Goal: Information Seeking & Learning: Compare options

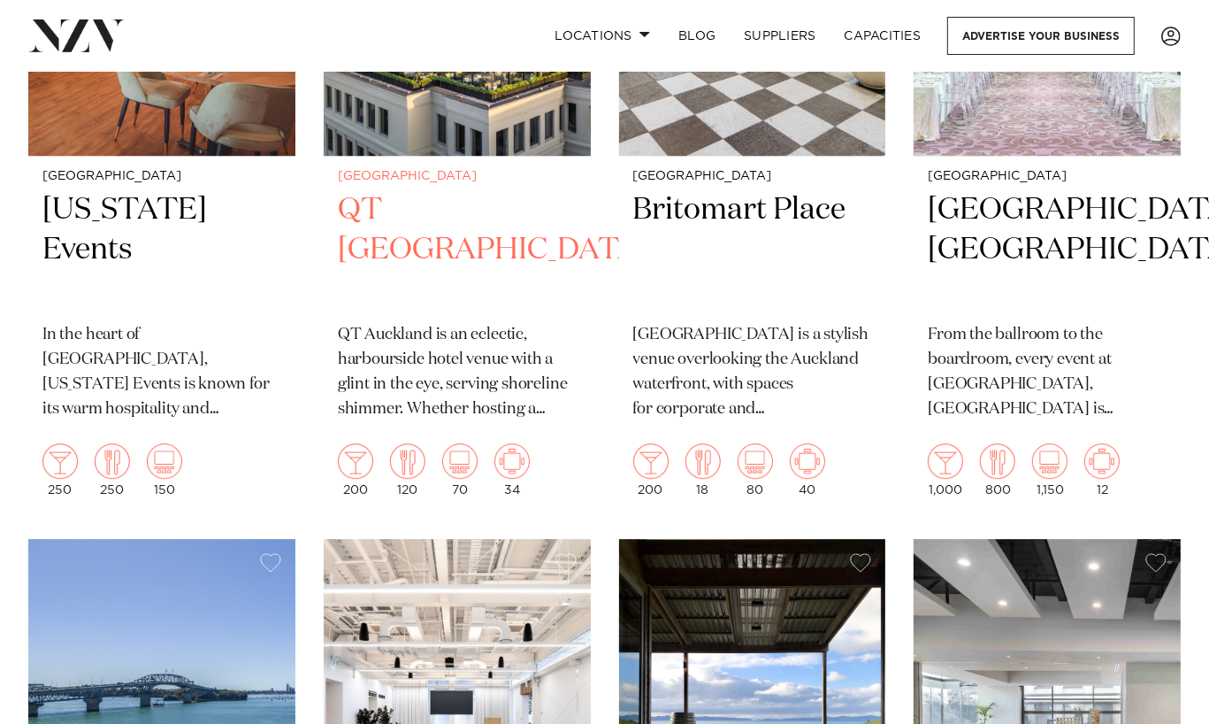
scroll to position [4334, 0]
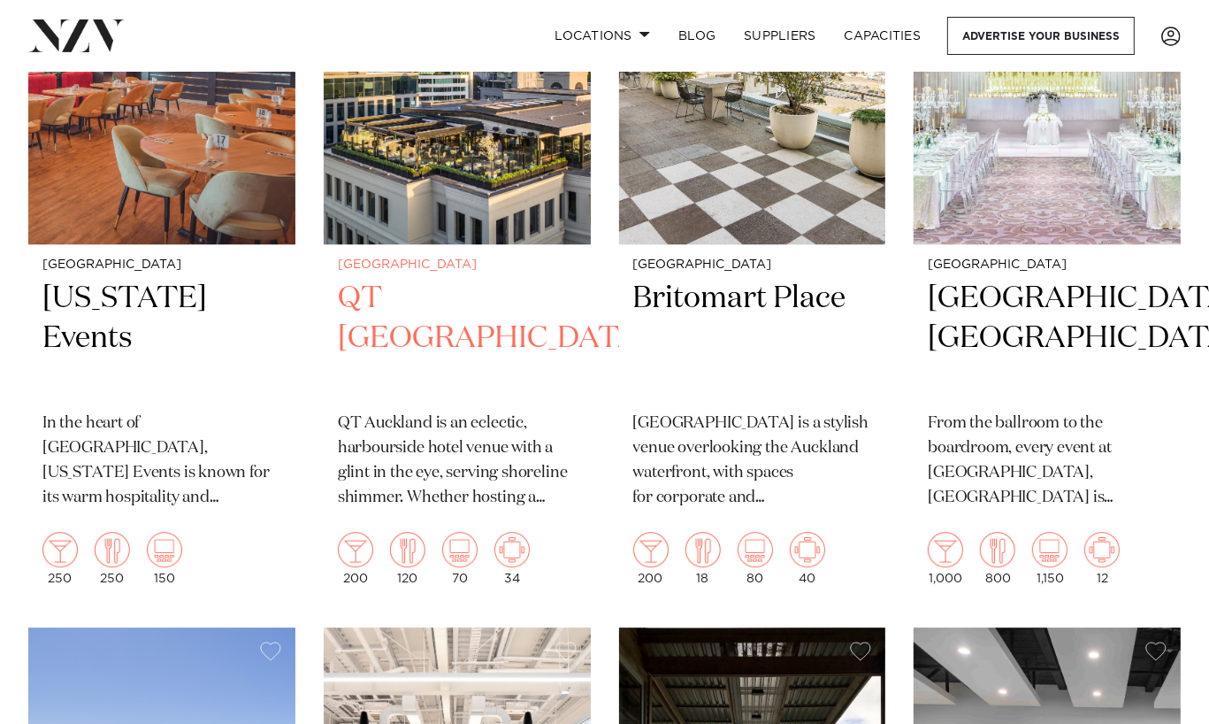
click at [429, 279] on h2 "QT Auckland" at bounding box center [457, 338] width 239 height 119
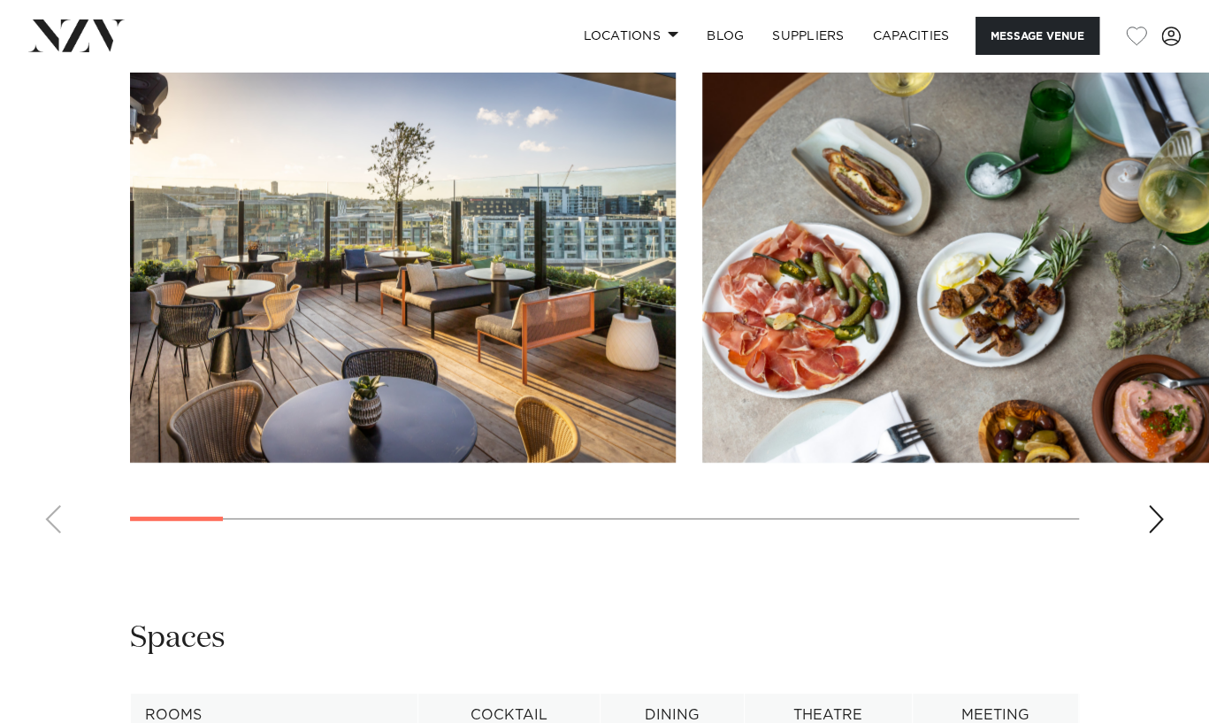
scroll to position [2477, 0]
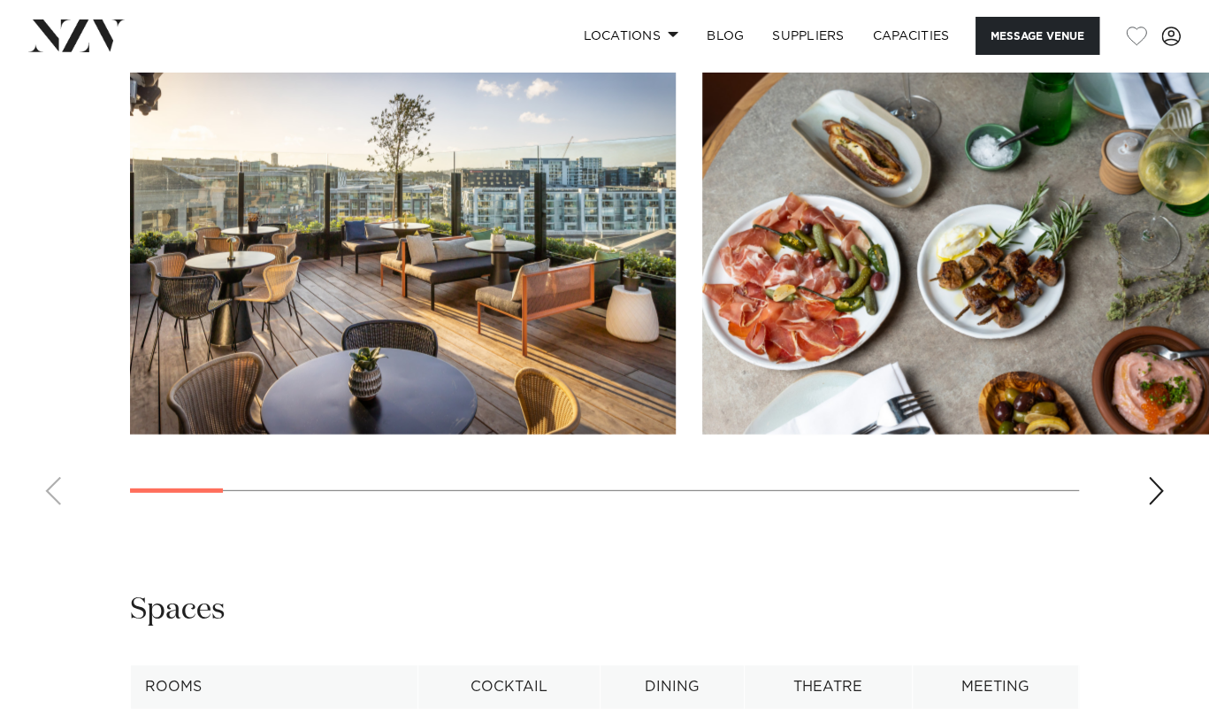
click at [1154, 505] on div "Next slide" at bounding box center [1156, 491] width 18 height 28
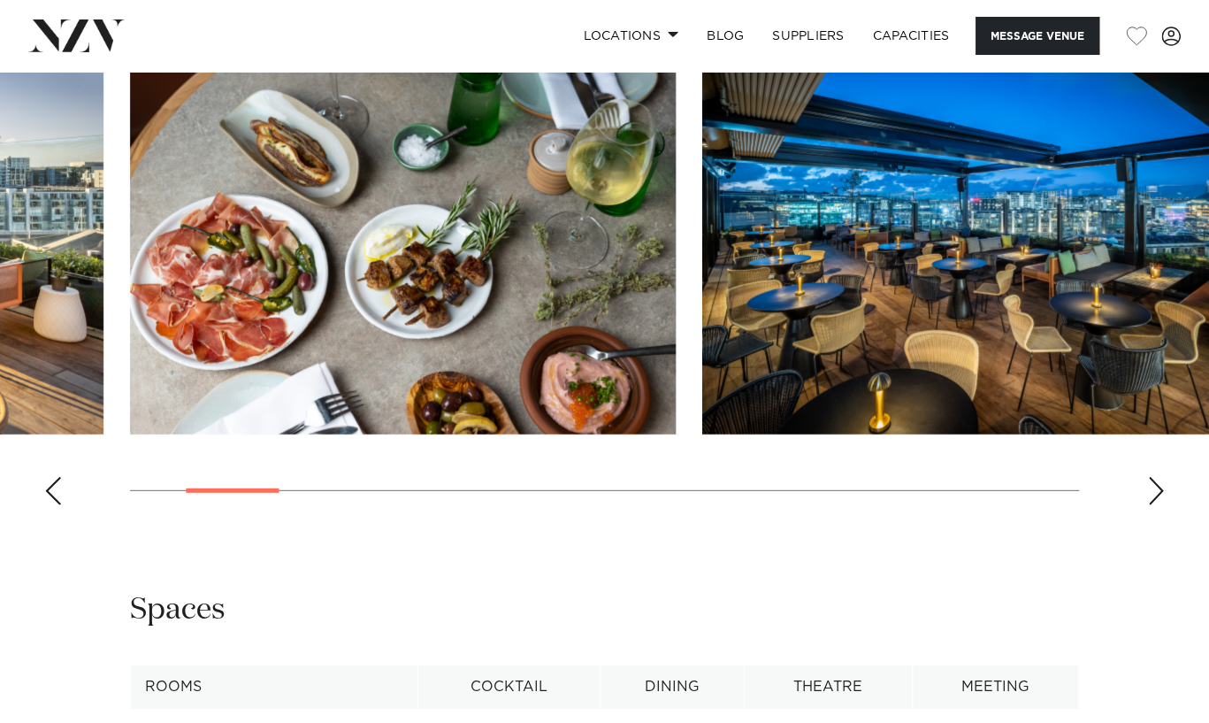
click at [1153, 505] on div "Next slide" at bounding box center [1156, 491] width 18 height 28
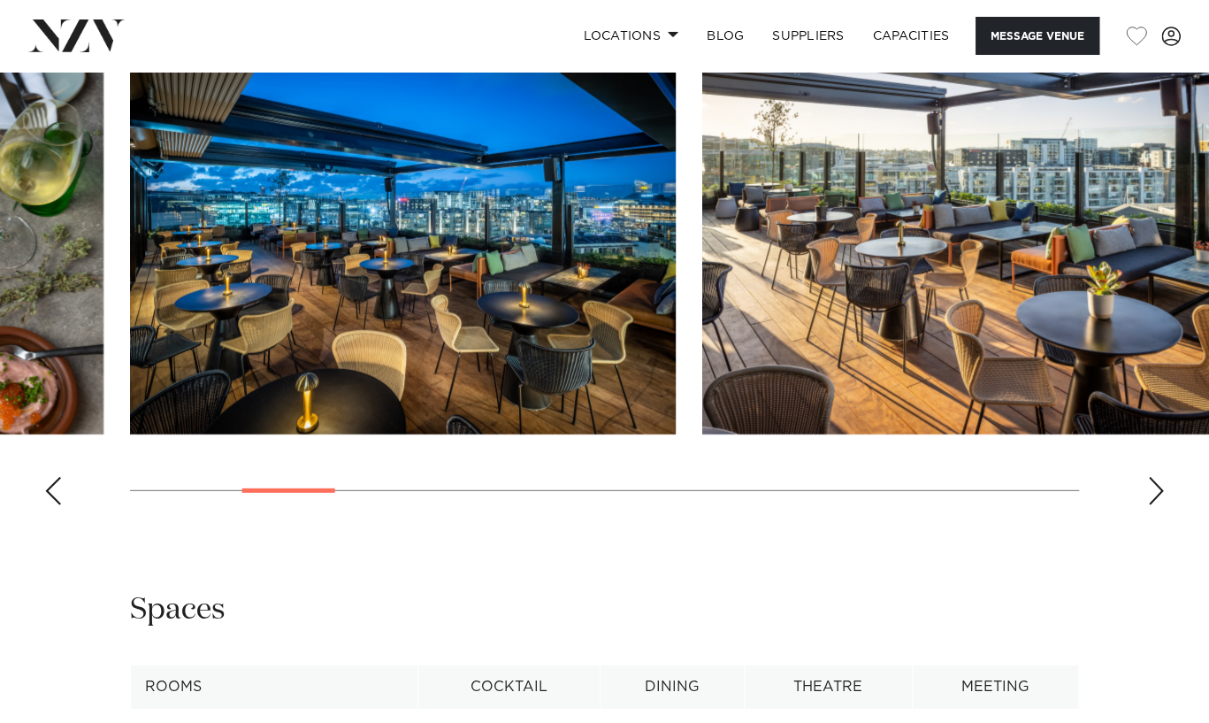
click at [1153, 505] on div "Next slide" at bounding box center [1156, 491] width 18 height 28
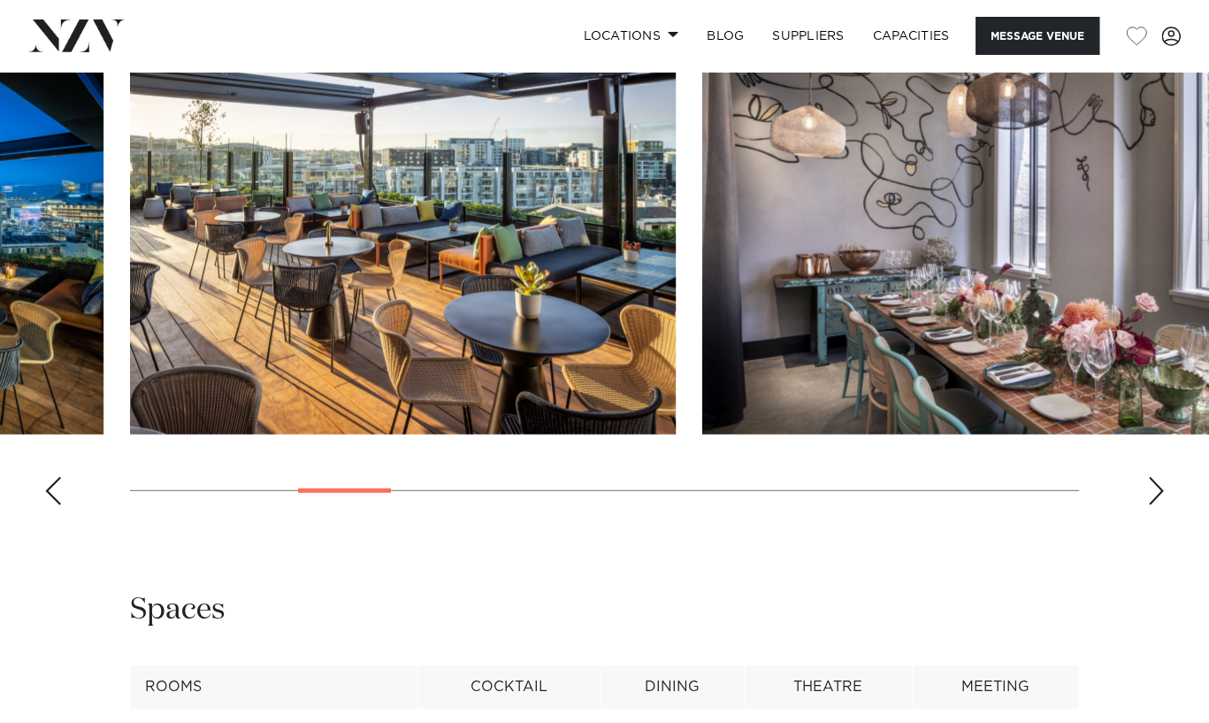
click at [1161, 505] on div "Next slide" at bounding box center [1156, 491] width 18 height 28
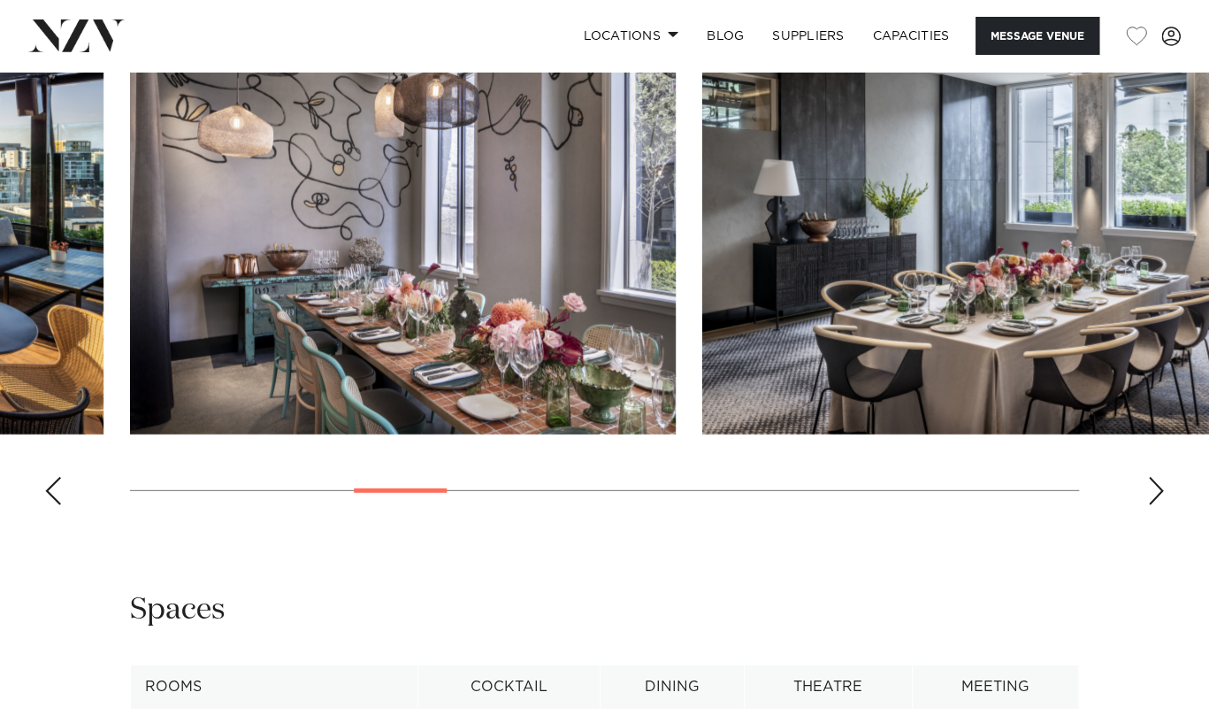
click at [1161, 505] on div "Next slide" at bounding box center [1156, 491] width 18 height 28
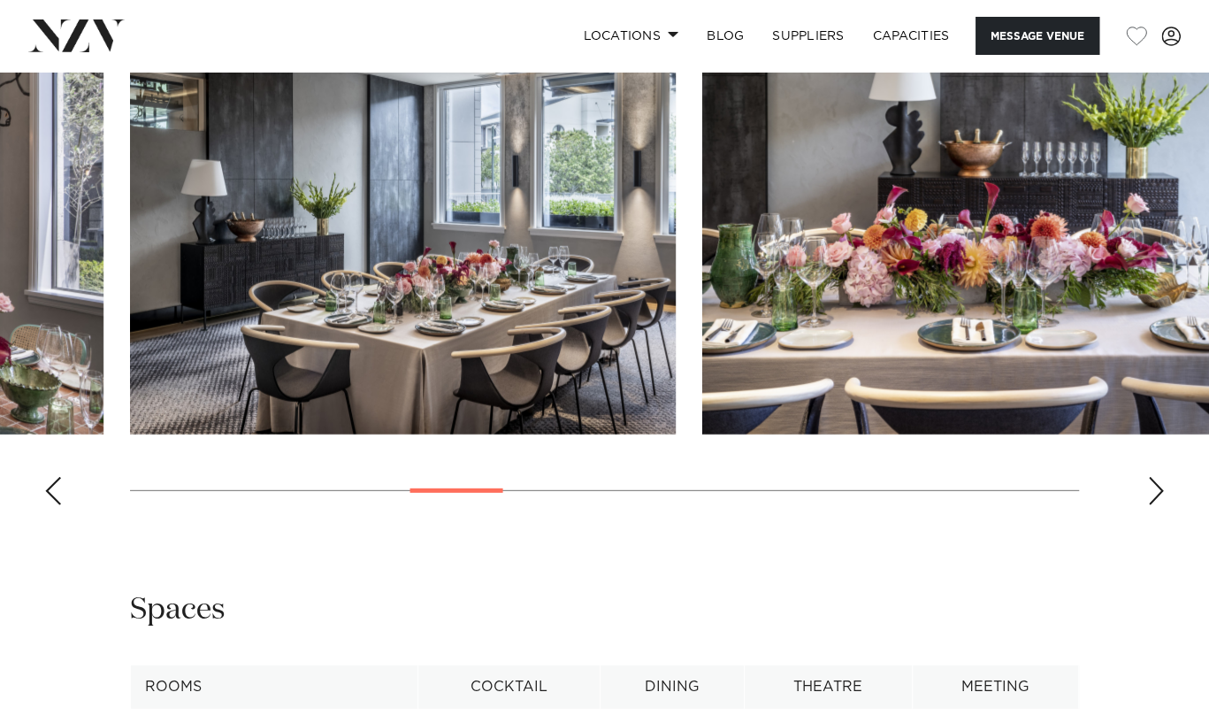
click at [1161, 505] on div "Next slide" at bounding box center [1156, 491] width 18 height 28
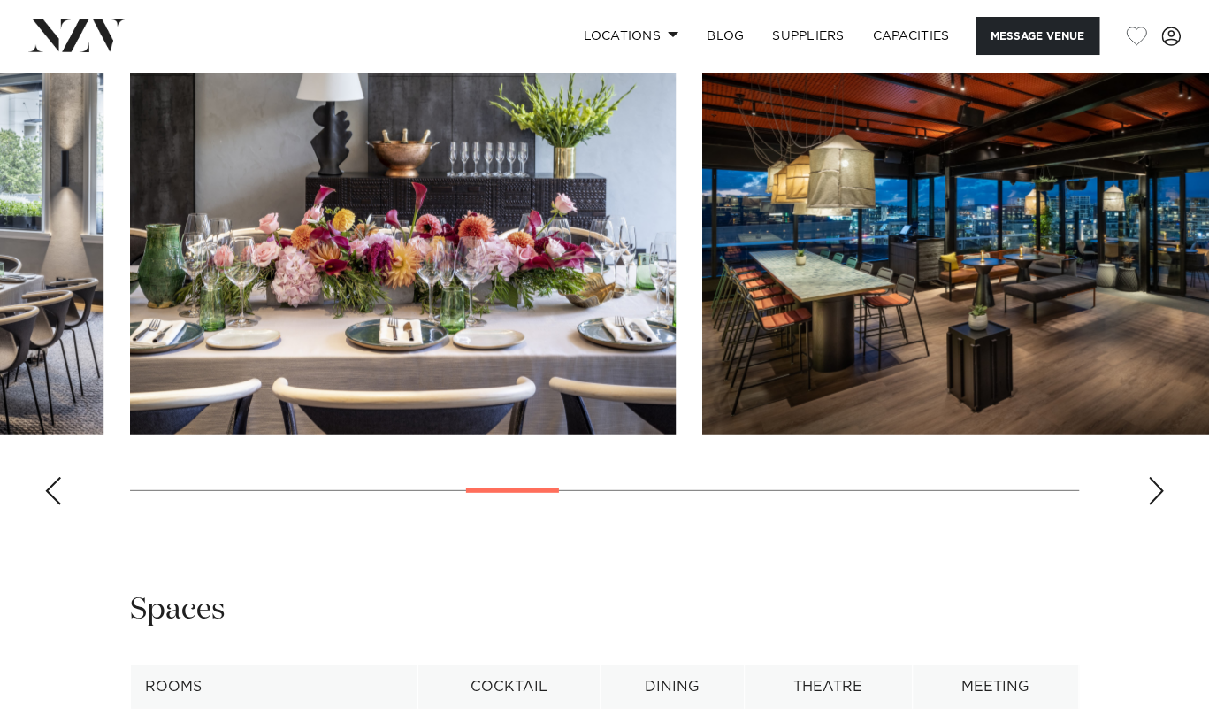
click at [1161, 505] on div "Next slide" at bounding box center [1156, 491] width 18 height 28
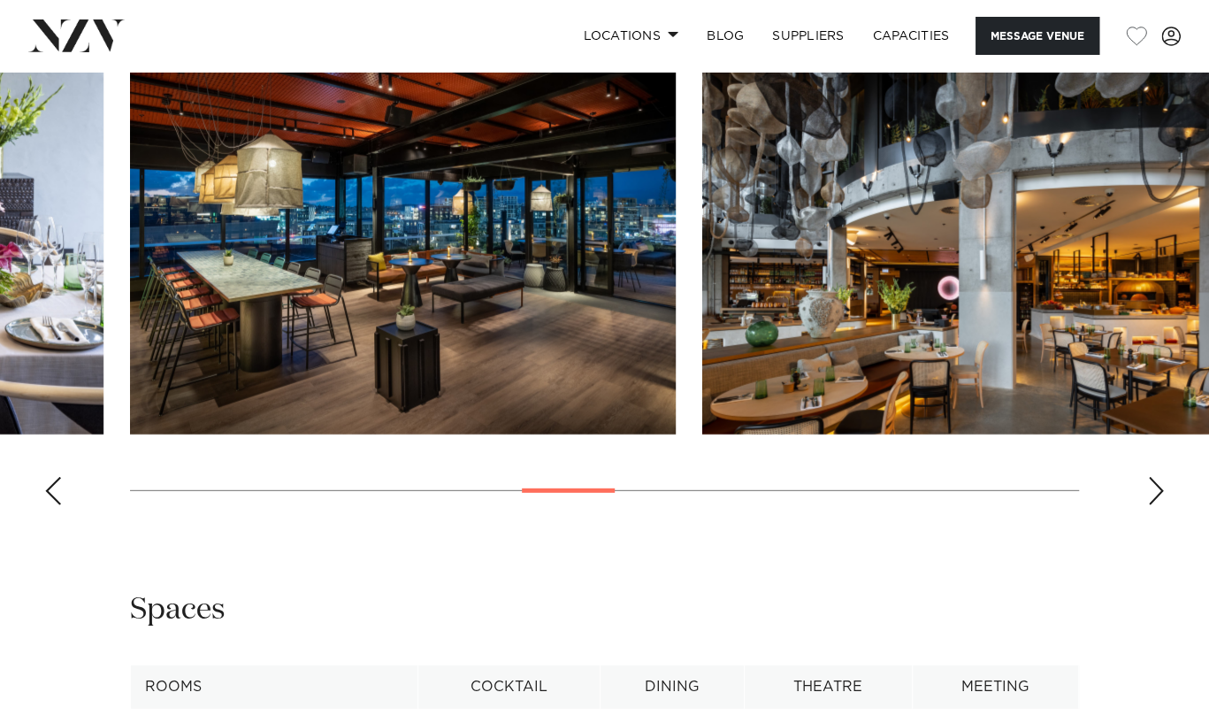
click at [1161, 505] on div "Next slide" at bounding box center [1156, 491] width 18 height 28
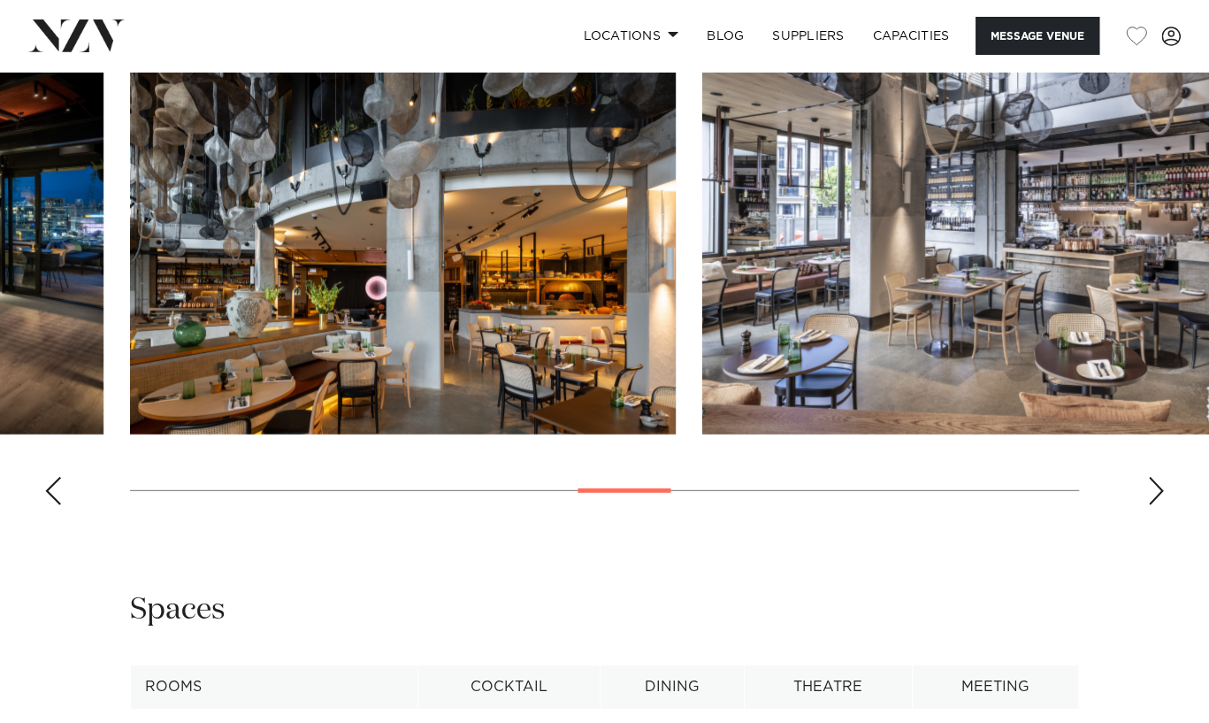
click at [1161, 505] on div "Next slide" at bounding box center [1156, 491] width 18 height 28
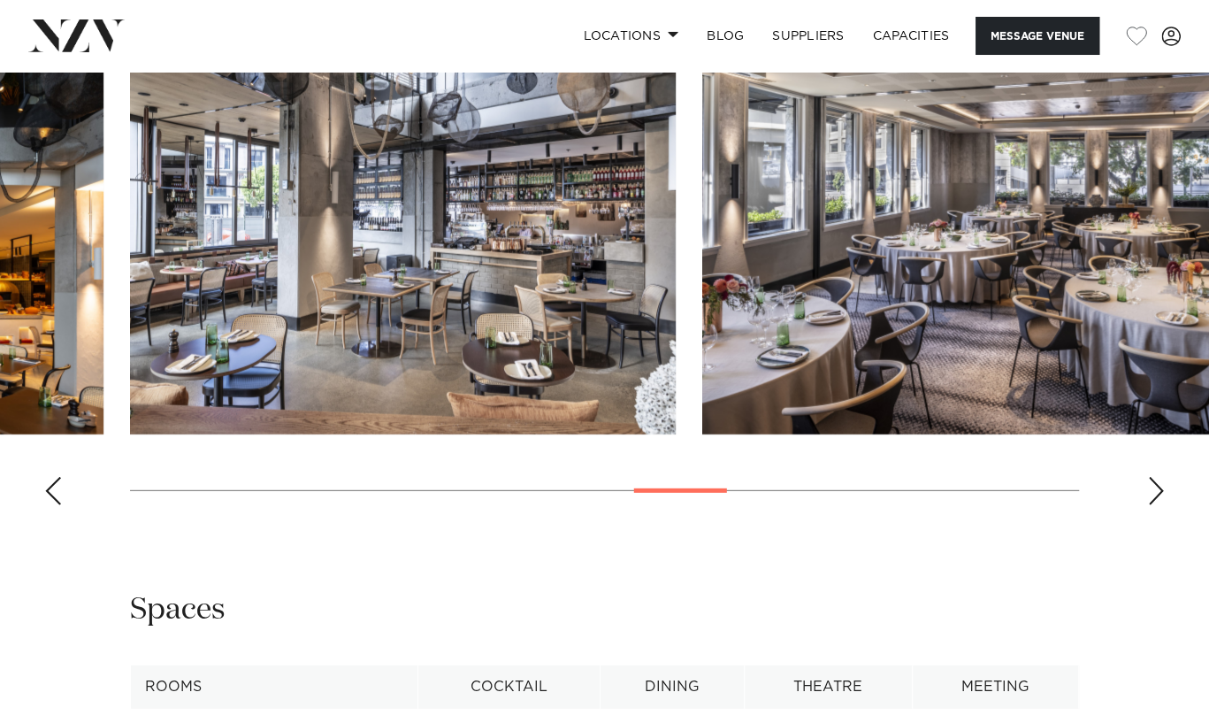
click at [1161, 505] on div "Next slide" at bounding box center [1156, 491] width 18 height 28
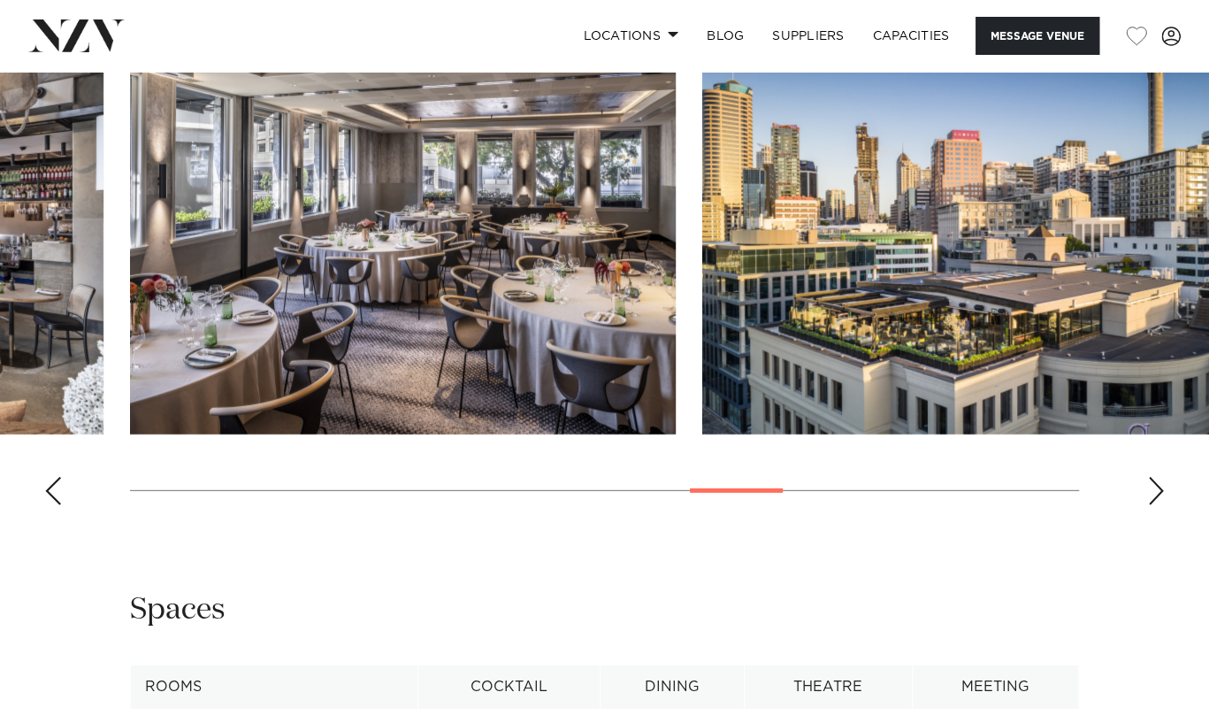
click at [1161, 505] on div "Next slide" at bounding box center [1156, 491] width 18 height 28
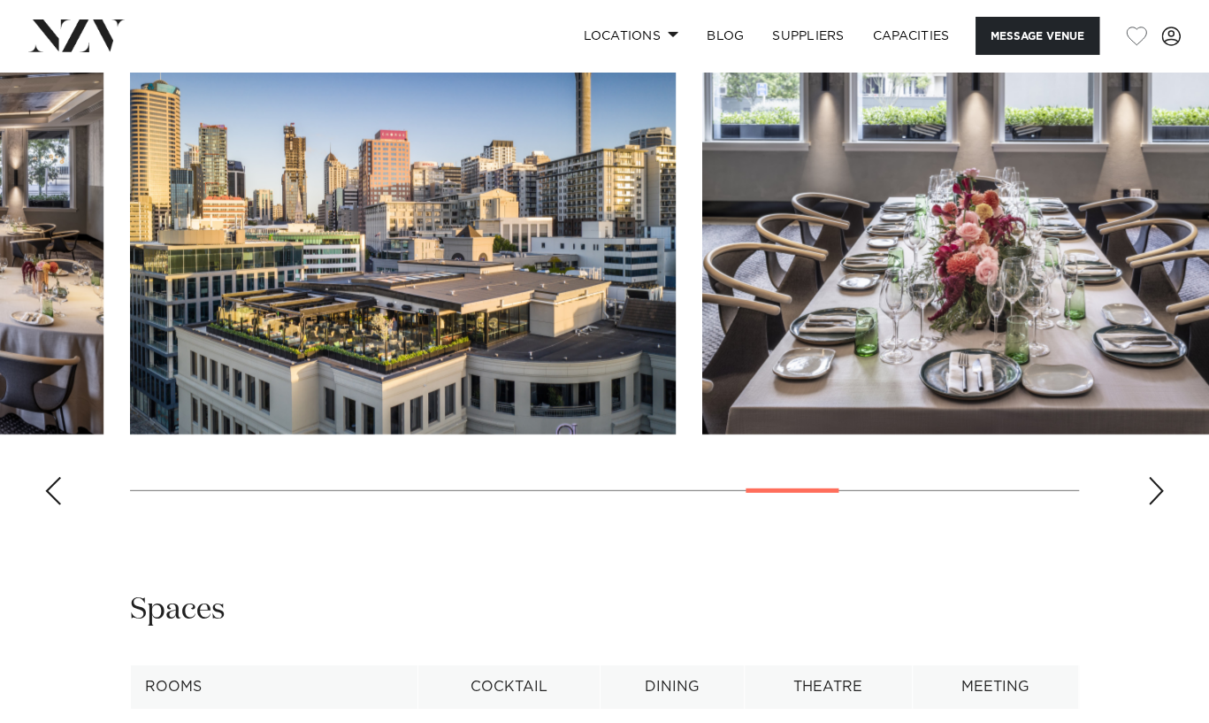
click at [1161, 505] on div "Next slide" at bounding box center [1156, 491] width 18 height 28
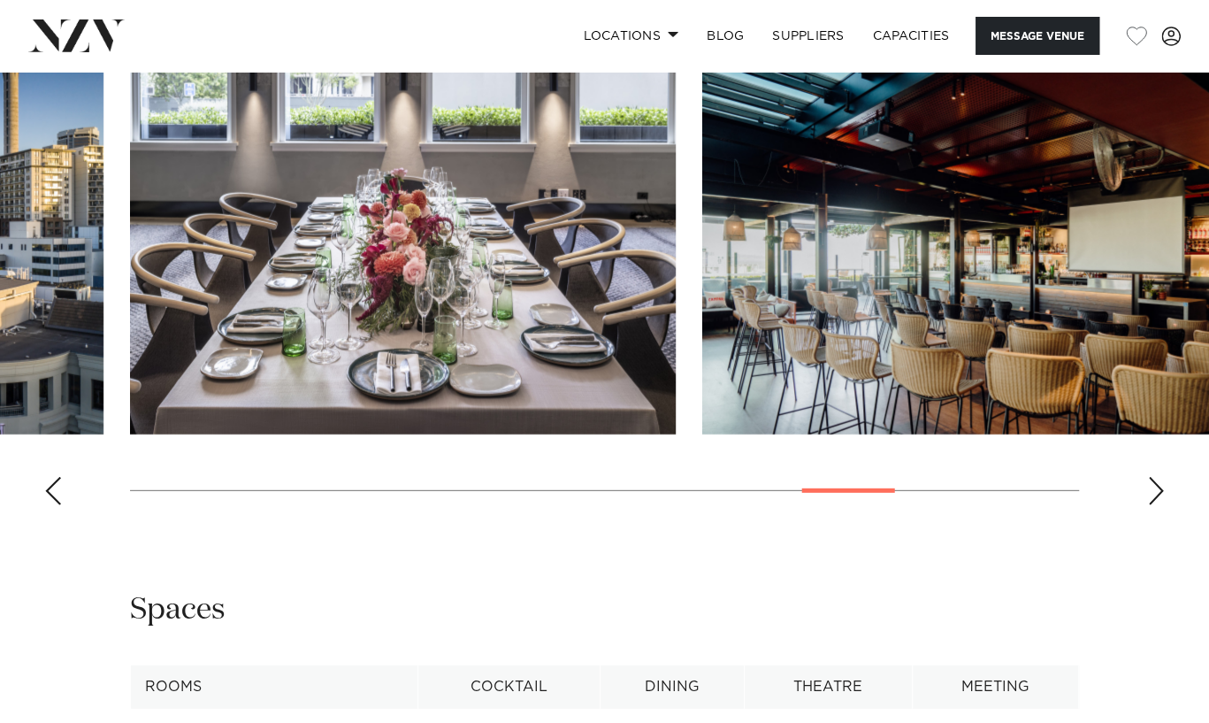
click at [1161, 505] on div "Next slide" at bounding box center [1156, 491] width 18 height 28
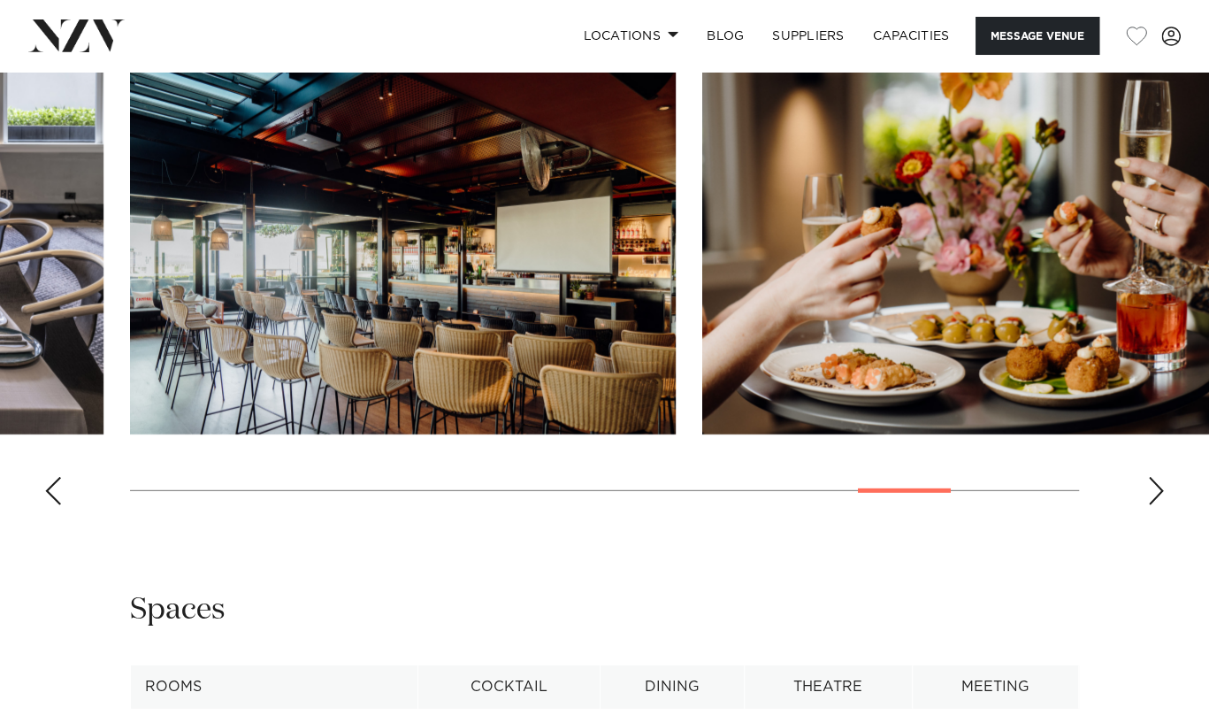
click at [1161, 505] on div "Next slide" at bounding box center [1156, 491] width 18 height 28
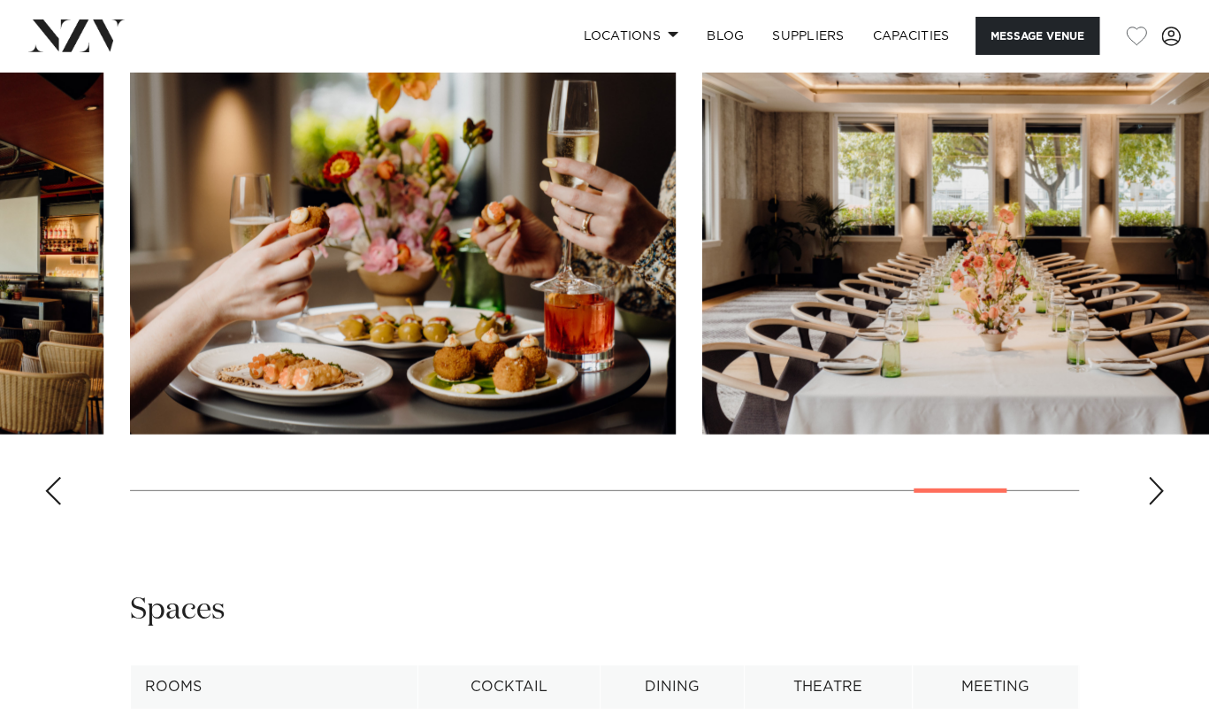
click at [1161, 505] on div "Next slide" at bounding box center [1156, 491] width 18 height 28
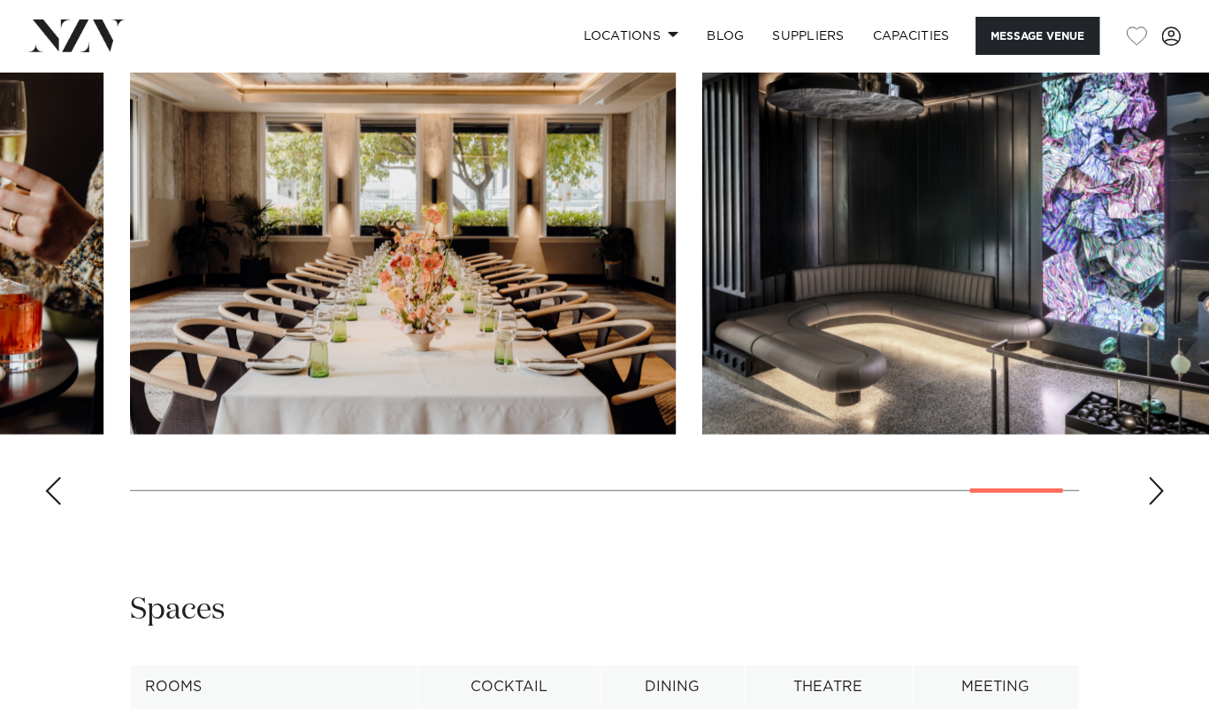
click at [1161, 505] on div "Next slide" at bounding box center [1156, 491] width 18 height 28
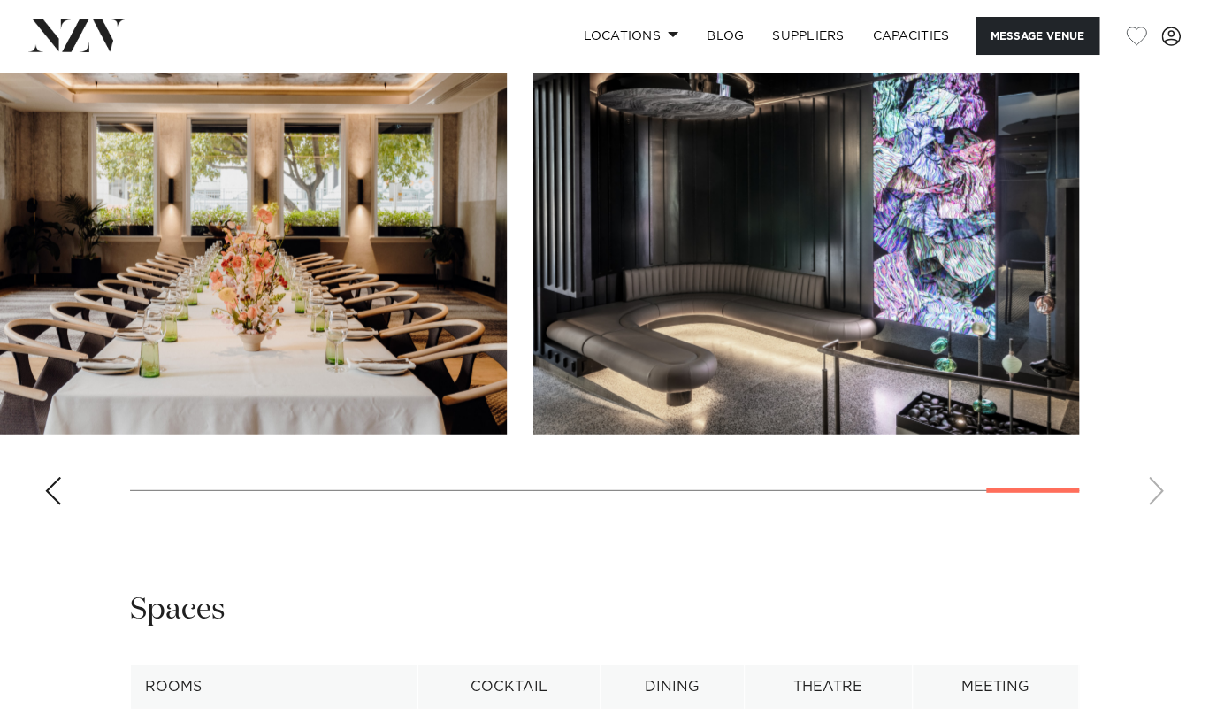
click at [53, 505] on div "Previous slide" at bounding box center [53, 491] width 18 height 28
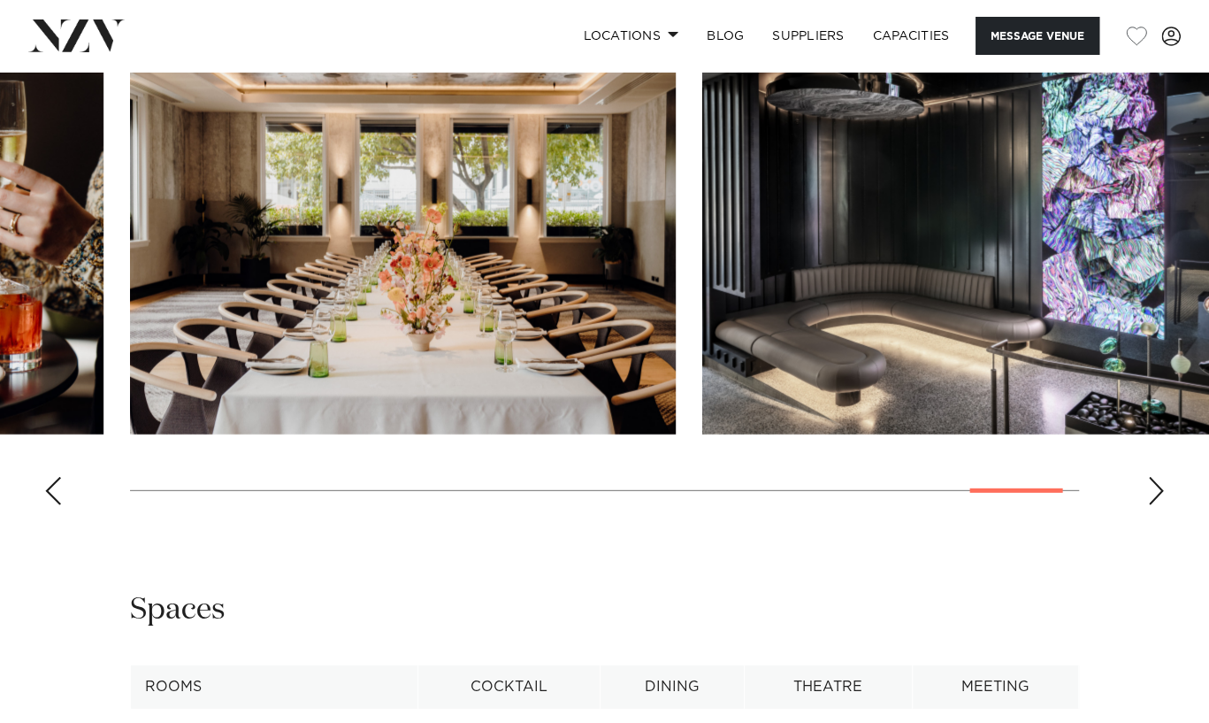
click at [53, 505] on div "Previous slide" at bounding box center [53, 491] width 18 height 28
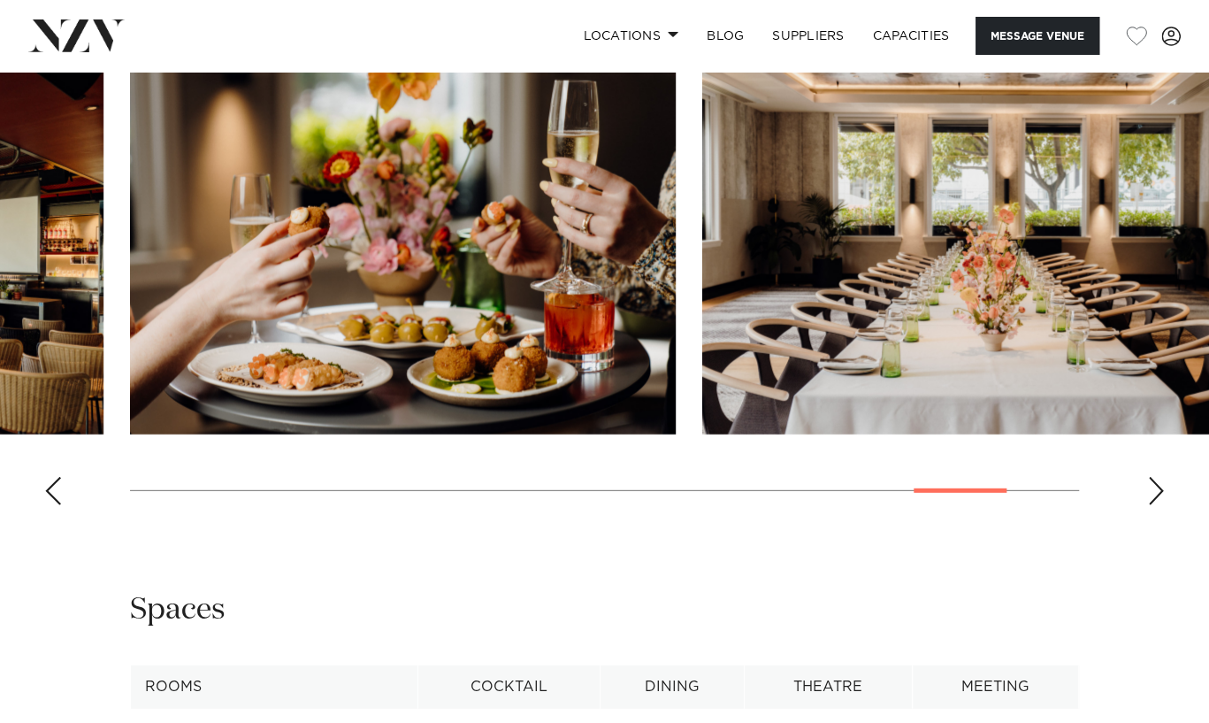
click at [53, 505] on div "Previous slide" at bounding box center [53, 491] width 18 height 28
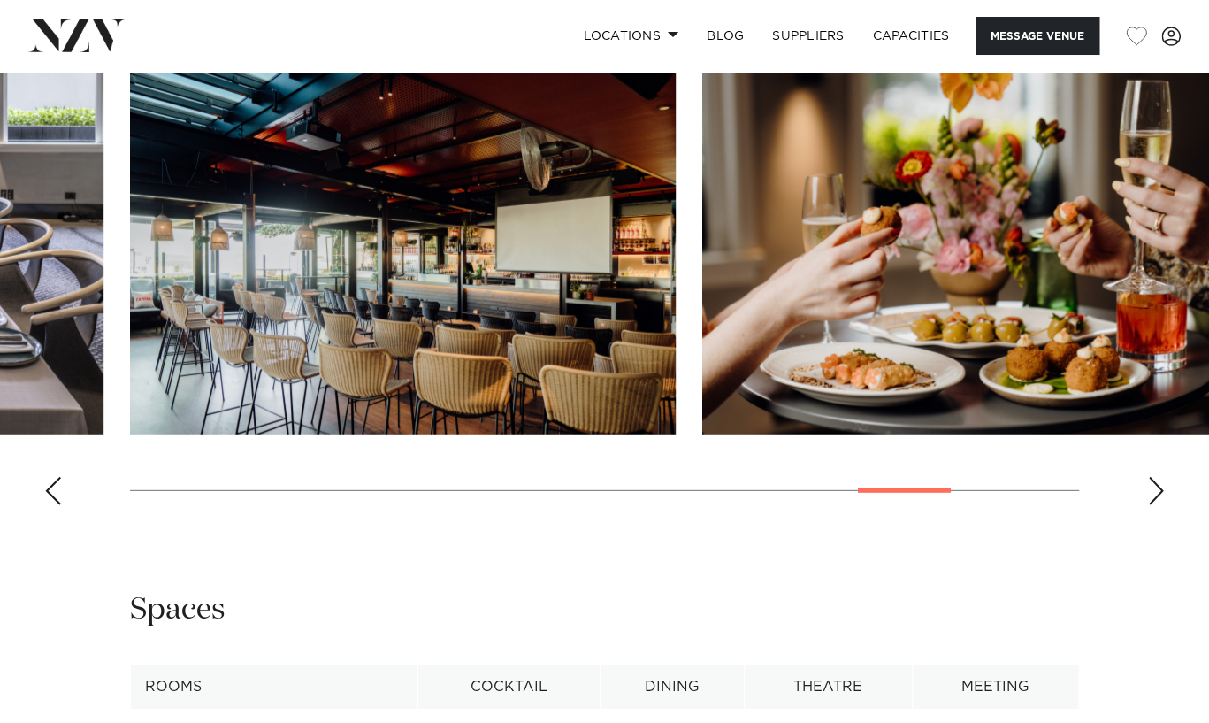
click at [53, 505] on div "Previous slide" at bounding box center [53, 491] width 18 height 28
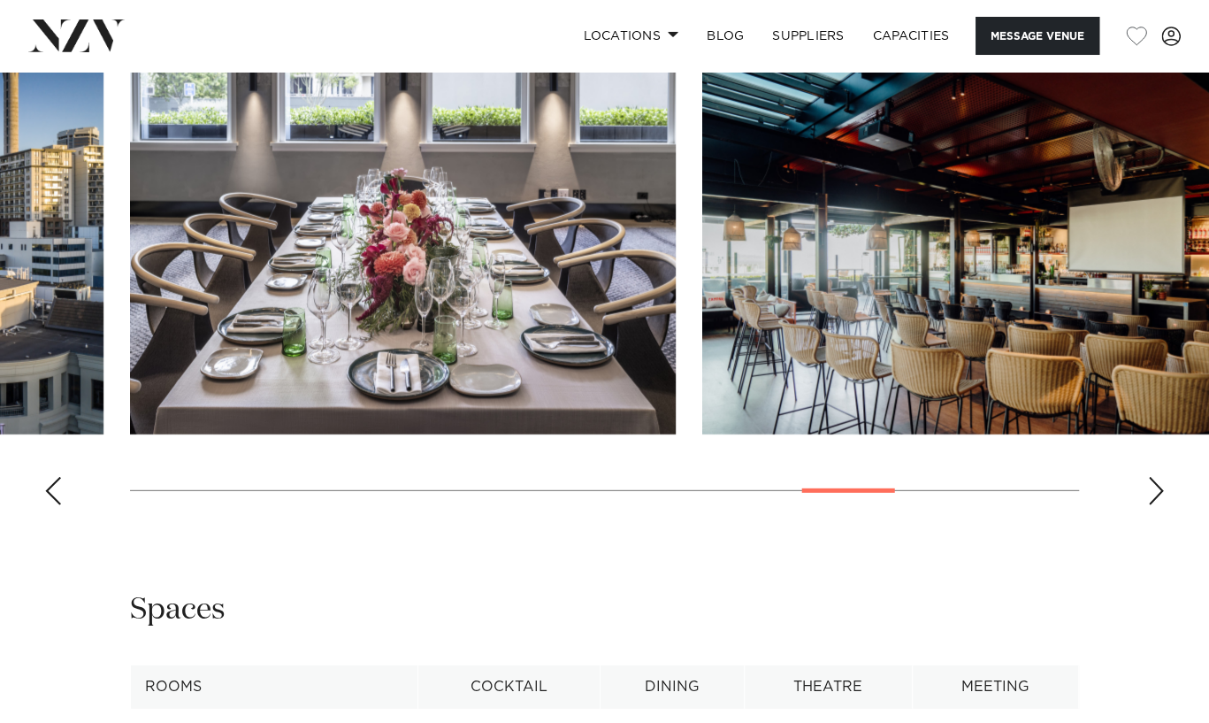
click at [1153, 505] on div "Next slide" at bounding box center [1156, 491] width 18 height 28
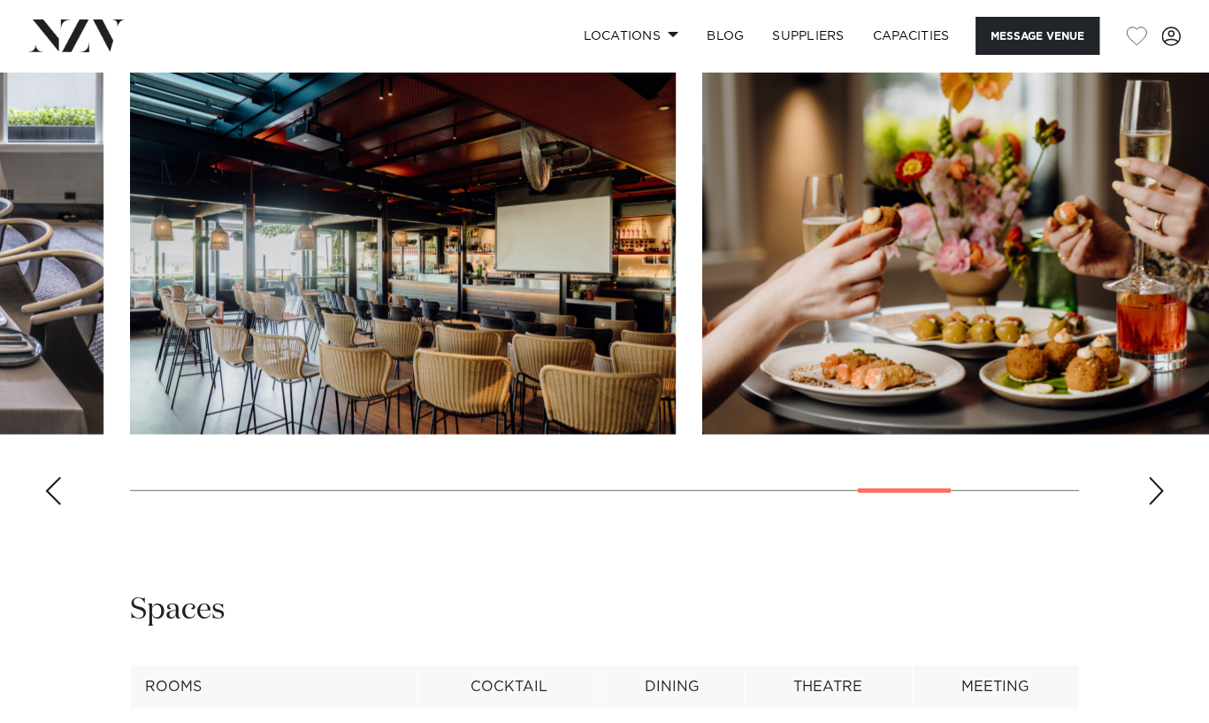
click at [54, 505] on div "Previous slide" at bounding box center [53, 491] width 18 height 28
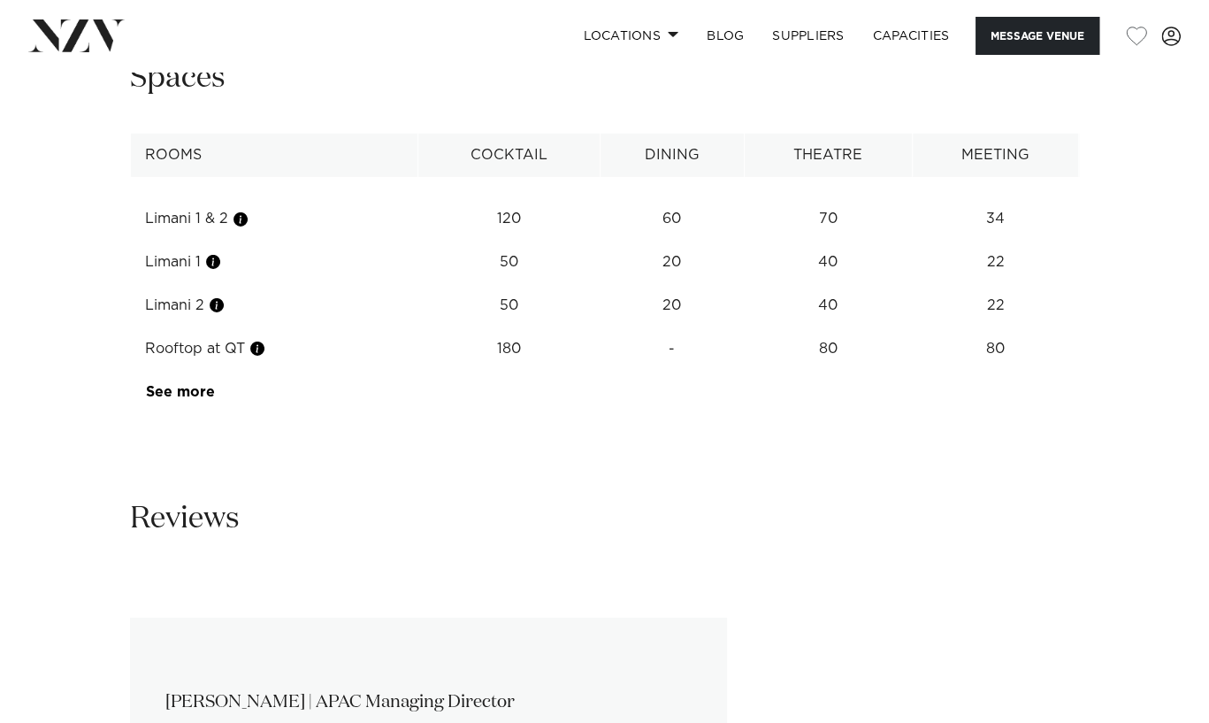
scroll to position [3007, 0]
click at [183, 415] on td "See more" at bounding box center [214, 393] width 167 height 43
click at [172, 400] on link "See more" at bounding box center [215, 393] width 138 height 14
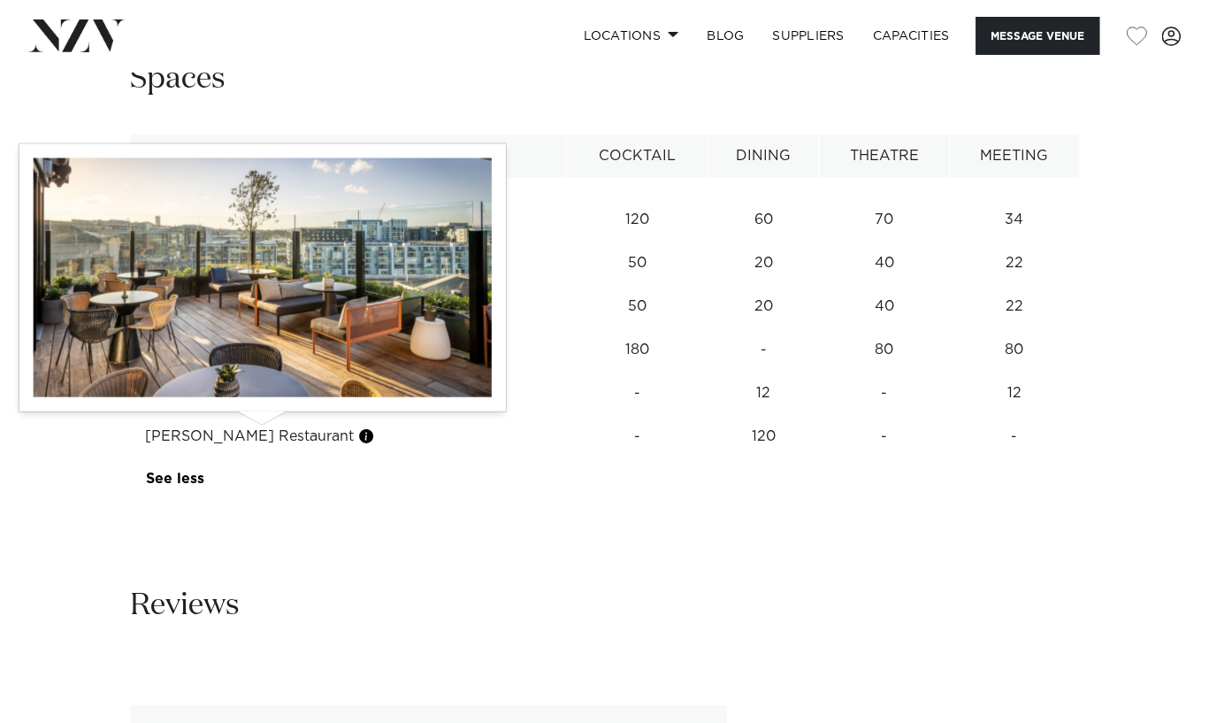
click at [264, 358] on button "button" at bounding box center [258, 350] width 18 height 18
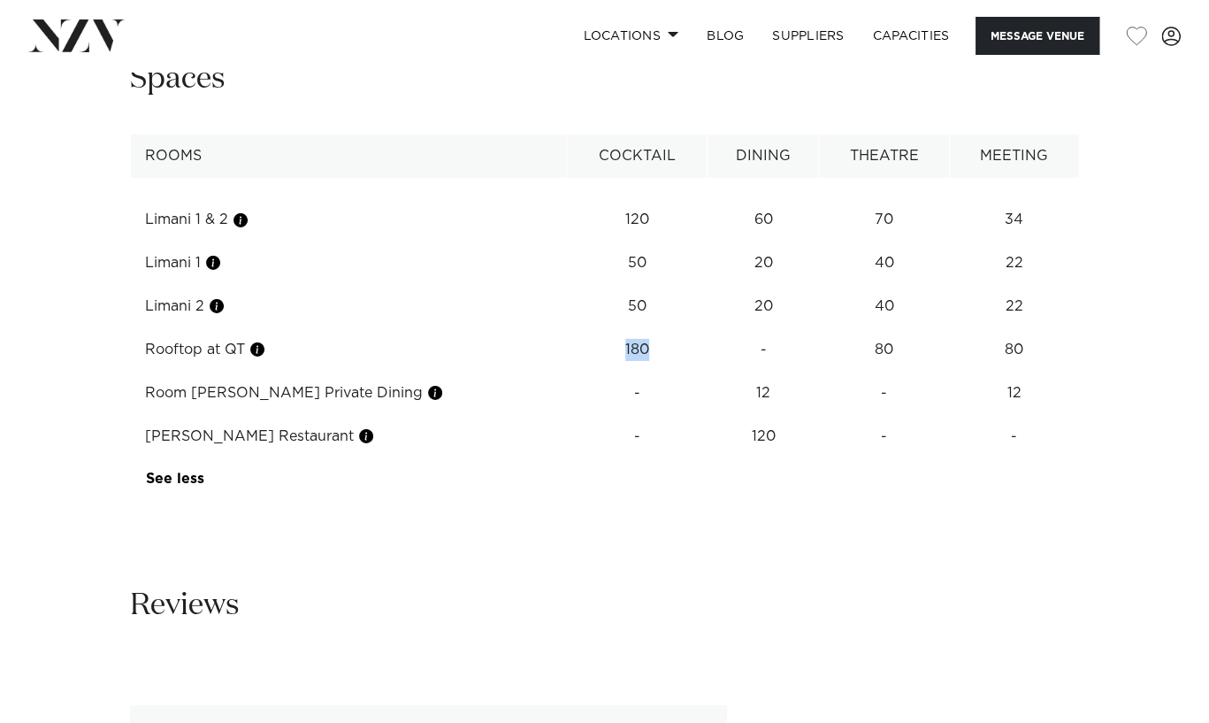
drag, startPoint x: 613, startPoint y: 425, endPoint x: 560, endPoint y: 423, distance: 53.1
click at [566, 241] on td "180" at bounding box center [636, 219] width 141 height 43
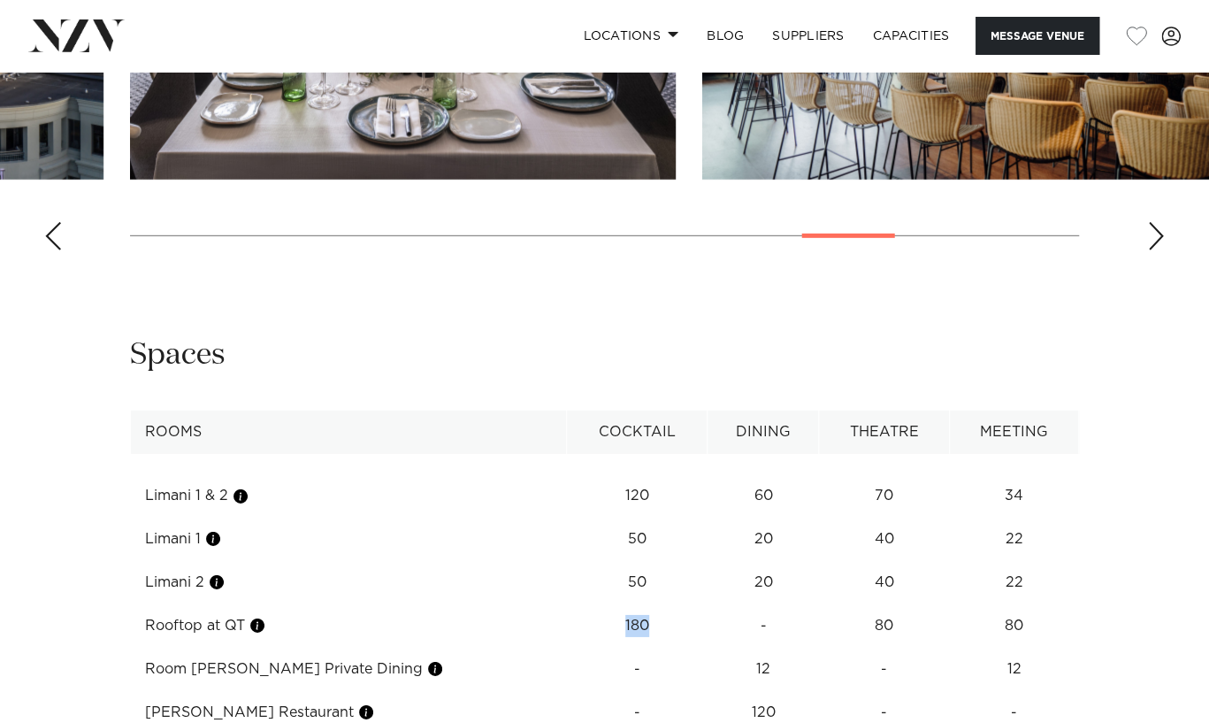
scroll to position [2565, 0]
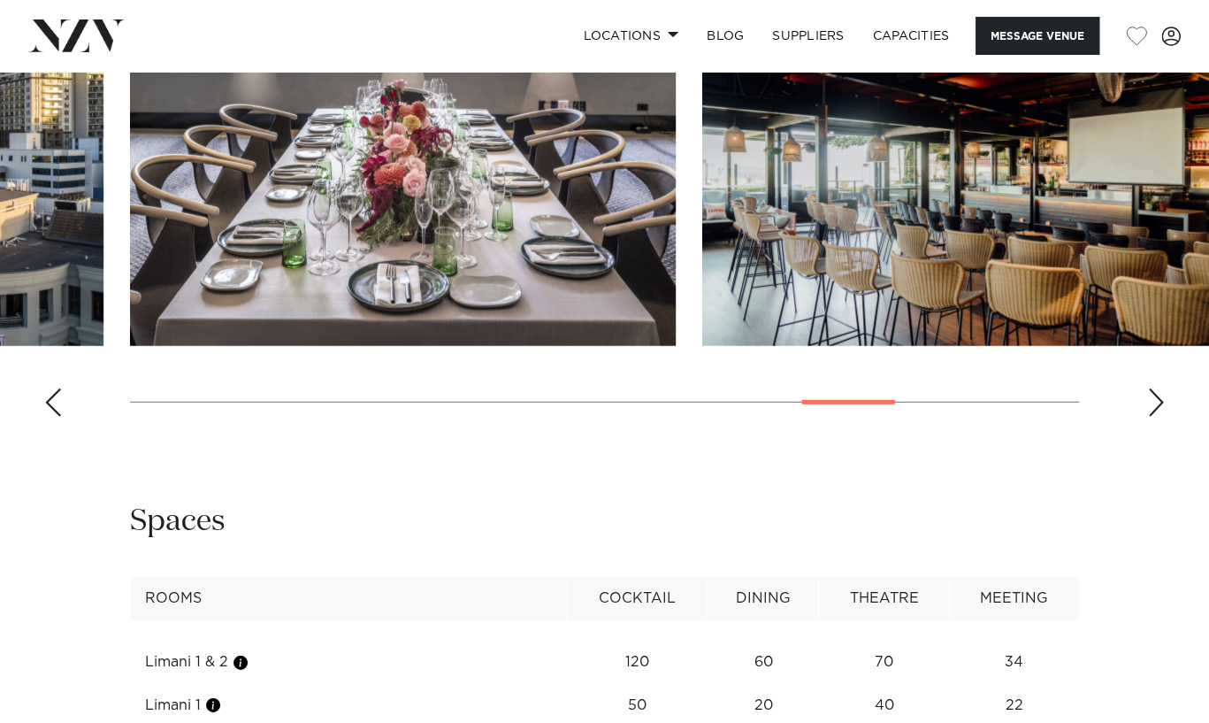
click at [56, 417] on div "Previous slide" at bounding box center [53, 402] width 18 height 28
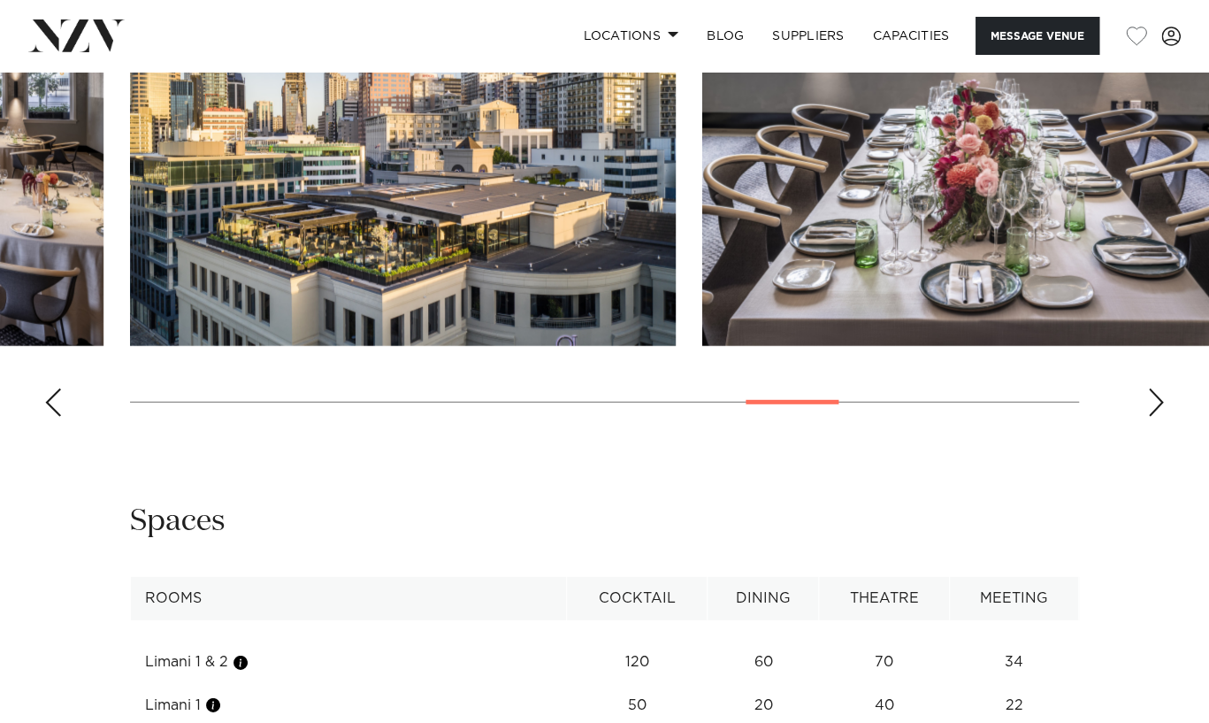
click at [56, 417] on div "Previous slide" at bounding box center [53, 402] width 18 height 28
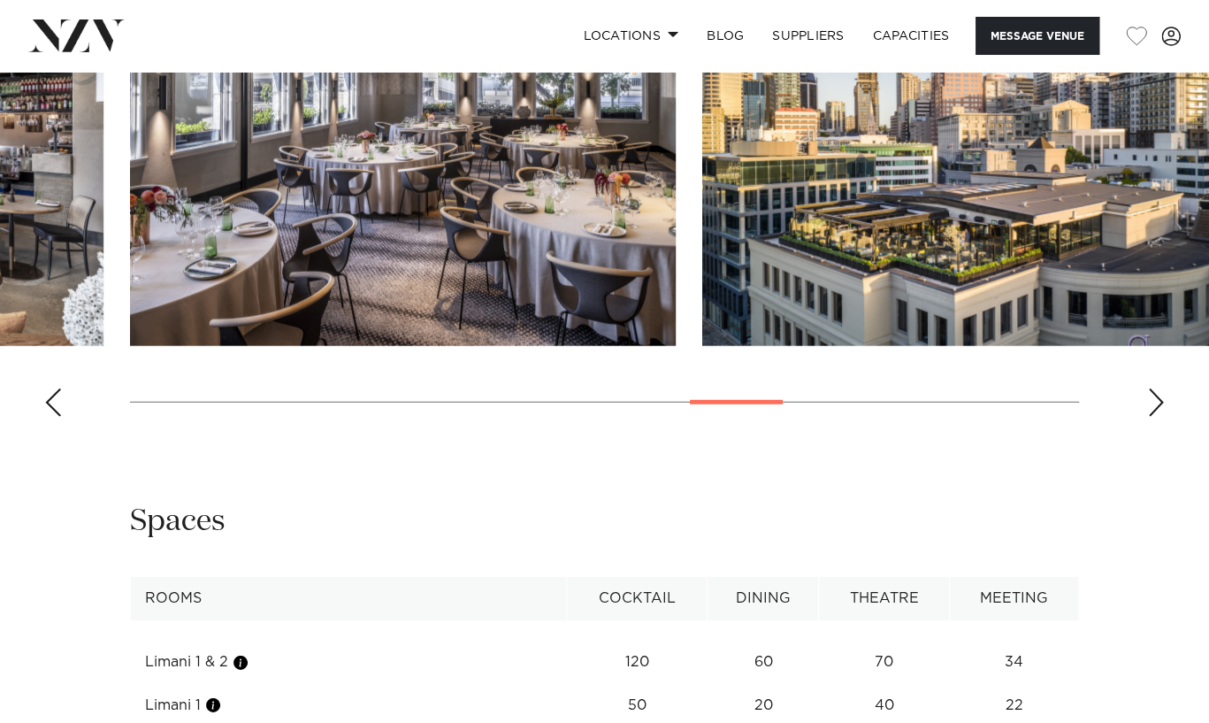
click at [56, 417] on div "Previous slide" at bounding box center [53, 402] width 18 height 28
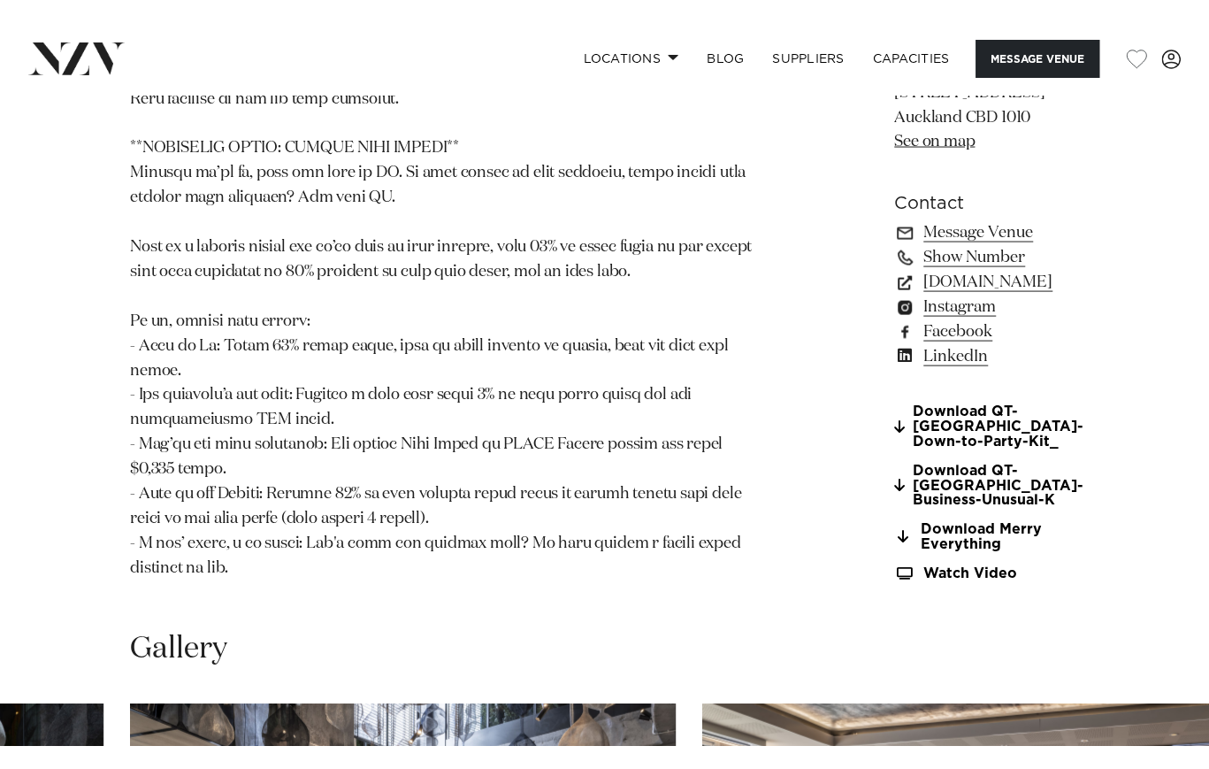
scroll to position [1858, 0]
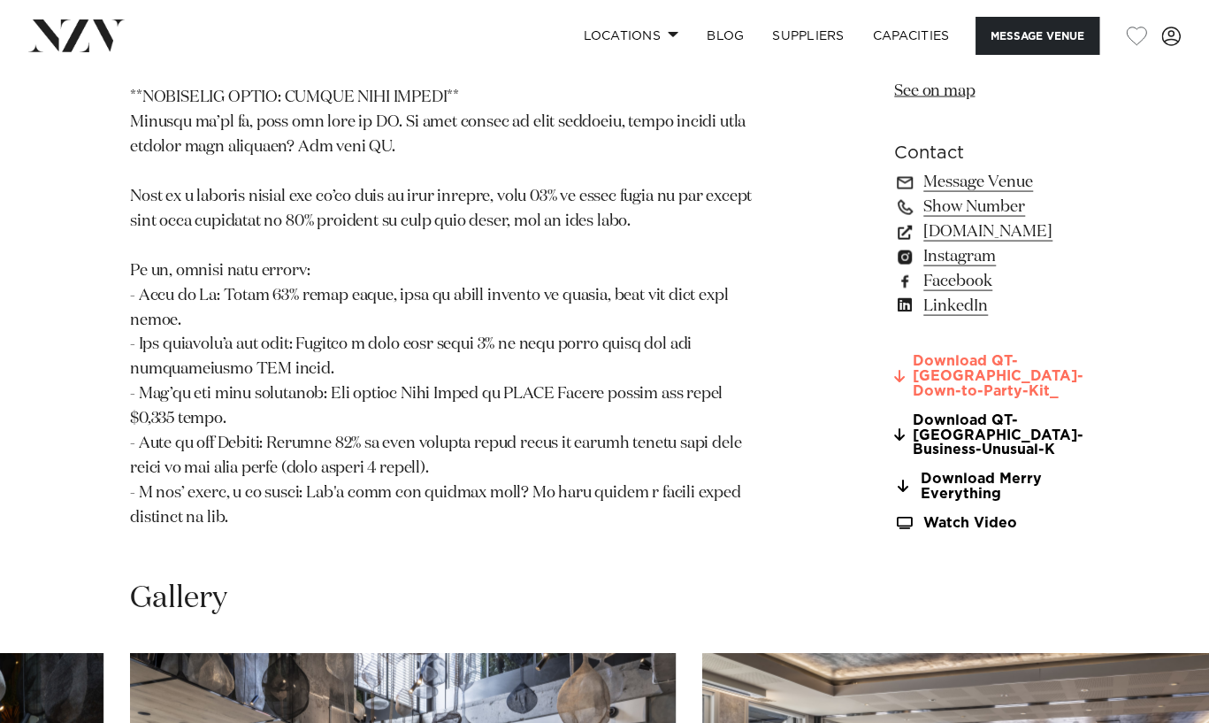
click at [937, 398] on link "Download QT-Auckland-Down-to-Party-Kit_" at bounding box center [994, 376] width 200 height 44
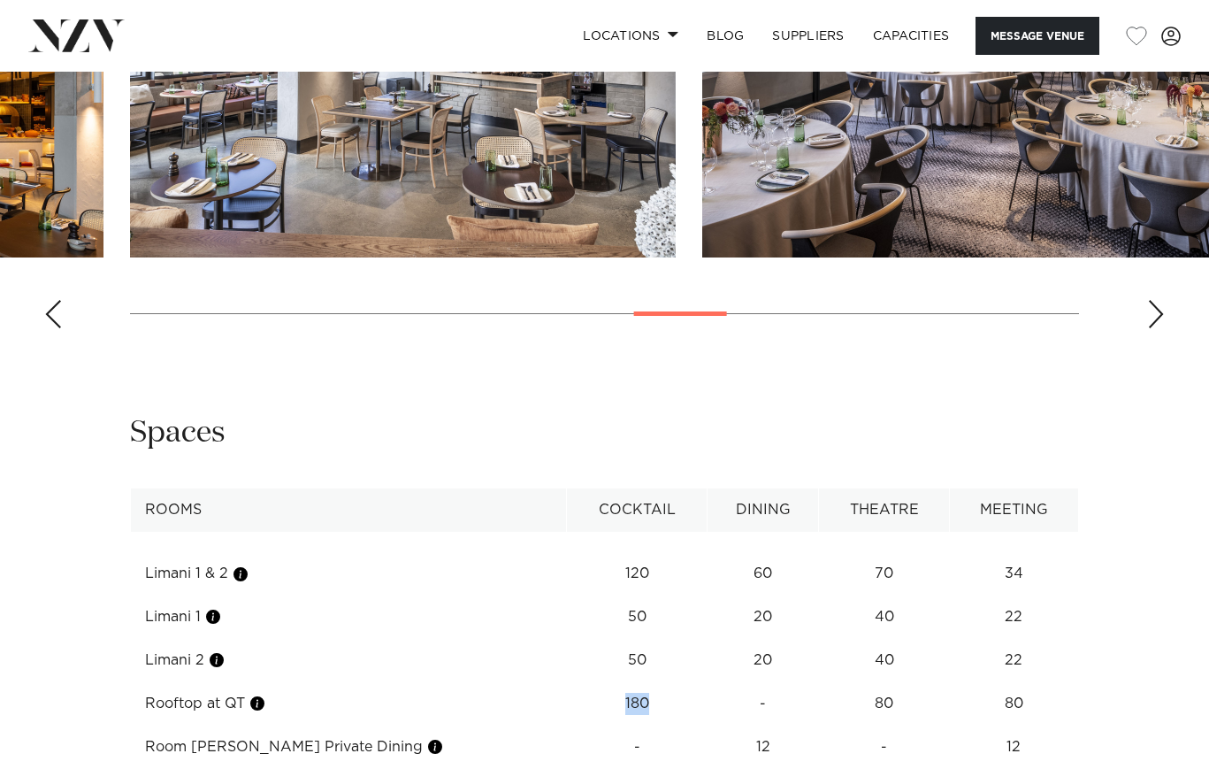
scroll to position [2300, 0]
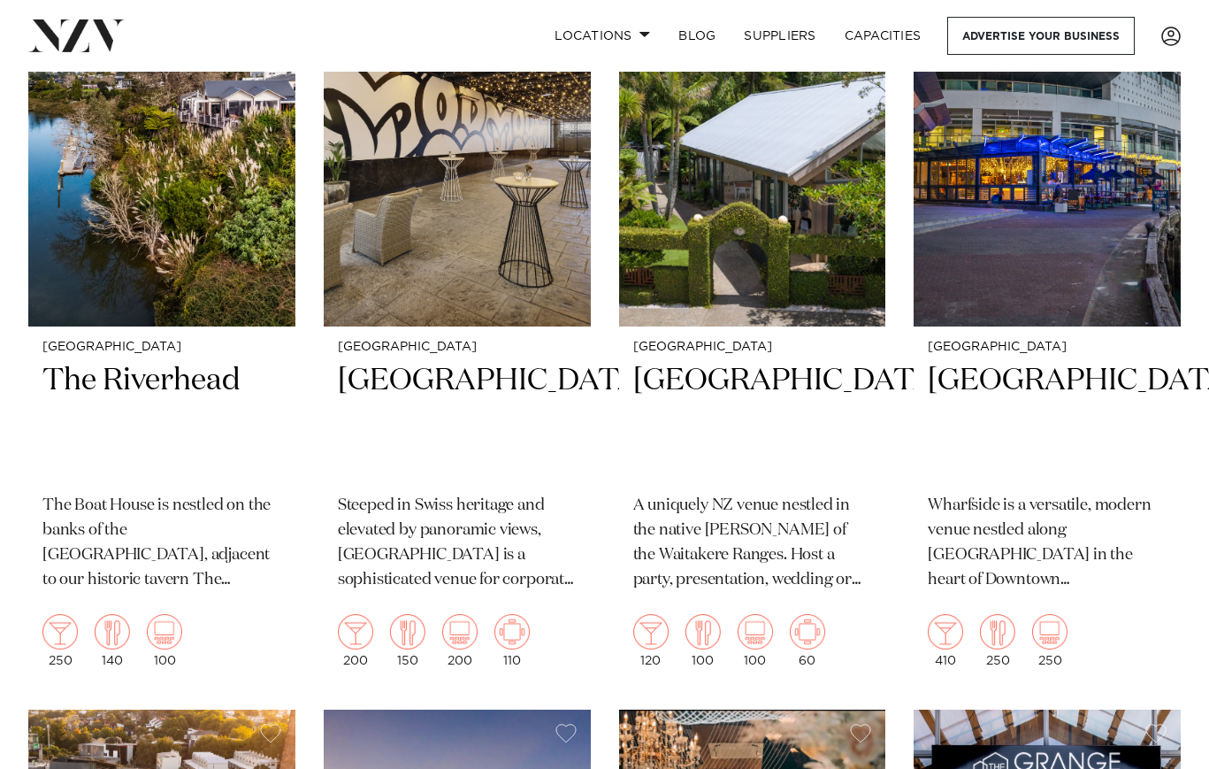
scroll to position [2764, 0]
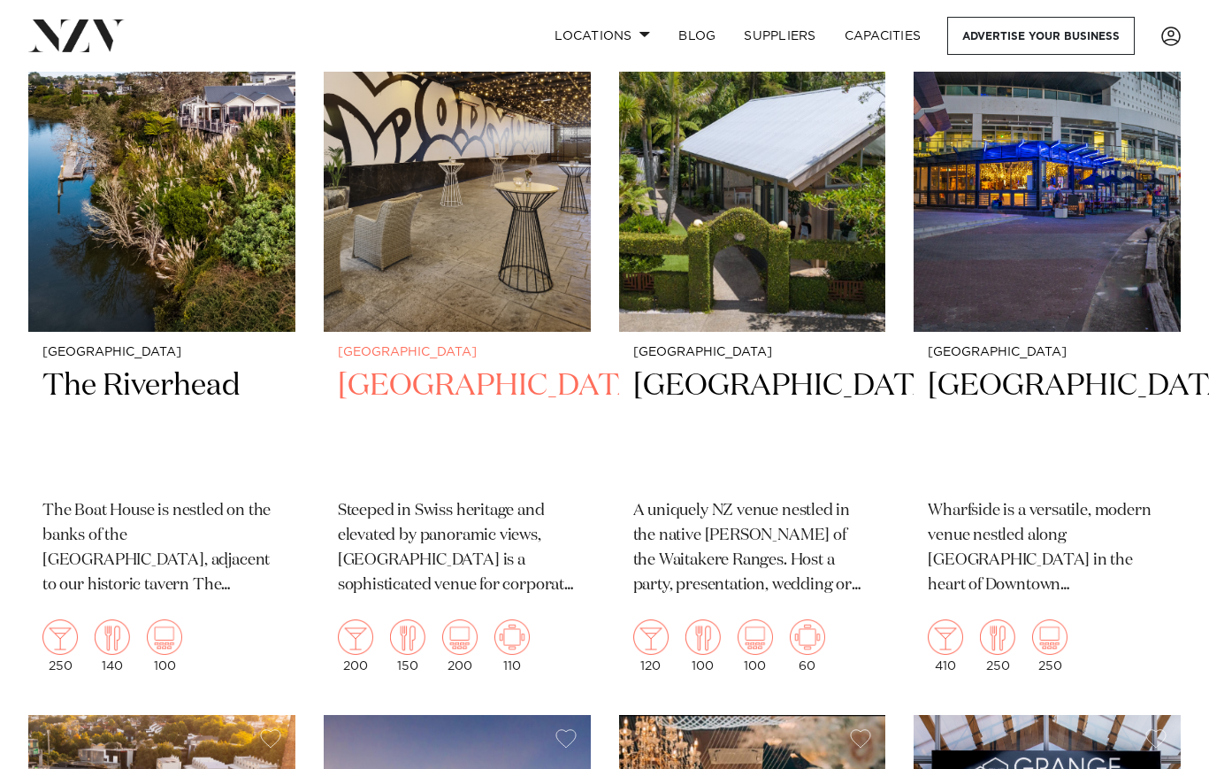
click at [438, 366] on h2 "[GEOGRAPHIC_DATA]" at bounding box center [457, 425] width 239 height 119
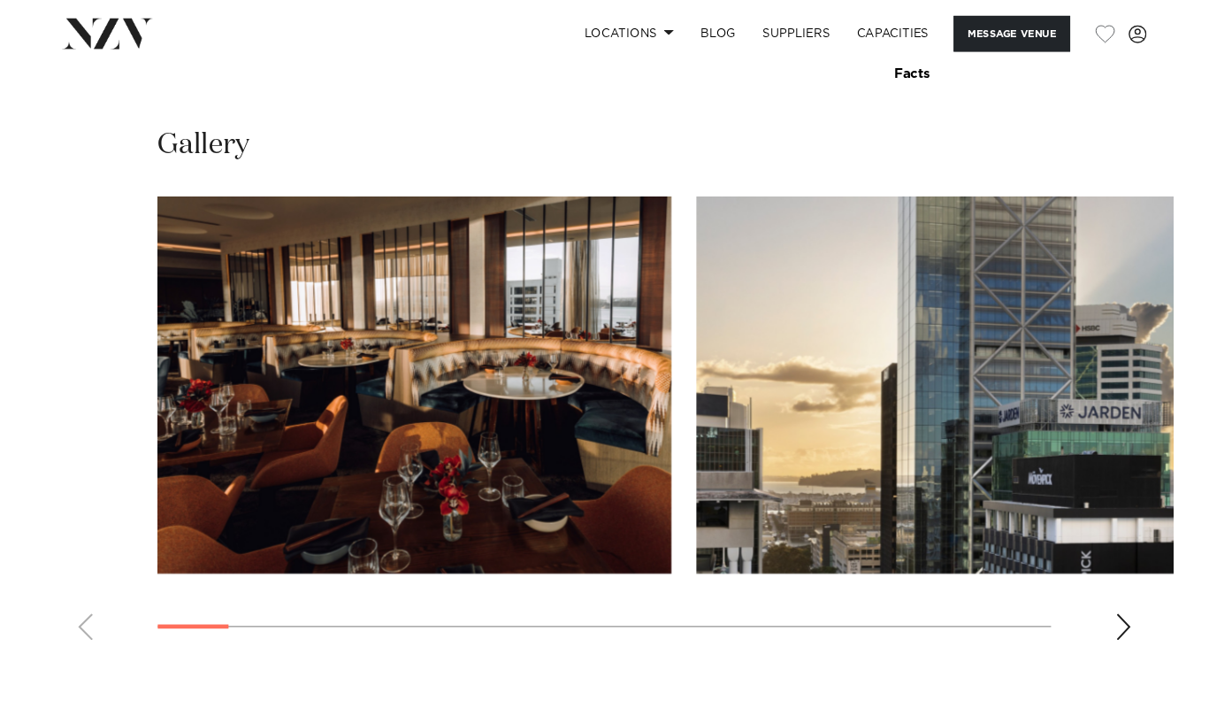
scroll to position [1769, 0]
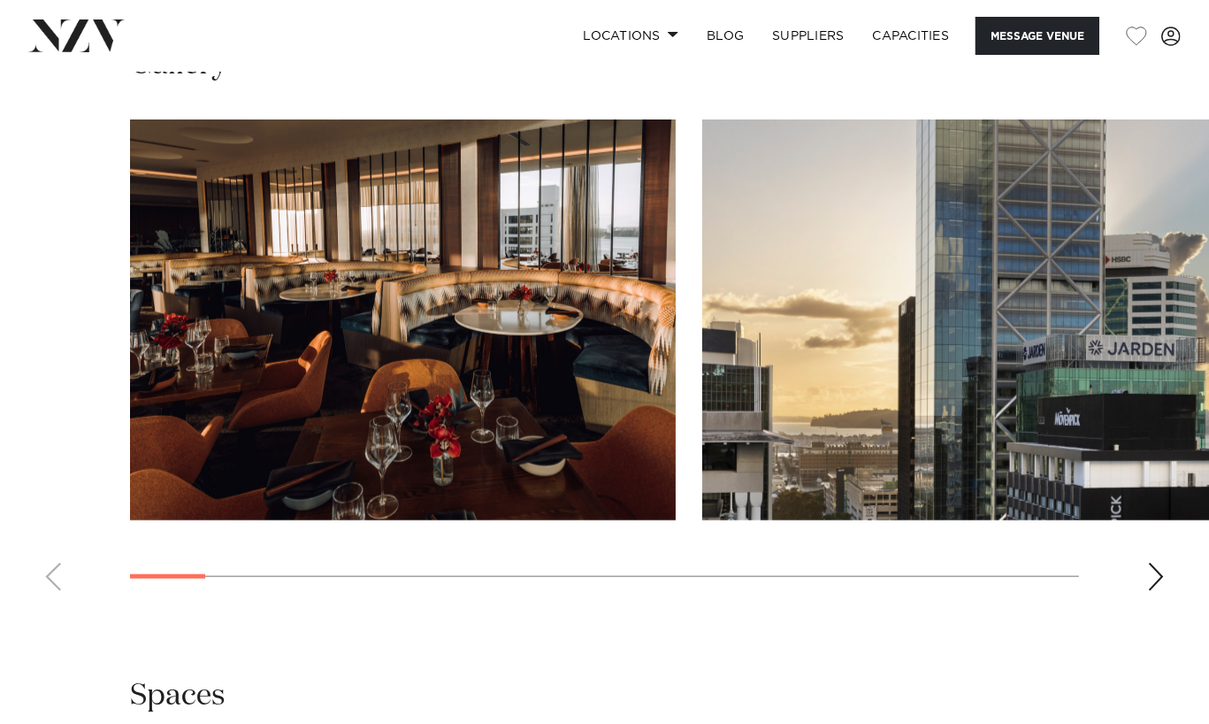
click at [772, 173] on div "Gallery" at bounding box center [604, 325] width 1181 height 561
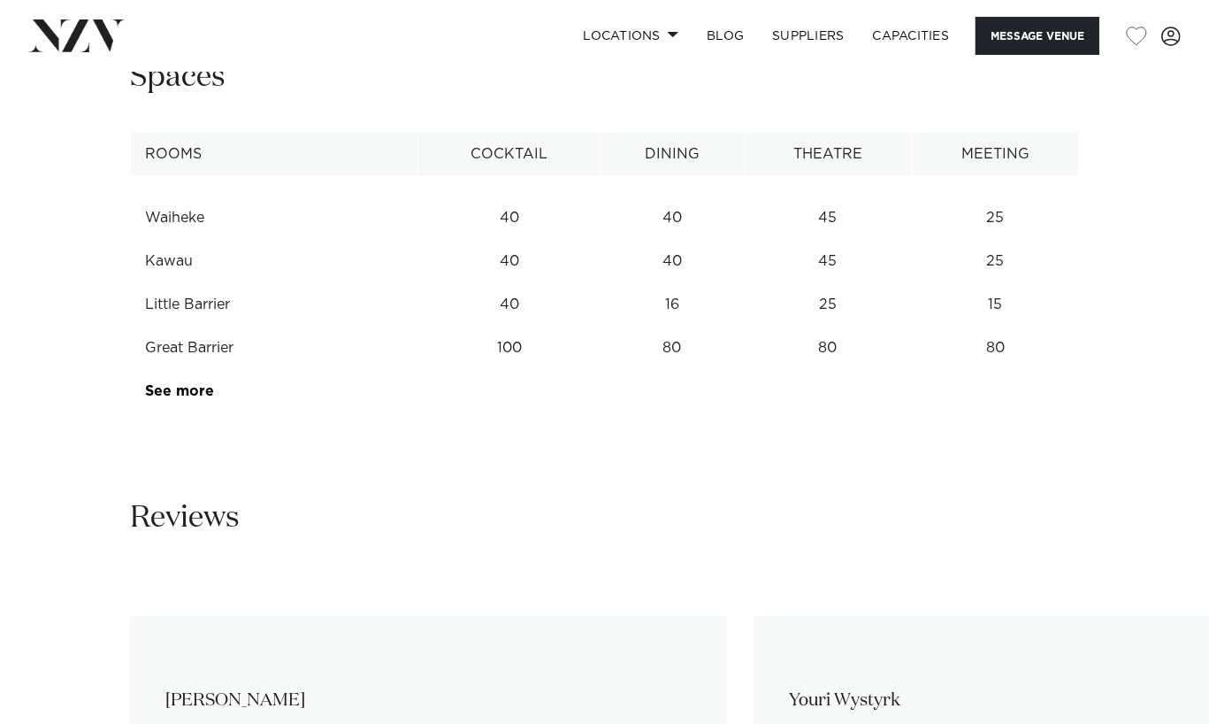
scroll to position [2477, 0]
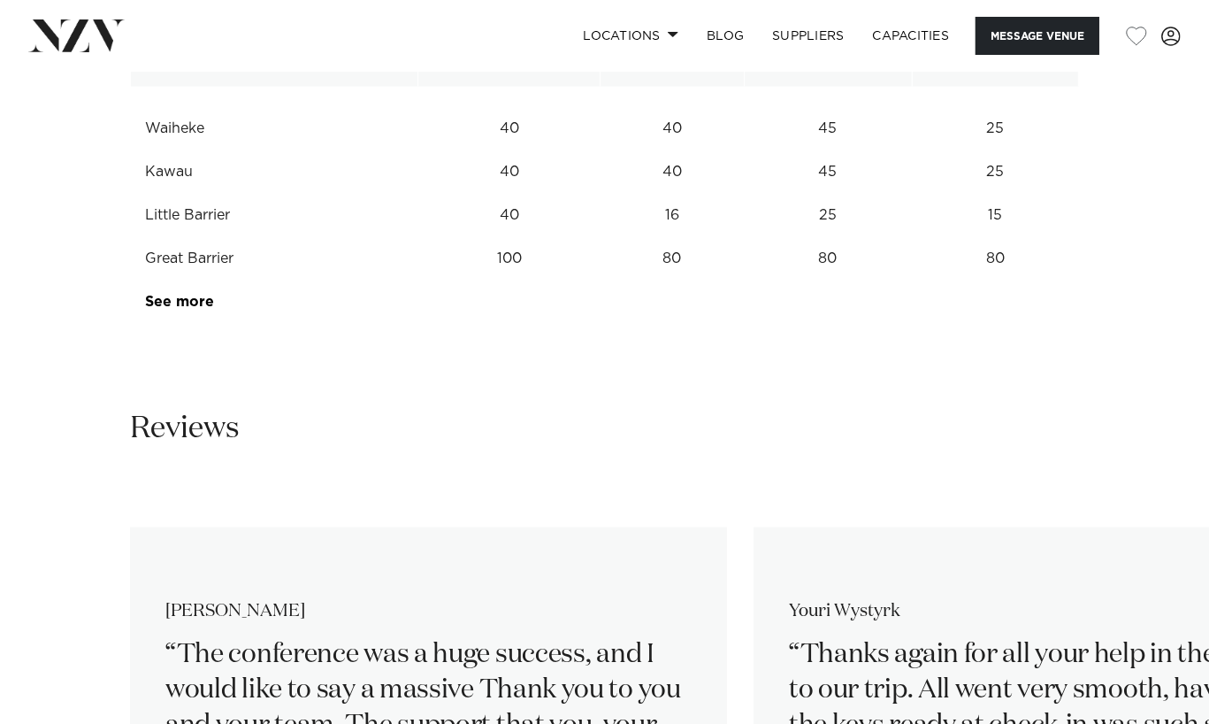
click at [178, 324] on td "See more" at bounding box center [214, 301] width 167 height 43
click at [179, 309] on link "See more" at bounding box center [215, 302] width 138 height 14
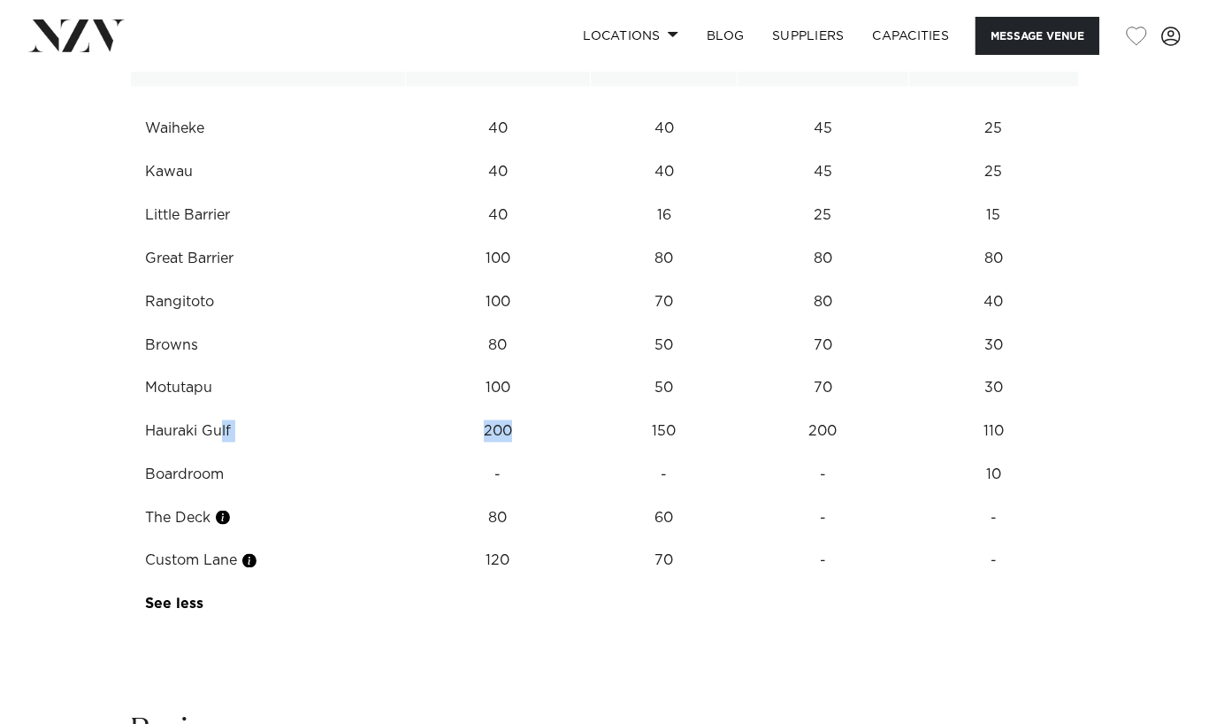
drag, startPoint x: 149, startPoint y: 514, endPoint x: 524, endPoint y: 509, distance: 375.1
click at [524, 453] on tr "Hauraki Gulf 200 150 200 110" at bounding box center [605, 431] width 948 height 43
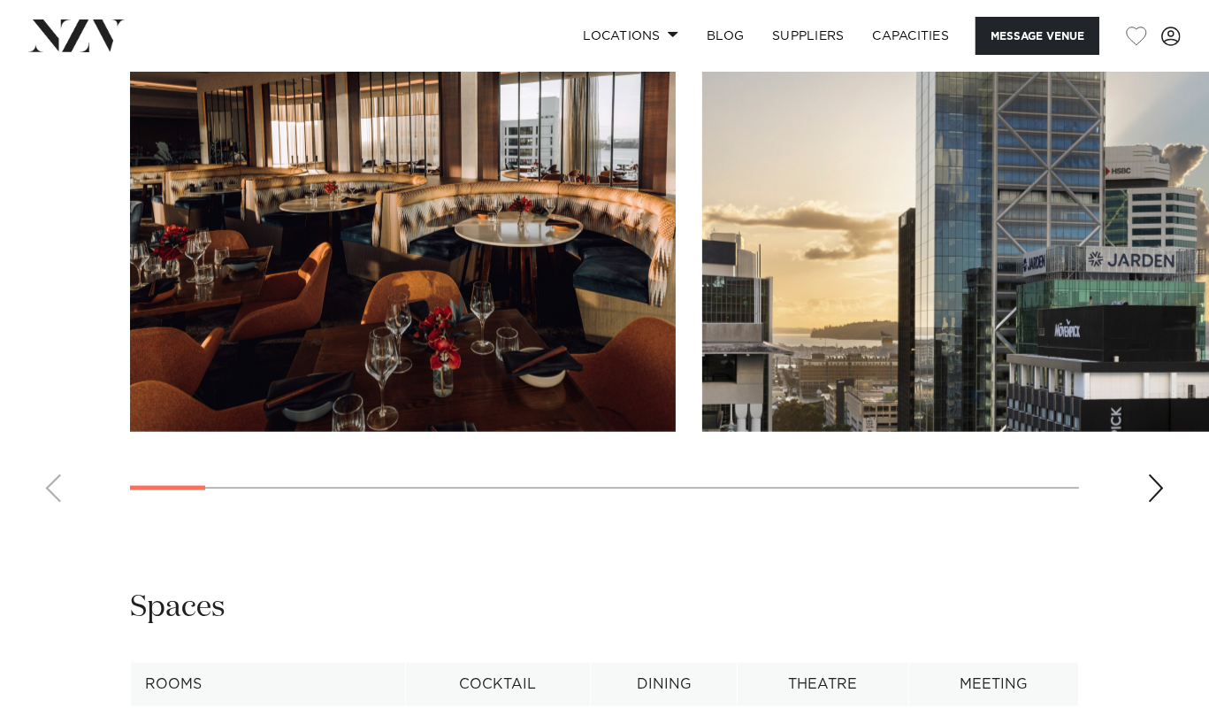
scroll to position [1769, 0]
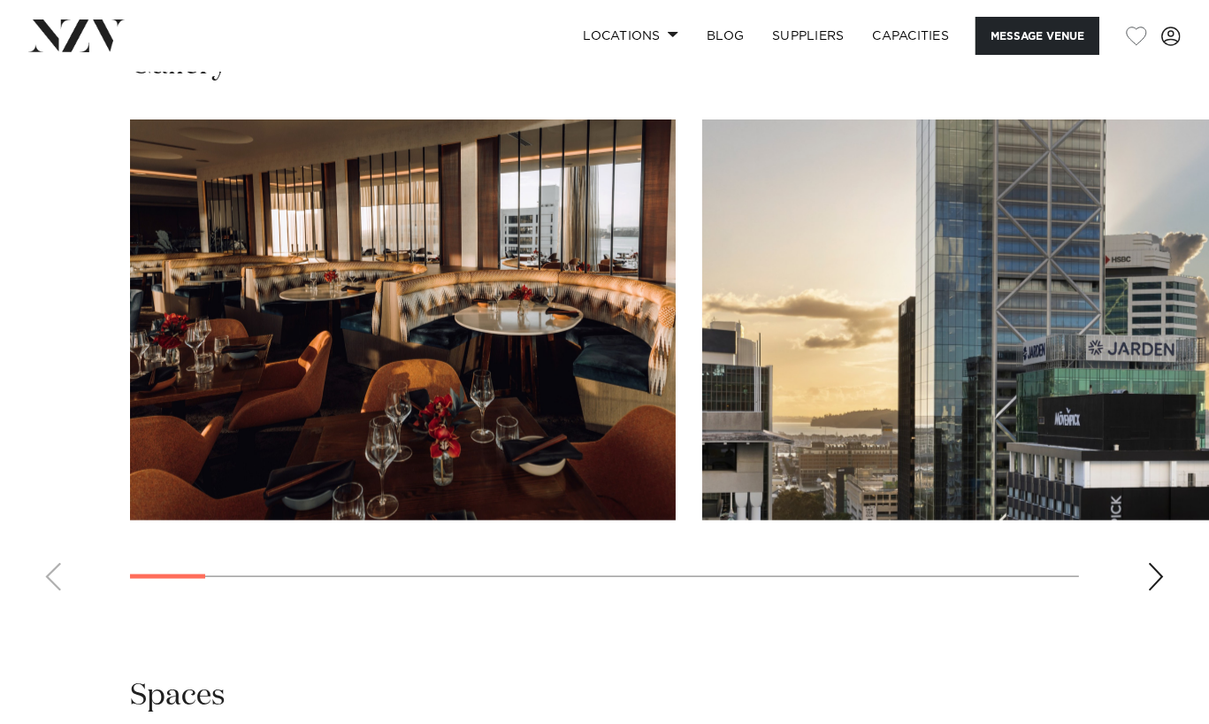
click at [1155, 591] on div "Next slide" at bounding box center [1156, 577] width 18 height 28
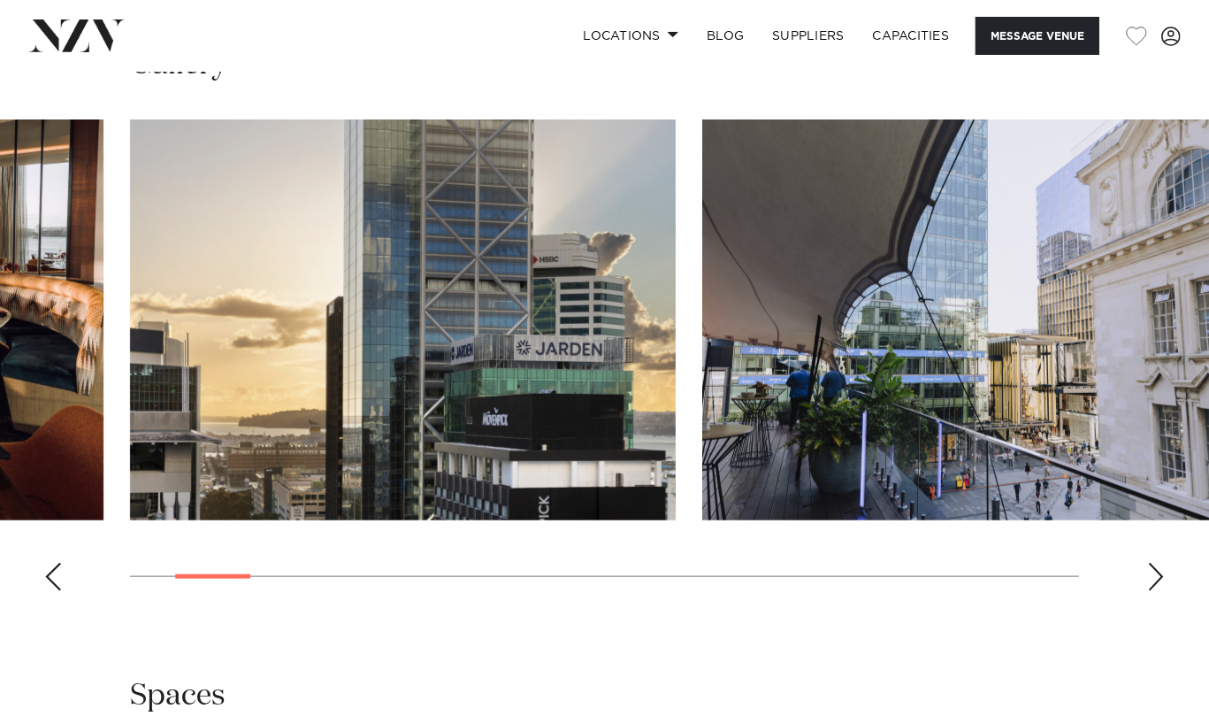
click at [1155, 591] on div "Next slide" at bounding box center [1156, 577] width 18 height 28
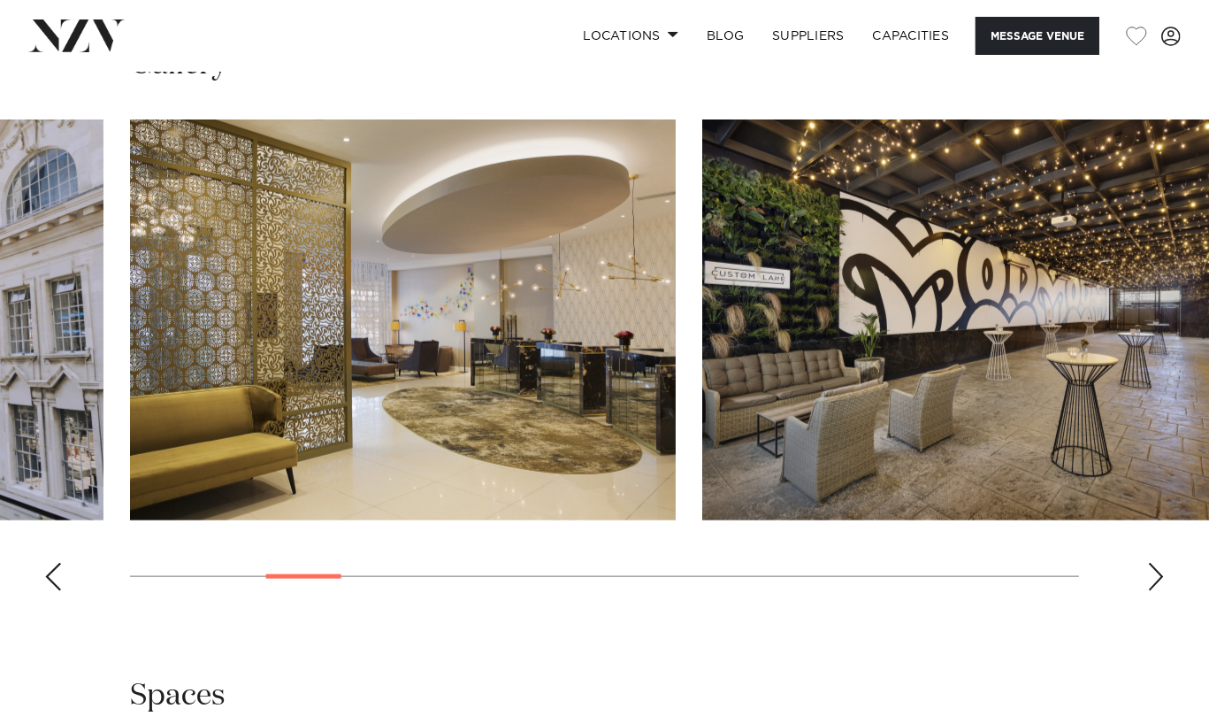
click at [1155, 591] on div "Next slide" at bounding box center [1156, 577] width 18 height 28
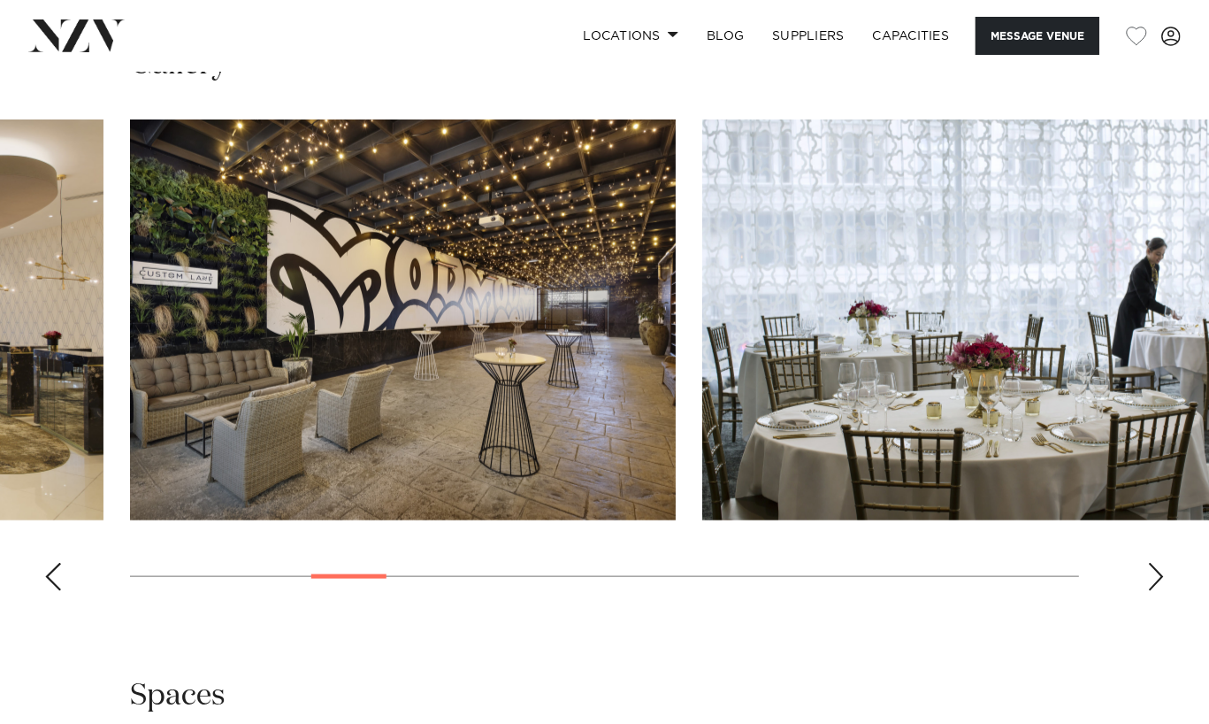
click at [1154, 591] on div "Next slide" at bounding box center [1156, 577] width 18 height 28
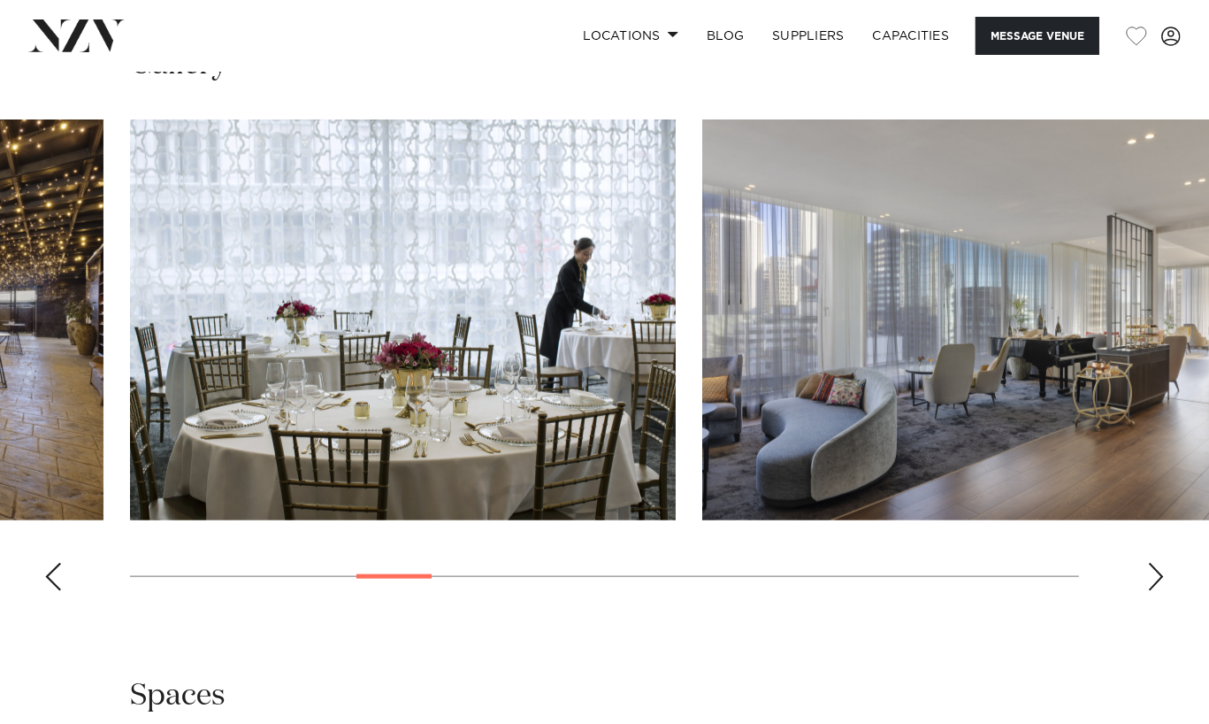
click at [1154, 591] on div "Next slide" at bounding box center [1156, 577] width 18 height 28
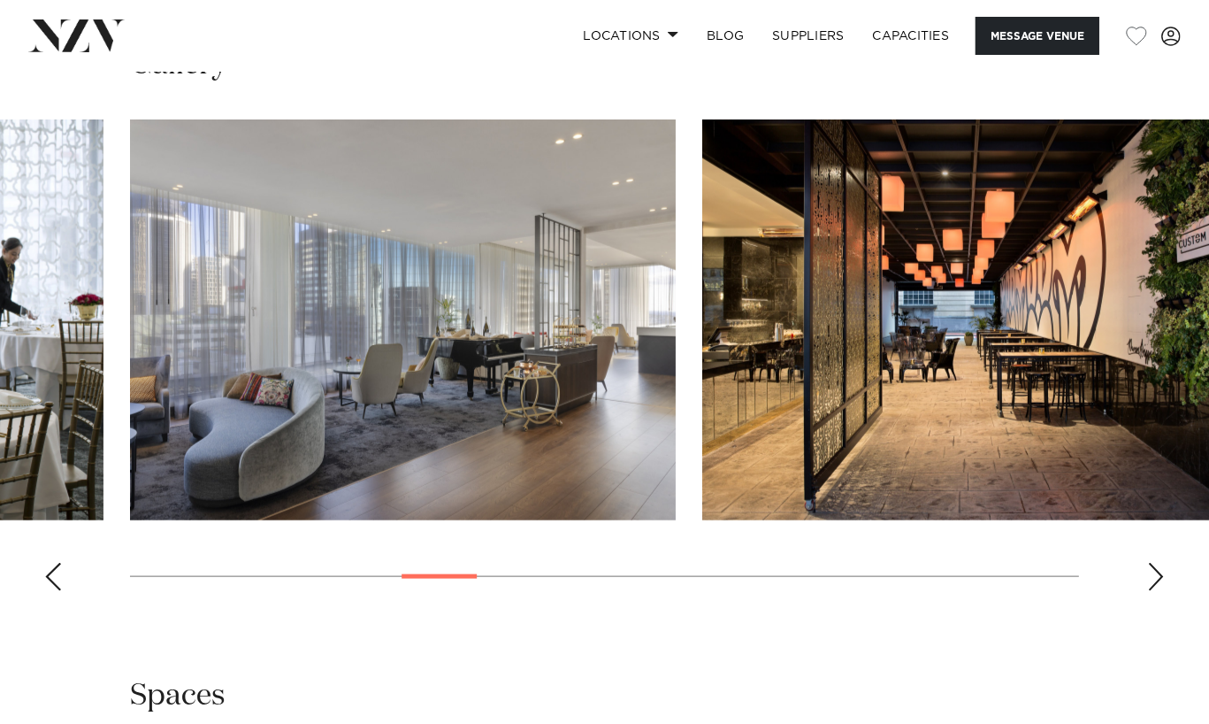
click at [1154, 591] on div "Next slide" at bounding box center [1156, 577] width 18 height 28
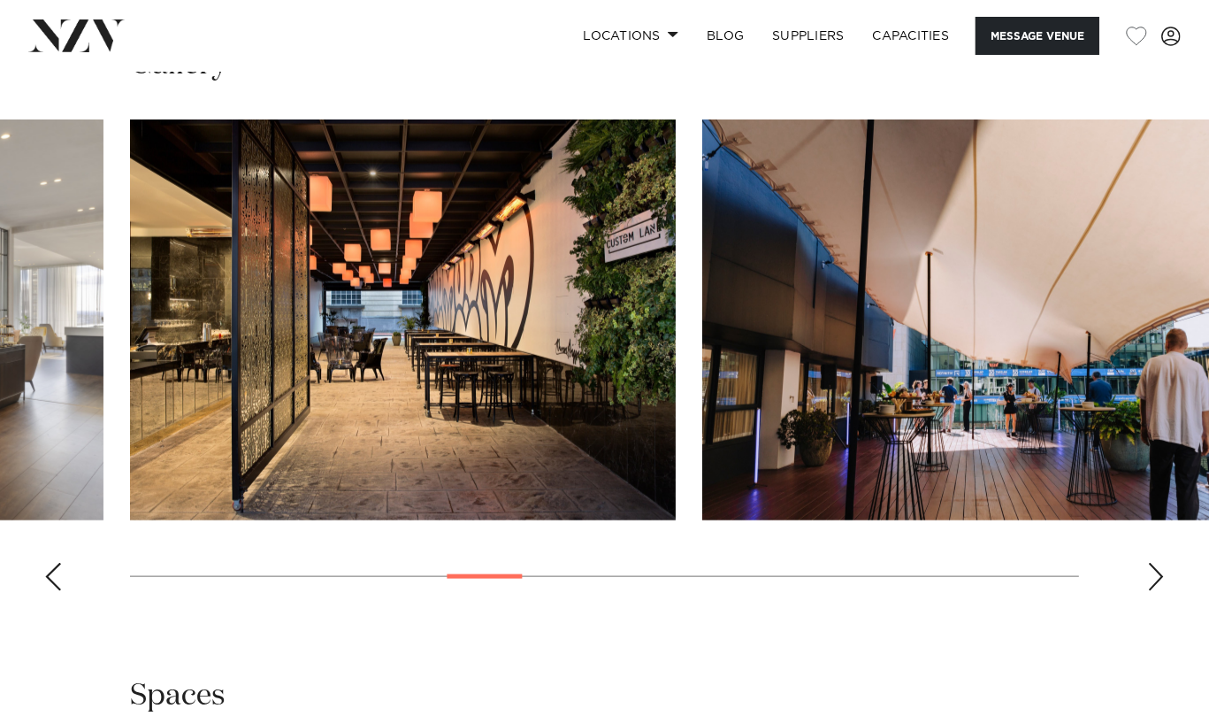
click at [1154, 591] on div "Next slide" at bounding box center [1156, 577] width 18 height 28
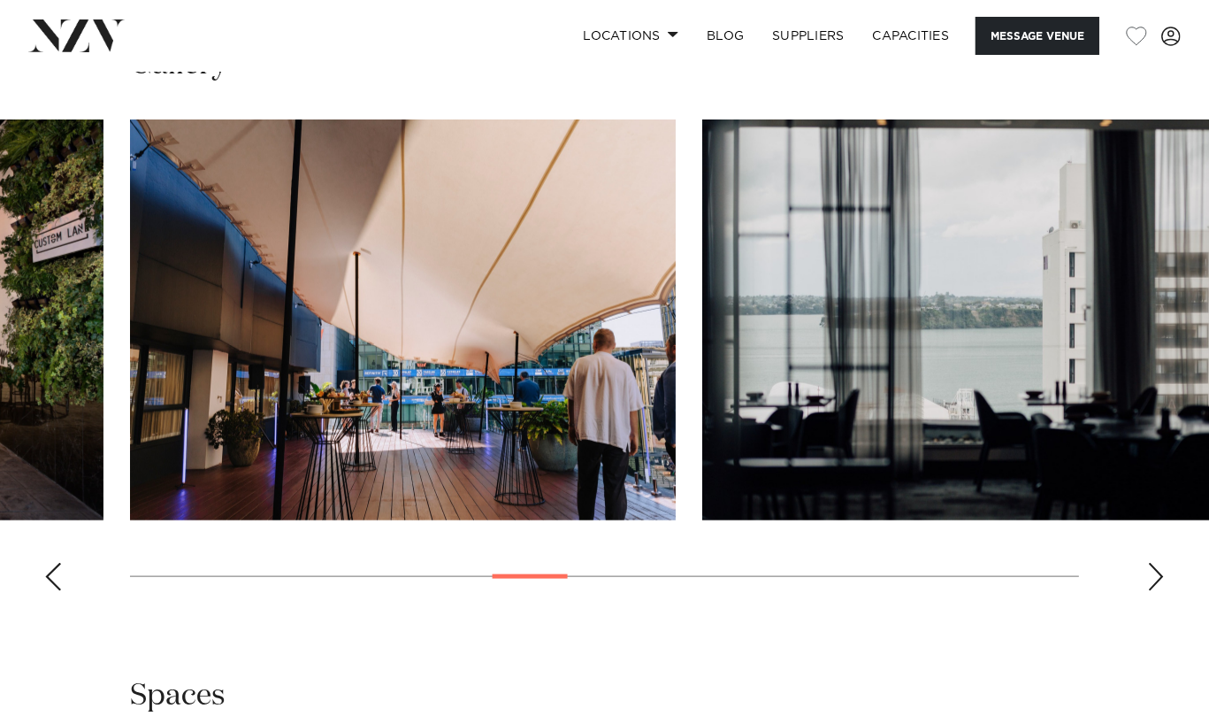
click at [1154, 591] on div "Next slide" at bounding box center [1156, 577] width 18 height 28
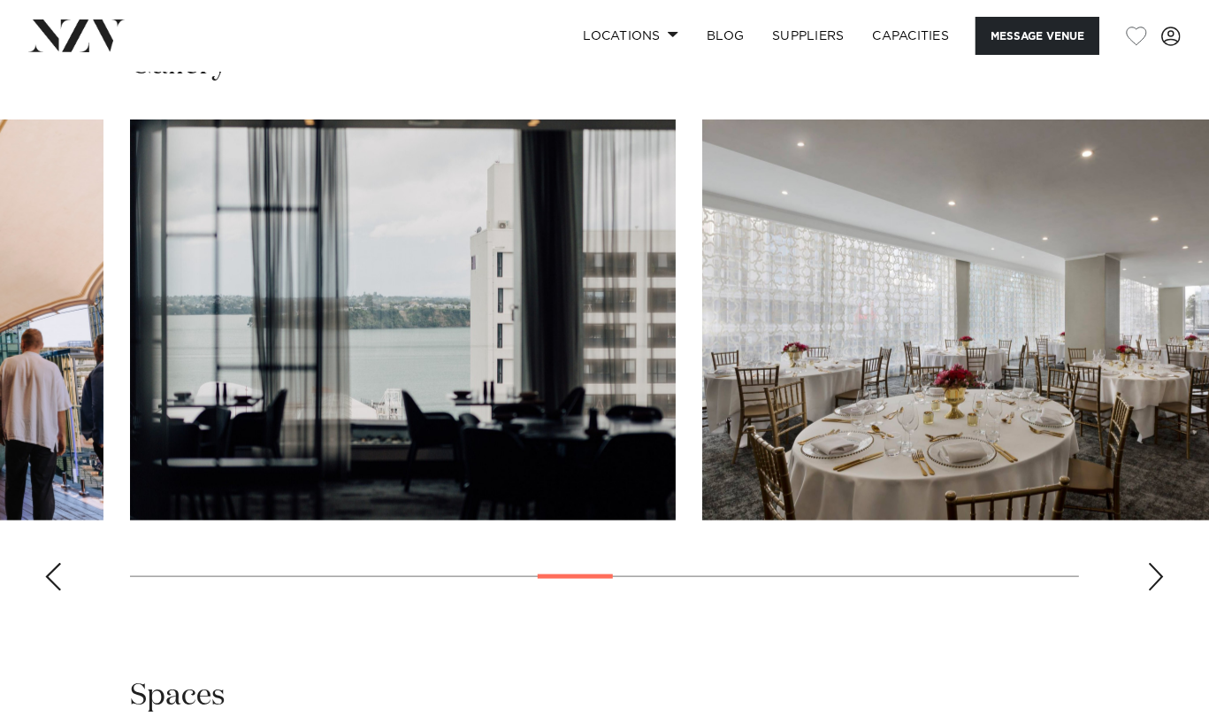
click at [1154, 591] on div "Next slide" at bounding box center [1156, 577] width 18 height 28
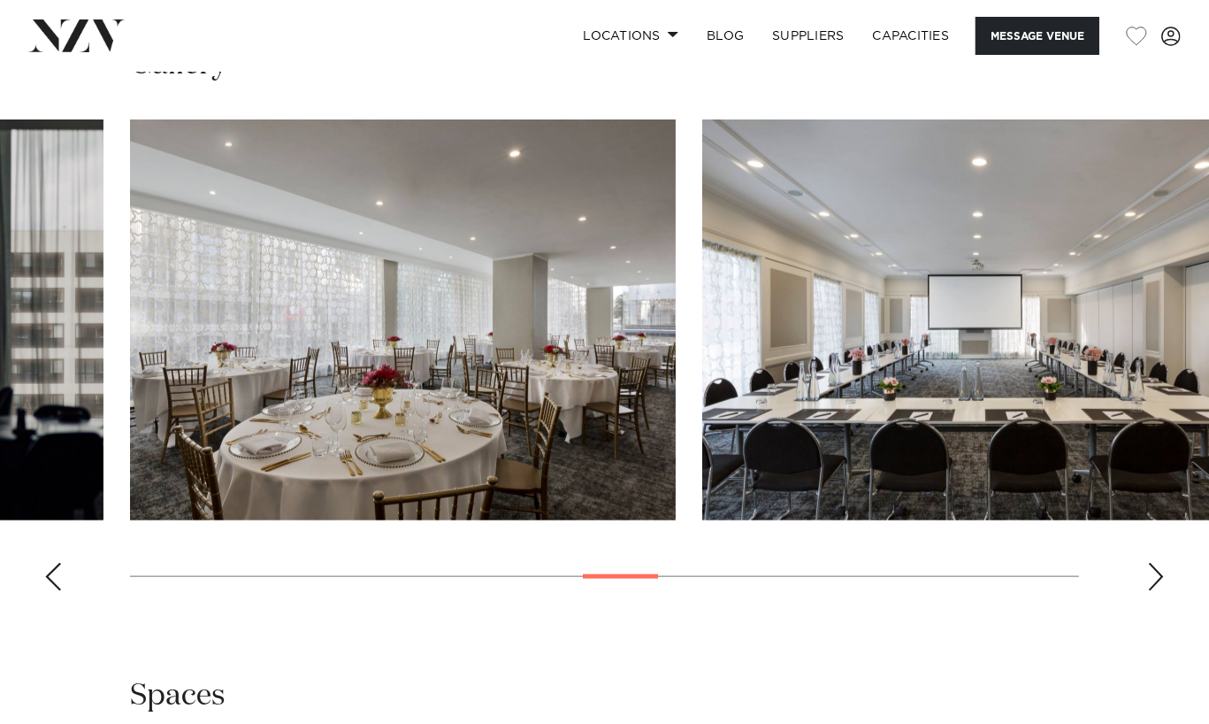
click at [1154, 591] on div "Next slide" at bounding box center [1156, 577] width 18 height 28
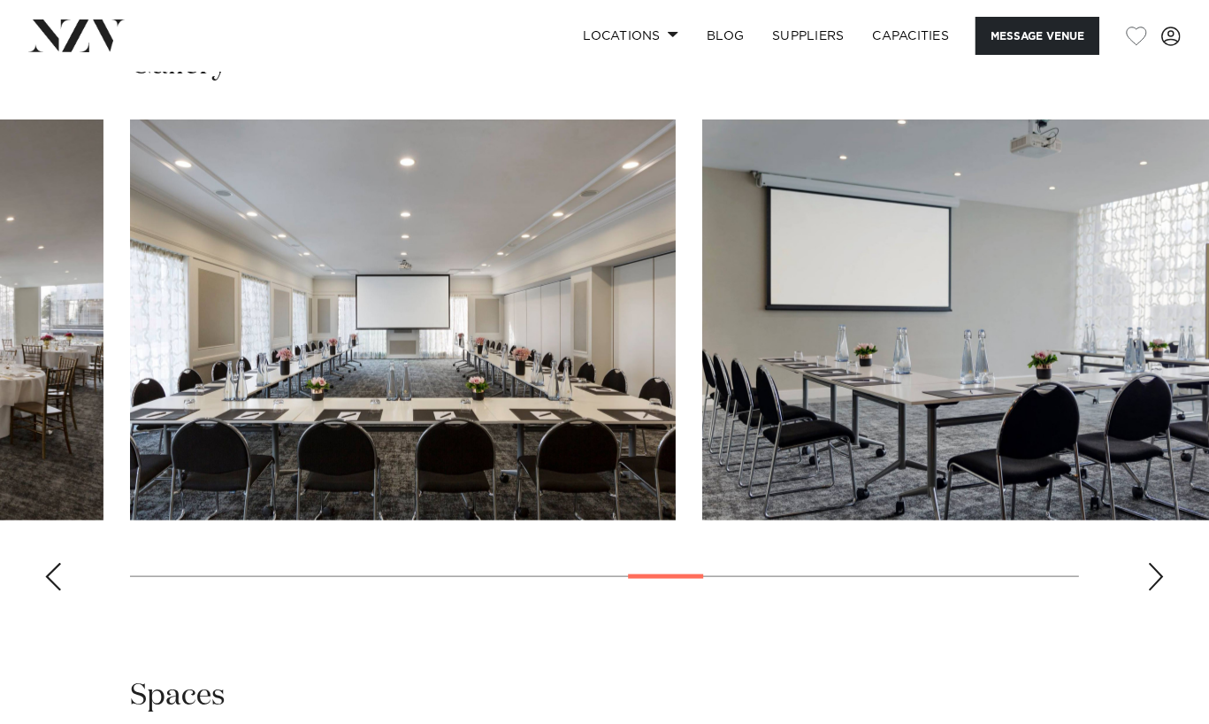
click at [1154, 591] on div "Next slide" at bounding box center [1156, 577] width 18 height 28
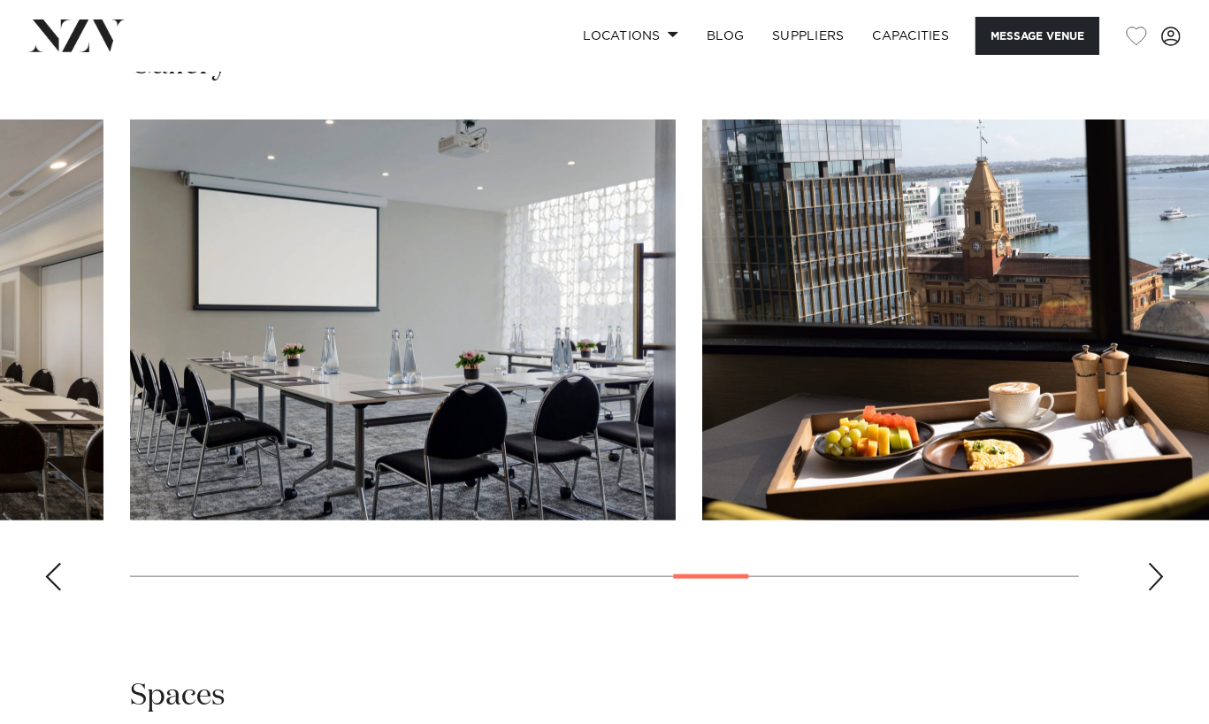
click at [1154, 591] on div "Next slide" at bounding box center [1156, 577] width 18 height 28
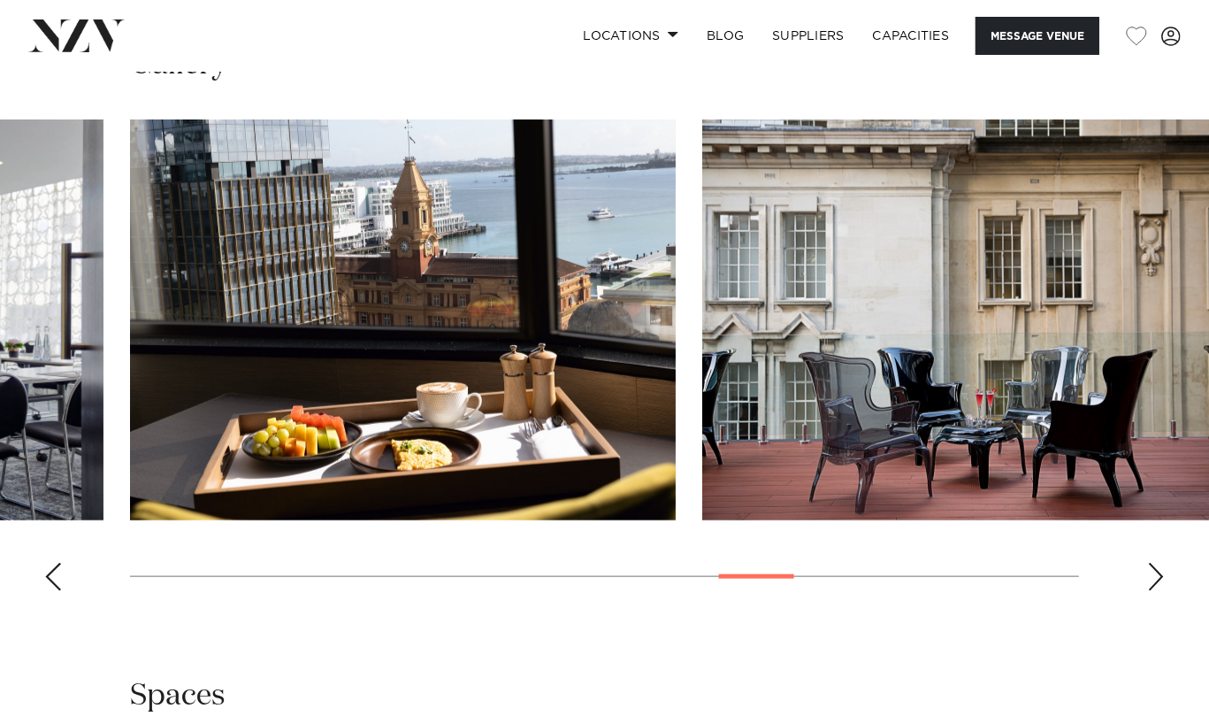
click at [1154, 591] on div "Next slide" at bounding box center [1156, 577] width 18 height 28
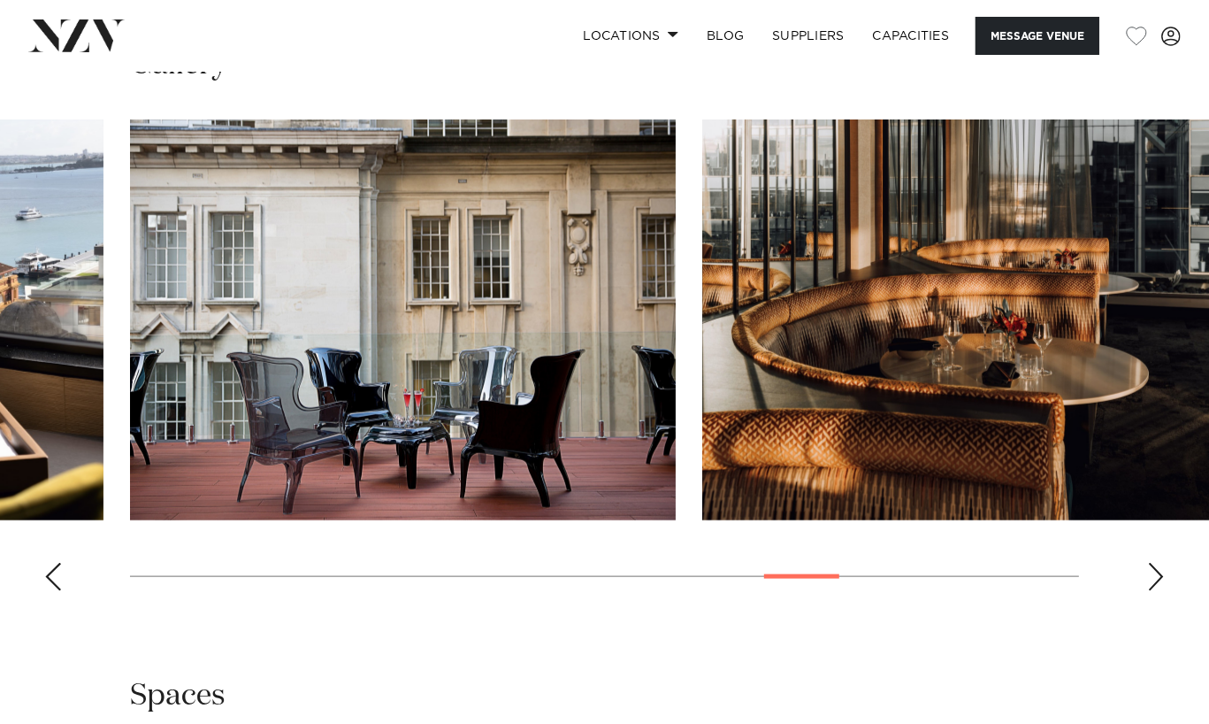
click at [1154, 591] on div "Next slide" at bounding box center [1156, 577] width 18 height 28
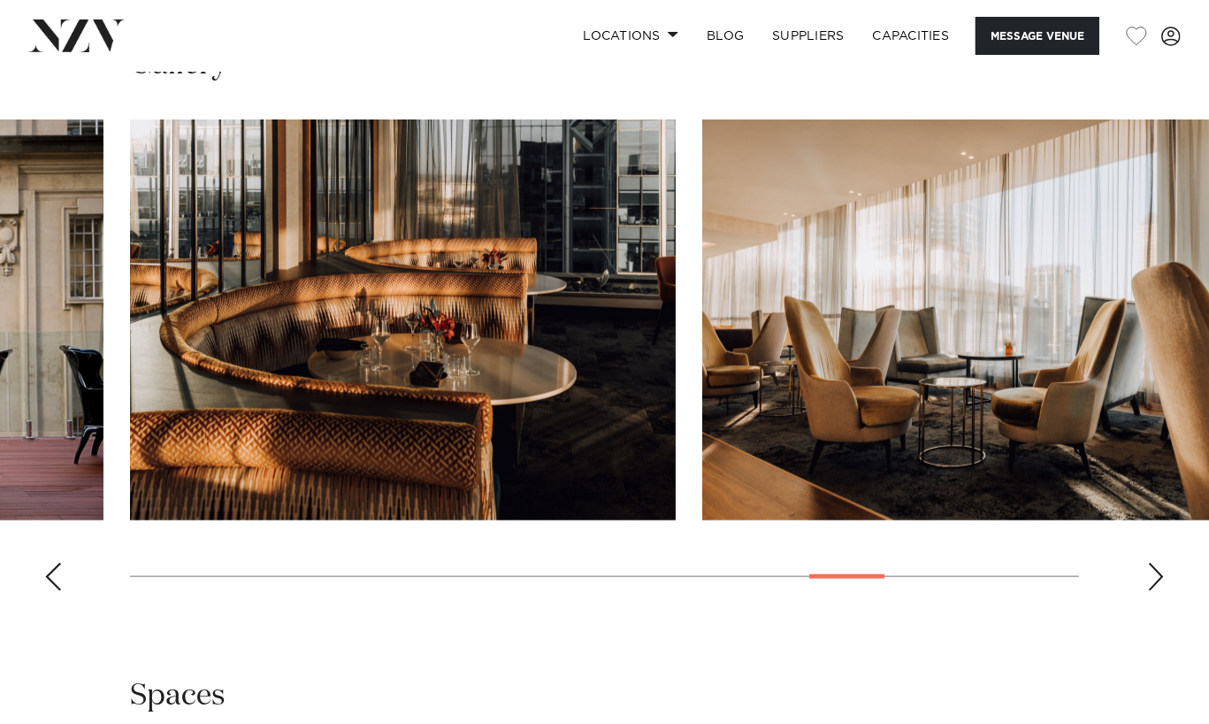
click at [1154, 591] on div "Next slide" at bounding box center [1156, 577] width 18 height 28
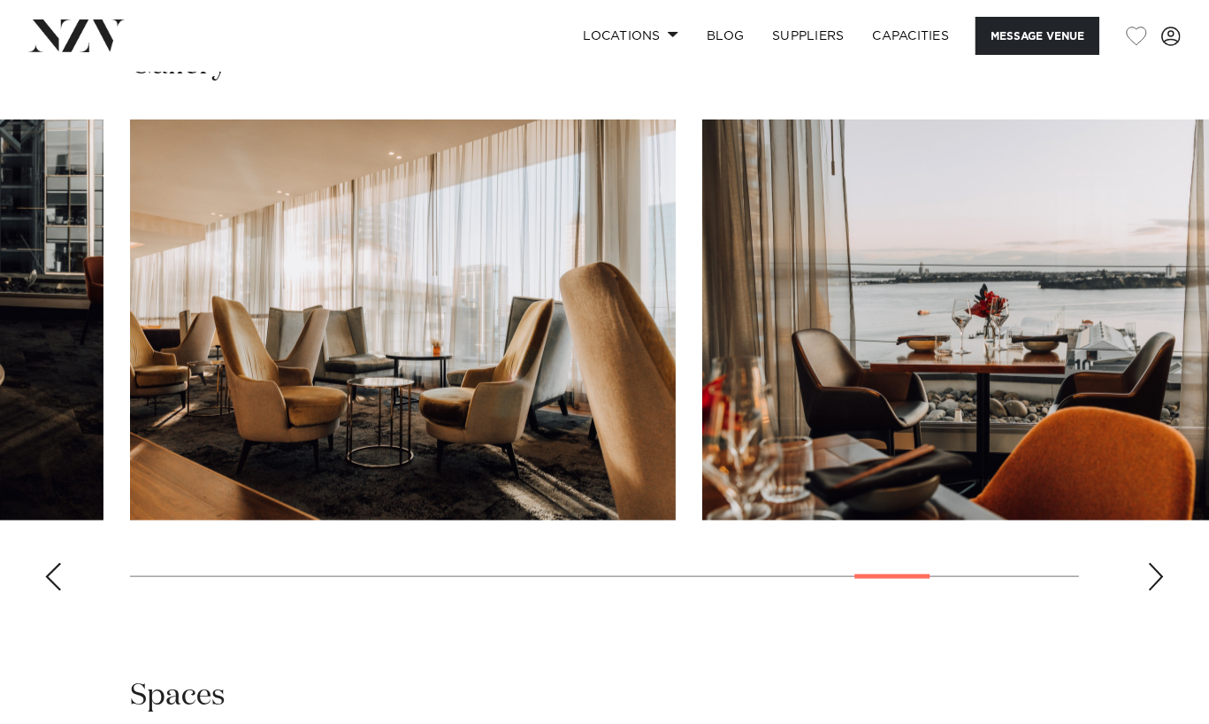
click at [1154, 591] on div "Next slide" at bounding box center [1156, 577] width 18 height 28
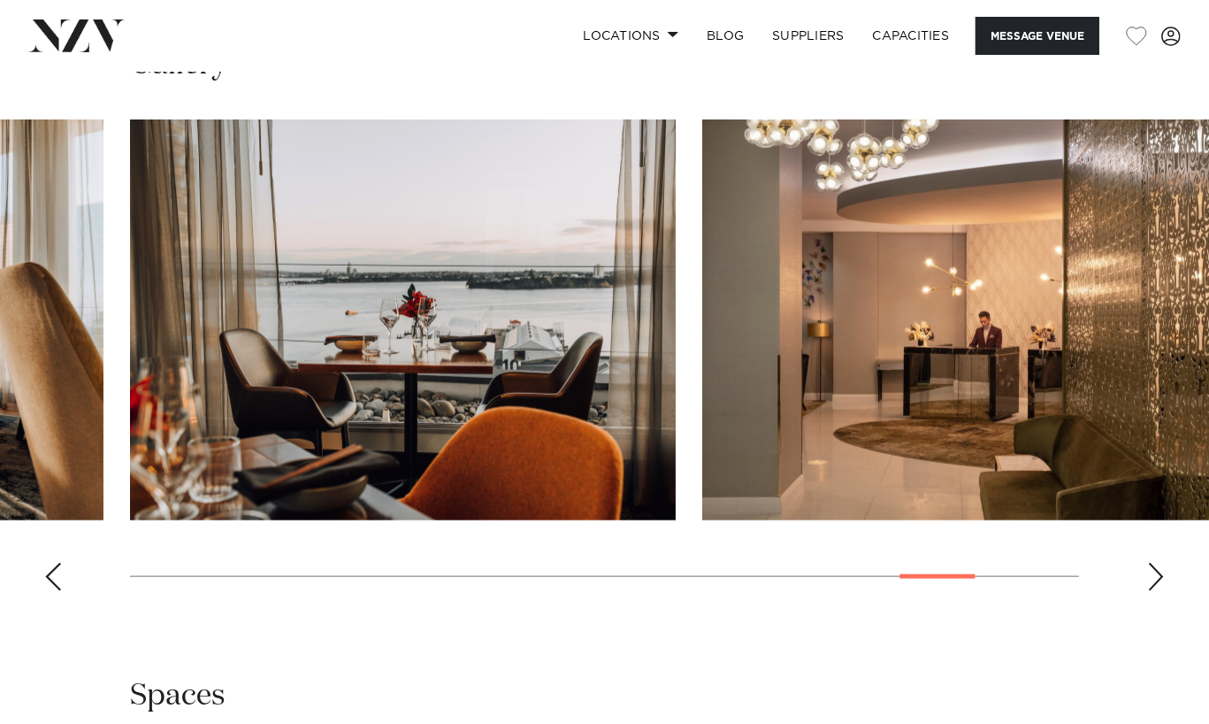
click at [1154, 591] on div "Next slide" at bounding box center [1156, 577] width 18 height 28
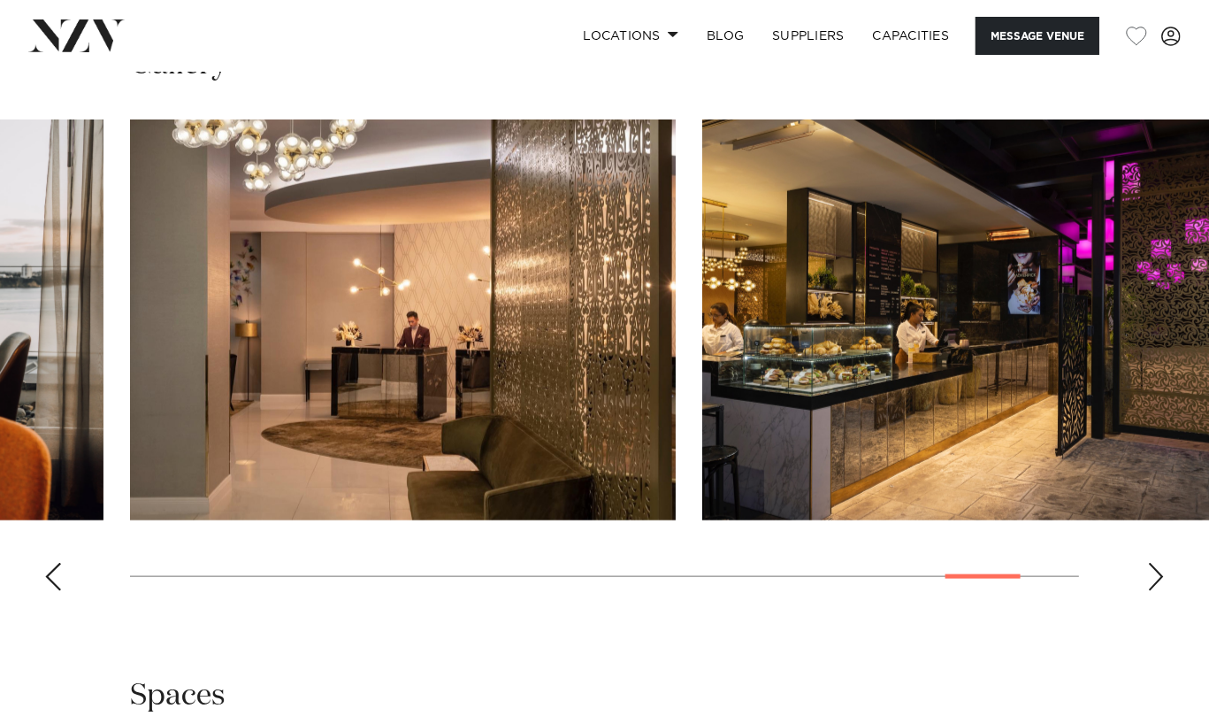
click at [1154, 591] on div "Next slide" at bounding box center [1156, 577] width 18 height 28
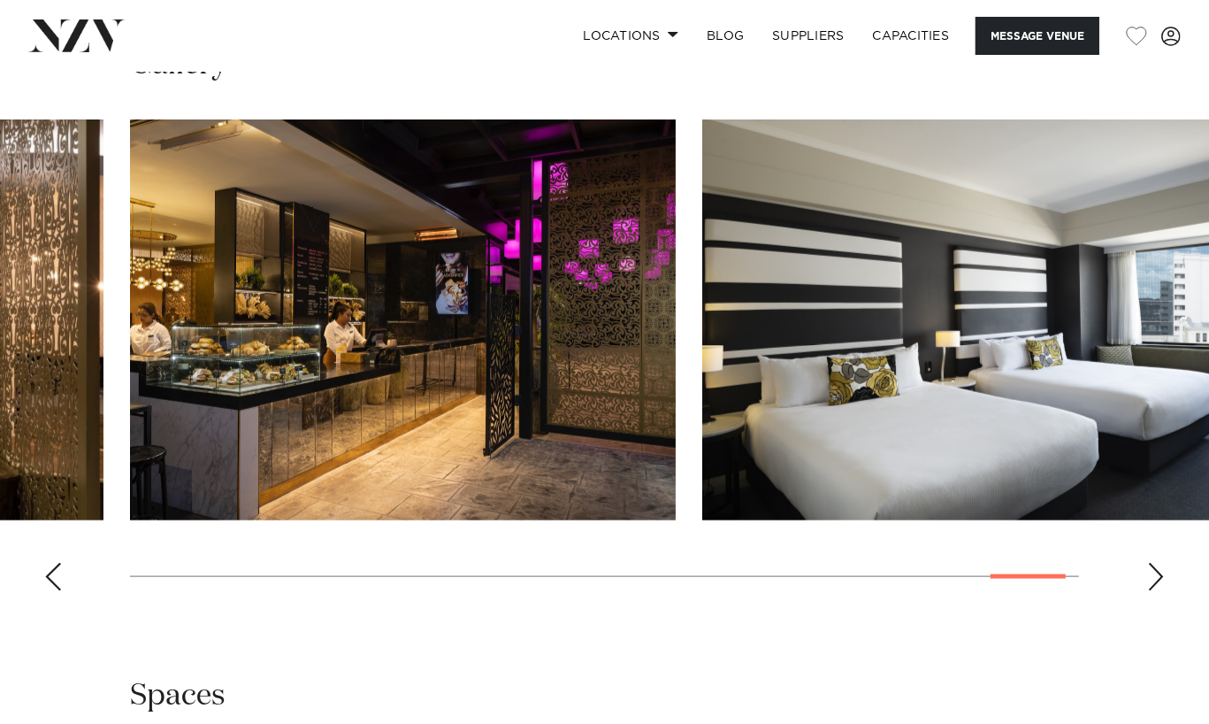
click at [1154, 591] on div "Next slide" at bounding box center [1156, 577] width 18 height 28
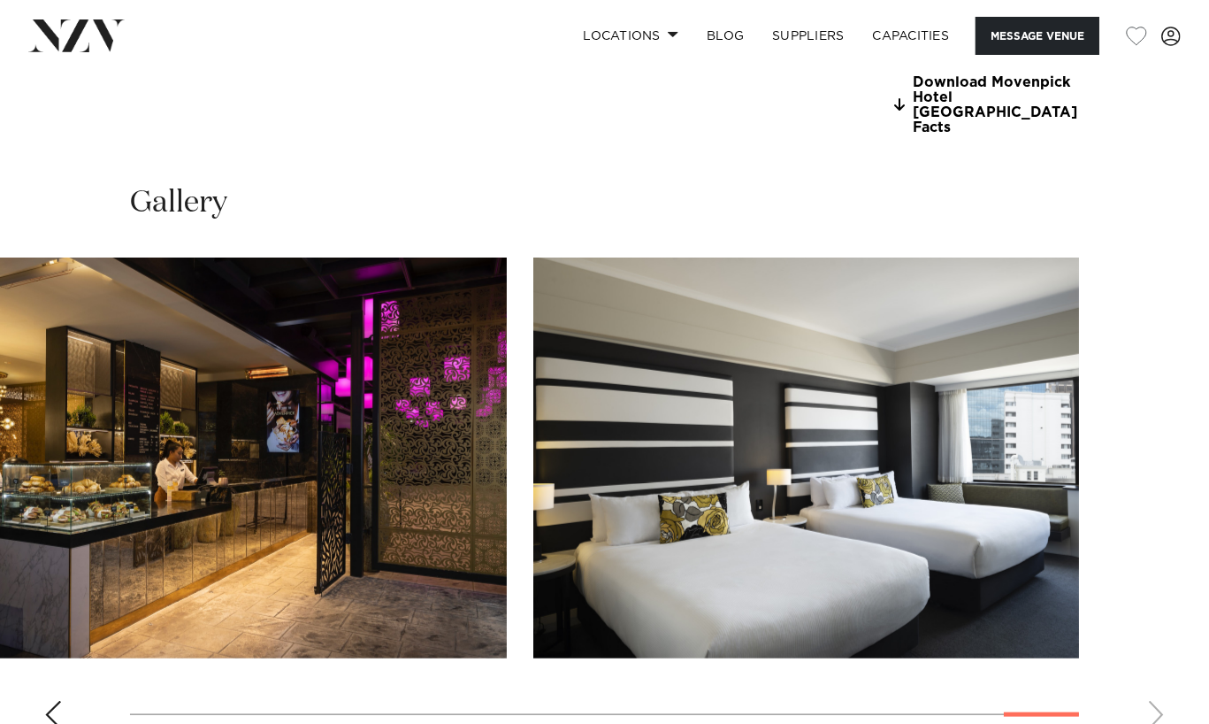
scroll to position [1681, 0]
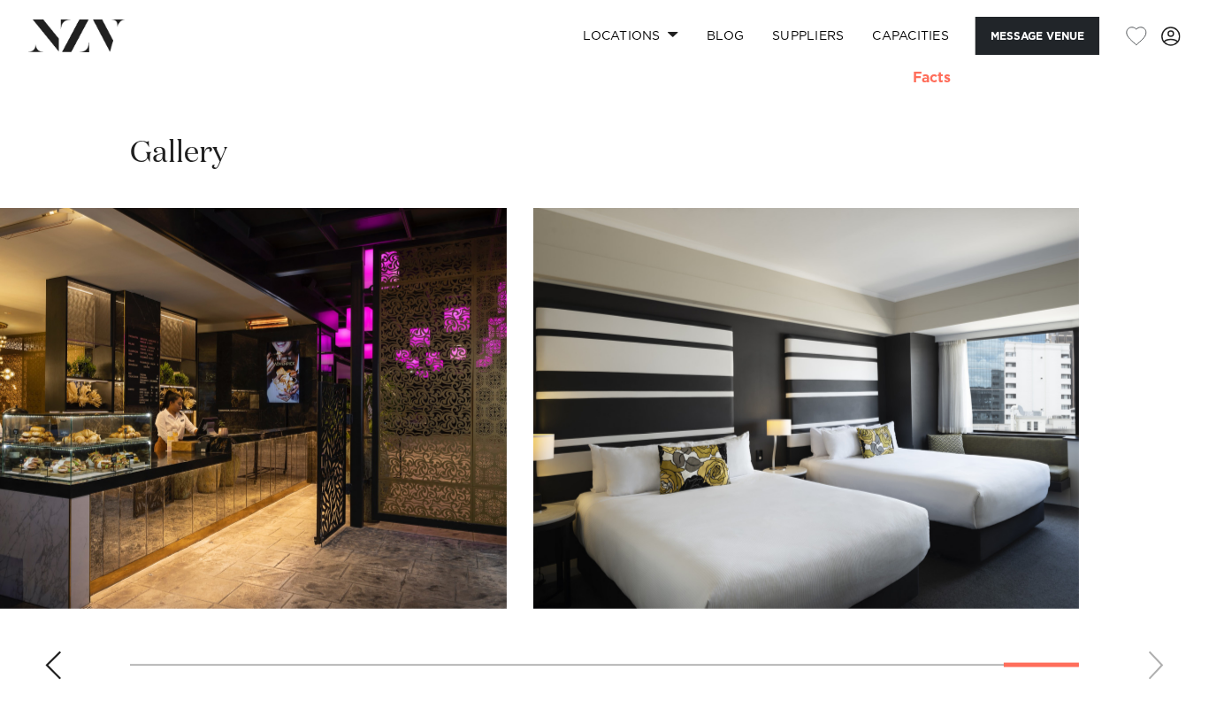
click at [894, 85] on link "Download Movenpick Hotel Auckland Facts" at bounding box center [991, 55] width 194 height 59
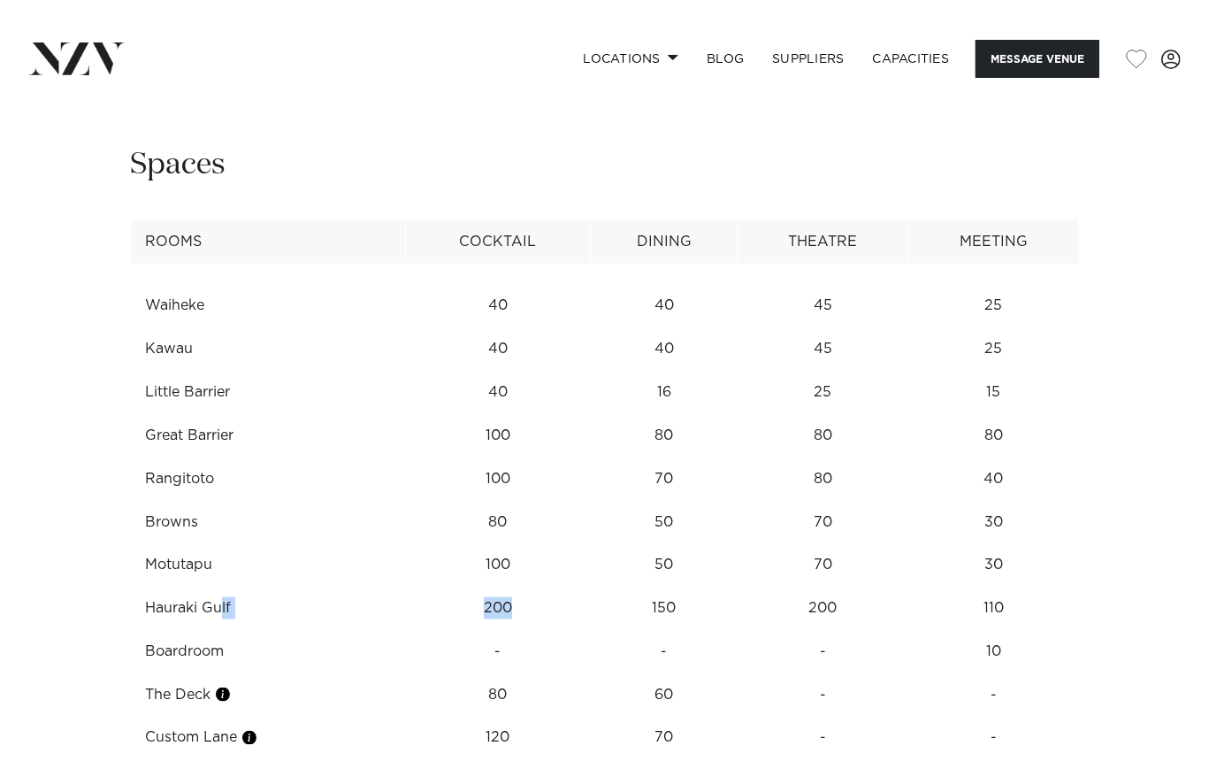
scroll to position [2477, 0]
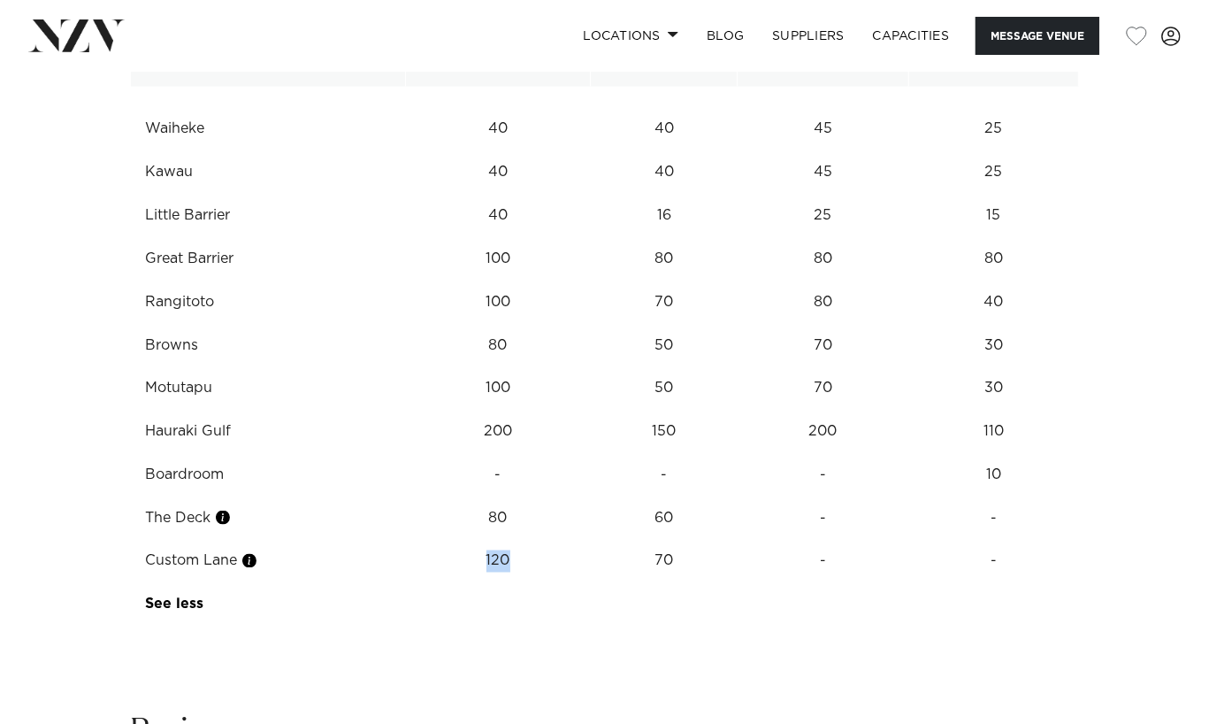
drag, startPoint x: 524, startPoint y: 647, endPoint x: 433, endPoint y: 644, distance: 91.2
click at [433, 150] on td "120" at bounding box center [498, 128] width 186 height 43
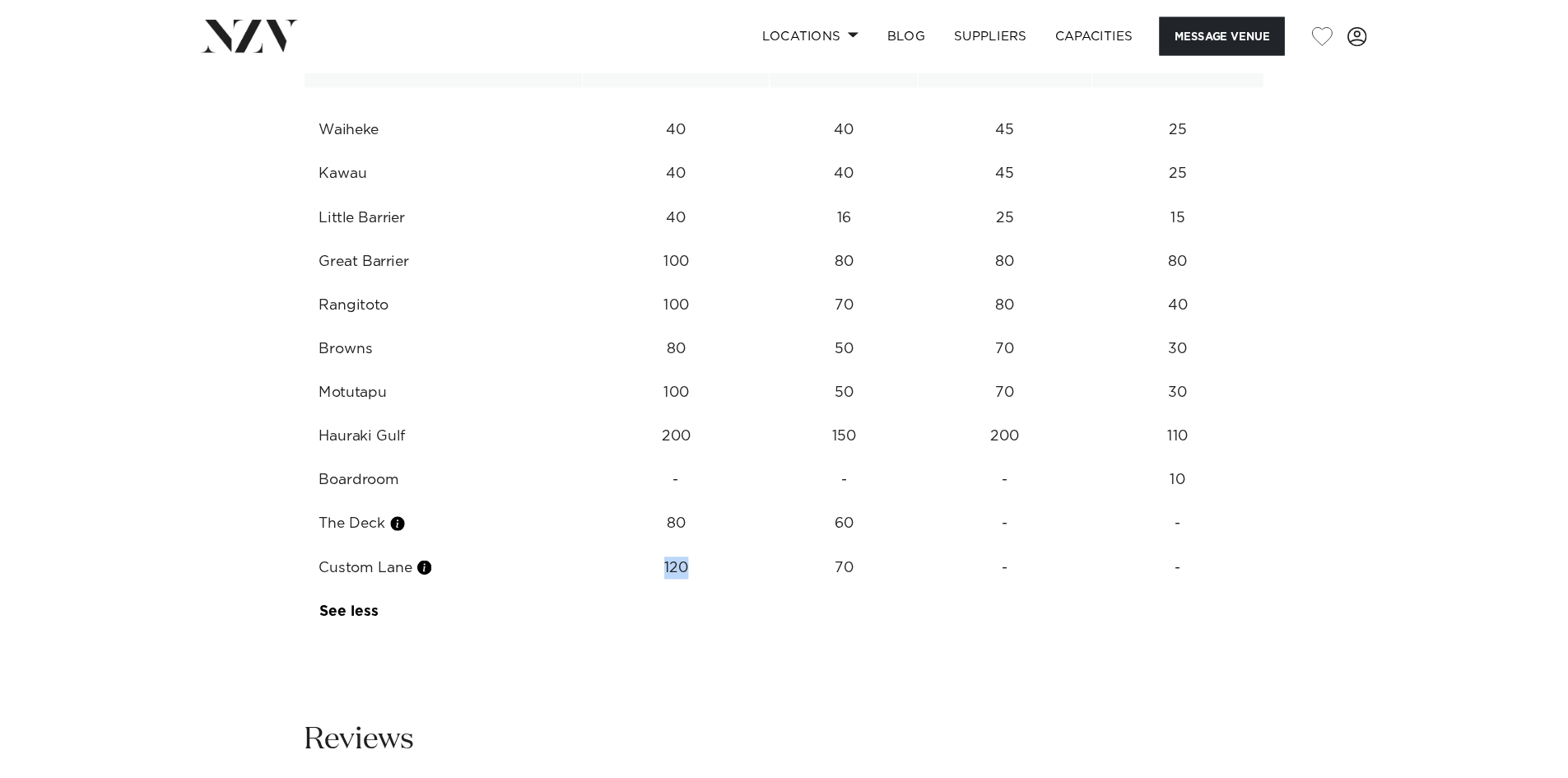
scroll to position [2304, 0]
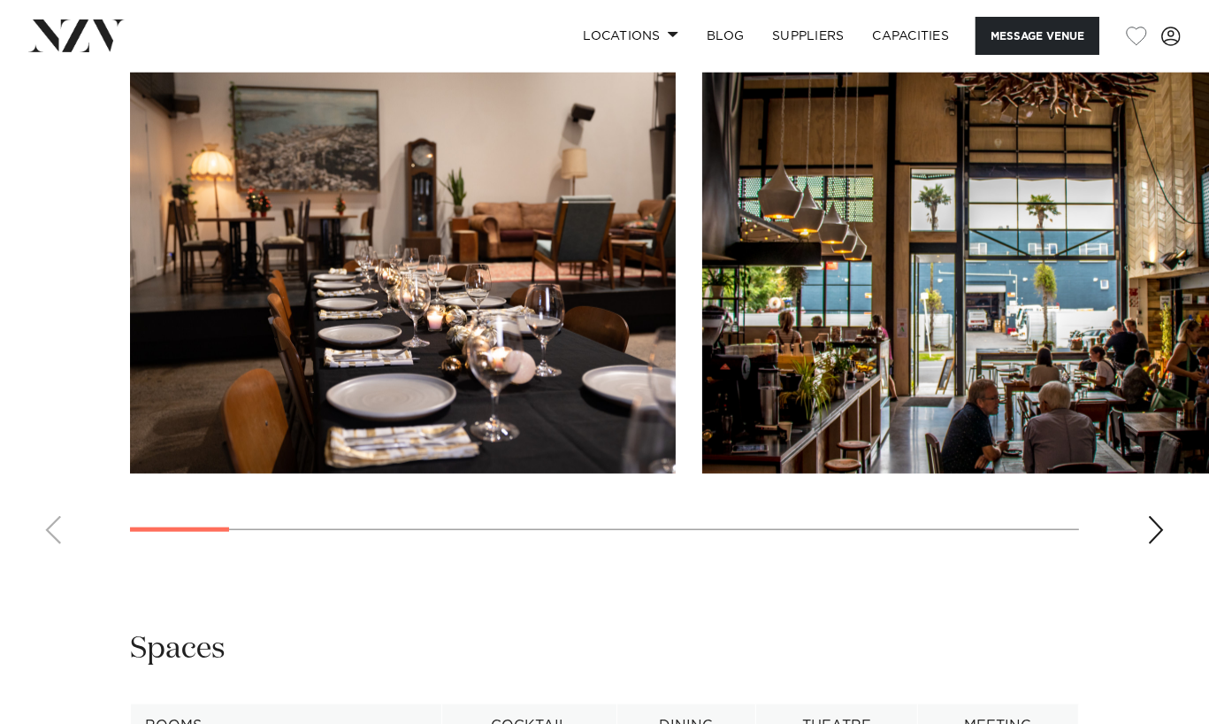
scroll to position [1504, 0]
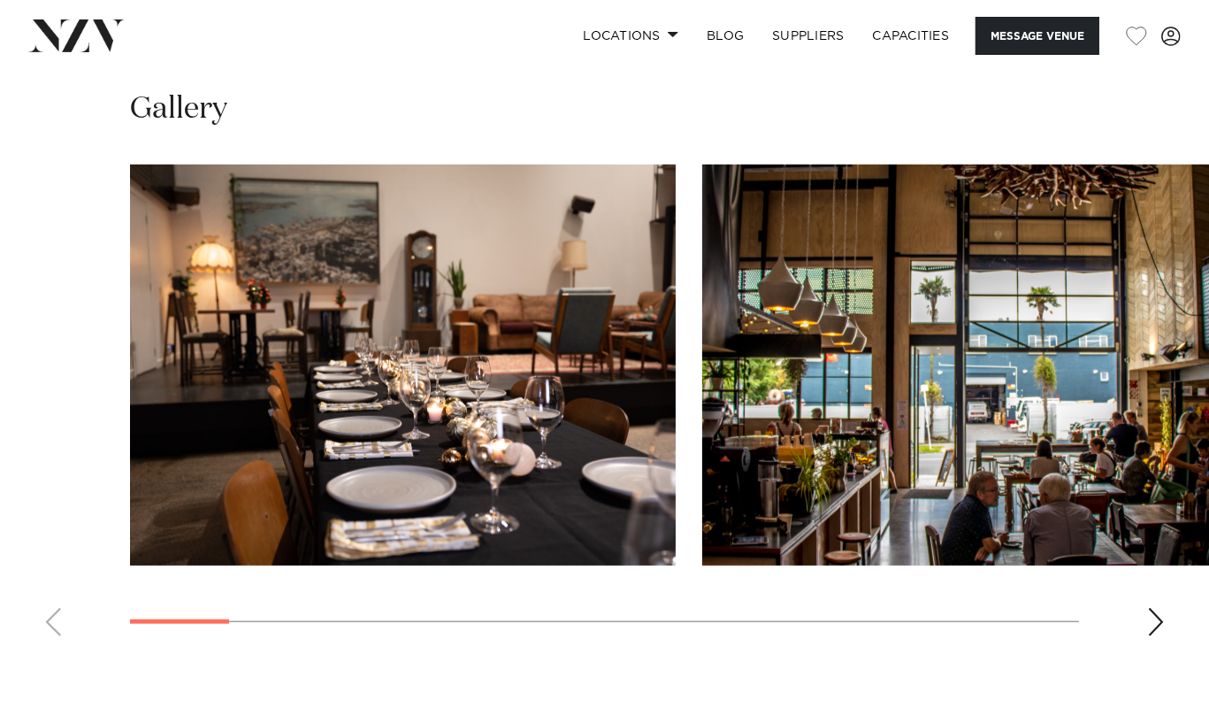
click at [1153, 608] on div "Next slide" at bounding box center [1156, 622] width 18 height 28
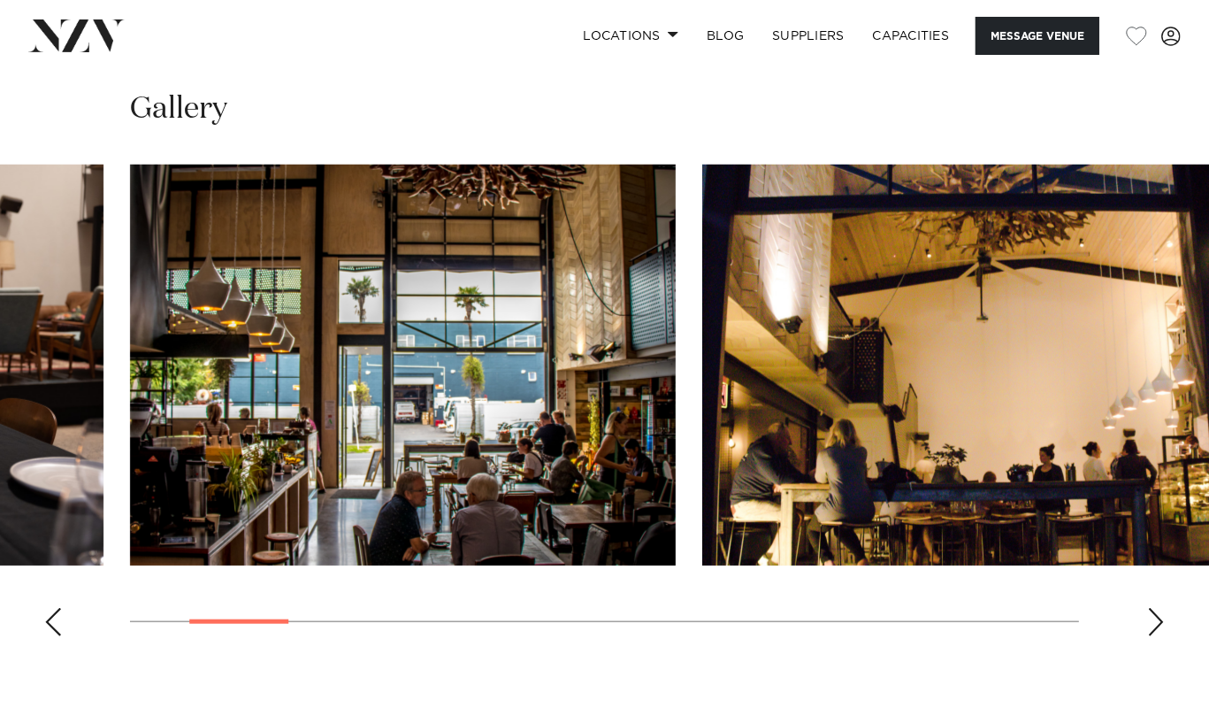
click at [1153, 608] on div "Next slide" at bounding box center [1156, 622] width 18 height 28
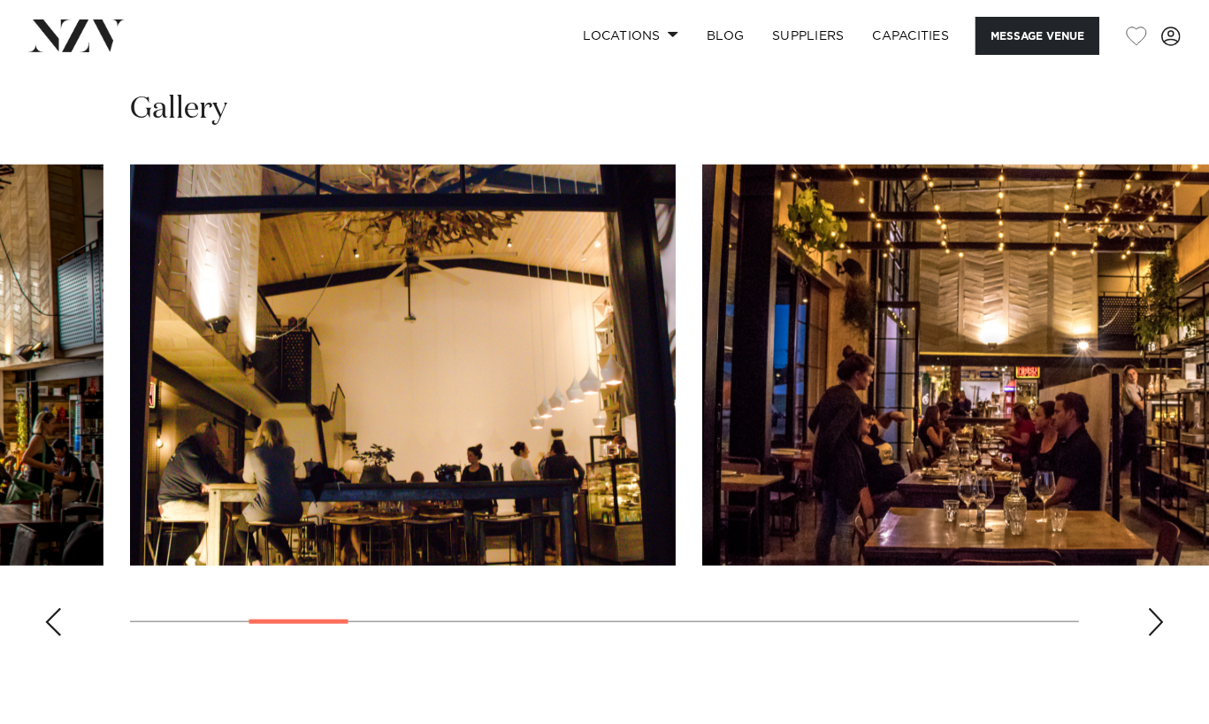
click at [1155, 608] on div "Next slide" at bounding box center [1156, 622] width 18 height 28
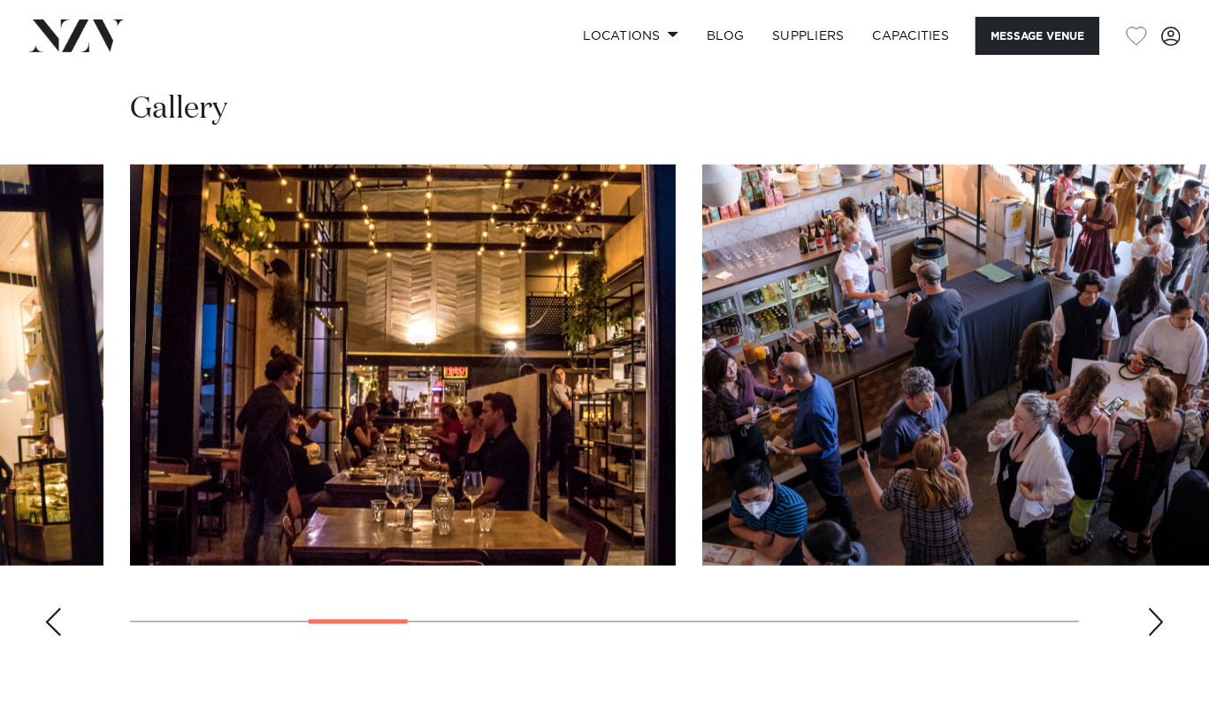
click at [1155, 608] on div "Next slide" at bounding box center [1156, 622] width 18 height 28
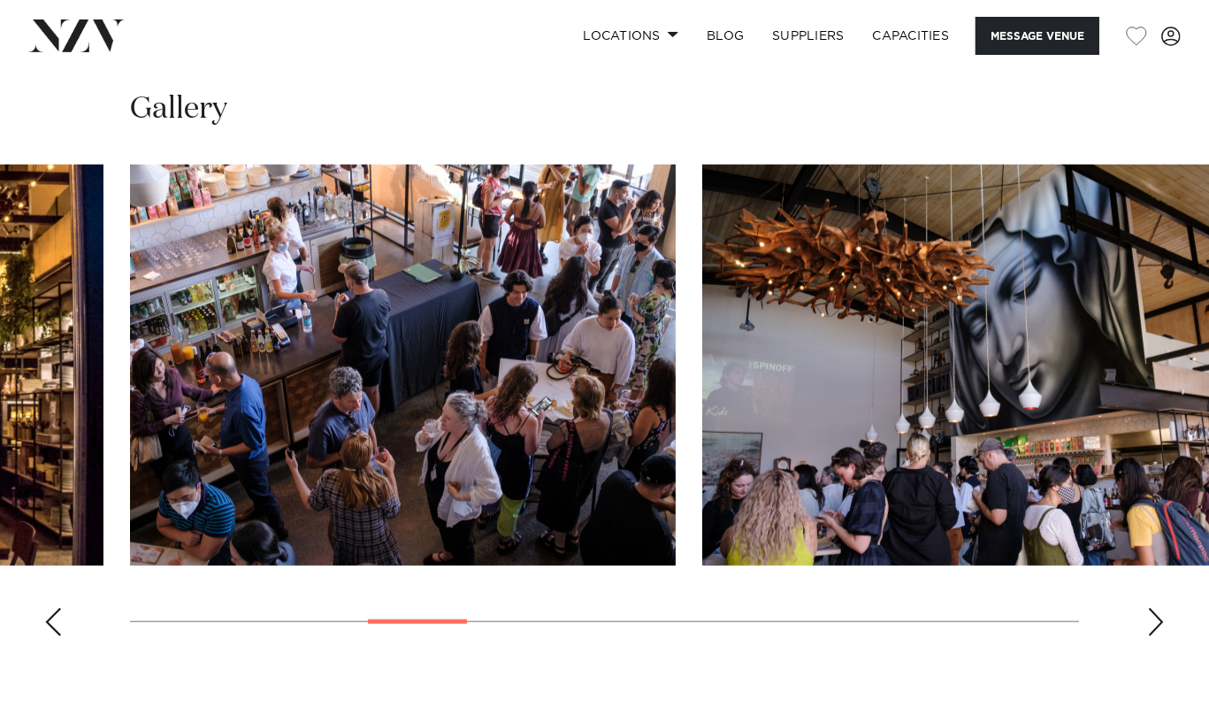
click at [1155, 608] on div "Next slide" at bounding box center [1156, 622] width 18 height 28
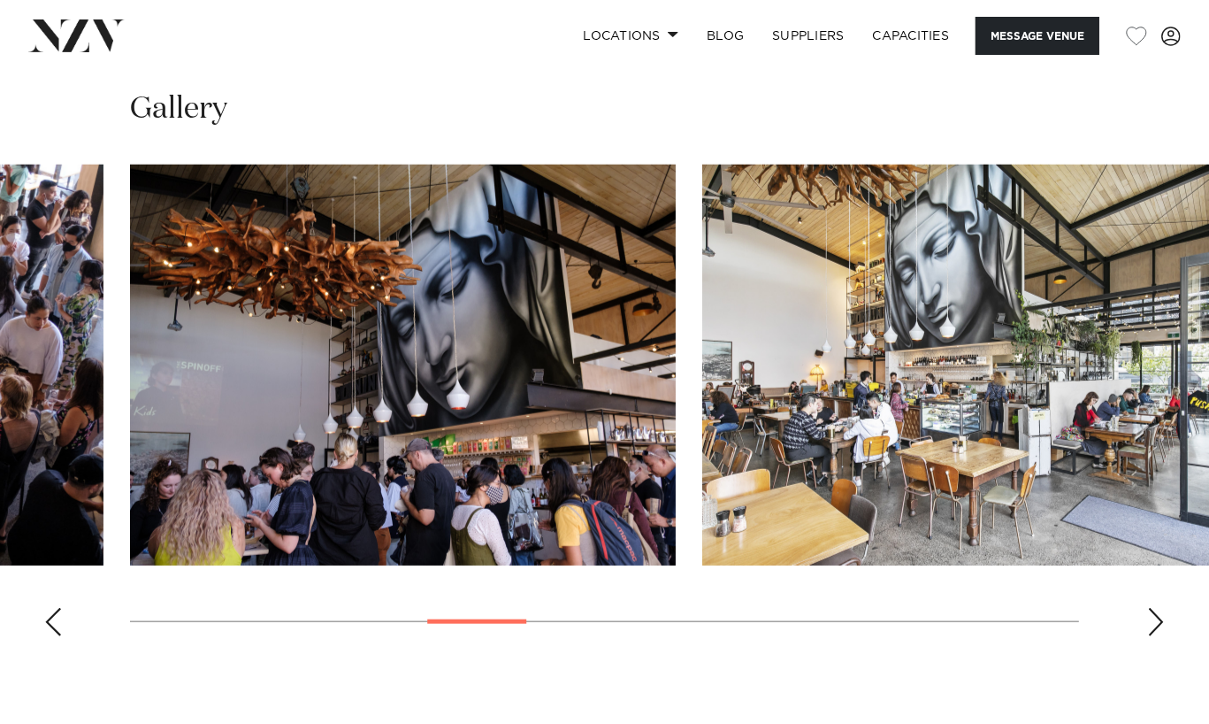
click at [1155, 608] on div "Next slide" at bounding box center [1156, 622] width 18 height 28
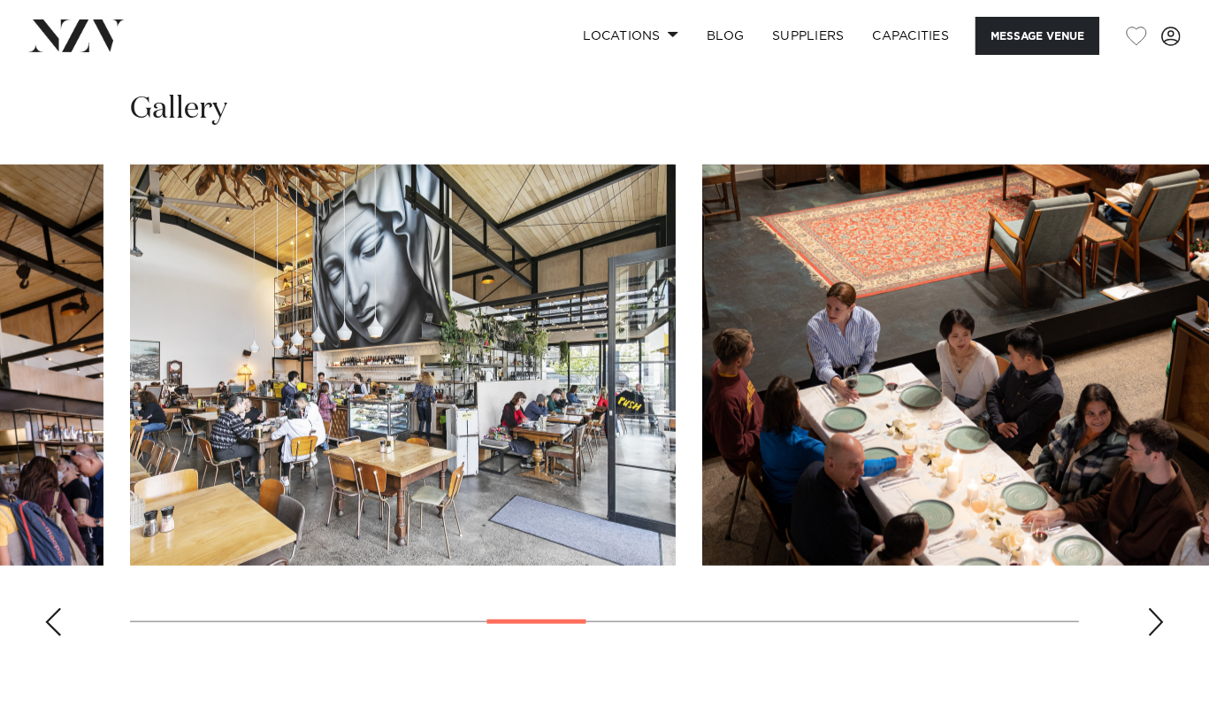
click at [1155, 608] on div "Next slide" at bounding box center [1156, 622] width 18 height 28
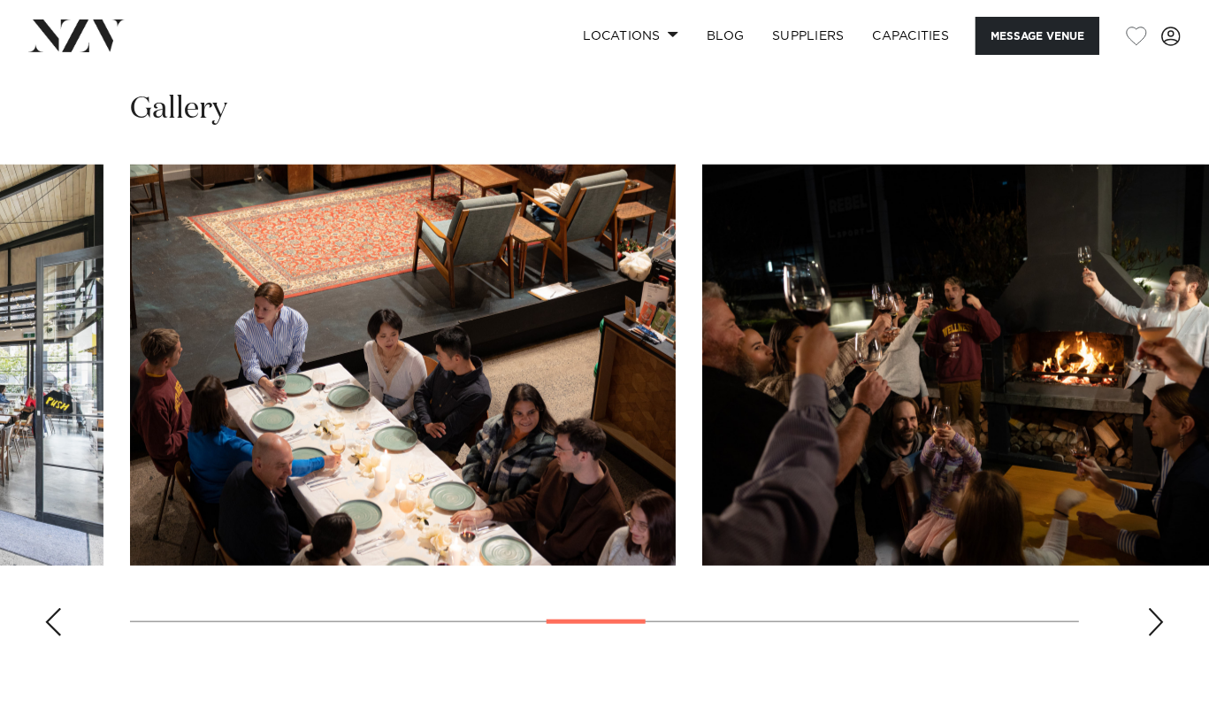
click at [1155, 608] on div "Next slide" at bounding box center [1156, 622] width 18 height 28
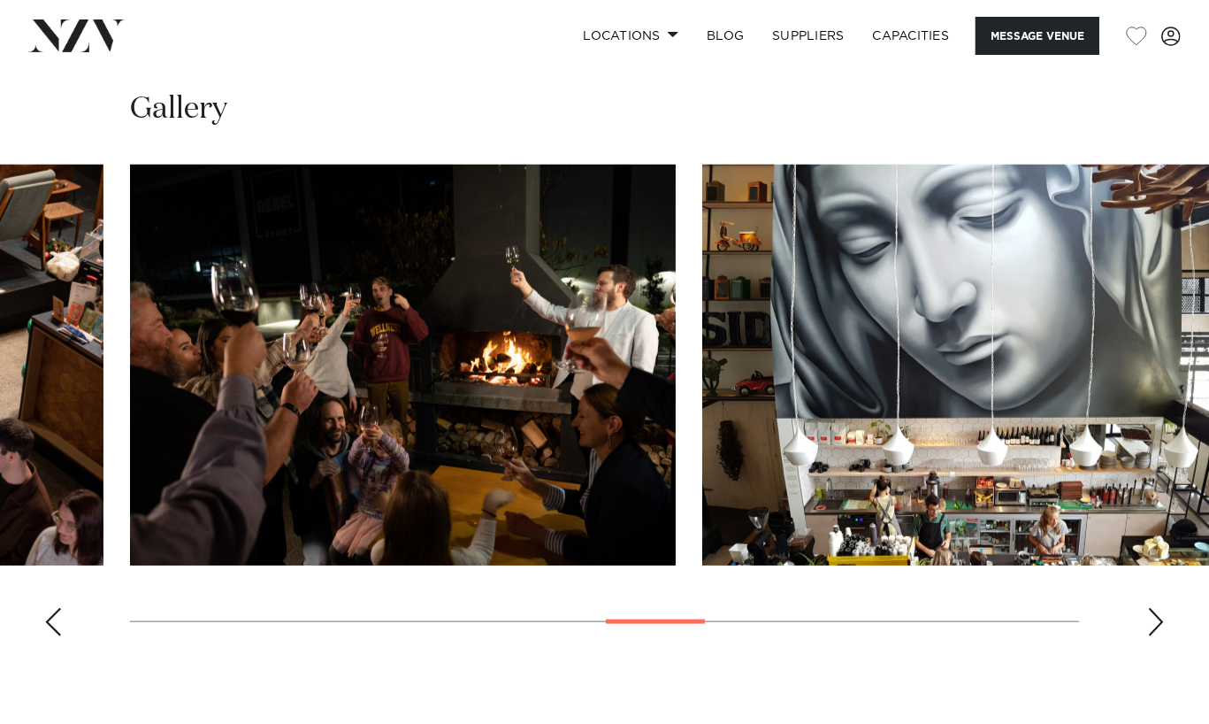
click at [1155, 608] on div "Next slide" at bounding box center [1156, 622] width 18 height 28
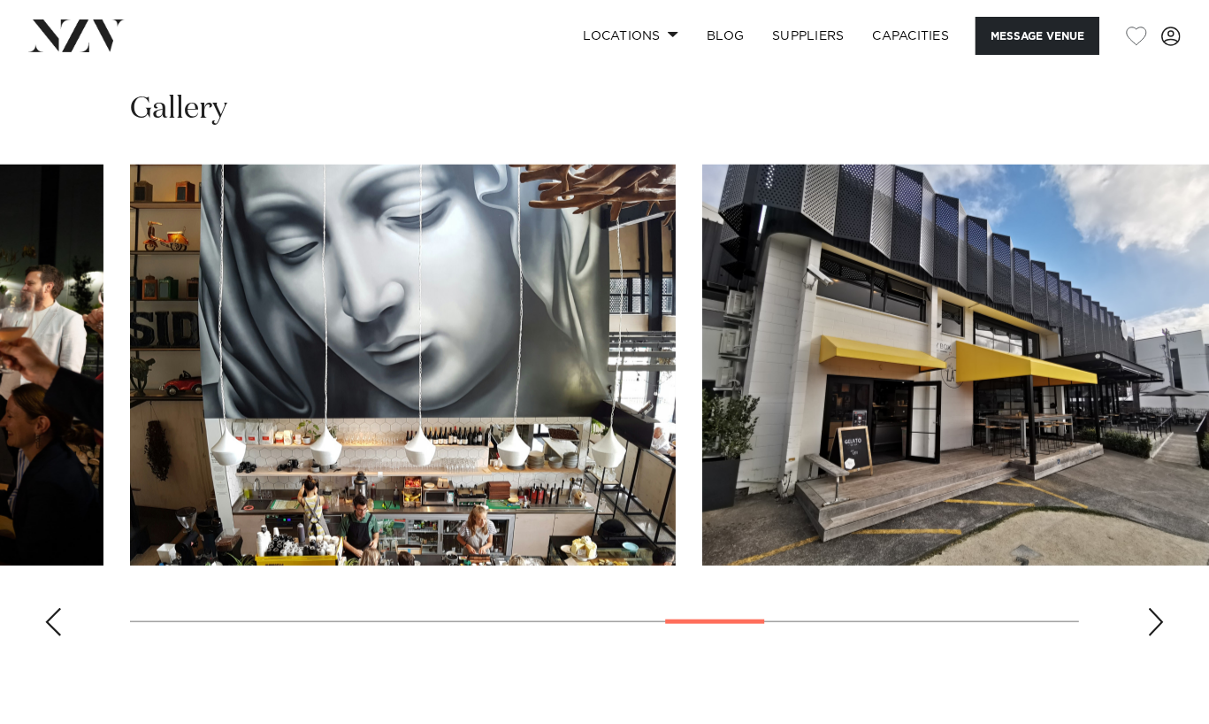
click at [1146, 613] on swiper-container at bounding box center [604, 408] width 1209 height 486
click at [1155, 610] on div "Next slide" at bounding box center [1156, 622] width 18 height 28
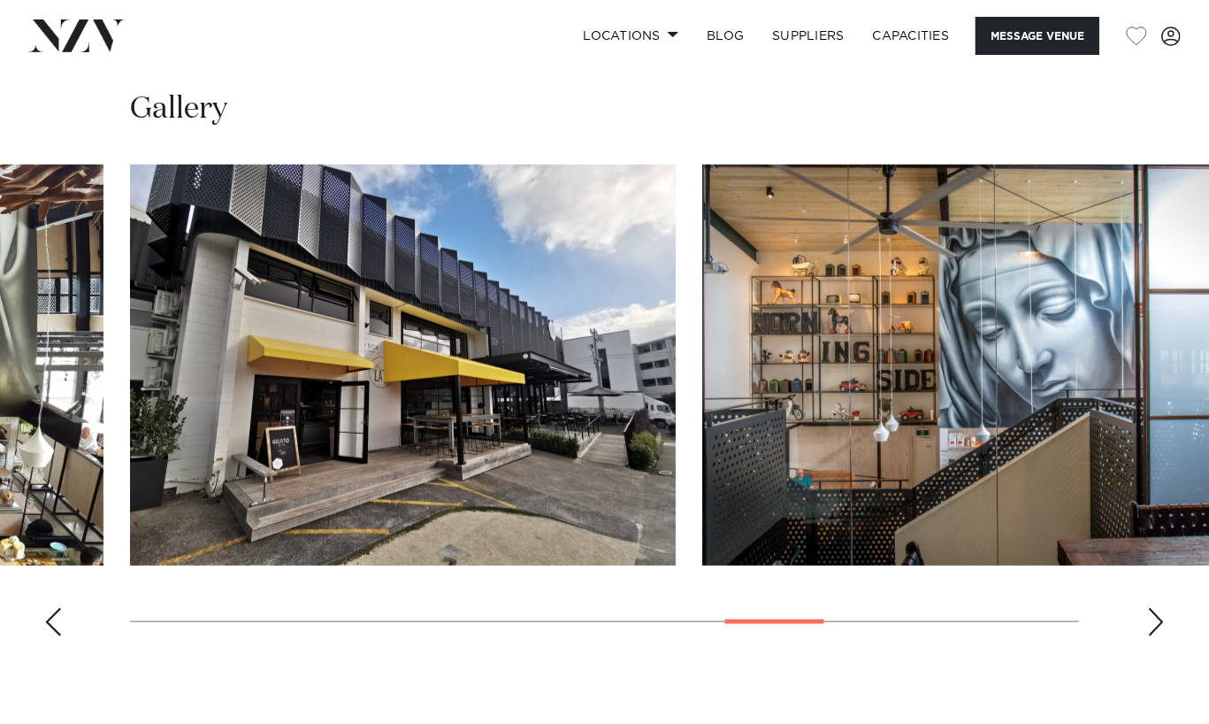
click at [1155, 610] on div "Next slide" at bounding box center [1156, 622] width 18 height 28
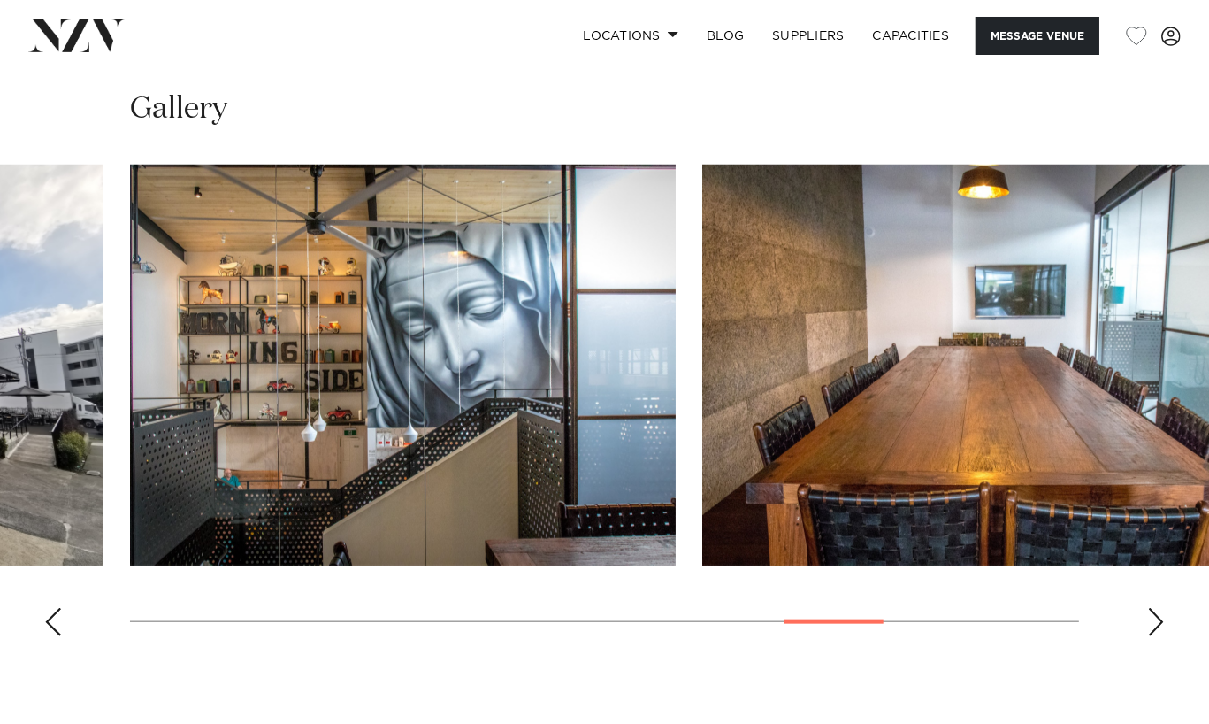
click at [1155, 610] on div "Next slide" at bounding box center [1156, 622] width 18 height 28
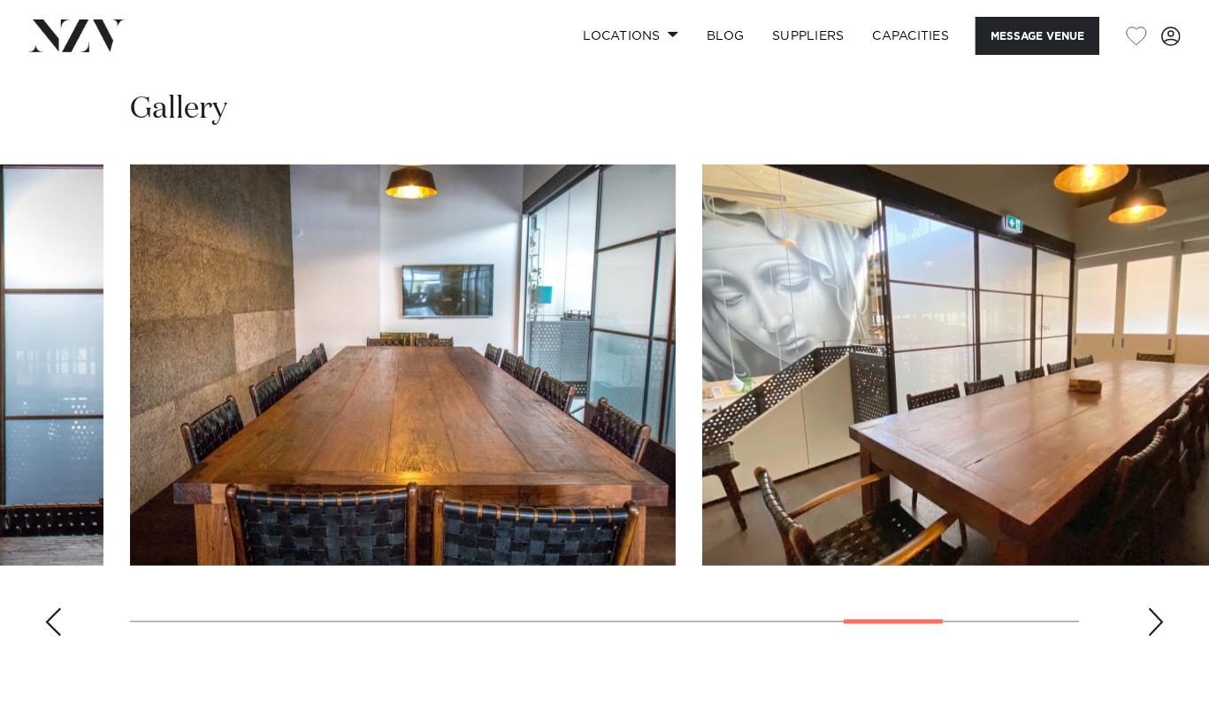
click at [1155, 610] on div "Next slide" at bounding box center [1156, 622] width 18 height 28
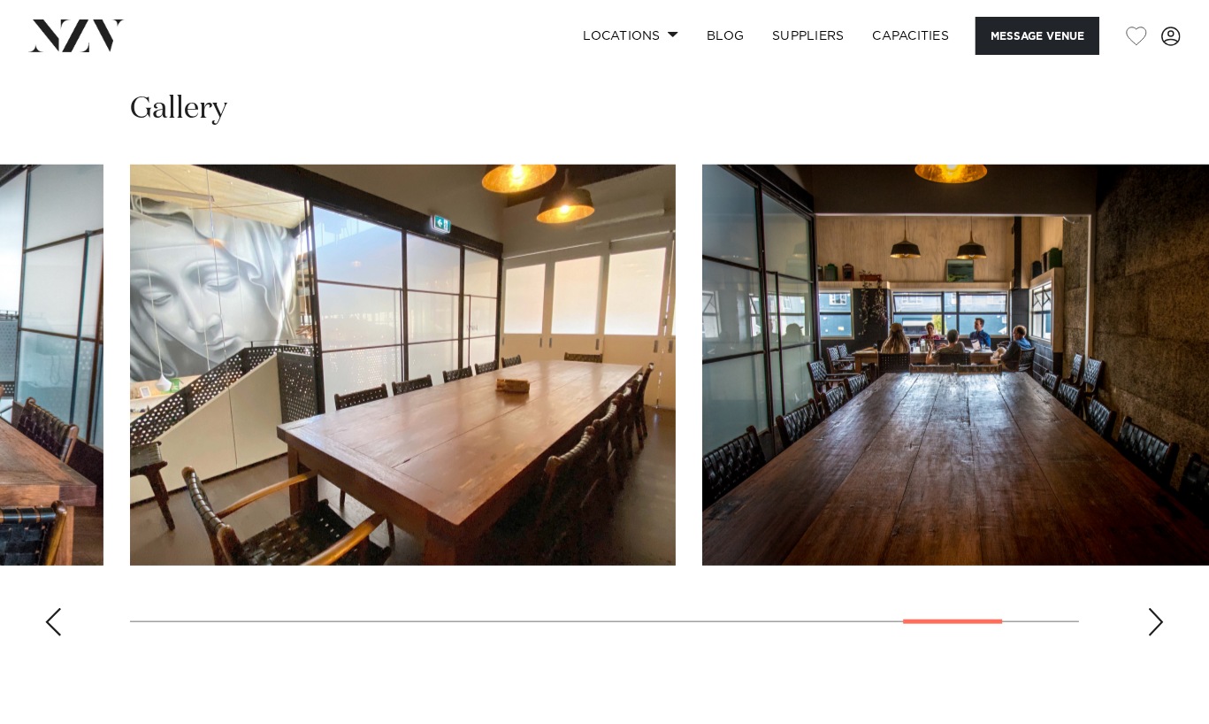
click at [1155, 610] on div "Next slide" at bounding box center [1156, 622] width 18 height 28
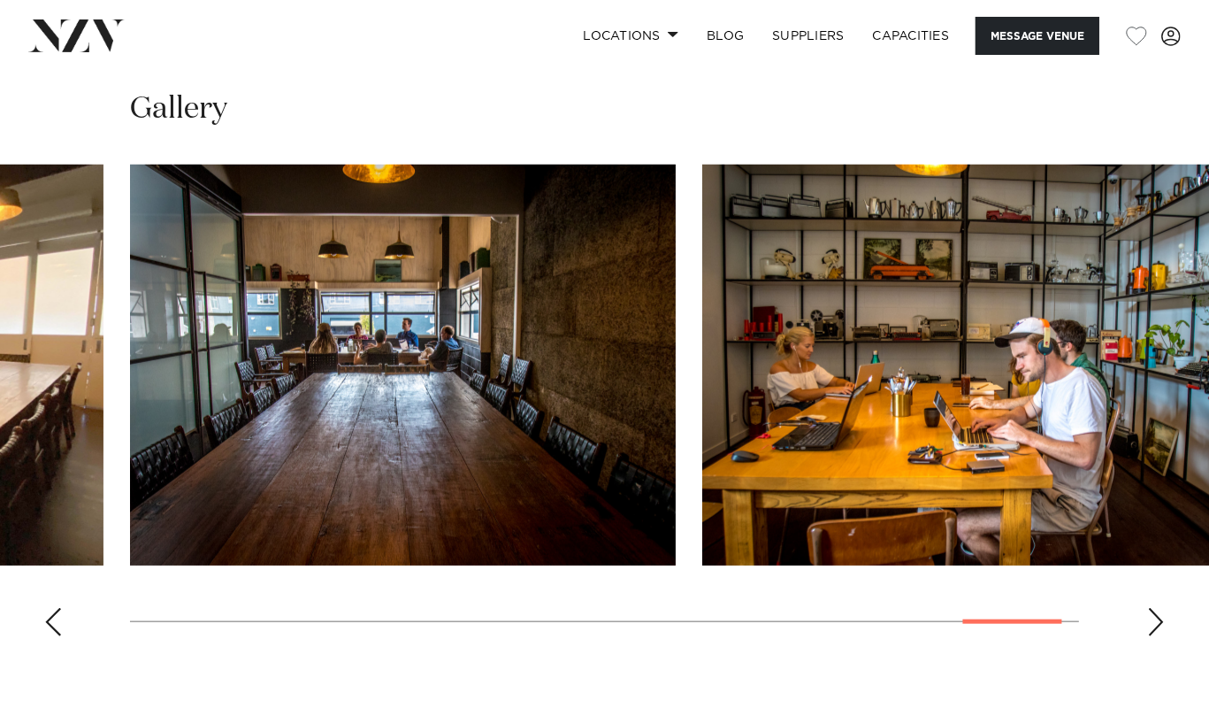
click at [1155, 610] on div "Next slide" at bounding box center [1156, 622] width 18 height 28
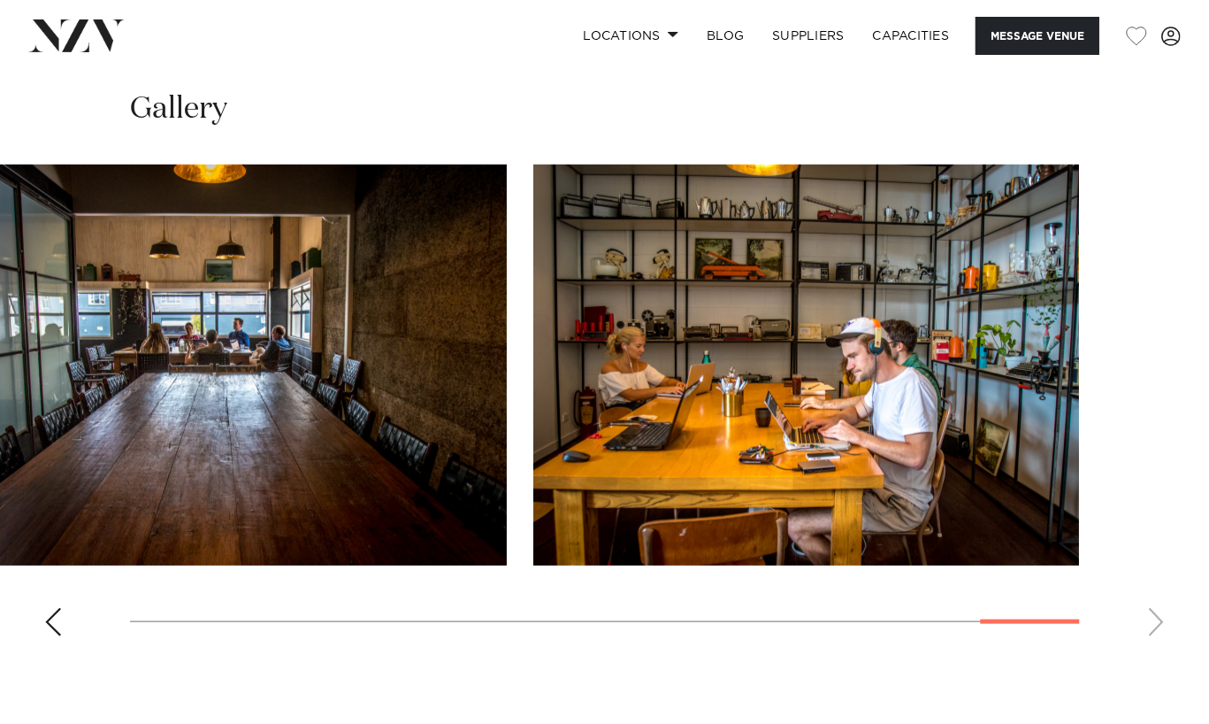
click at [54, 608] on div "Previous slide" at bounding box center [53, 622] width 18 height 28
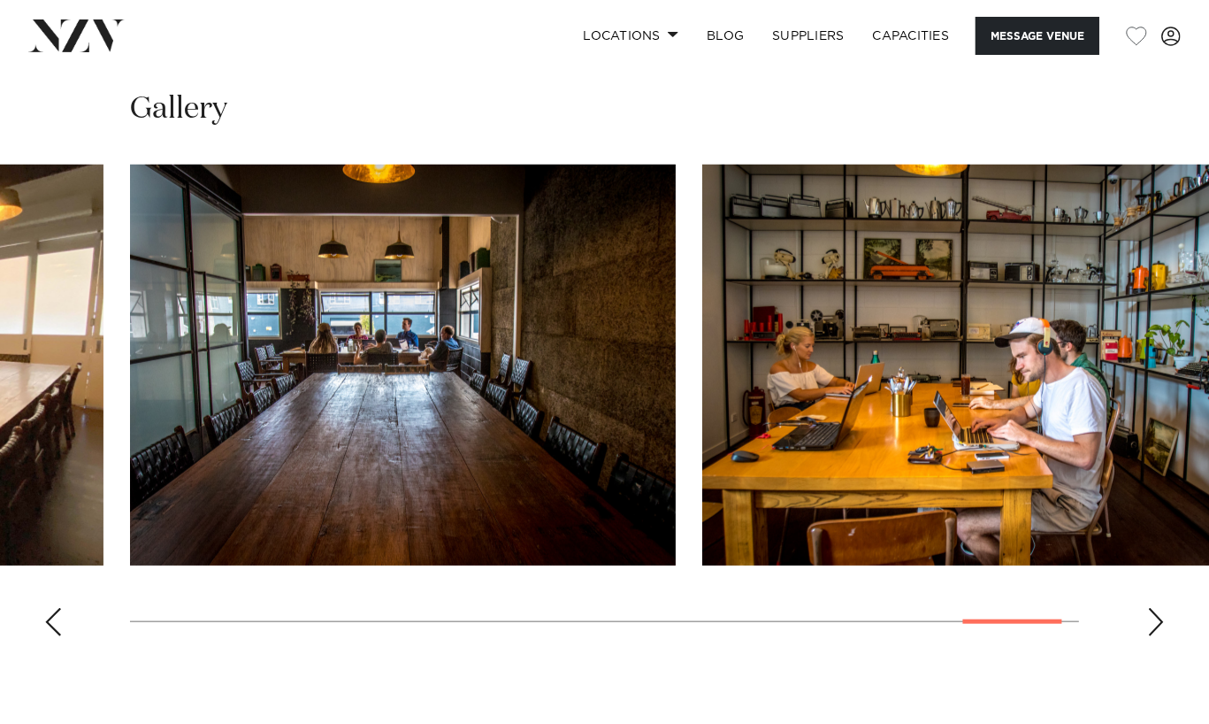
click at [54, 608] on div "Previous slide" at bounding box center [53, 622] width 18 height 28
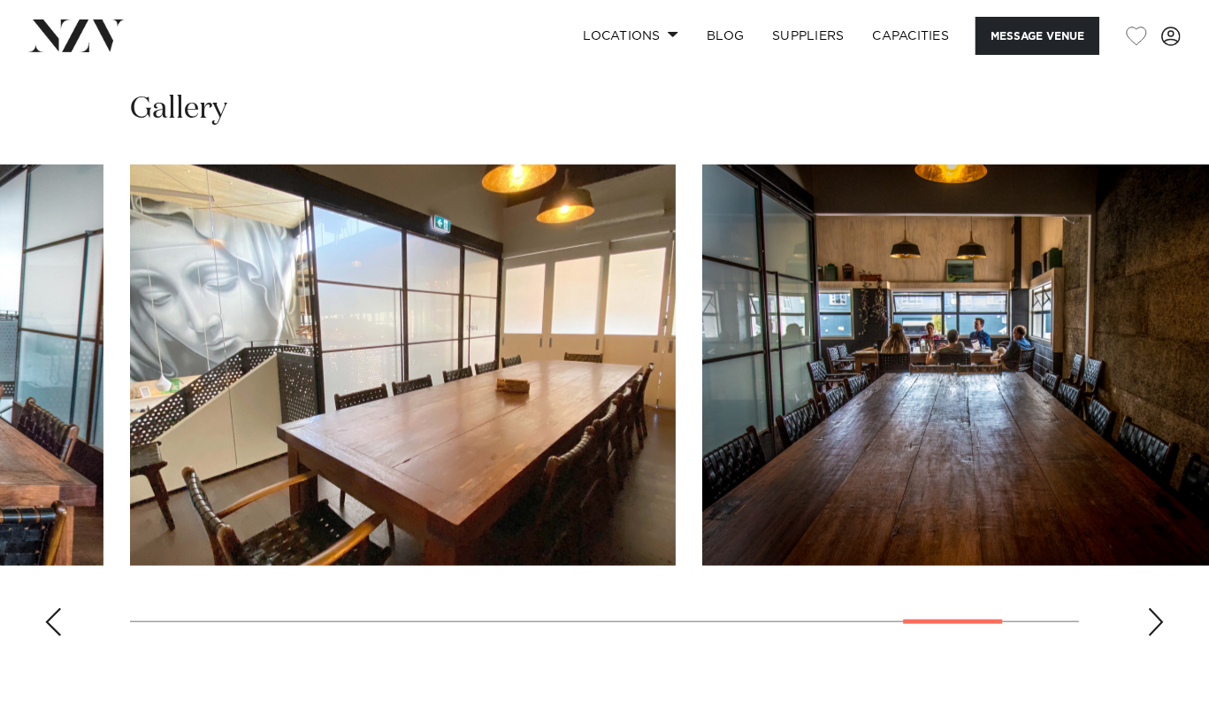
click at [54, 608] on div "Previous slide" at bounding box center [53, 622] width 18 height 28
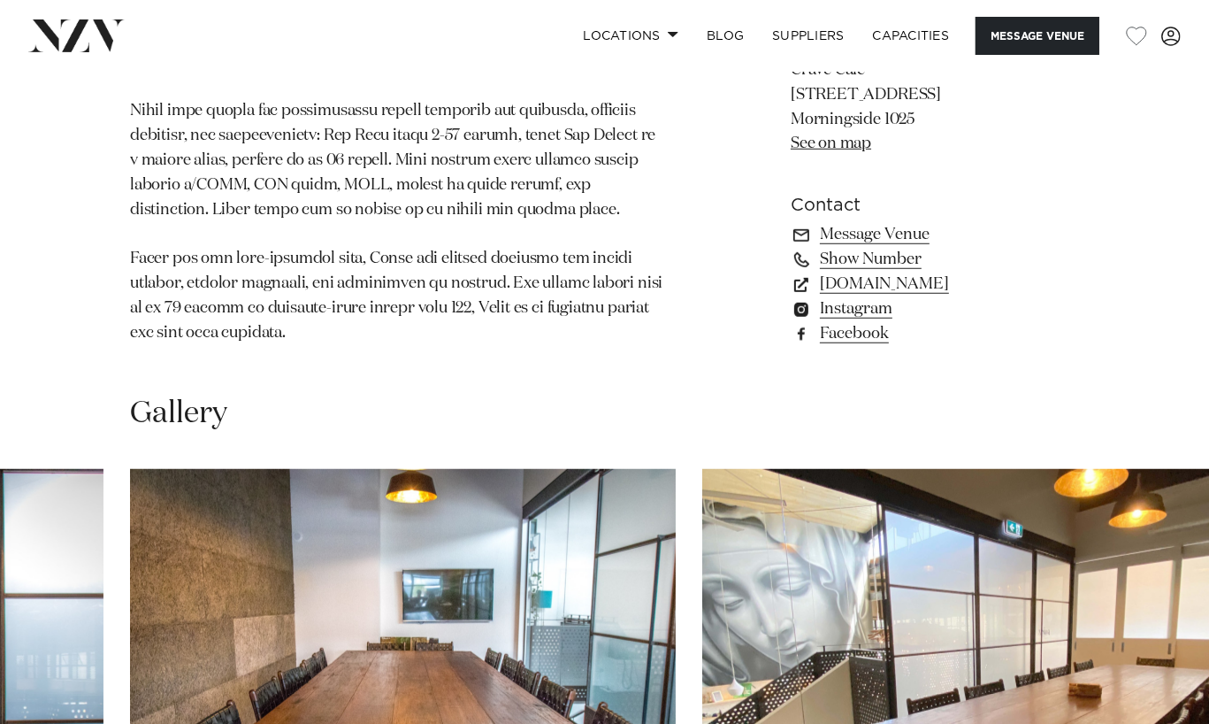
scroll to position [1061, 0]
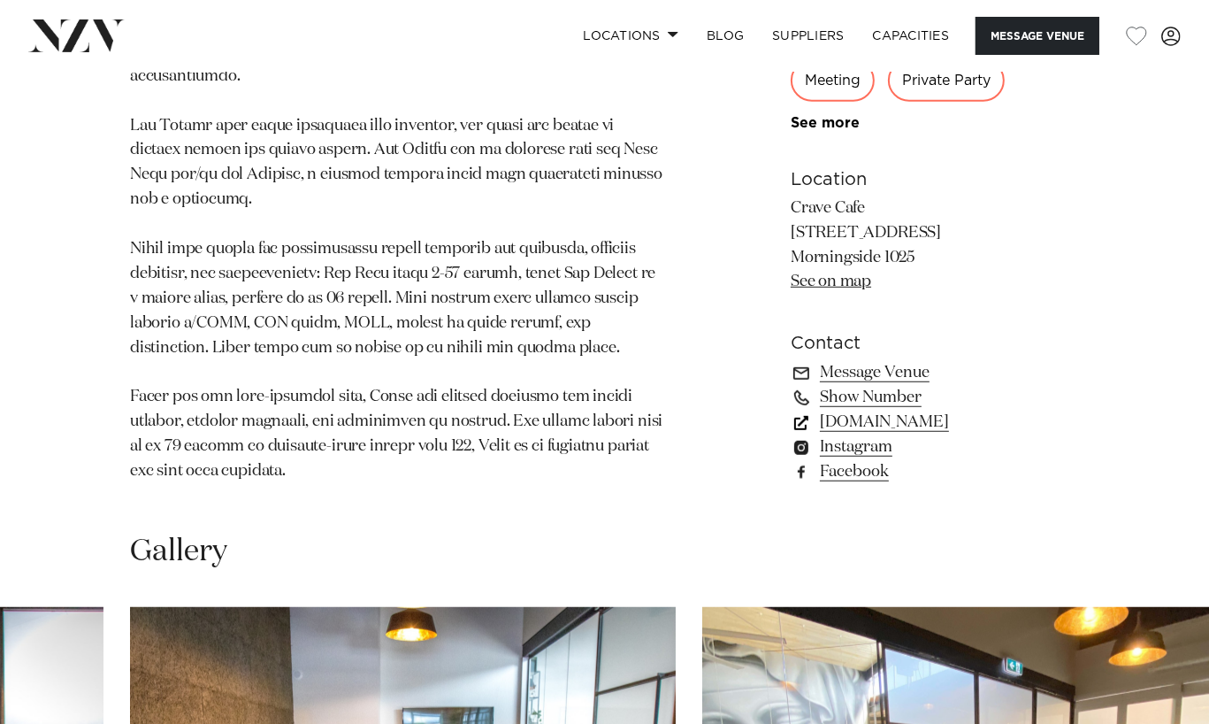
click at [856, 412] on link "www.cravecafe.co.nz" at bounding box center [935, 422] width 288 height 25
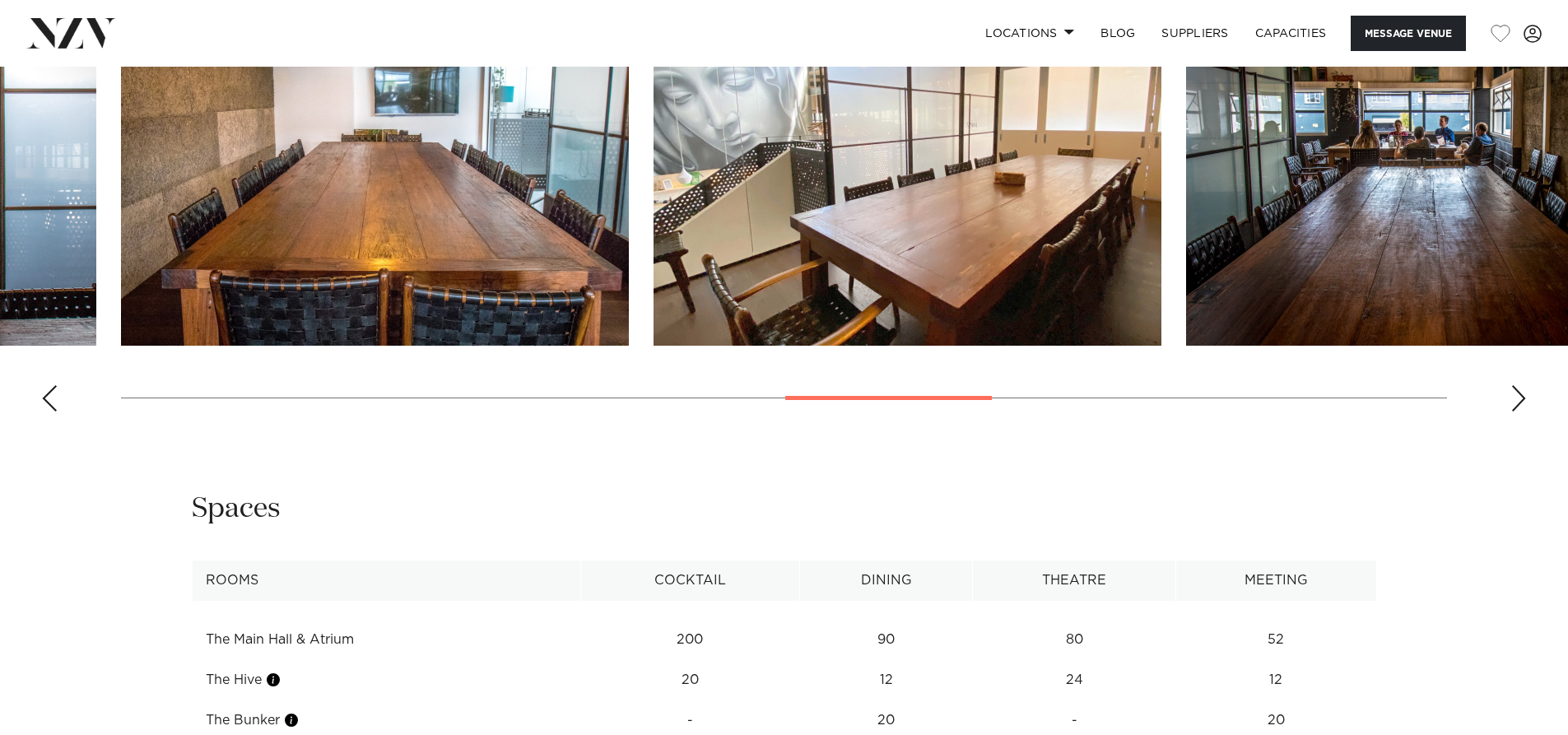
scroll to position [1822, 0]
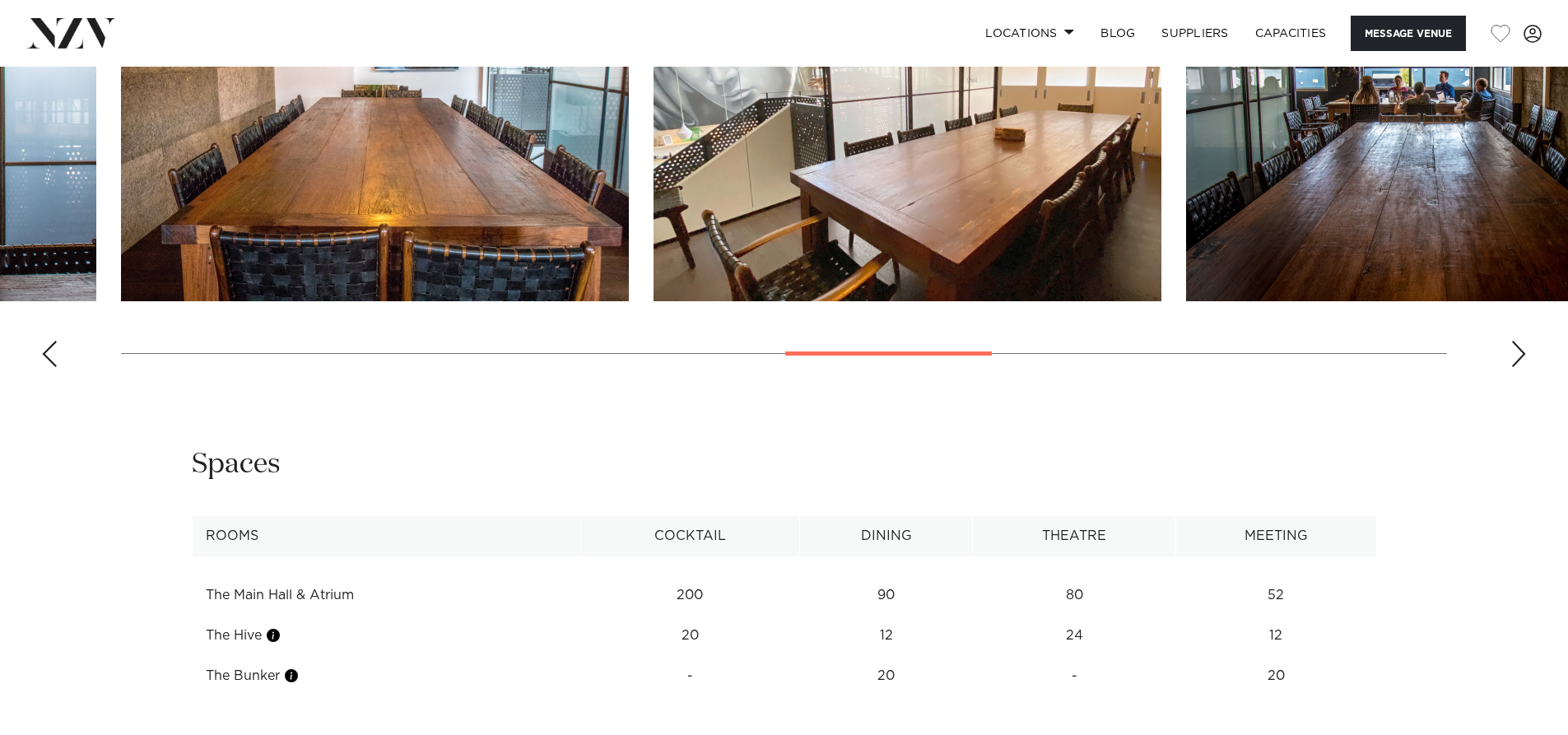
click at [63, 364] on swiper-container at bounding box center [784, 154] width 1568 height 452
click at [59, 354] on swiper-container at bounding box center [784, 154] width 1568 height 452
click at [49, 353] on div "Previous slide" at bounding box center [49, 354] width 17 height 26
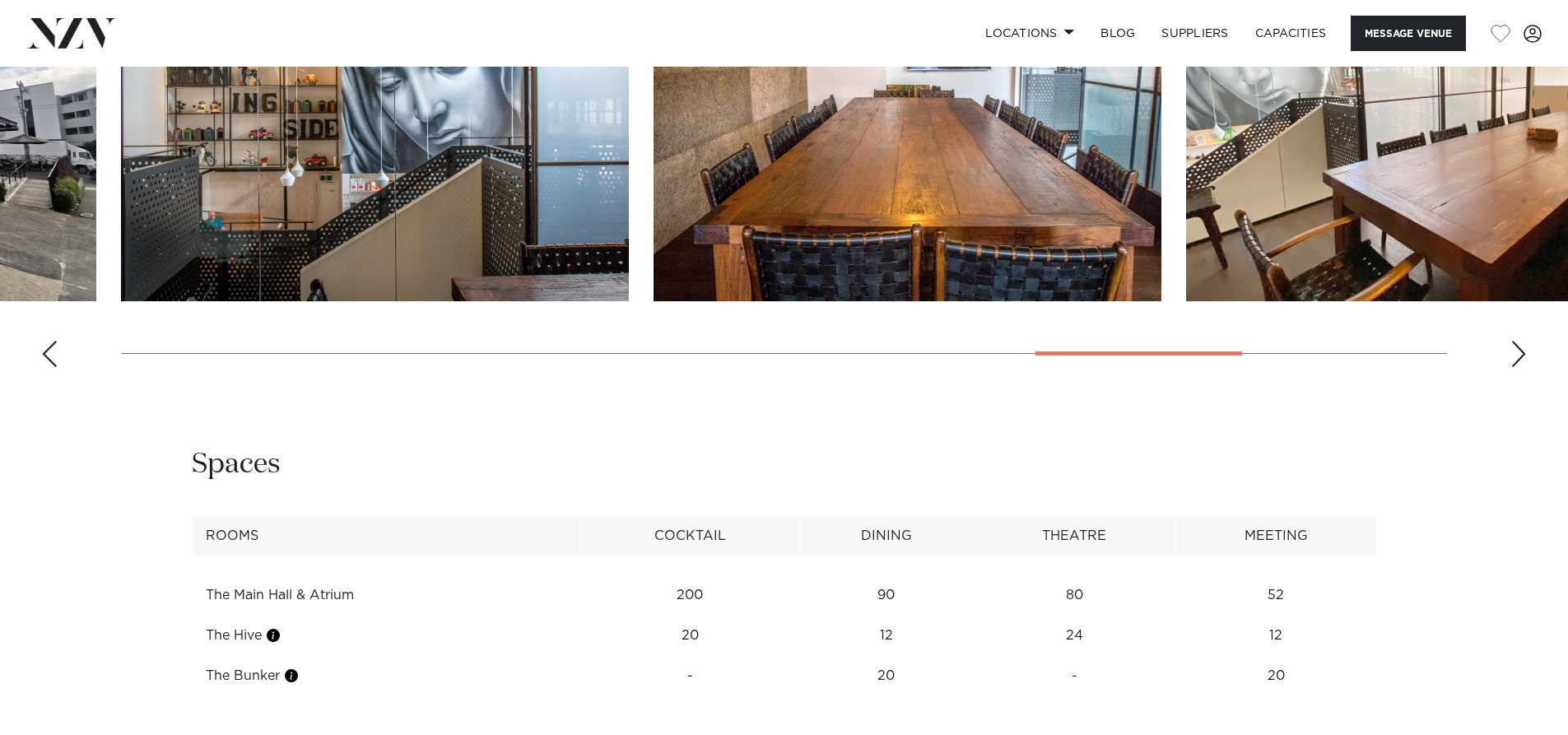
click at [49, 353] on div "Previous slide" at bounding box center [49, 354] width 17 height 26
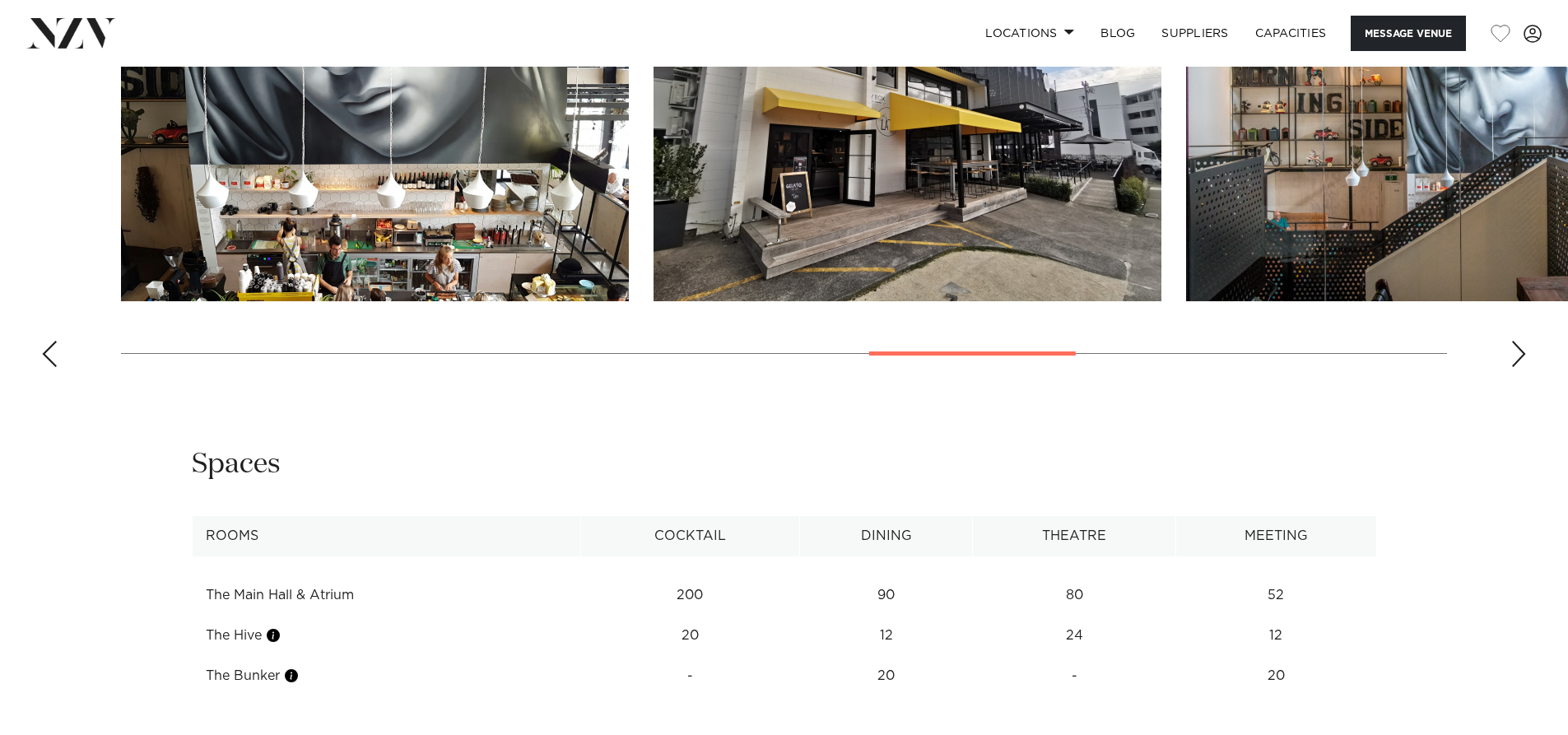
click at [49, 353] on div "Previous slide" at bounding box center [49, 354] width 17 height 26
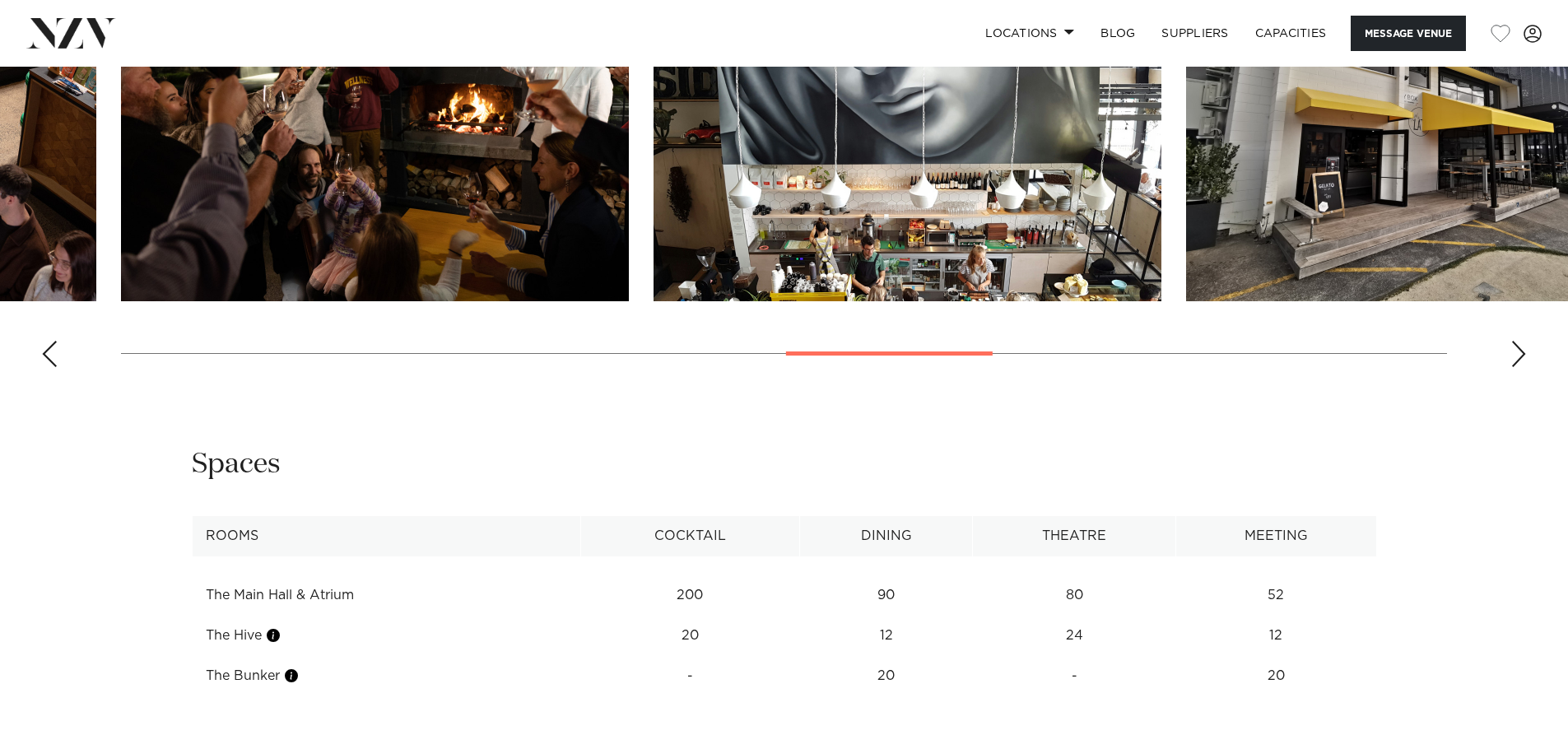
click at [49, 353] on div "Previous slide" at bounding box center [49, 354] width 17 height 26
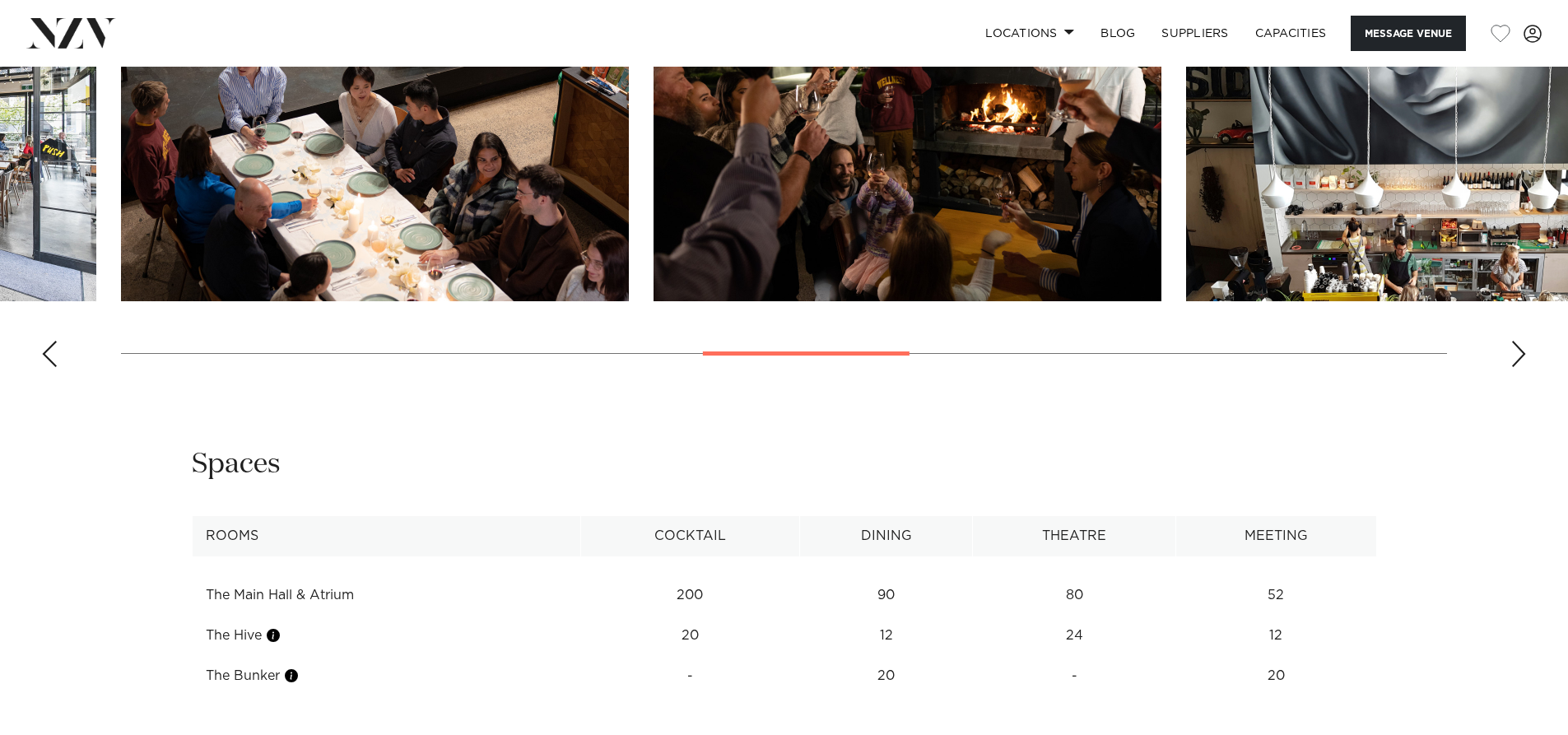
click at [49, 353] on div "Previous slide" at bounding box center [49, 354] width 17 height 26
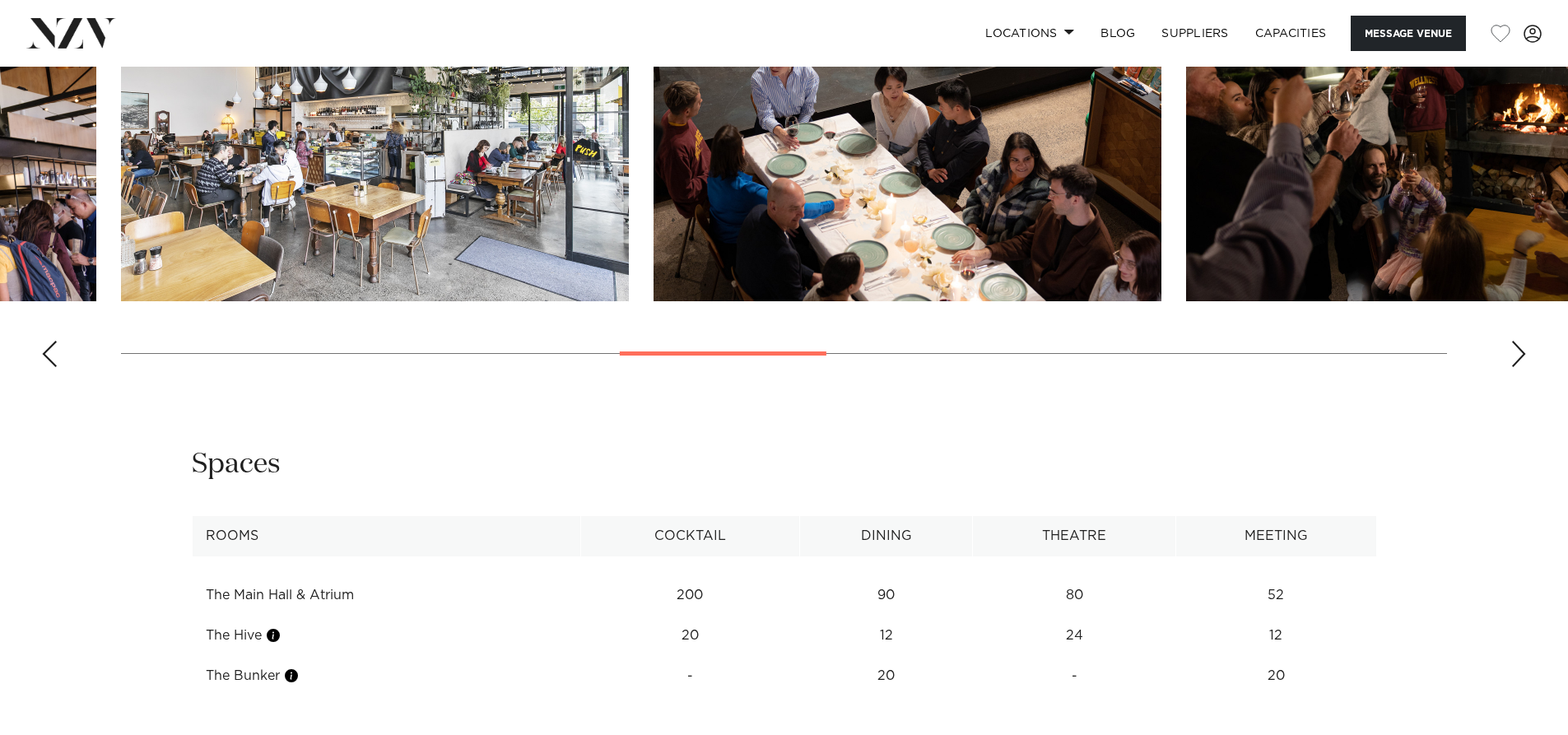
click at [49, 353] on div "Previous slide" at bounding box center [49, 354] width 17 height 26
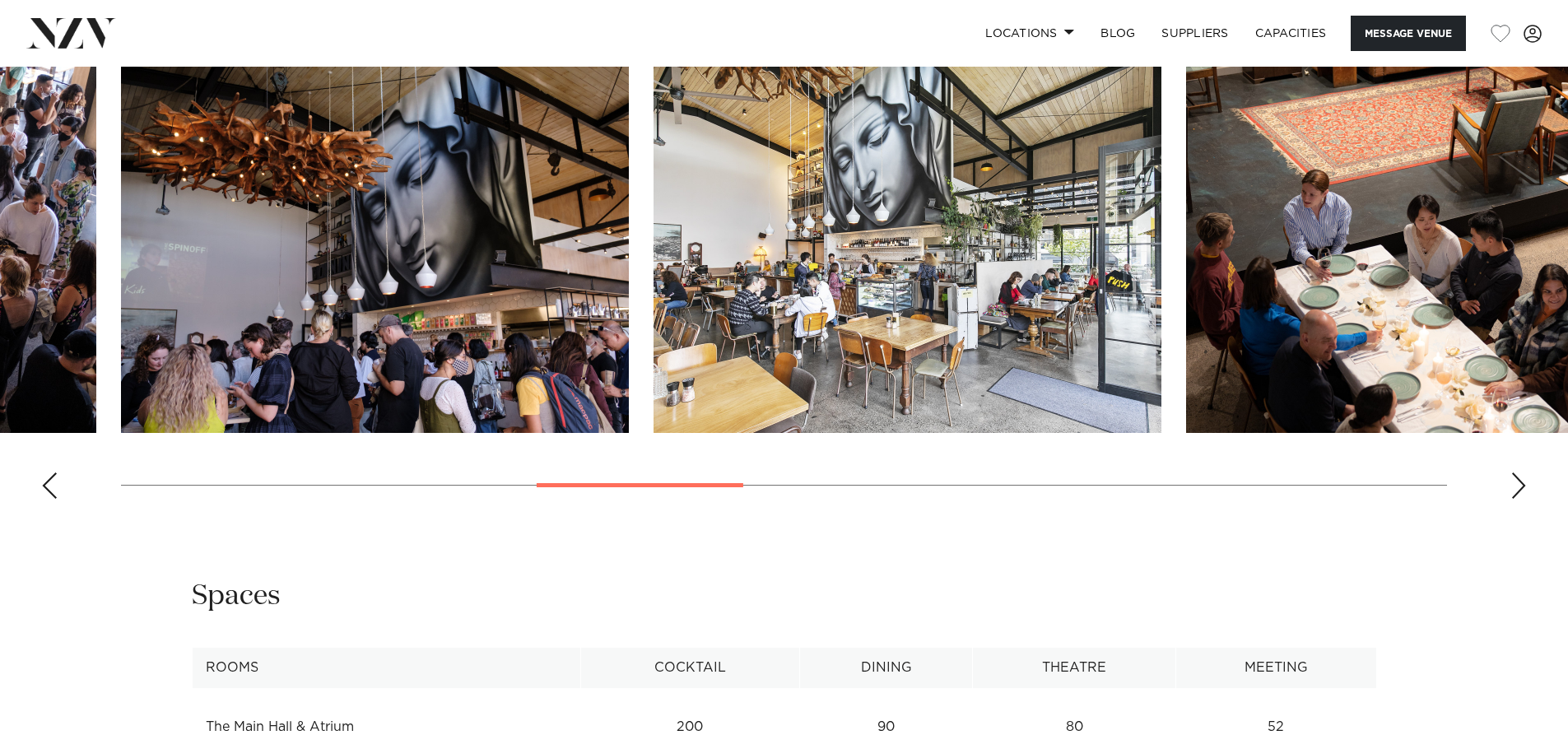
scroll to position [1657, 0]
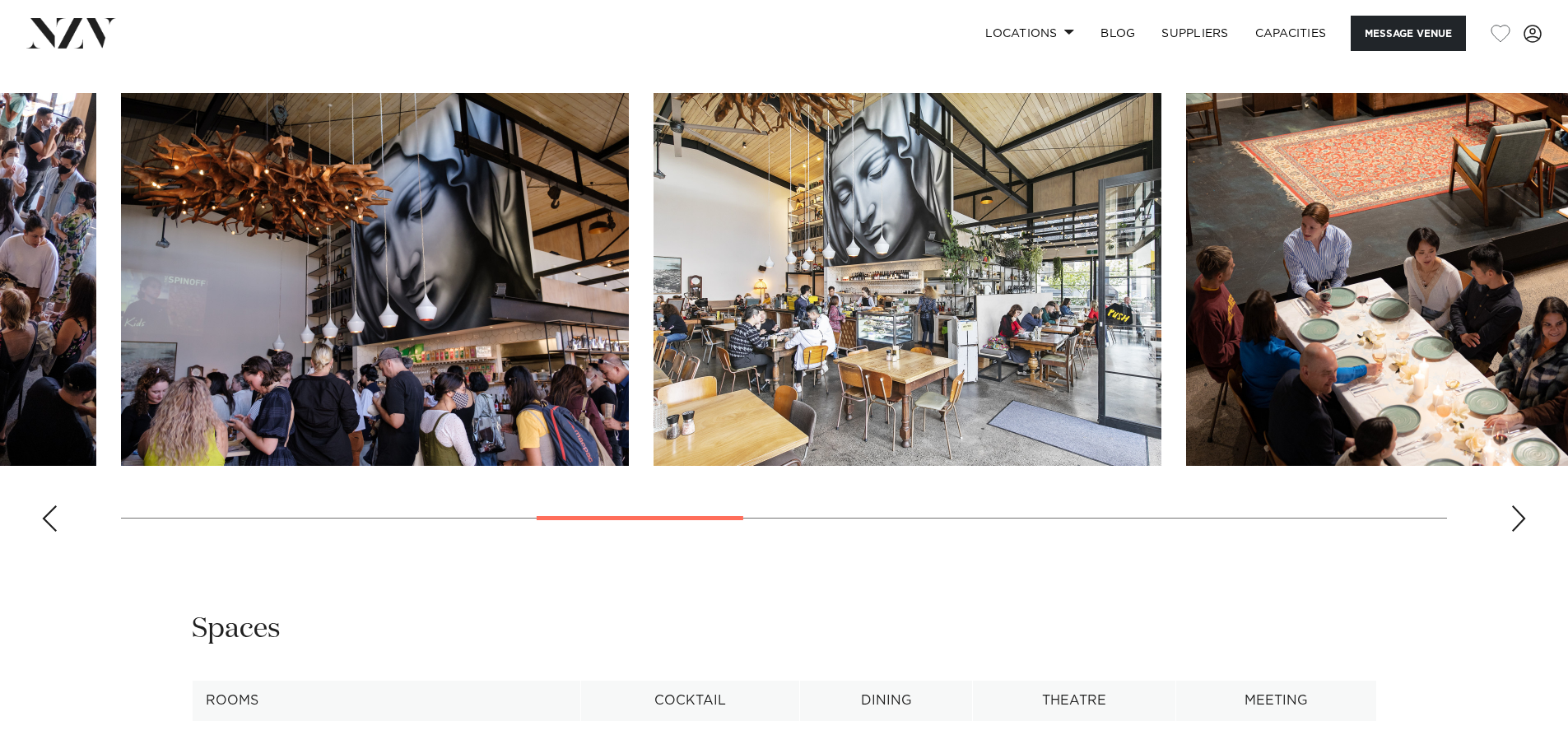
click at [49, 511] on div "Previous slide" at bounding box center [49, 518] width 17 height 26
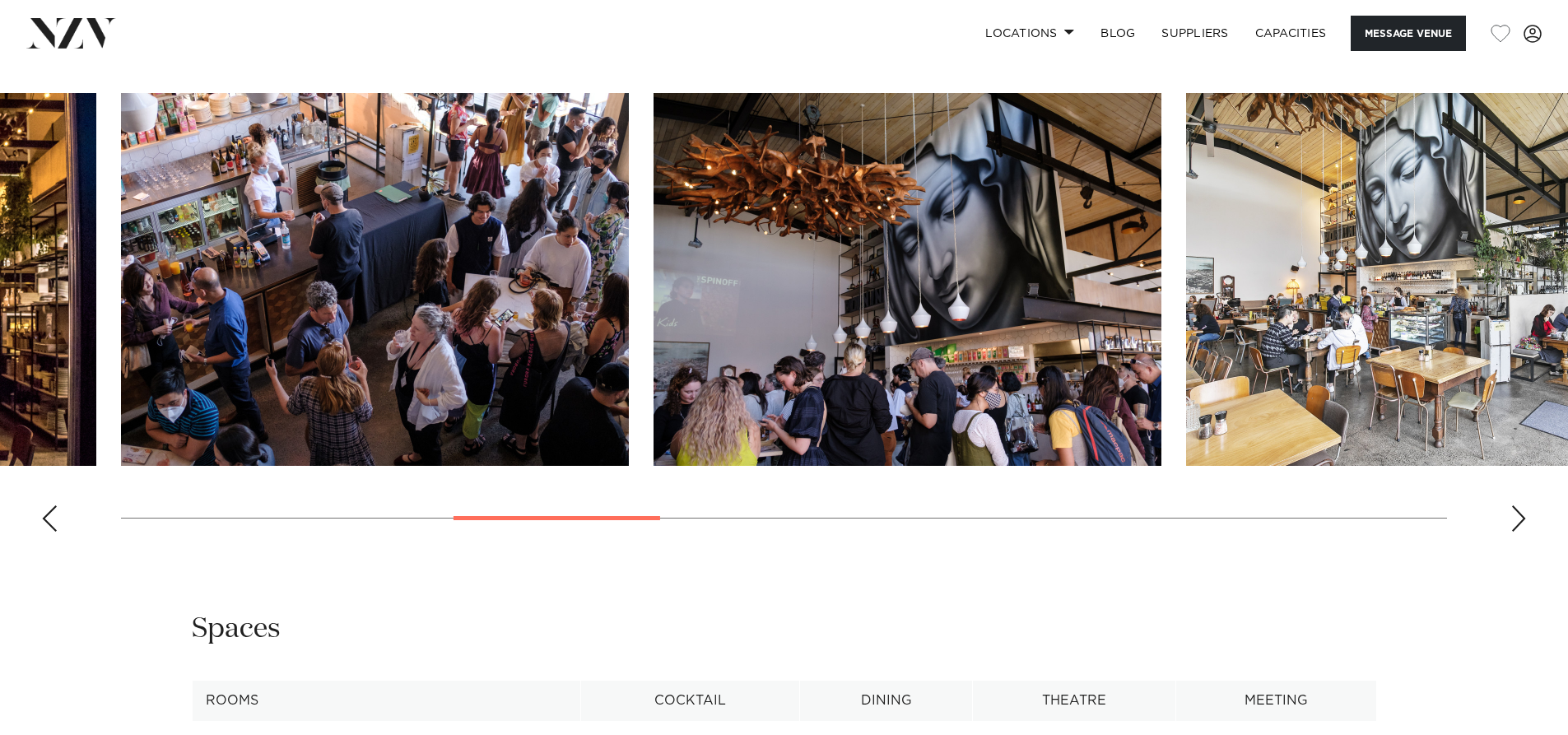
click at [49, 511] on div "Previous slide" at bounding box center [49, 518] width 17 height 26
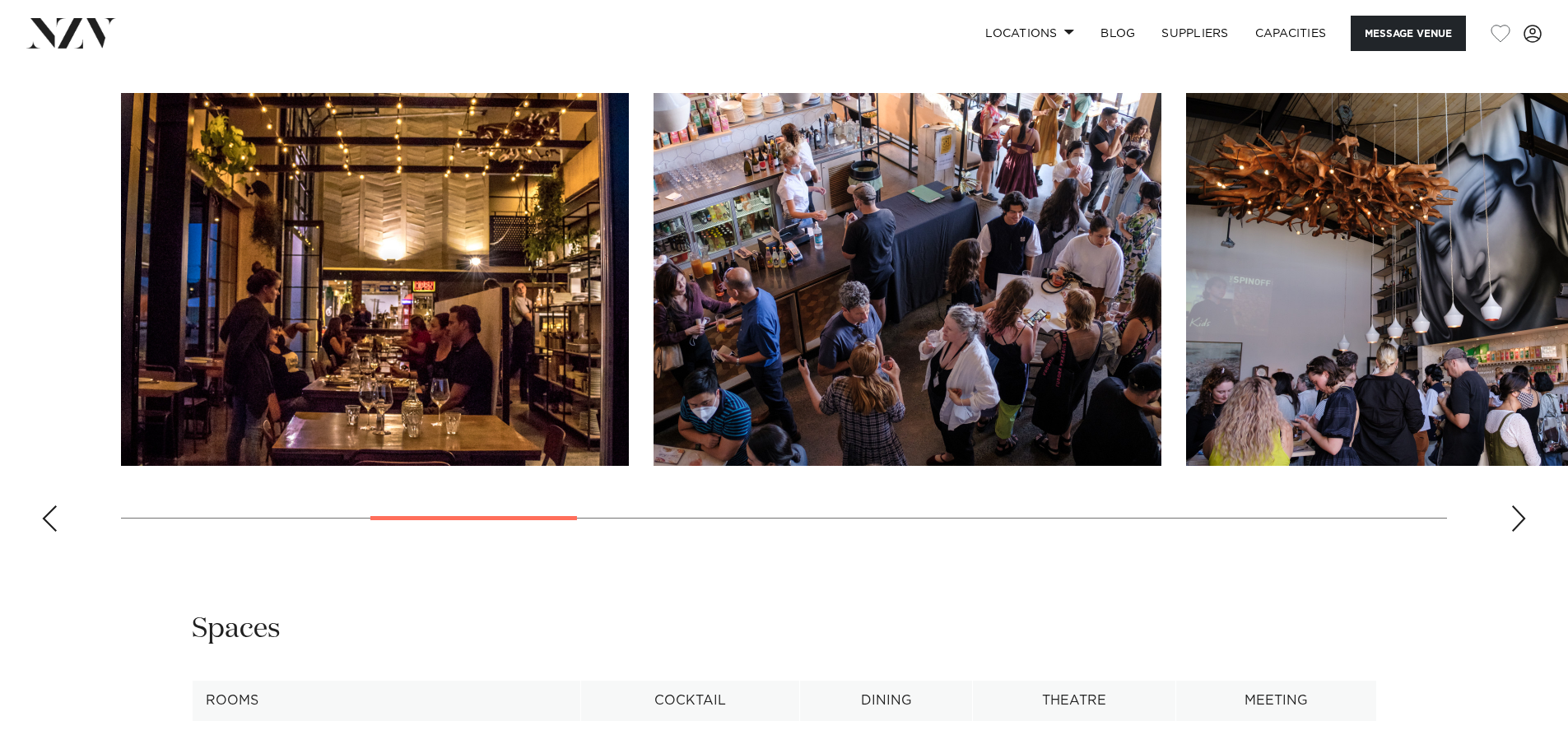
click at [49, 511] on div "Previous slide" at bounding box center [49, 518] width 17 height 26
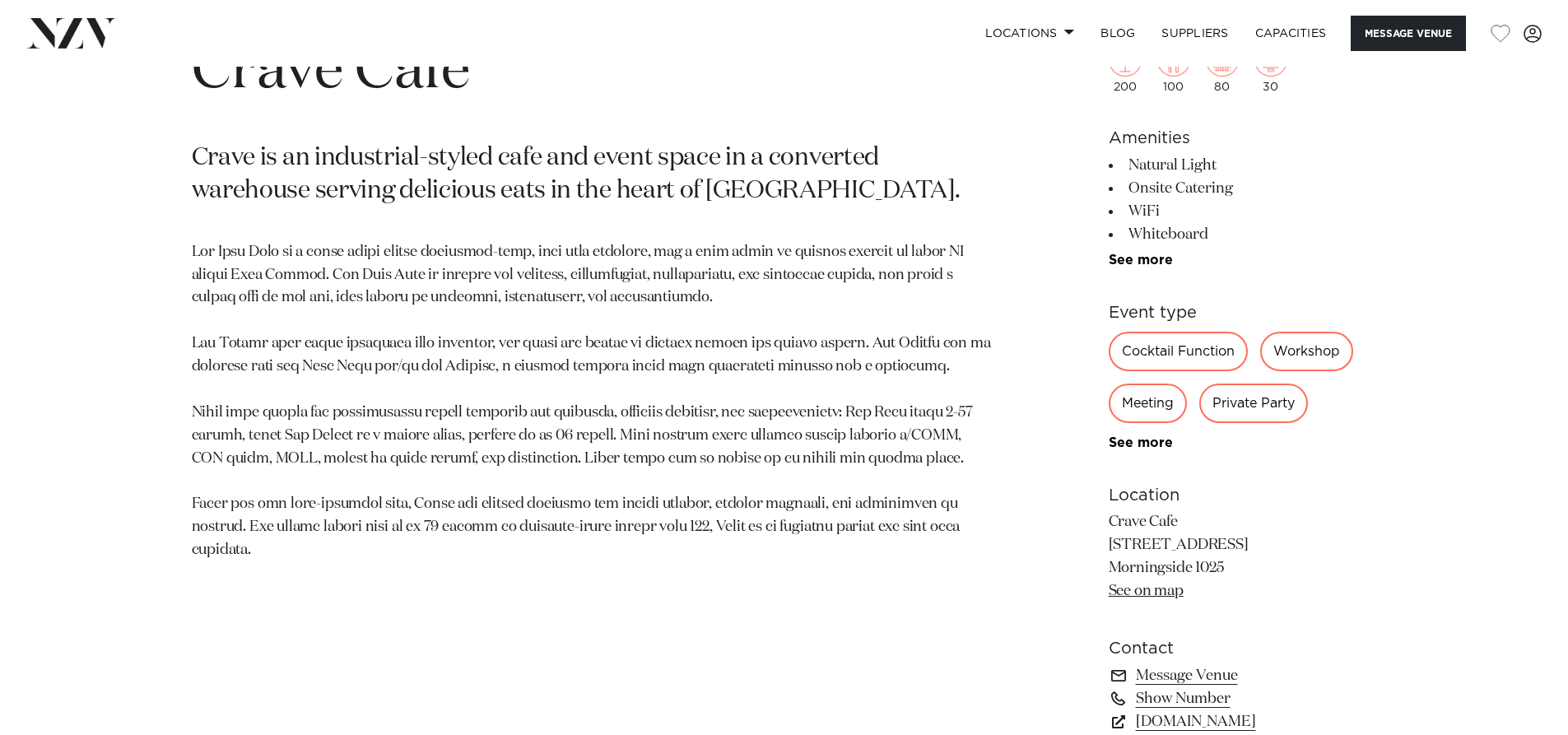
scroll to position [834, 0]
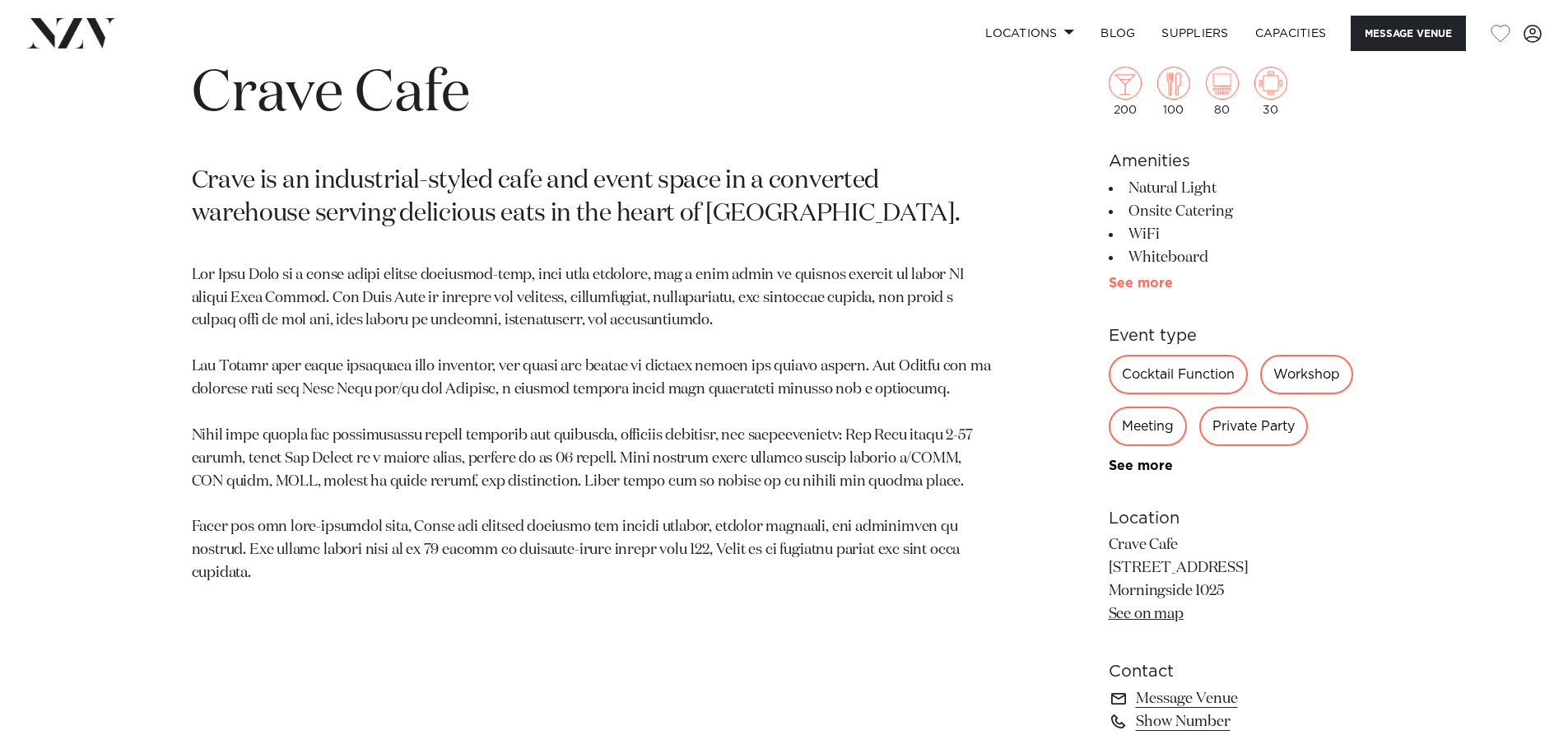
click at [1124, 283] on link "See more" at bounding box center [1173, 283] width 128 height 13
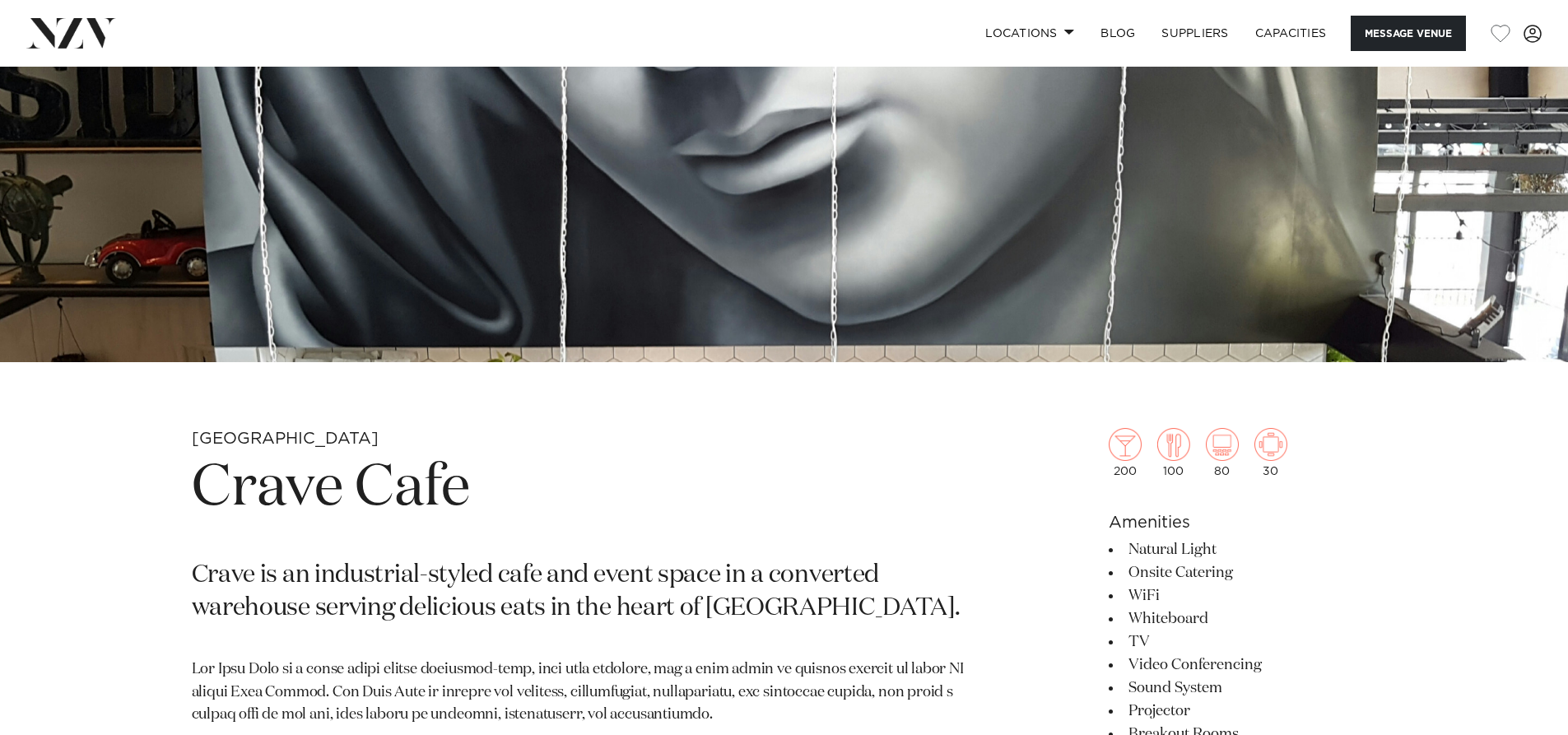
scroll to position [422, 0]
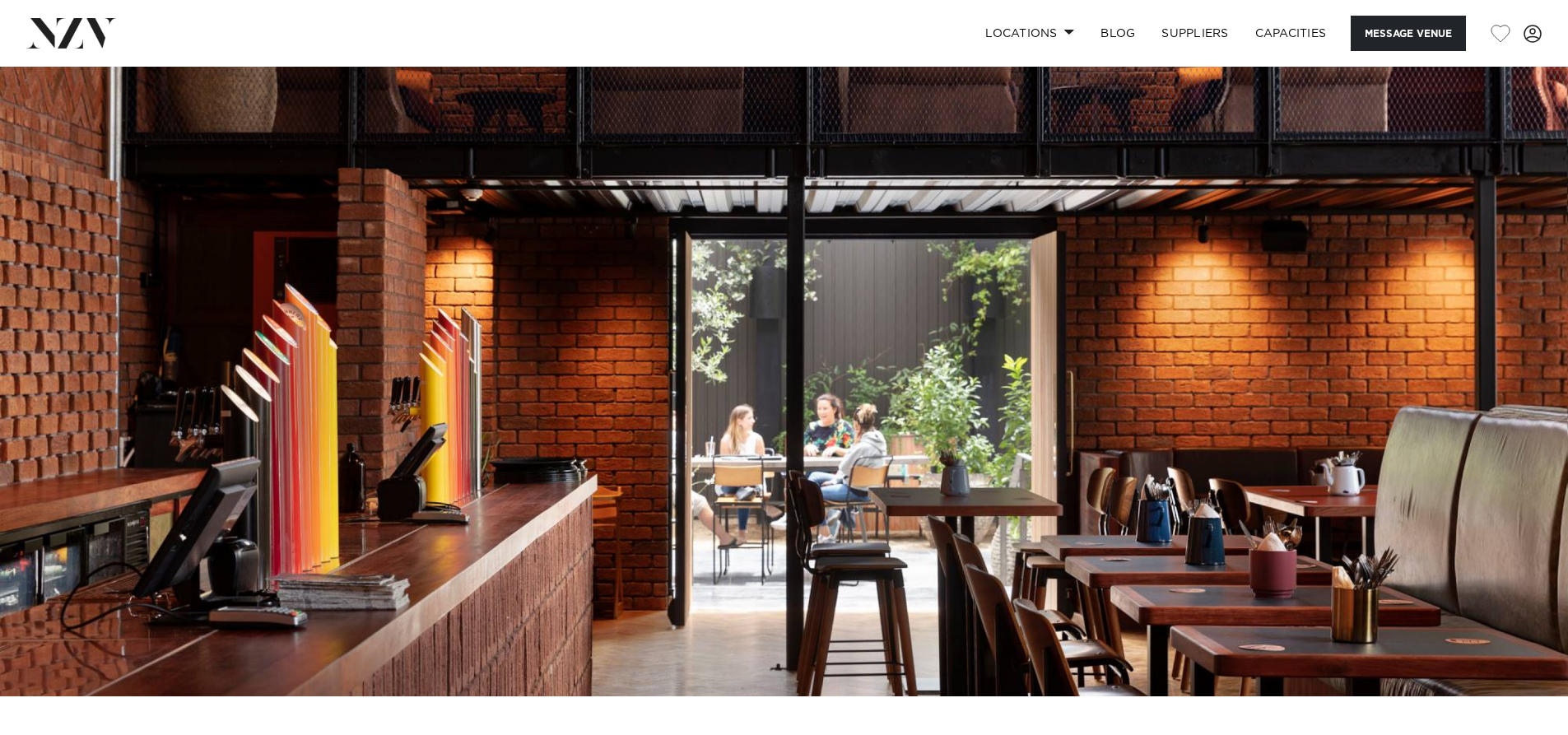
scroll to position [82, 0]
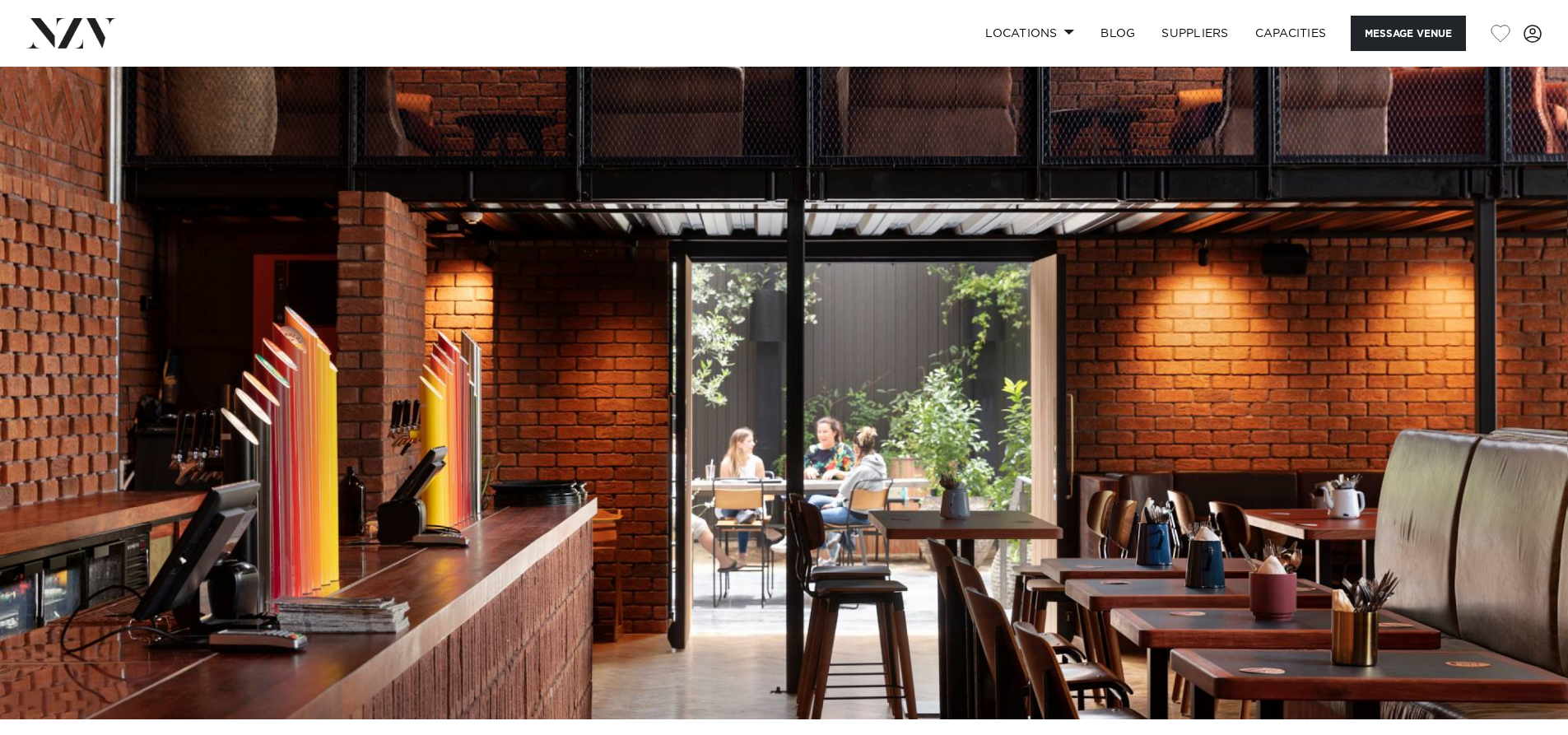
click at [904, 32] on div "Locations [GEOGRAPHIC_DATA] [GEOGRAPHIC_DATA] [GEOGRAPHIC_DATA] [GEOGRAPHIC_DAT…" at bounding box center [1011, 33] width 1063 height 35
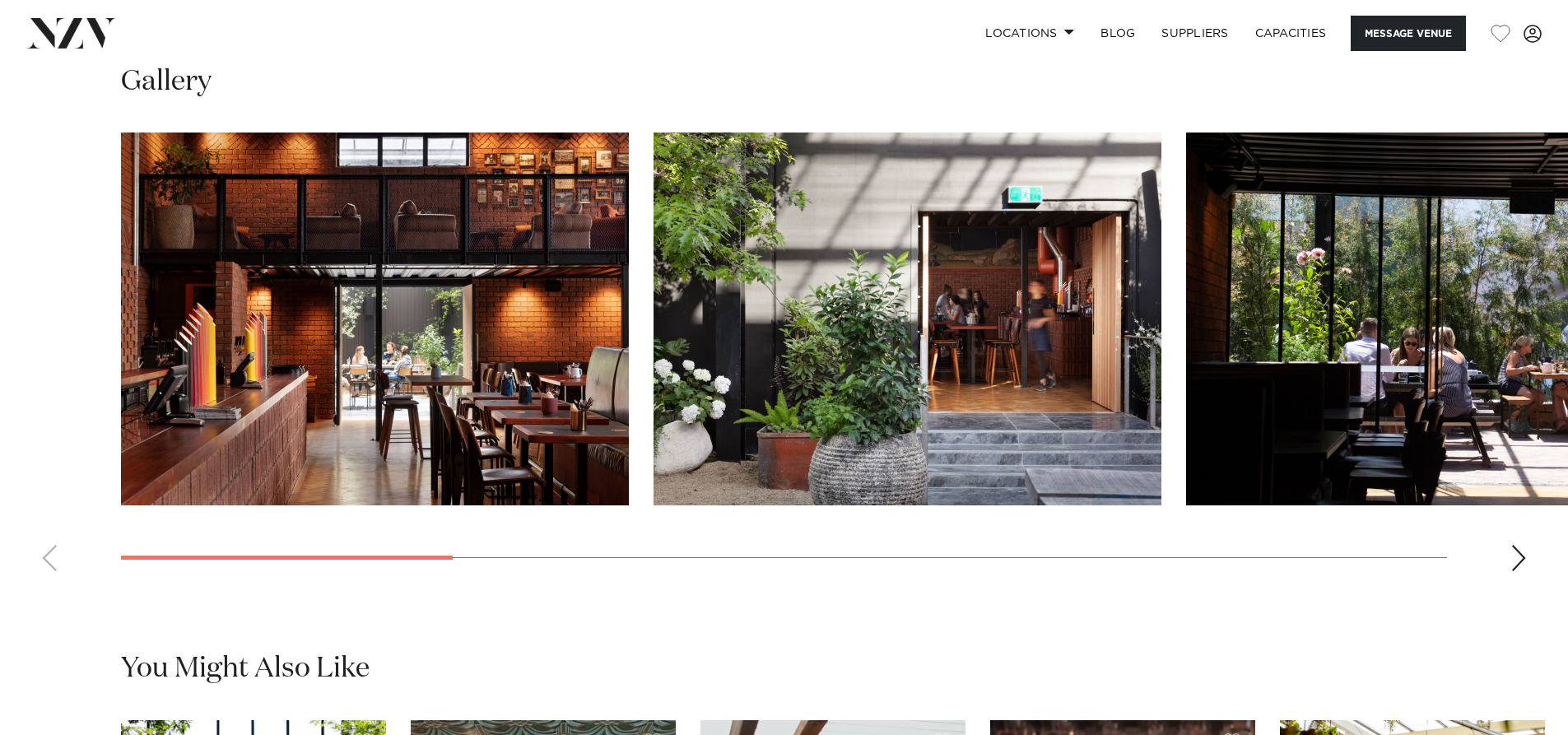
scroll to position [1646, 0]
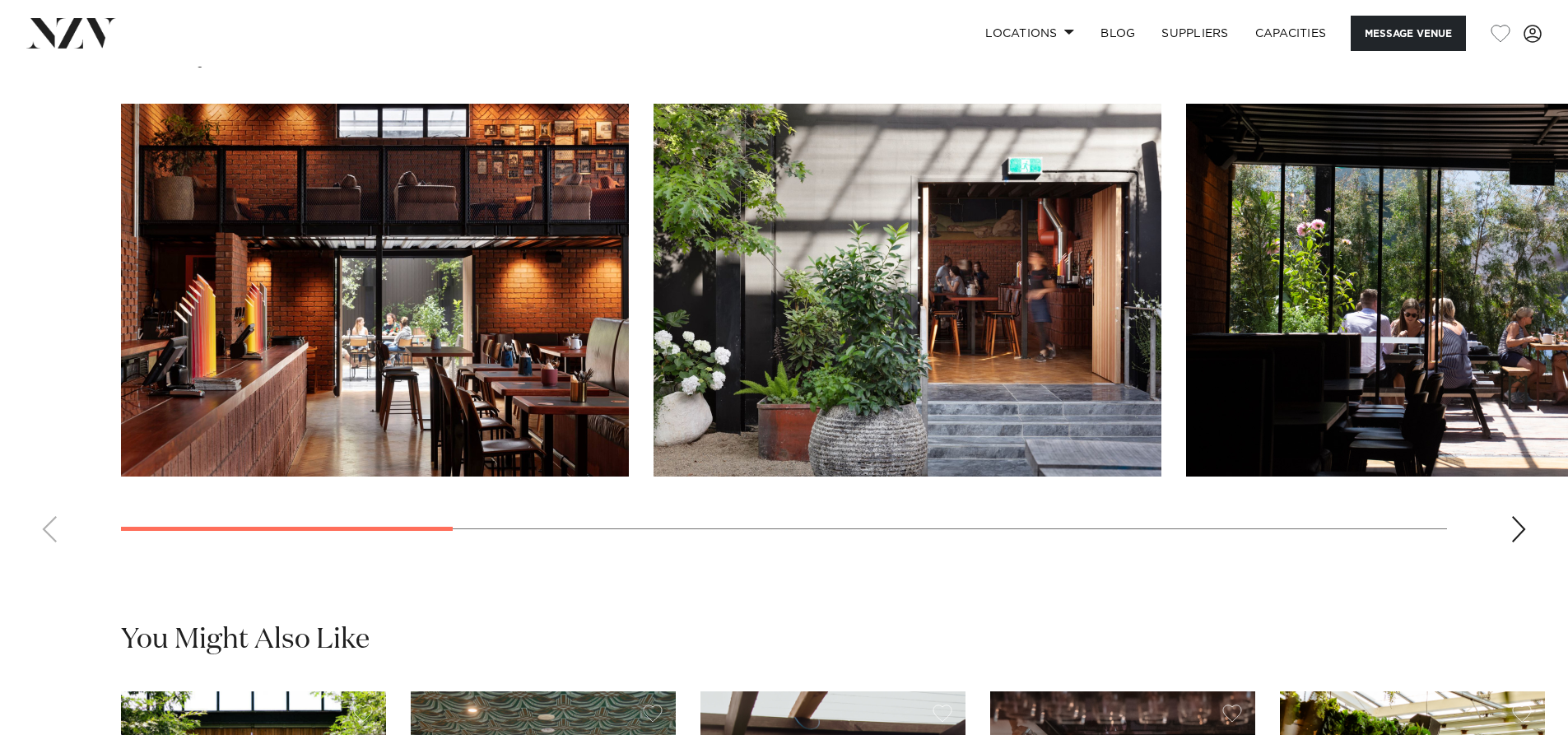
click at [1520, 542] on div "Next slide" at bounding box center [1519, 529] width 17 height 26
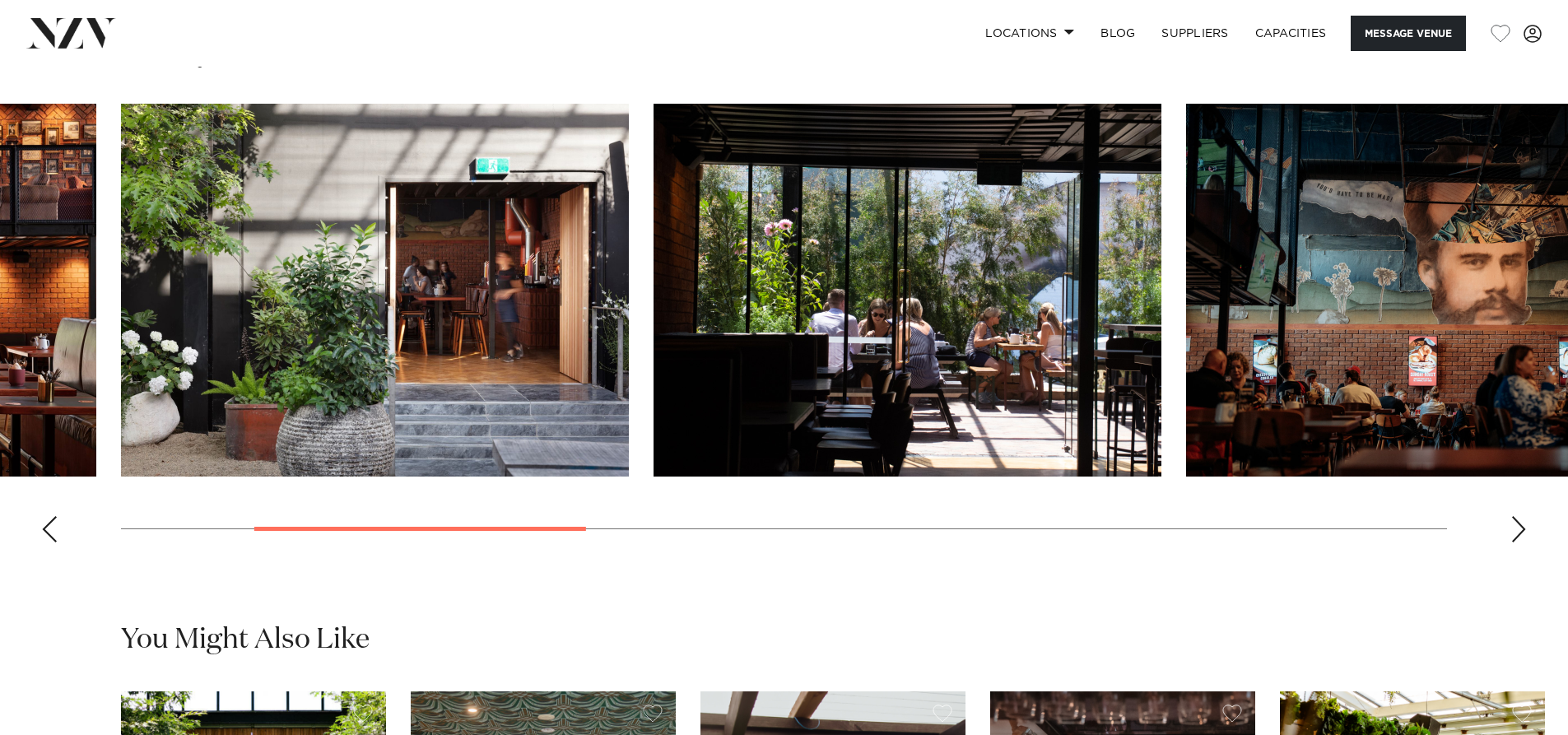
click at [1520, 542] on div "Next slide" at bounding box center [1519, 529] width 17 height 26
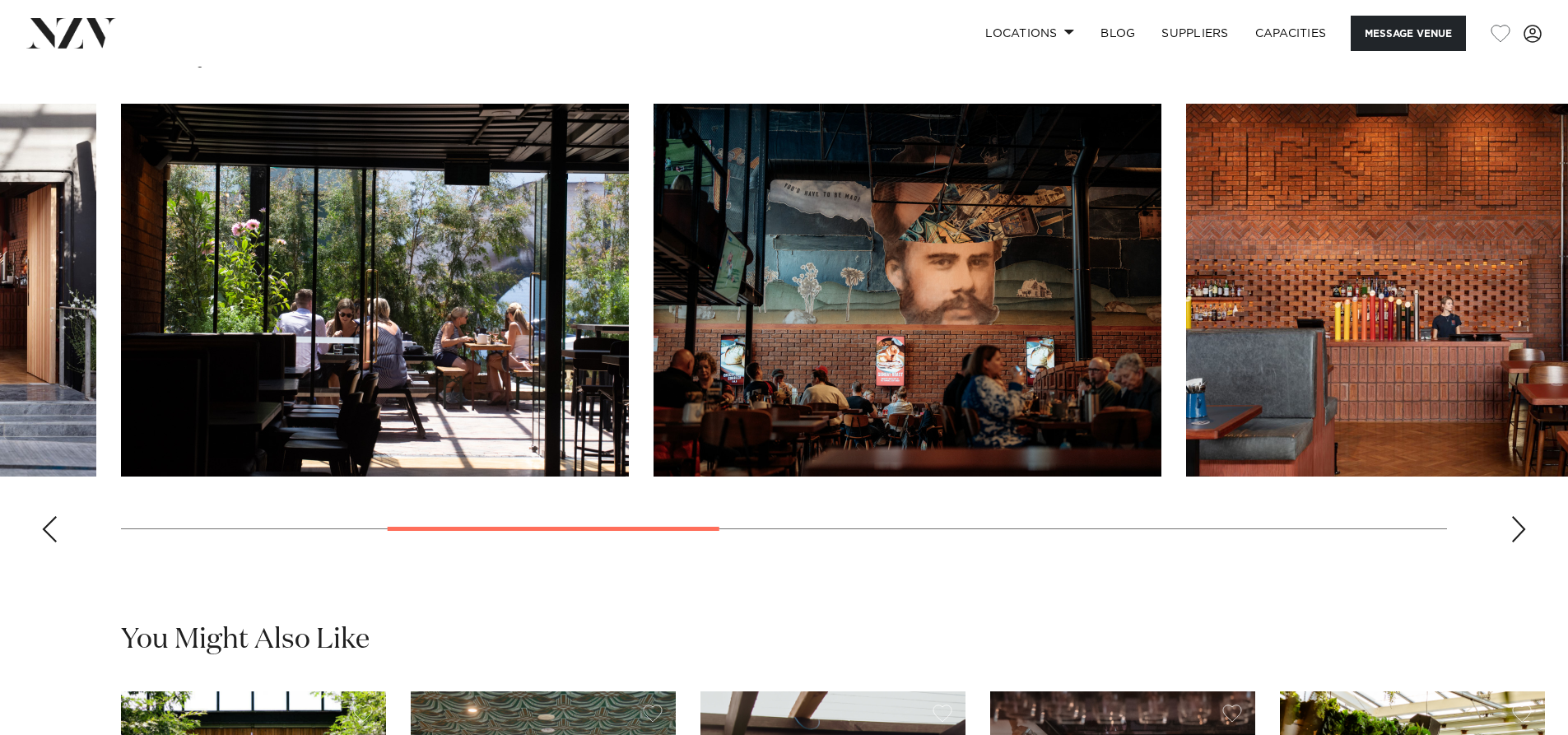
click at [1520, 542] on div "Next slide" at bounding box center [1519, 529] width 17 height 26
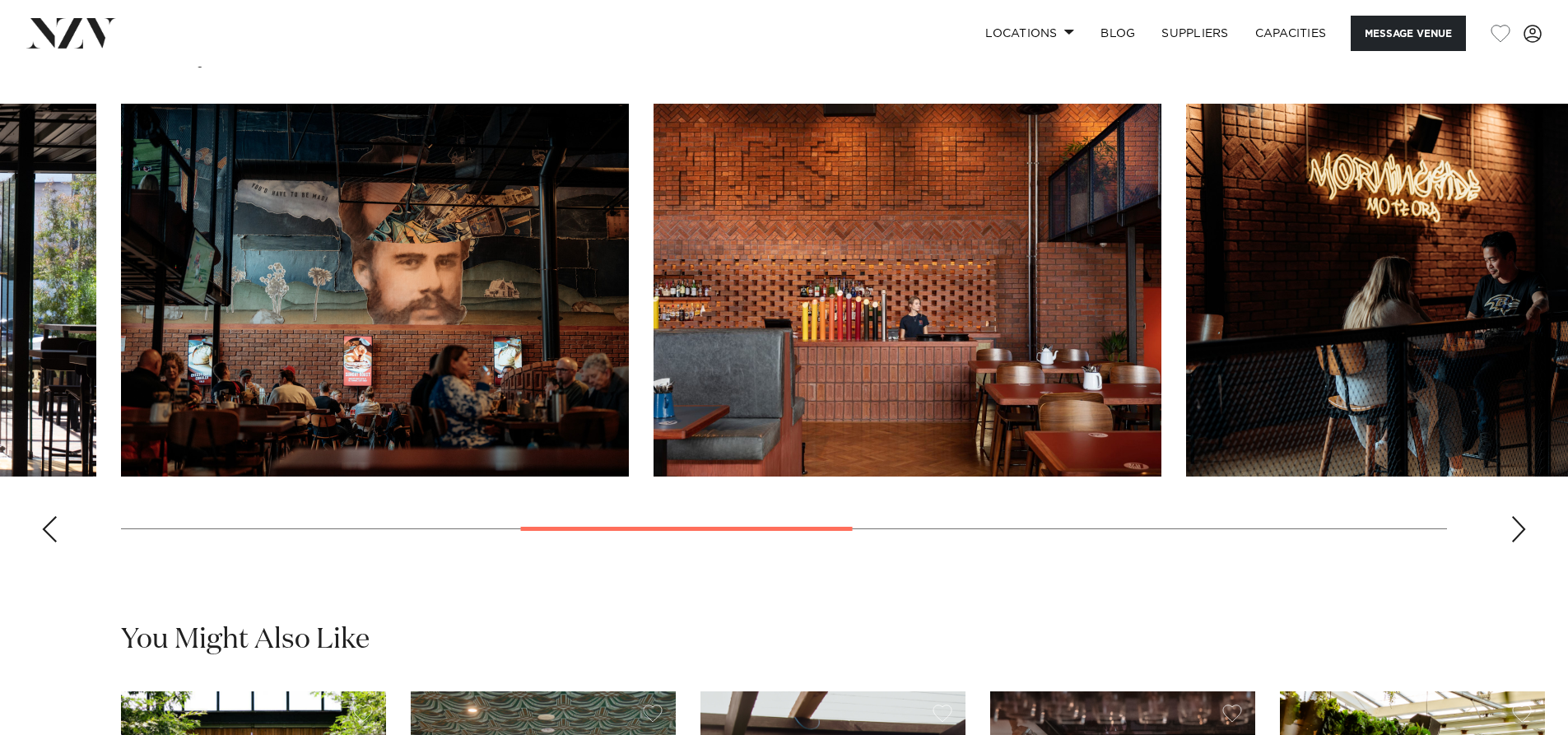
click at [1520, 542] on div "Next slide" at bounding box center [1519, 529] width 17 height 26
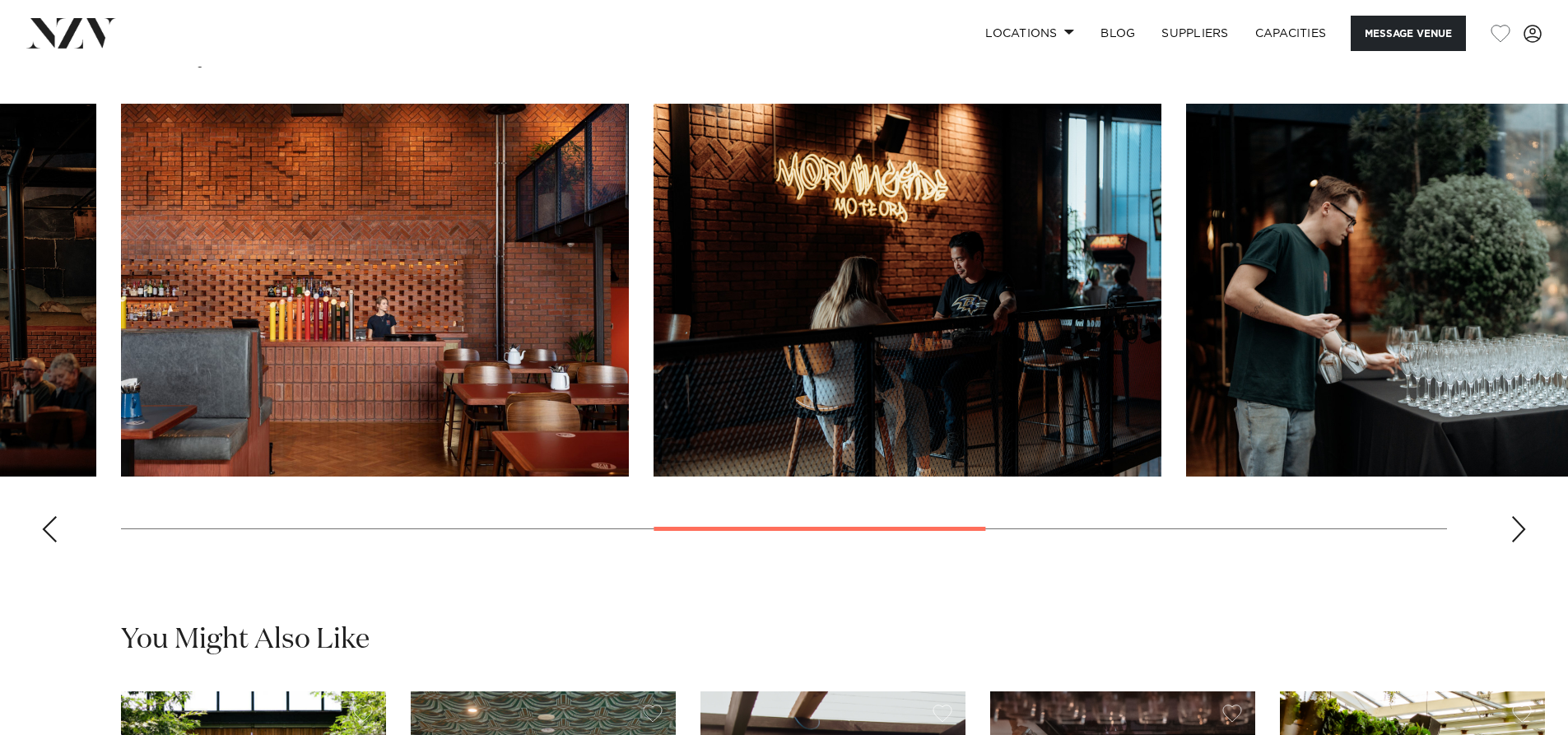
click at [1520, 542] on div "Next slide" at bounding box center [1519, 529] width 17 height 26
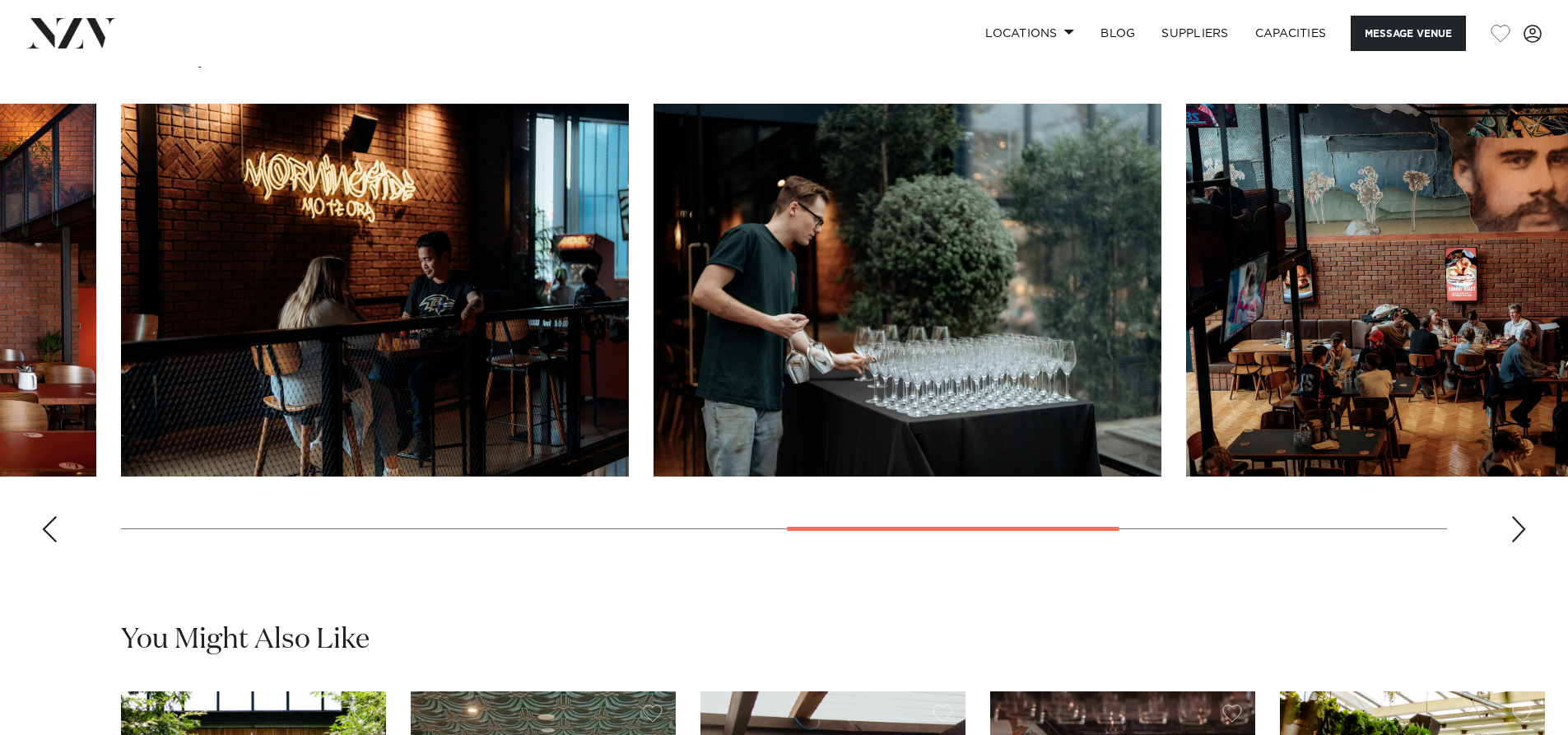
click at [1520, 542] on div "Next slide" at bounding box center [1519, 529] width 17 height 26
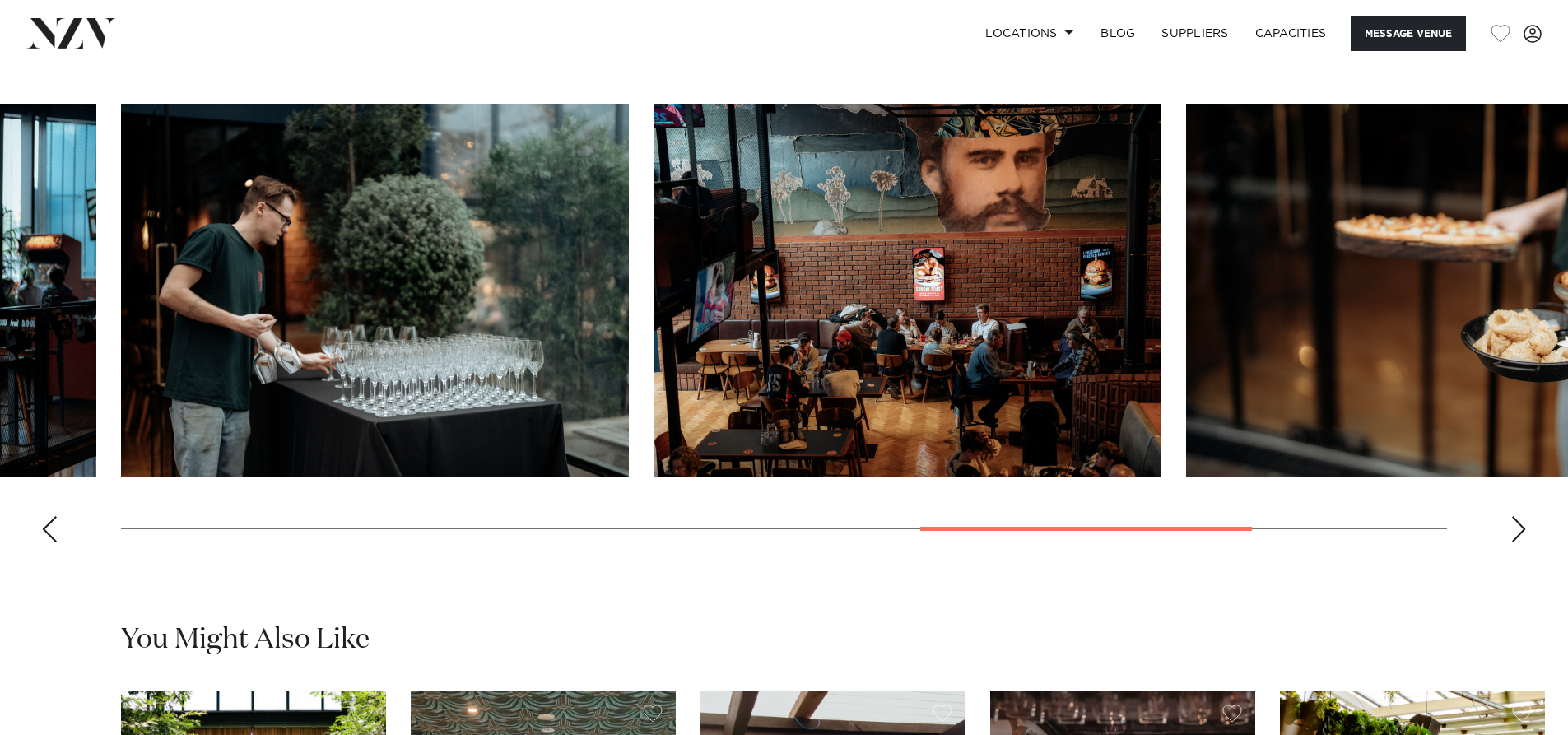
click at [1520, 542] on div "Next slide" at bounding box center [1519, 529] width 17 height 26
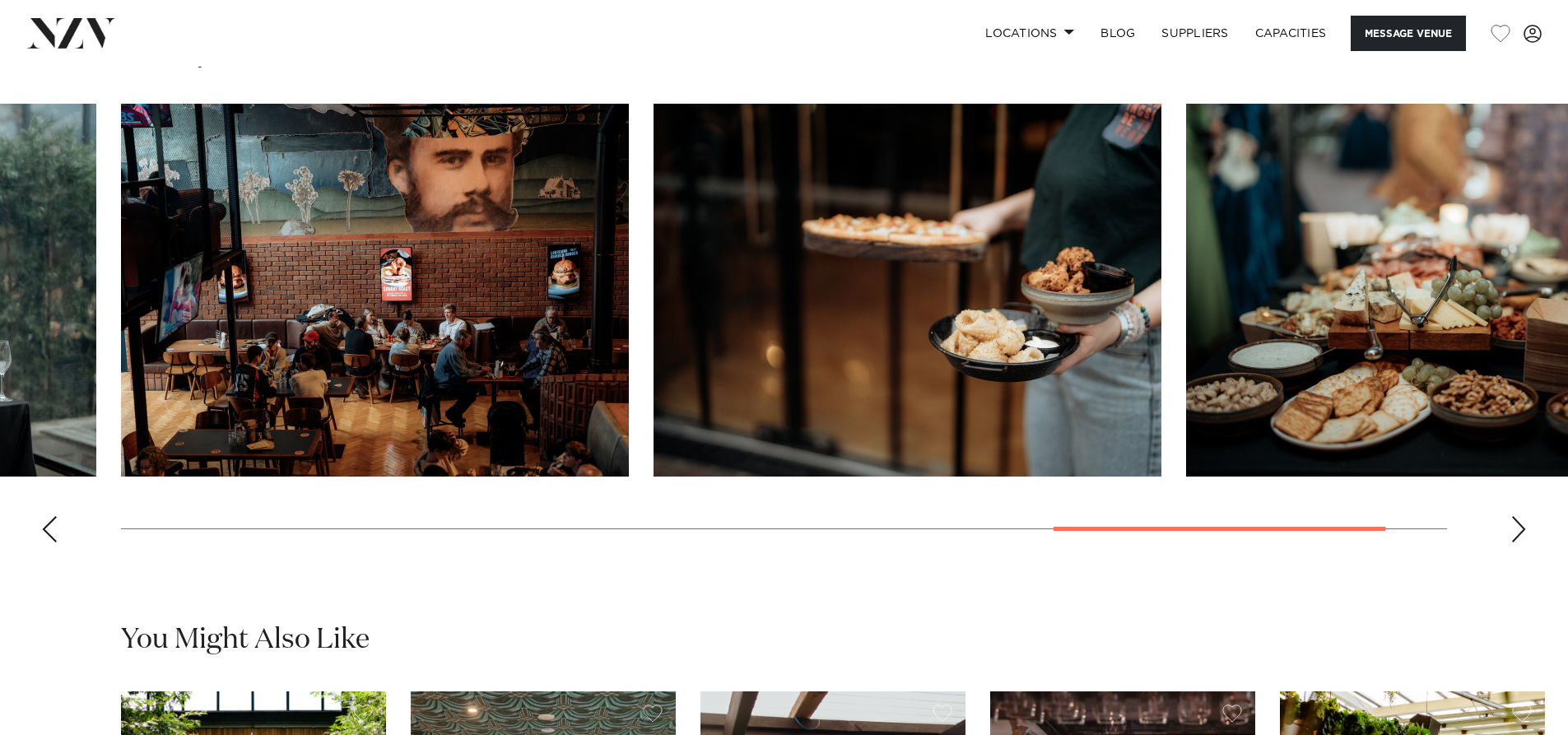
click at [1520, 542] on div "Next slide" at bounding box center [1519, 529] width 17 height 26
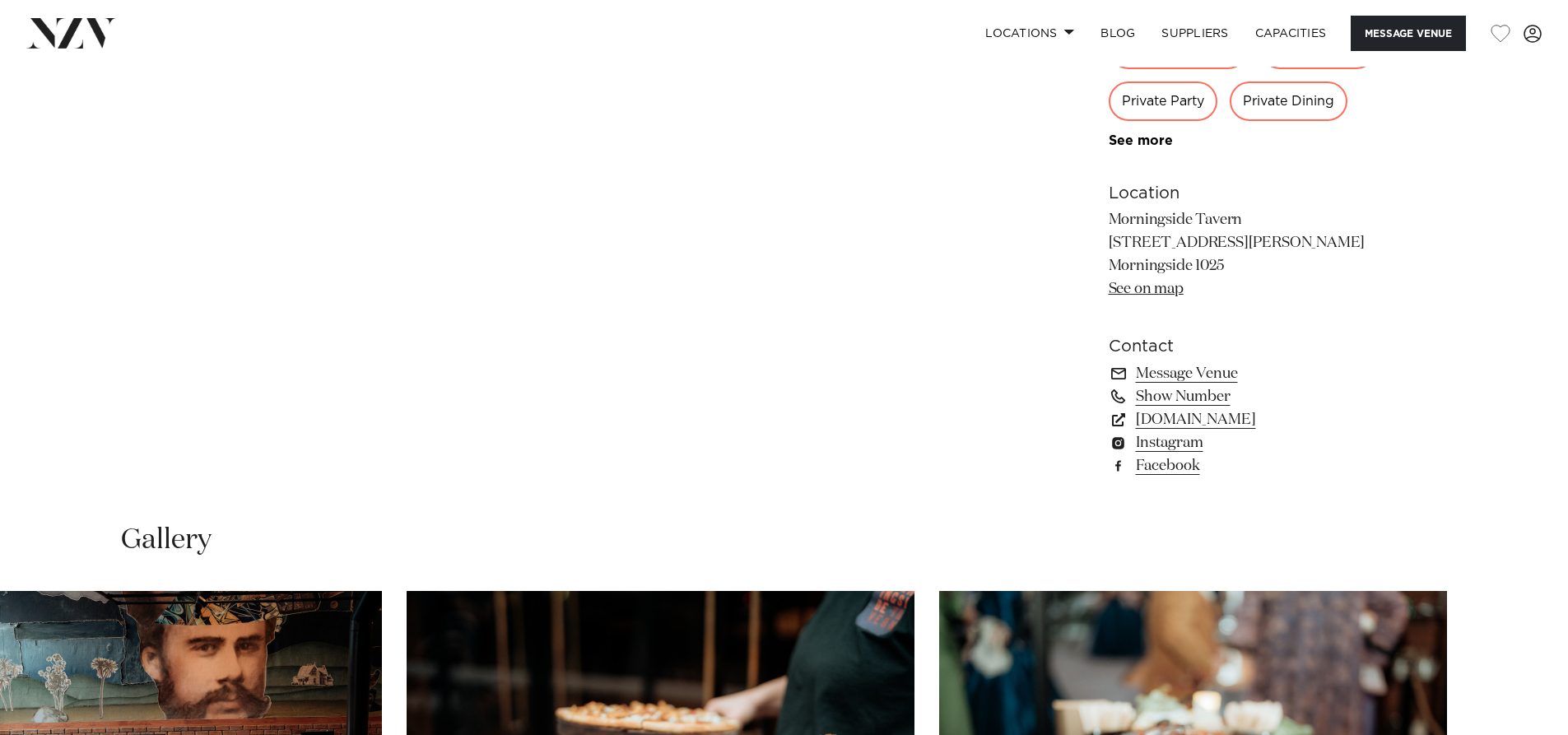
scroll to position [1070, 0]
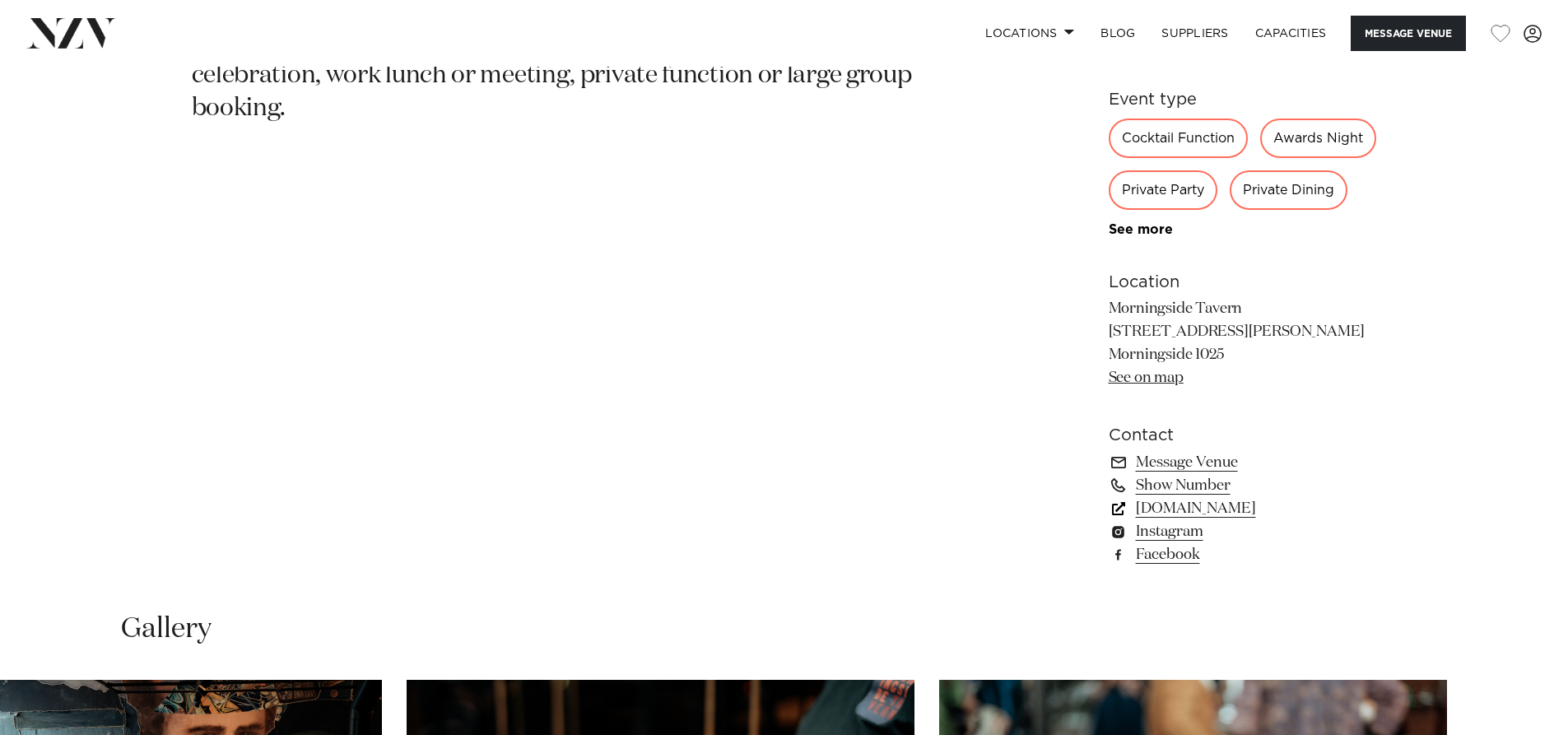
click at [1251, 520] on link "[DOMAIN_NAME]" at bounding box center [1242, 508] width 268 height 23
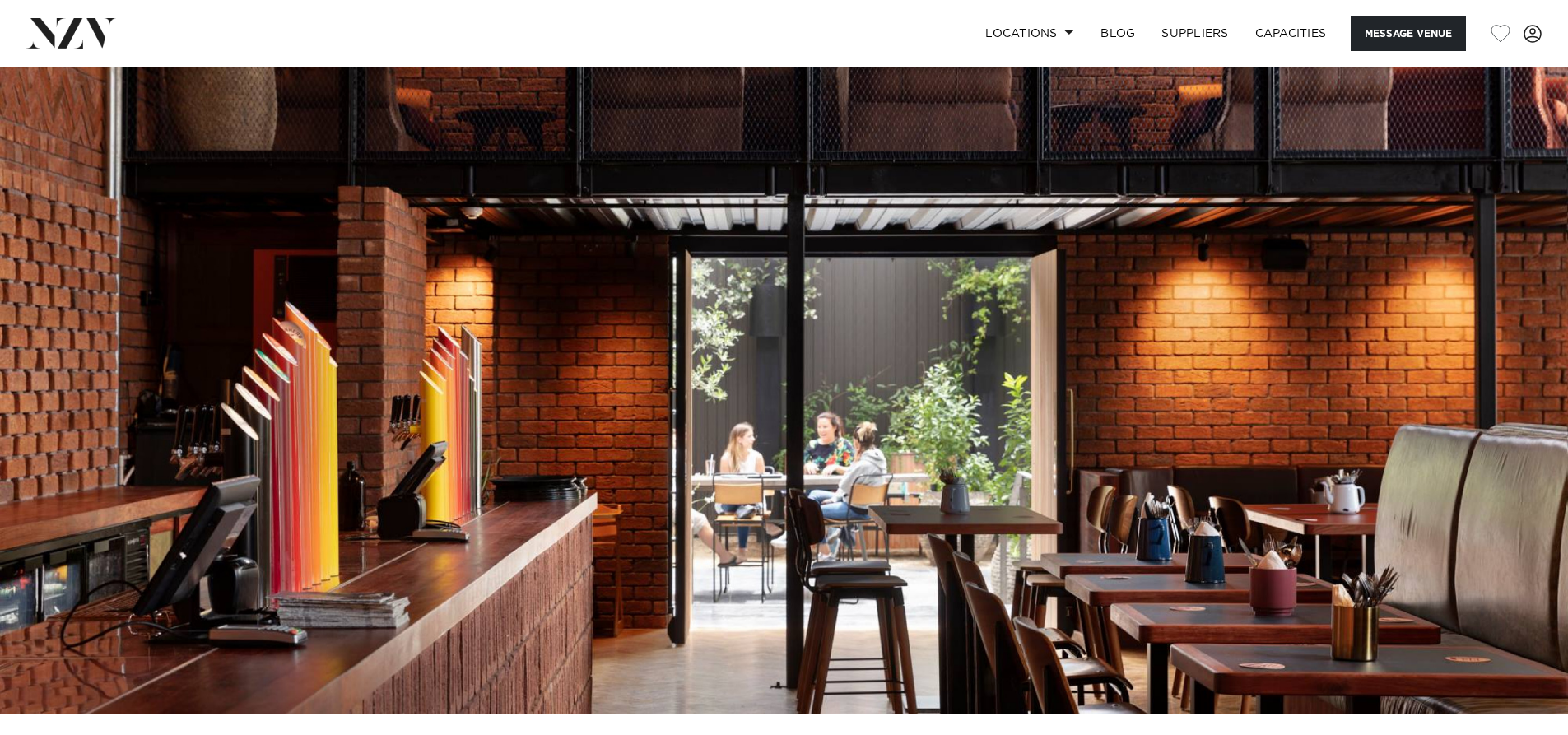
scroll to position [0, 0]
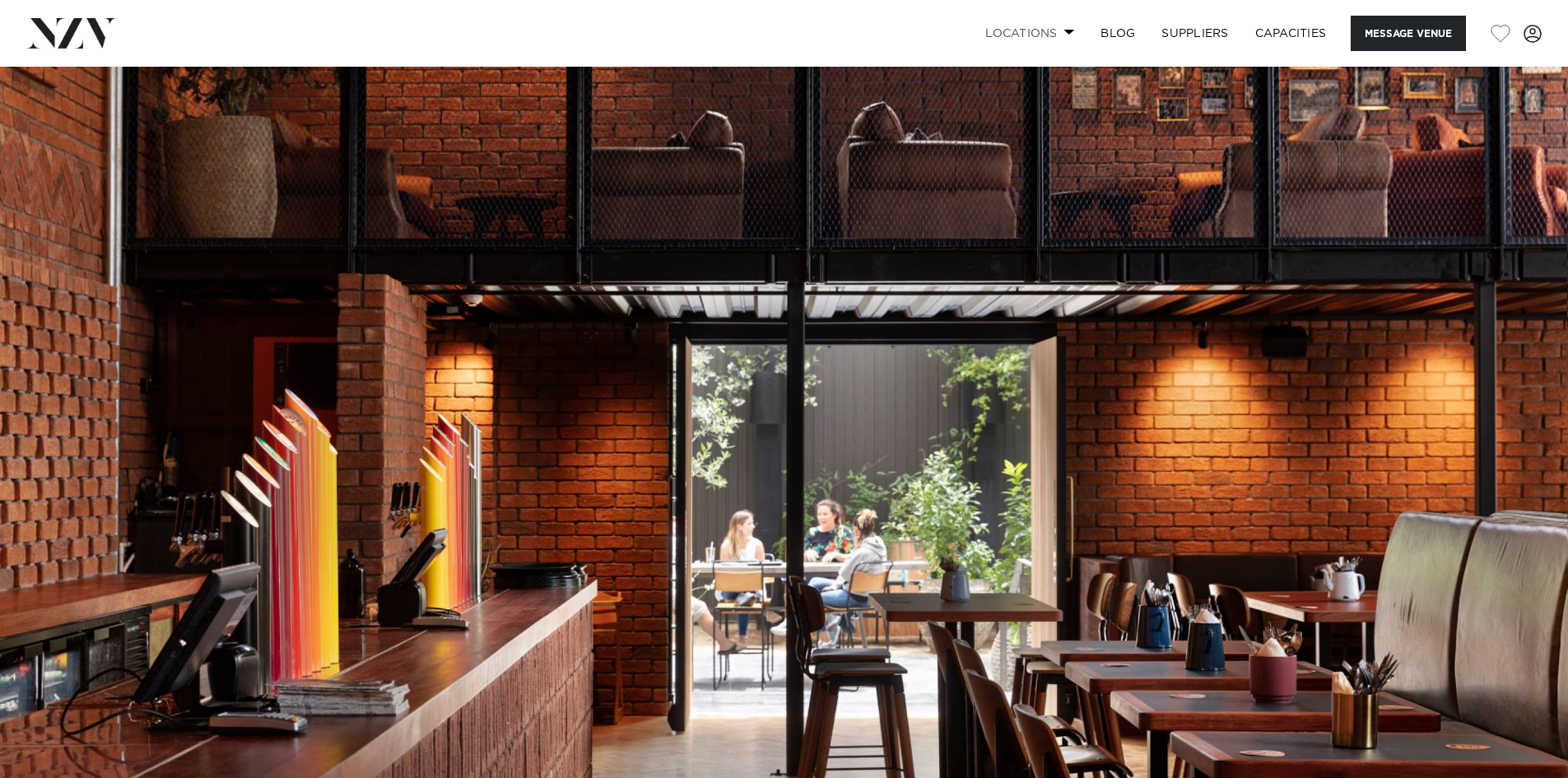
click at [1052, 40] on link "Locations" at bounding box center [1030, 34] width 115 height 35
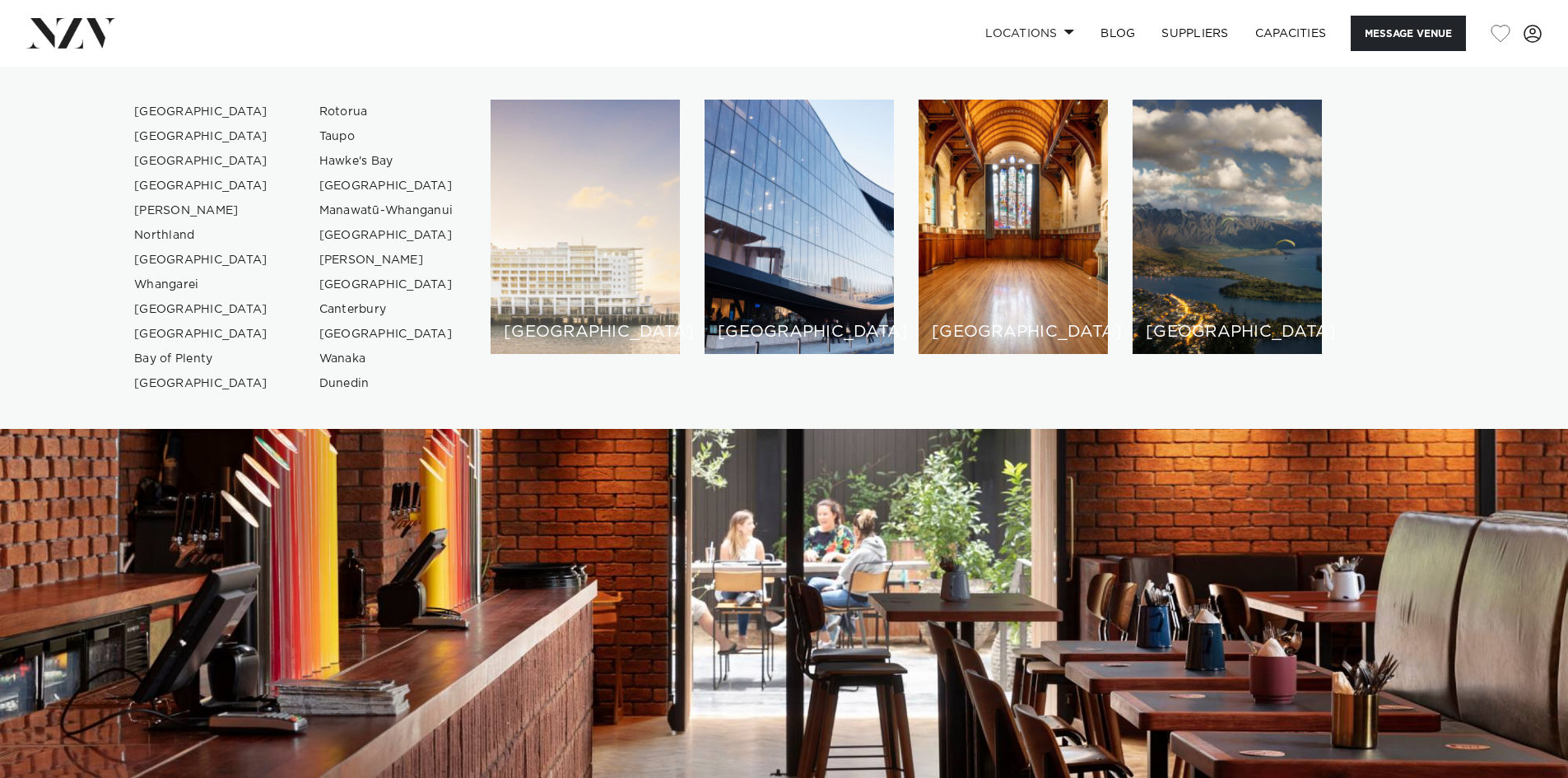
click at [637, 230] on div "[GEOGRAPHIC_DATA]" at bounding box center [584, 226] width 189 height 254
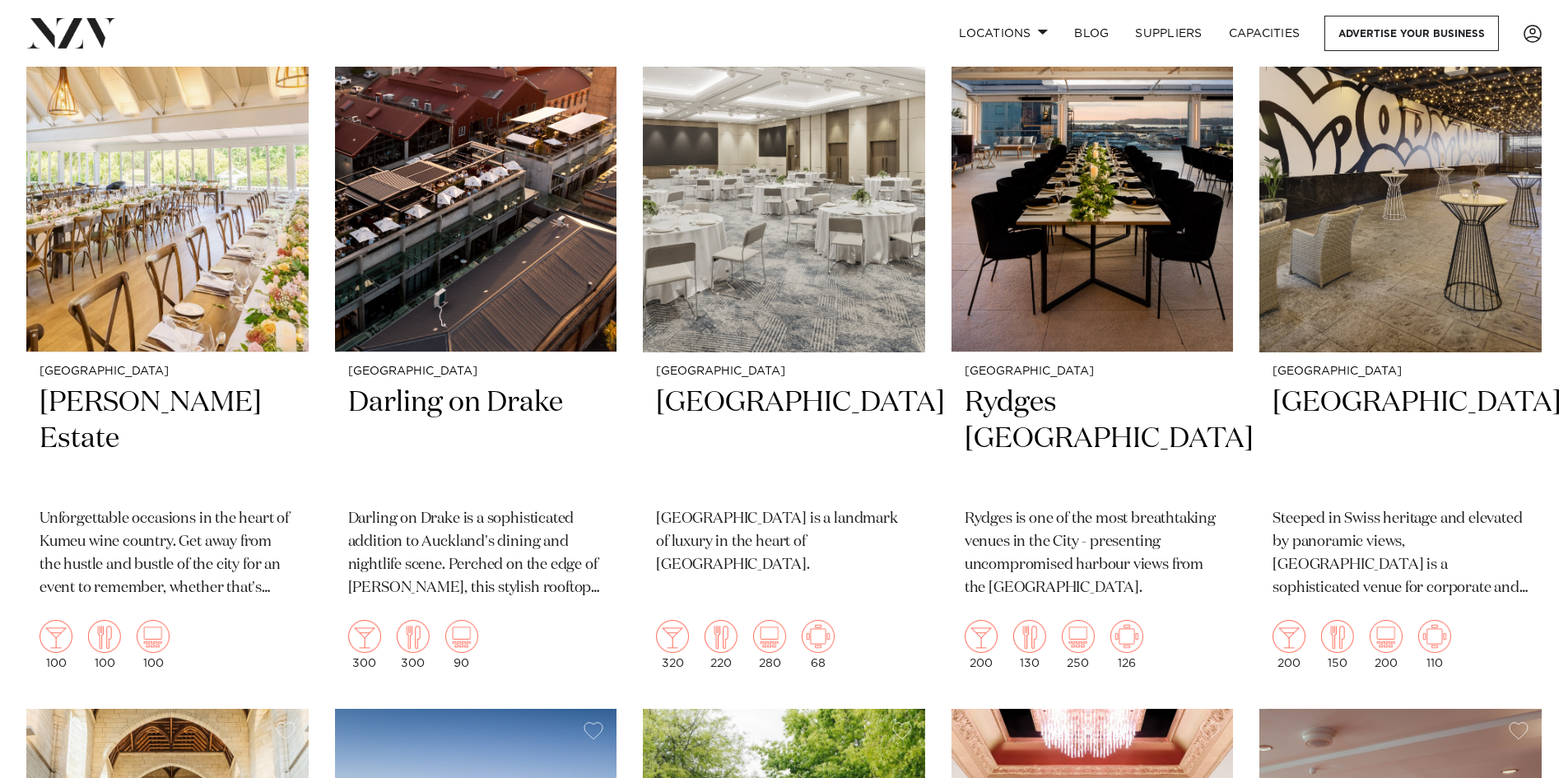
scroll to position [3046, 0]
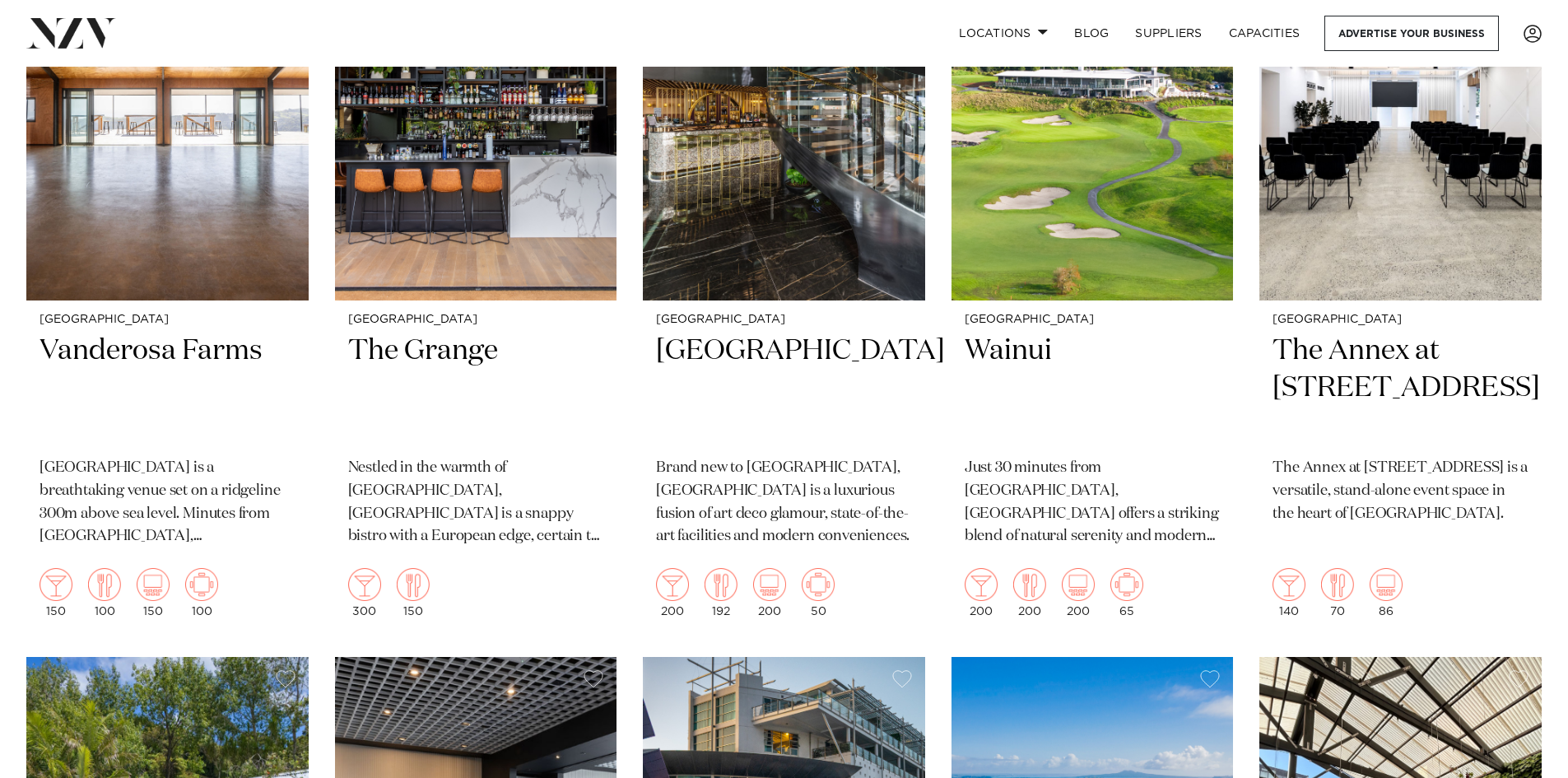
scroll to position [4527, 0]
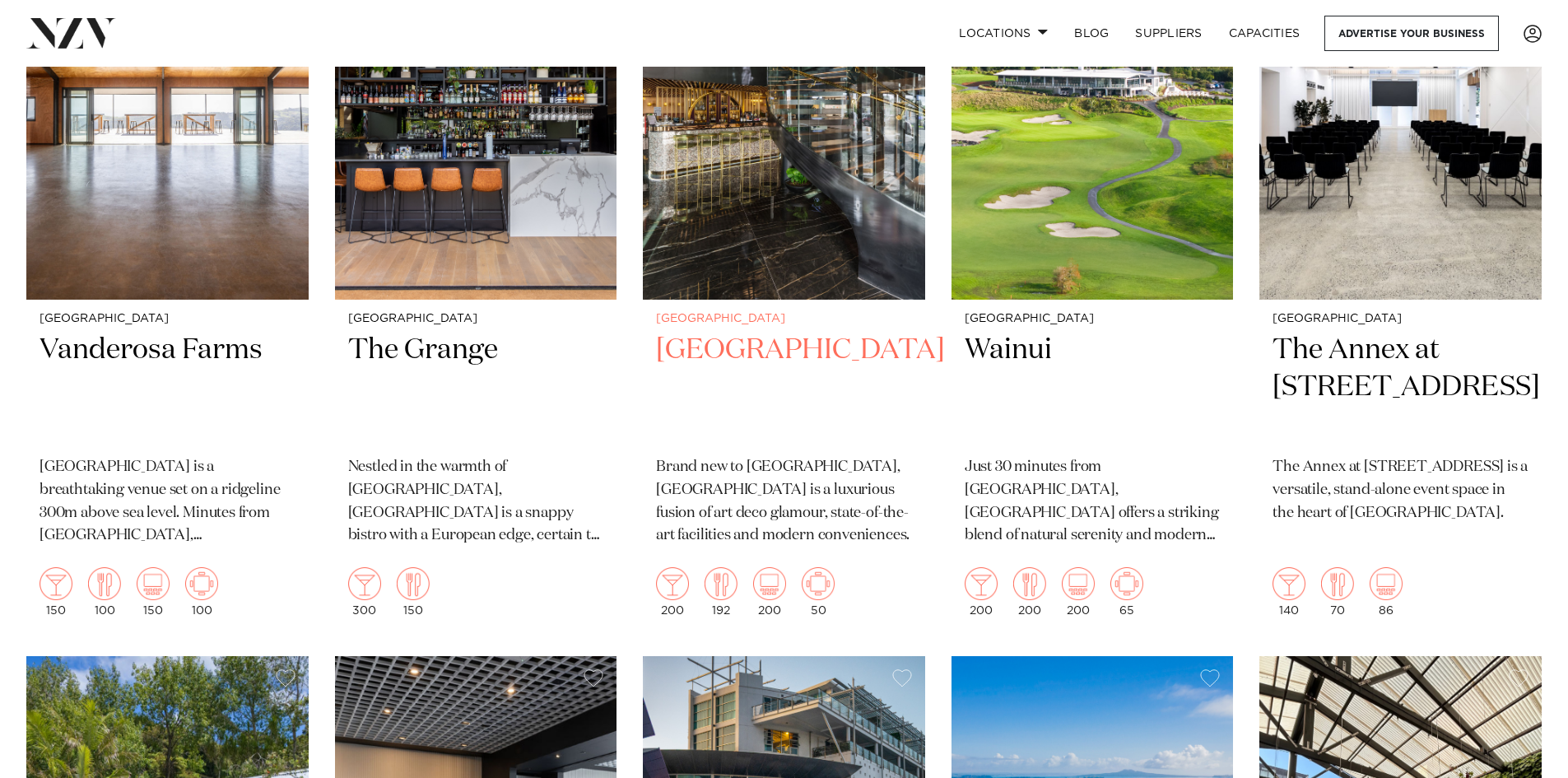
click at [723, 331] on h2 "[GEOGRAPHIC_DATA]" at bounding box center [784, 386] width 256 height 111
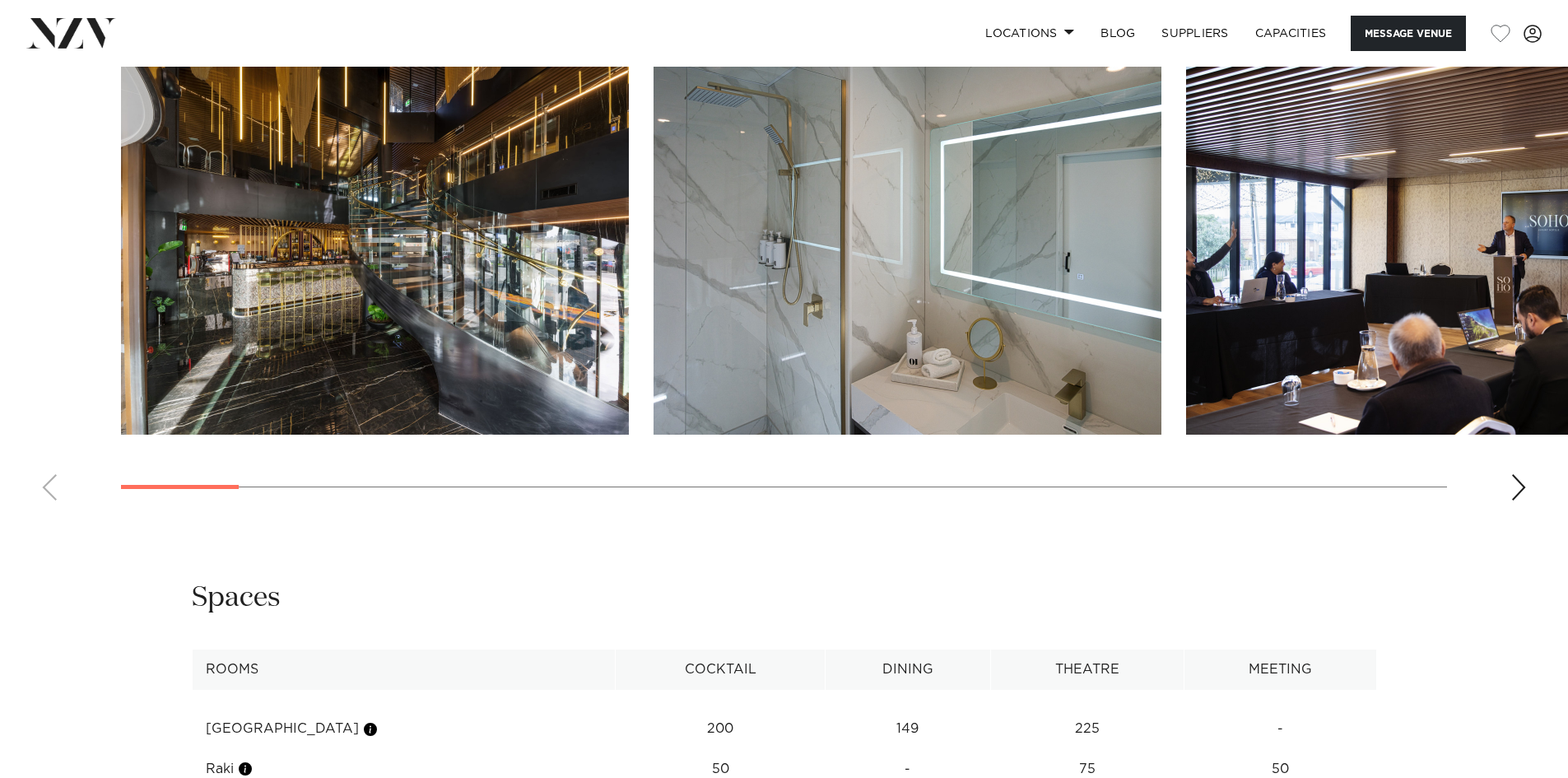
scroll to position [1811, 0]
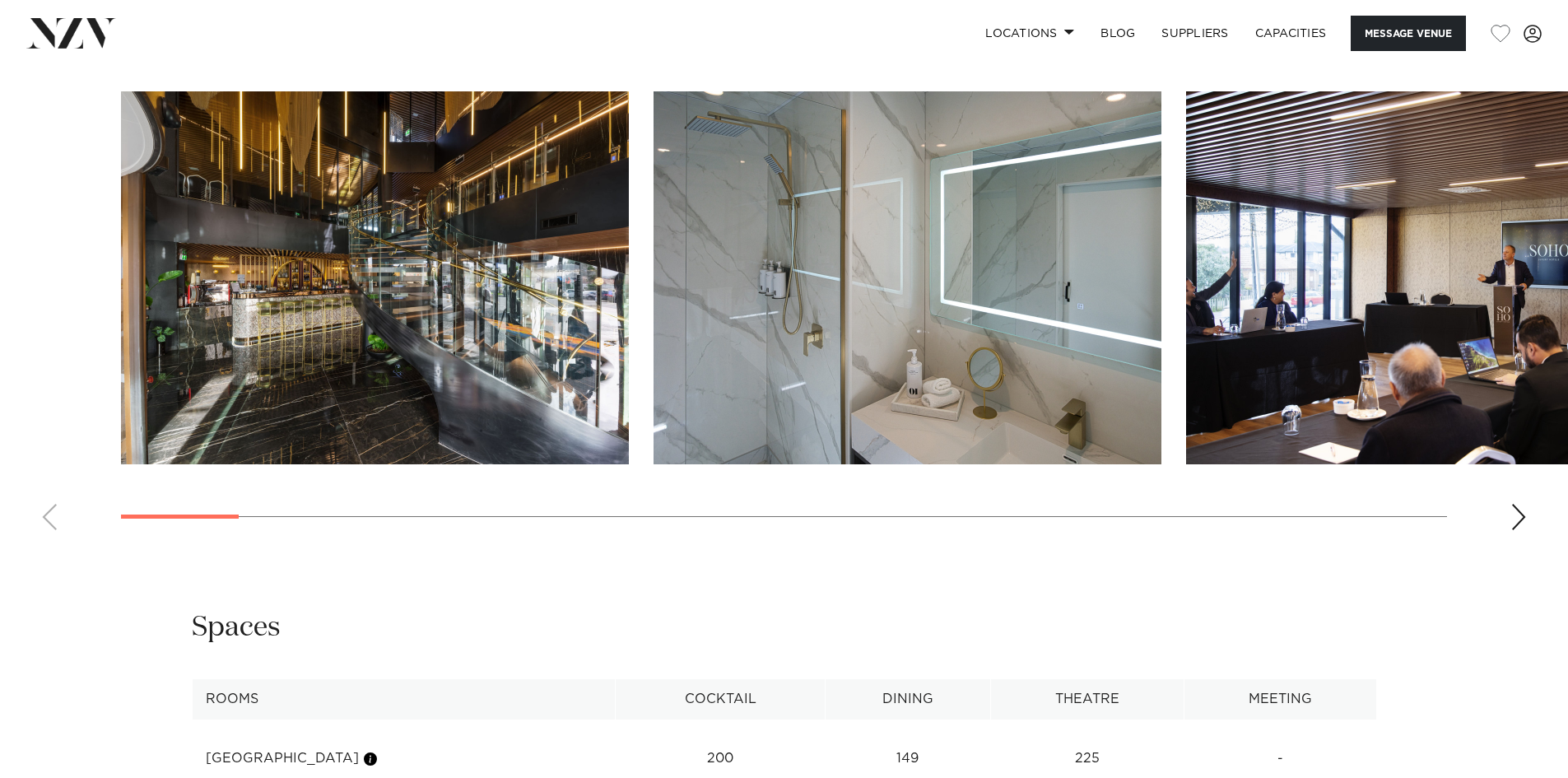
click at [1516, 511] on div "Next slide" at bounding box center [1519, 516] width 17 height 26
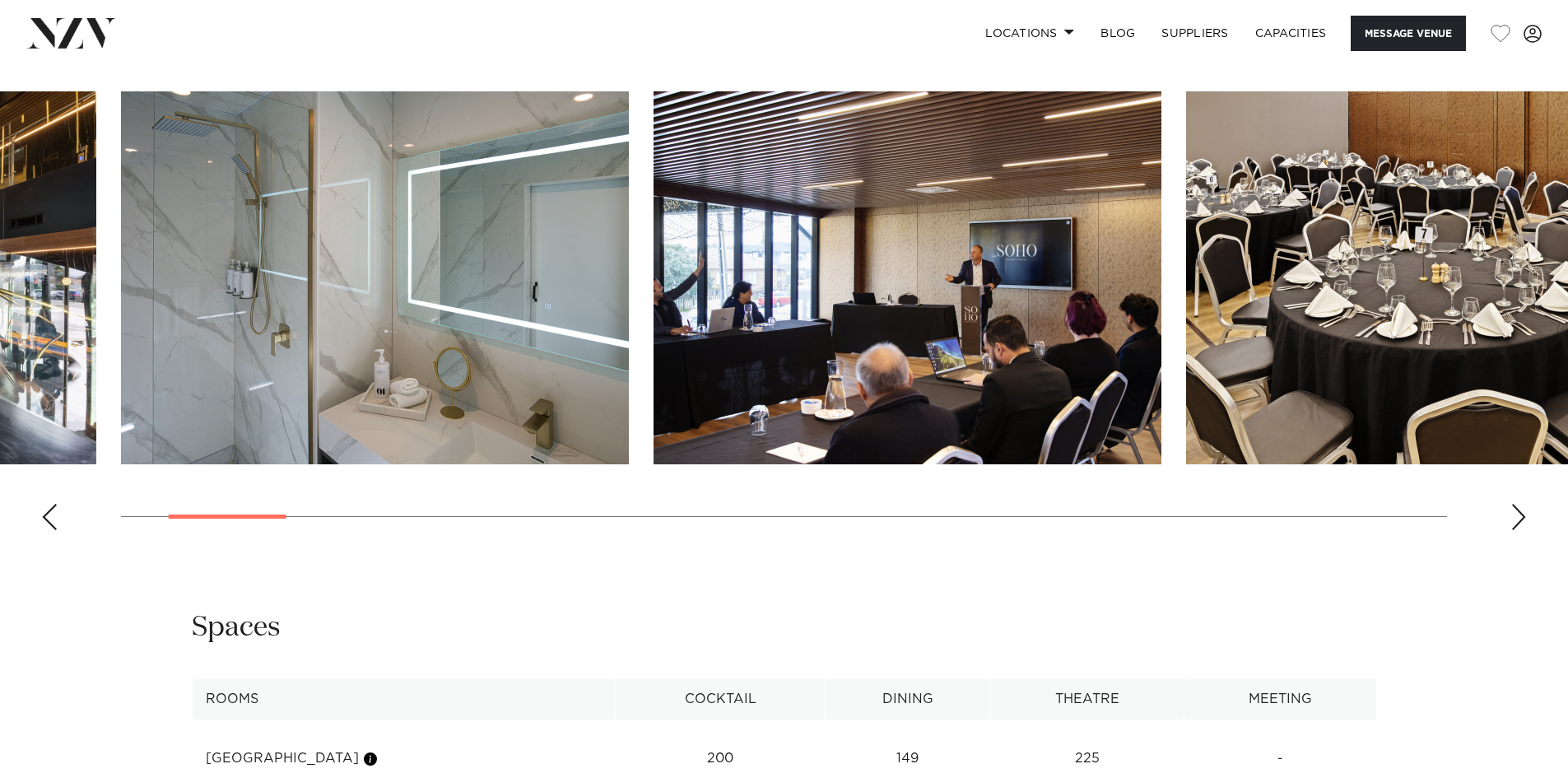
click at [1516, 511] on div "Next slide" at bounding box center [1519, 516] width 17 height 26
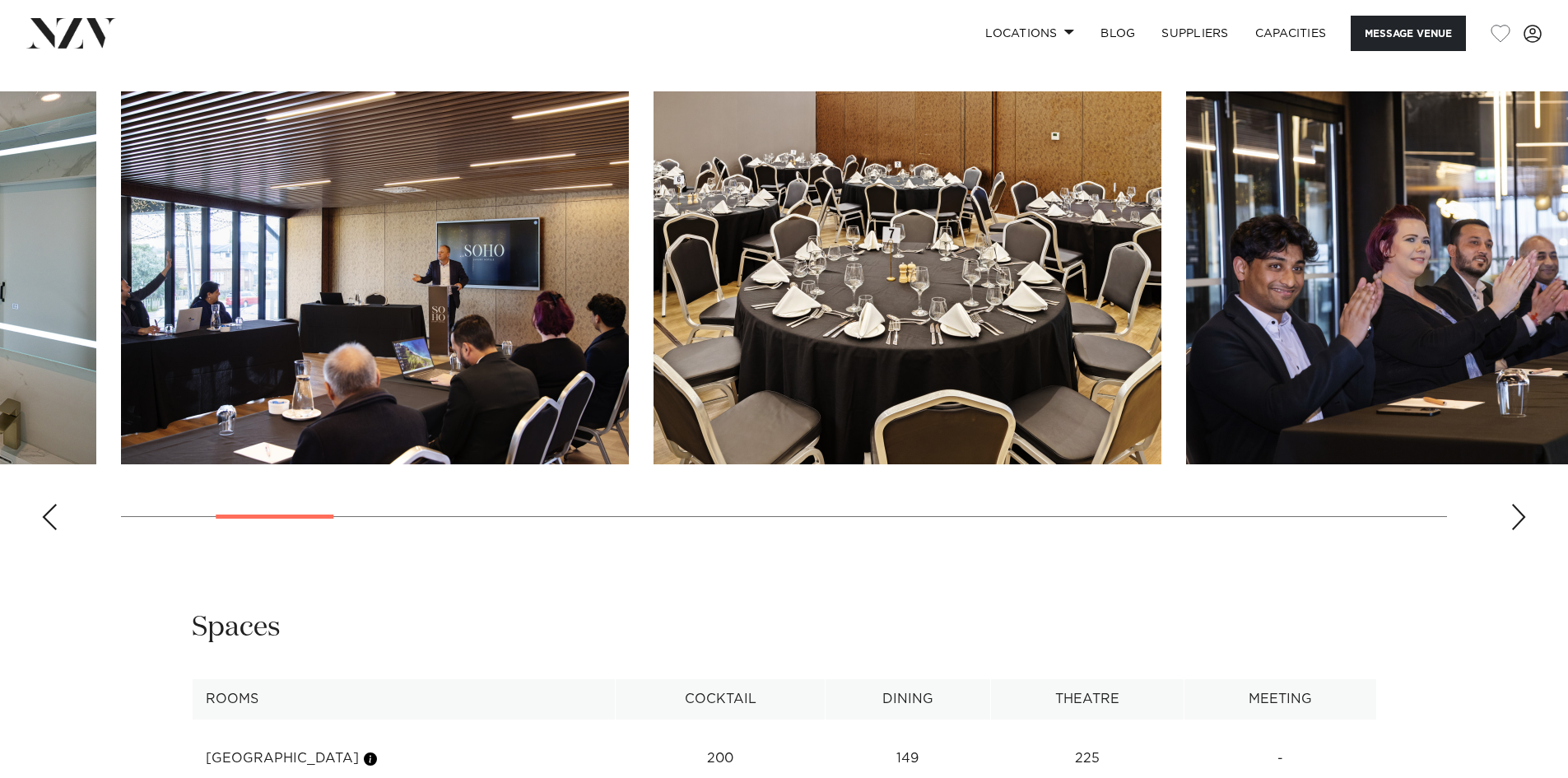
click at [1516, 511] on div "Next slide" at bounding box center [1519, 516] width 17 height 26
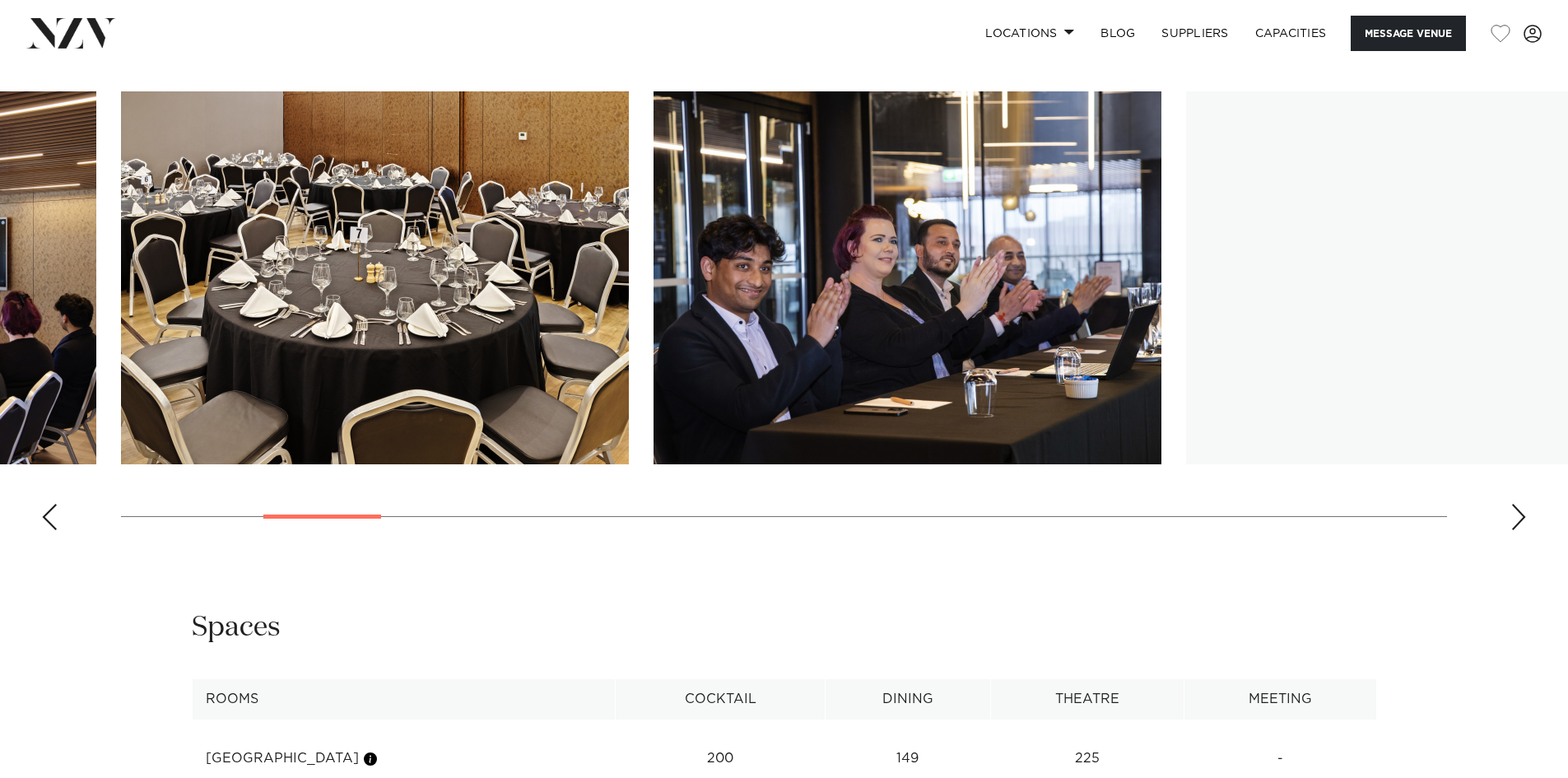
click at [1516, 511] on div "Next slide" at bounding box center [1519, 516] width 17 height 26
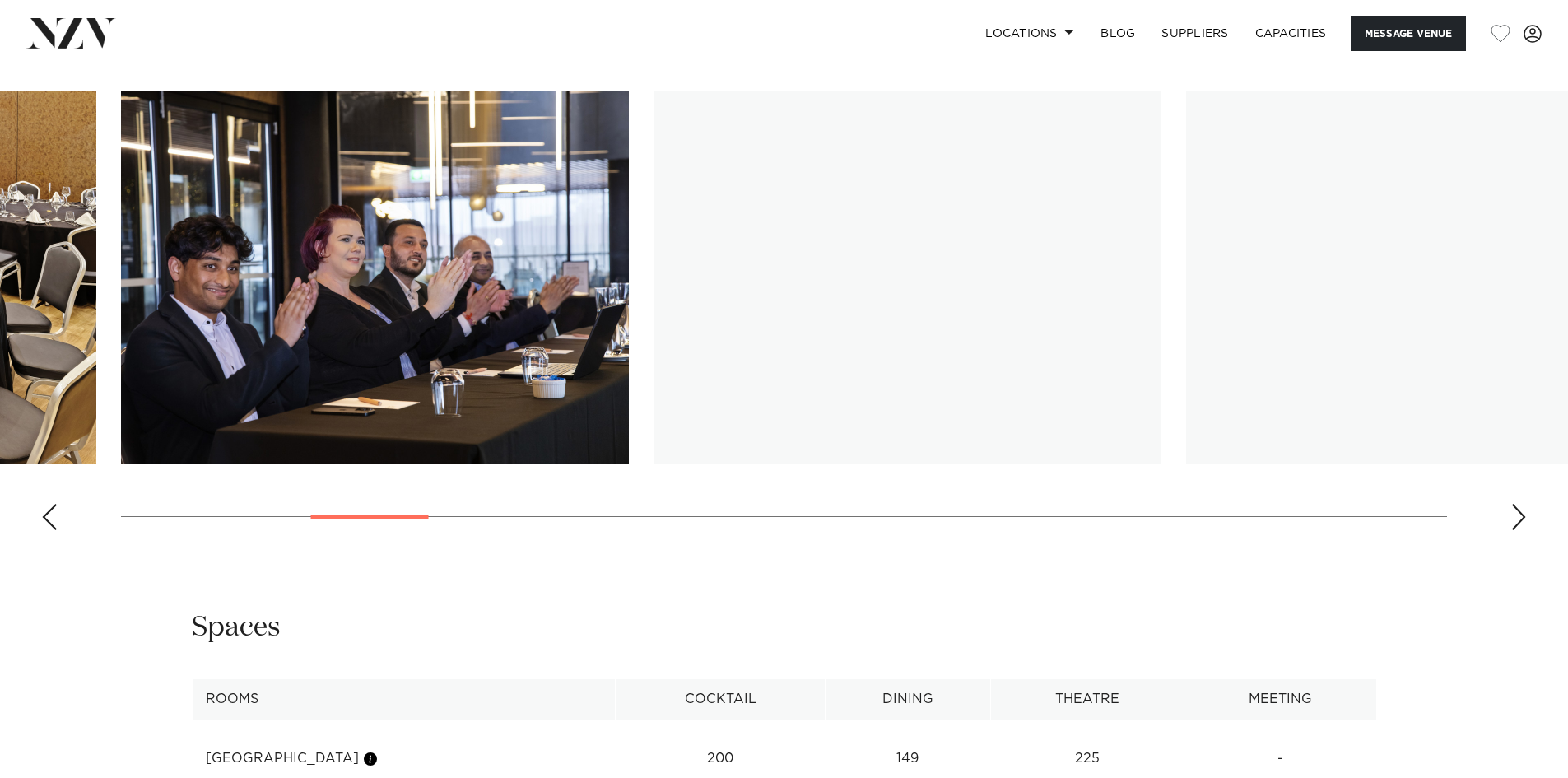
click at [1516, 511] on div "Next slide" at bounding box center [1519, 516] width 17 height 26
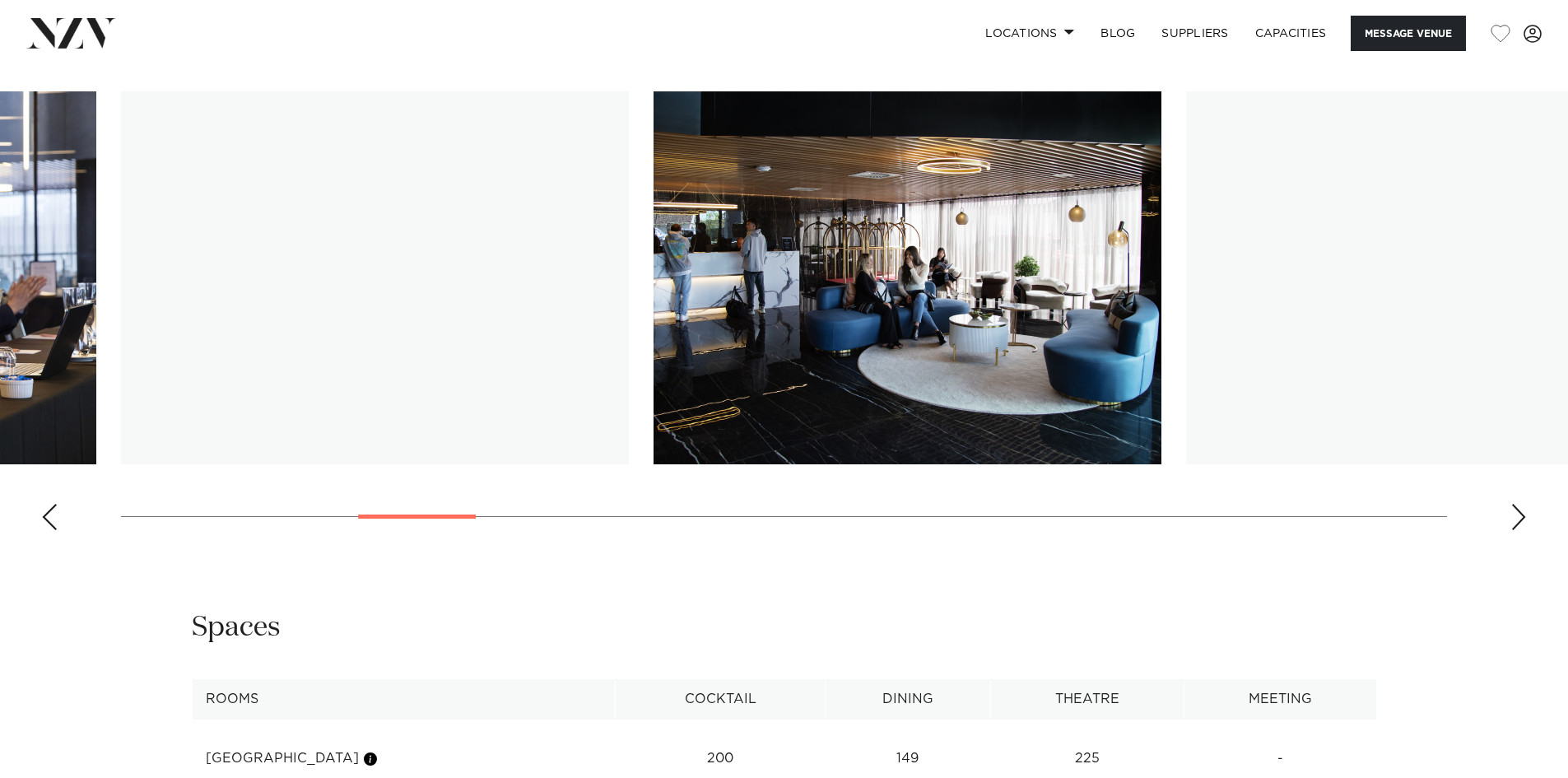
click at [1516, 511] on div "Next slide" at bounding box center [1519, 516] width 17 height 26
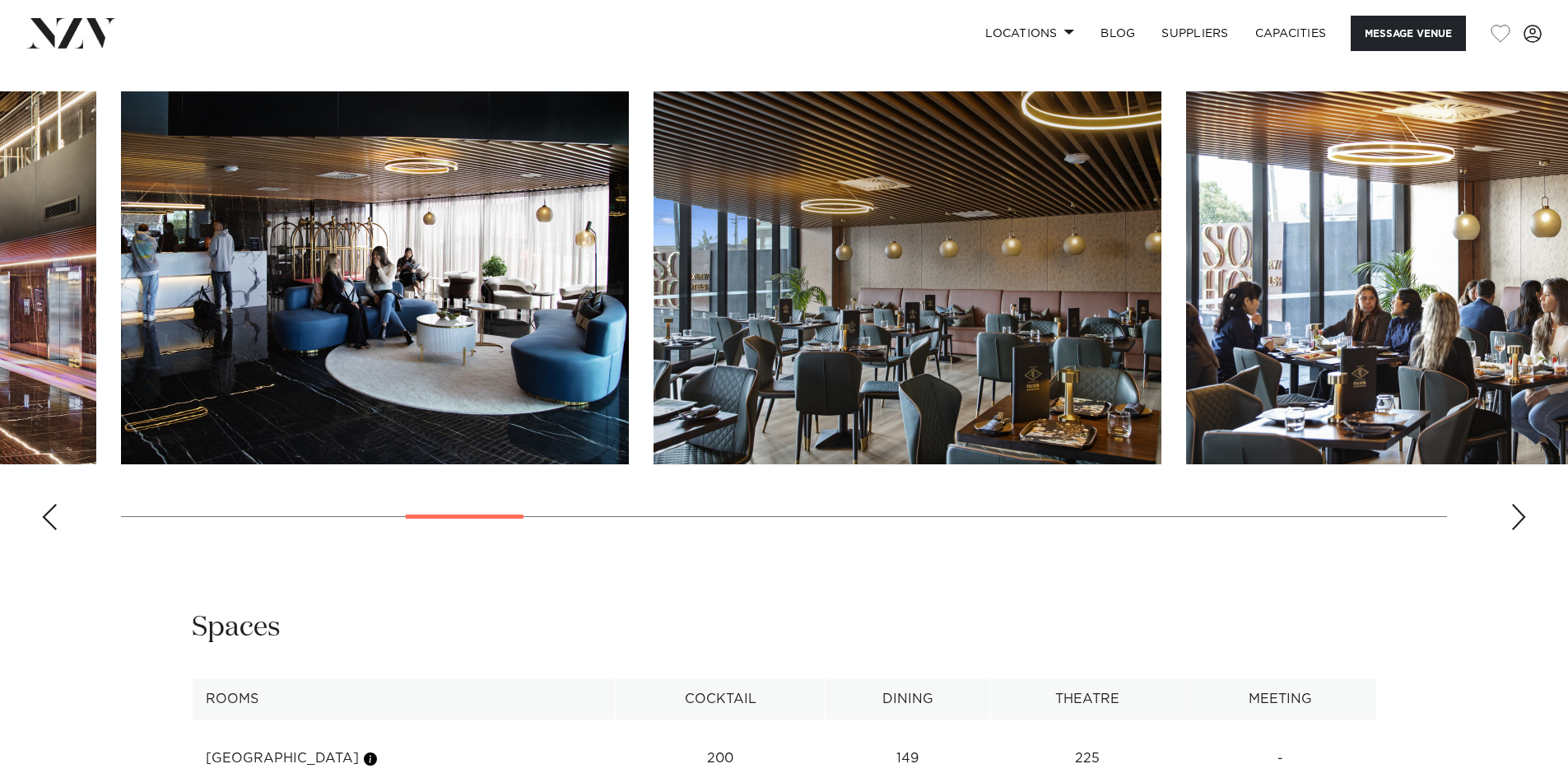
click at [1516, 511] on div "Next slide" at bounding box center [1519, 516] width 17 height 26
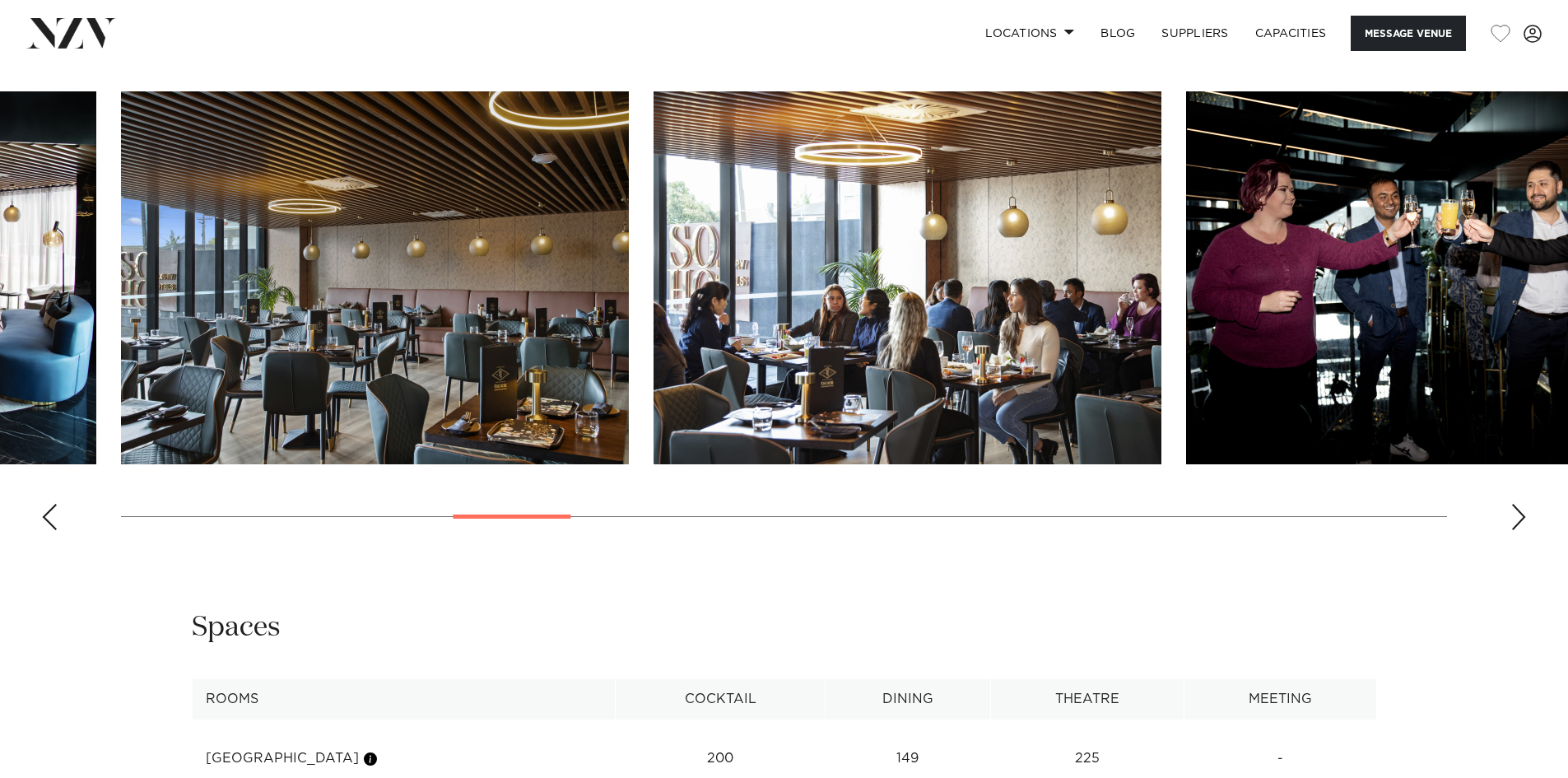
click at [1516, 511] on div "Next slide" at bounding box center [1519, 516] width 17 height 26
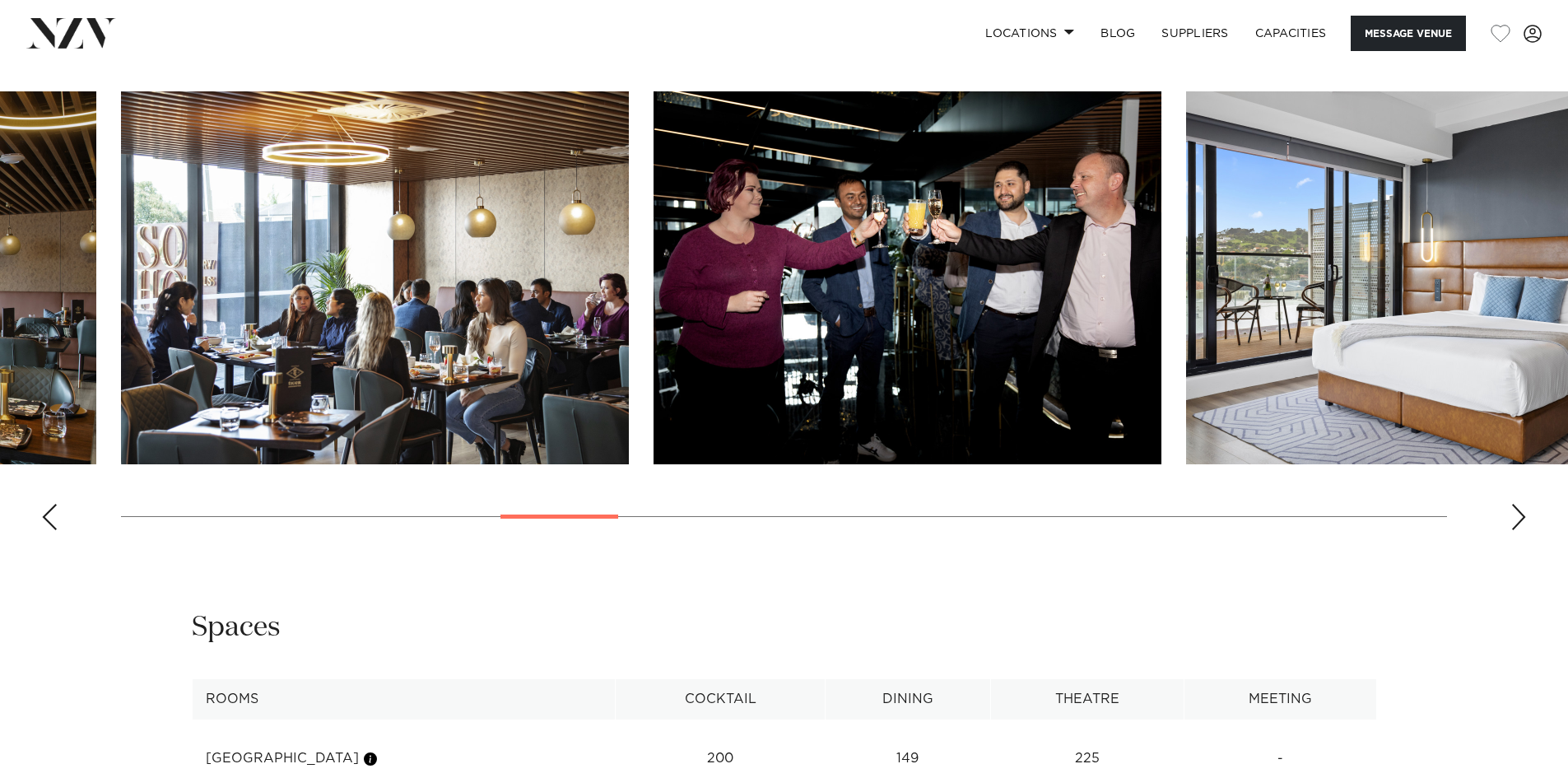
click at [1516, 511] on div "Next slide" at bounding box center [1519, 516] width 17 height 26
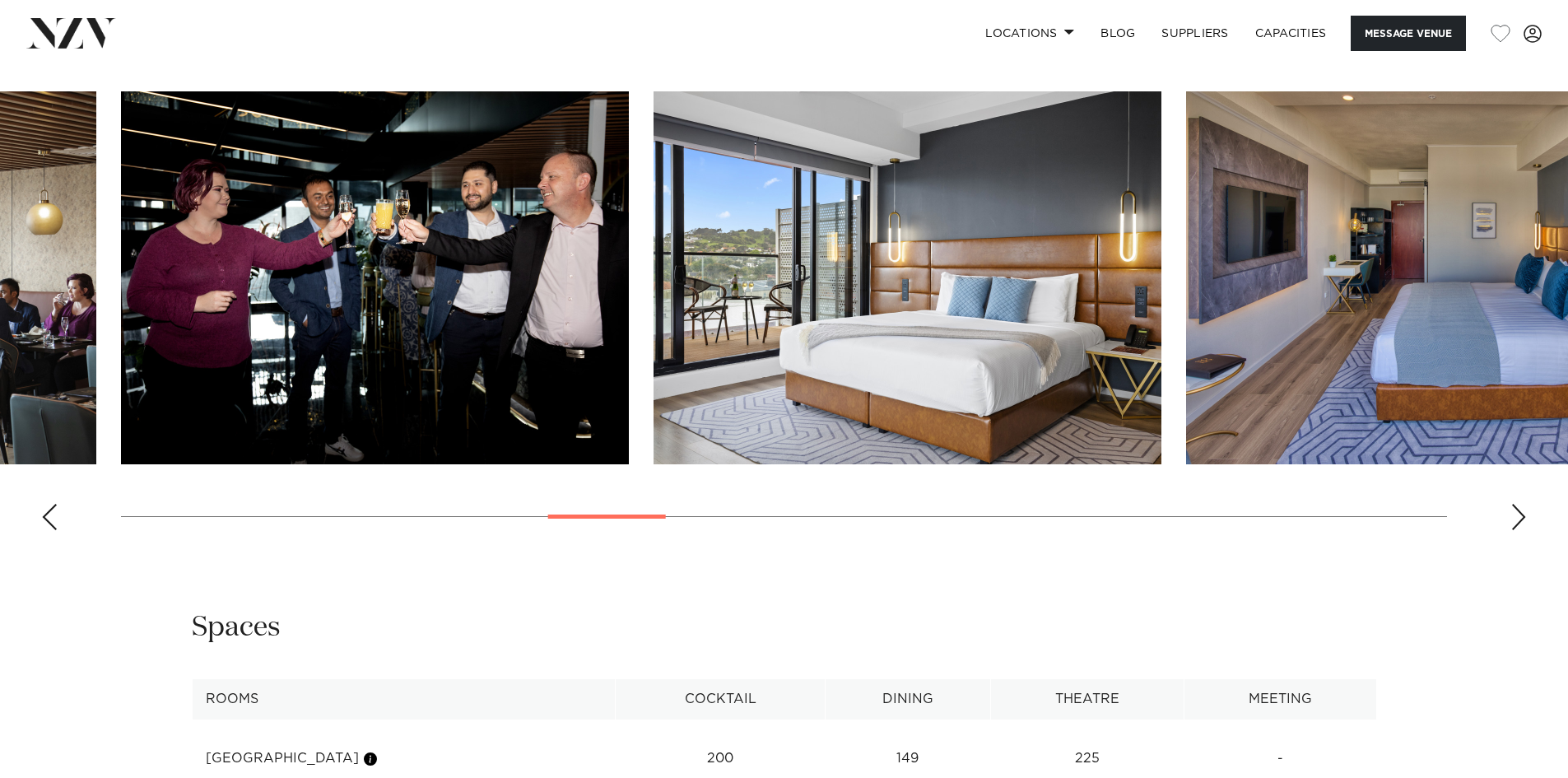
click at [1516, 511] on div "Next slide" at bounding box center [1519, 516] width 17 height 26
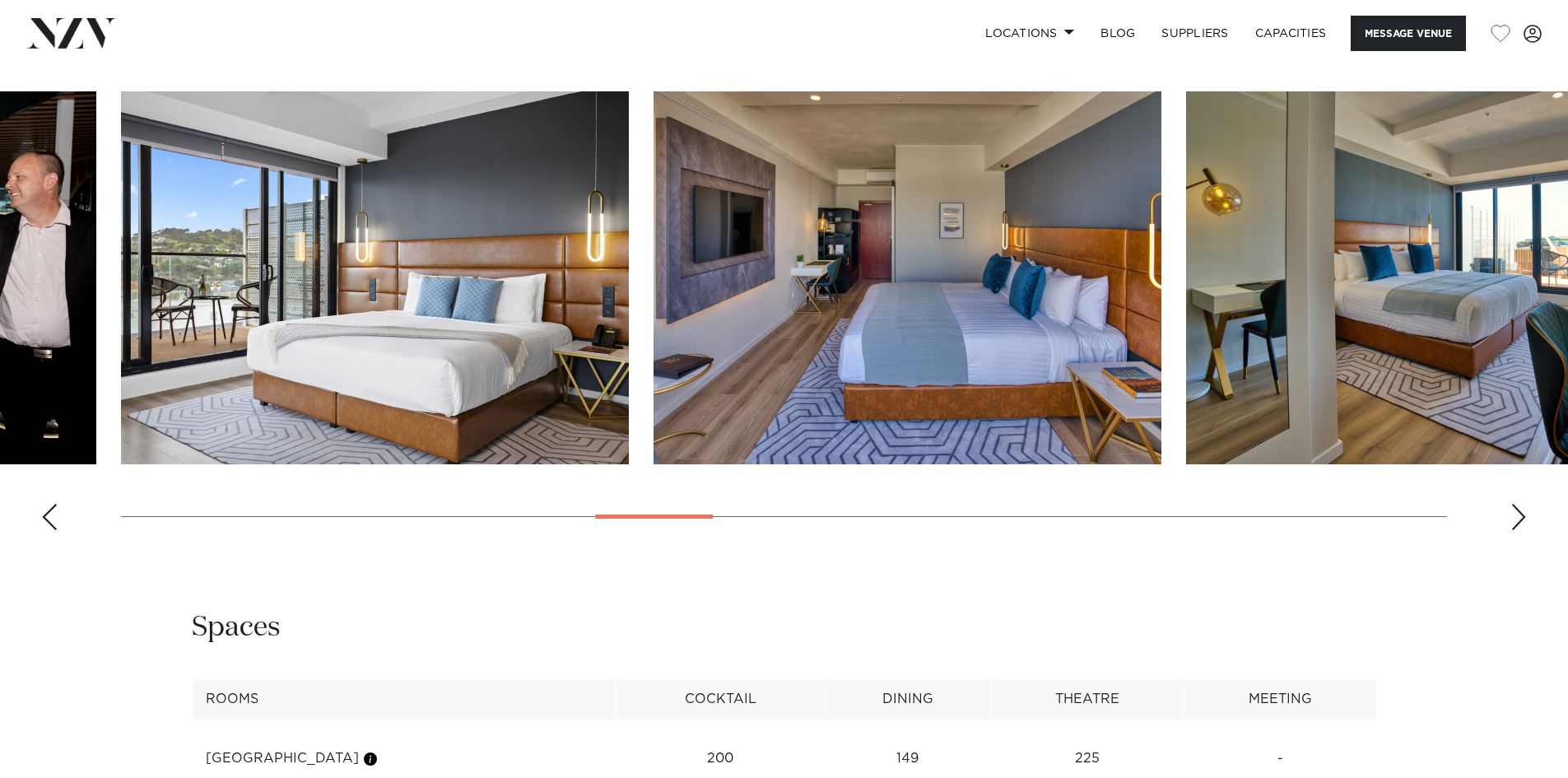
click at [1516, 511] on div "Next slide" at bounding box center [1519, 516] width 17 height 26
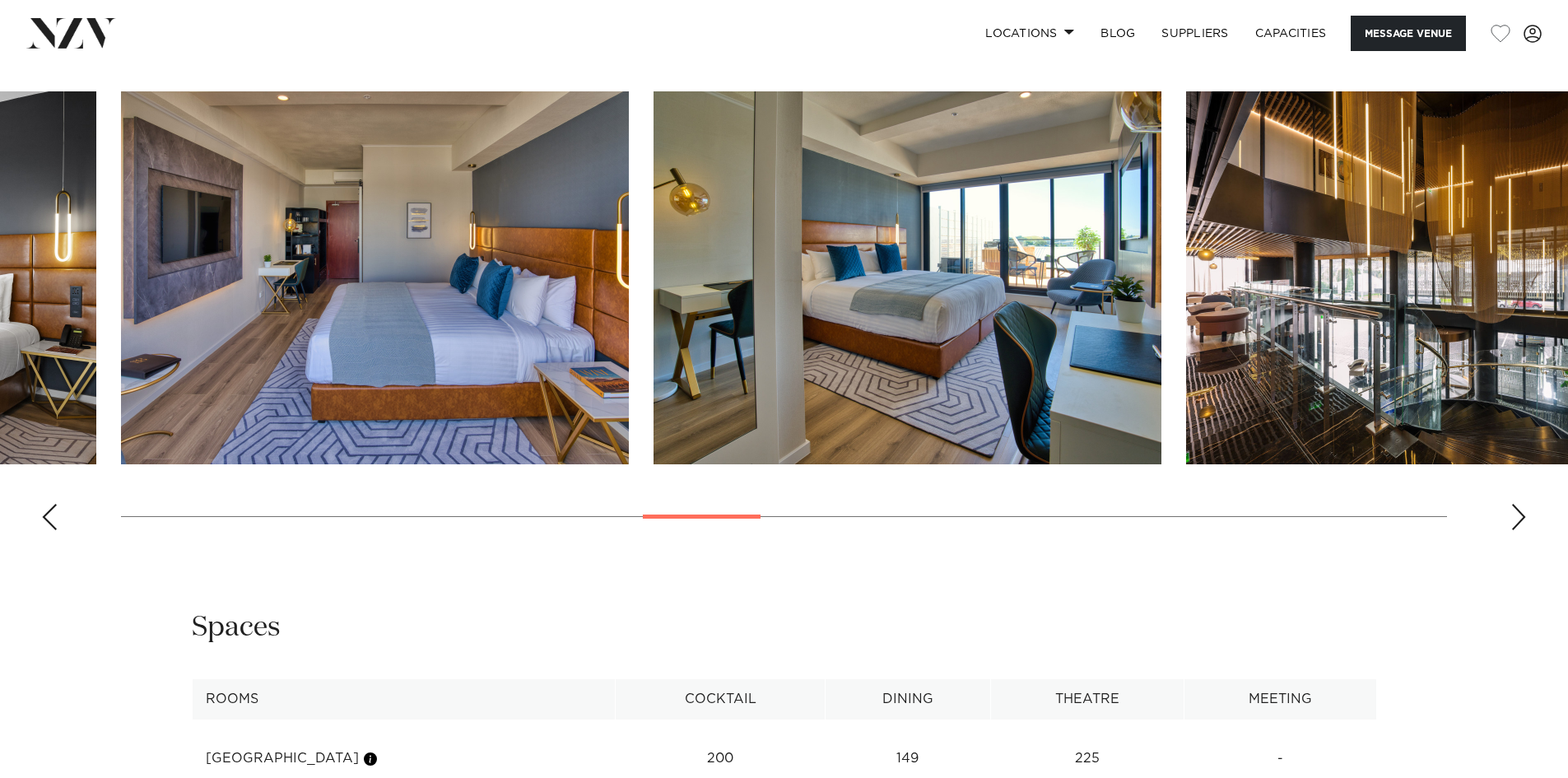
click at [1516, 511] on div "Next slide" at bounding box center [1519, 516] width 17 height 26
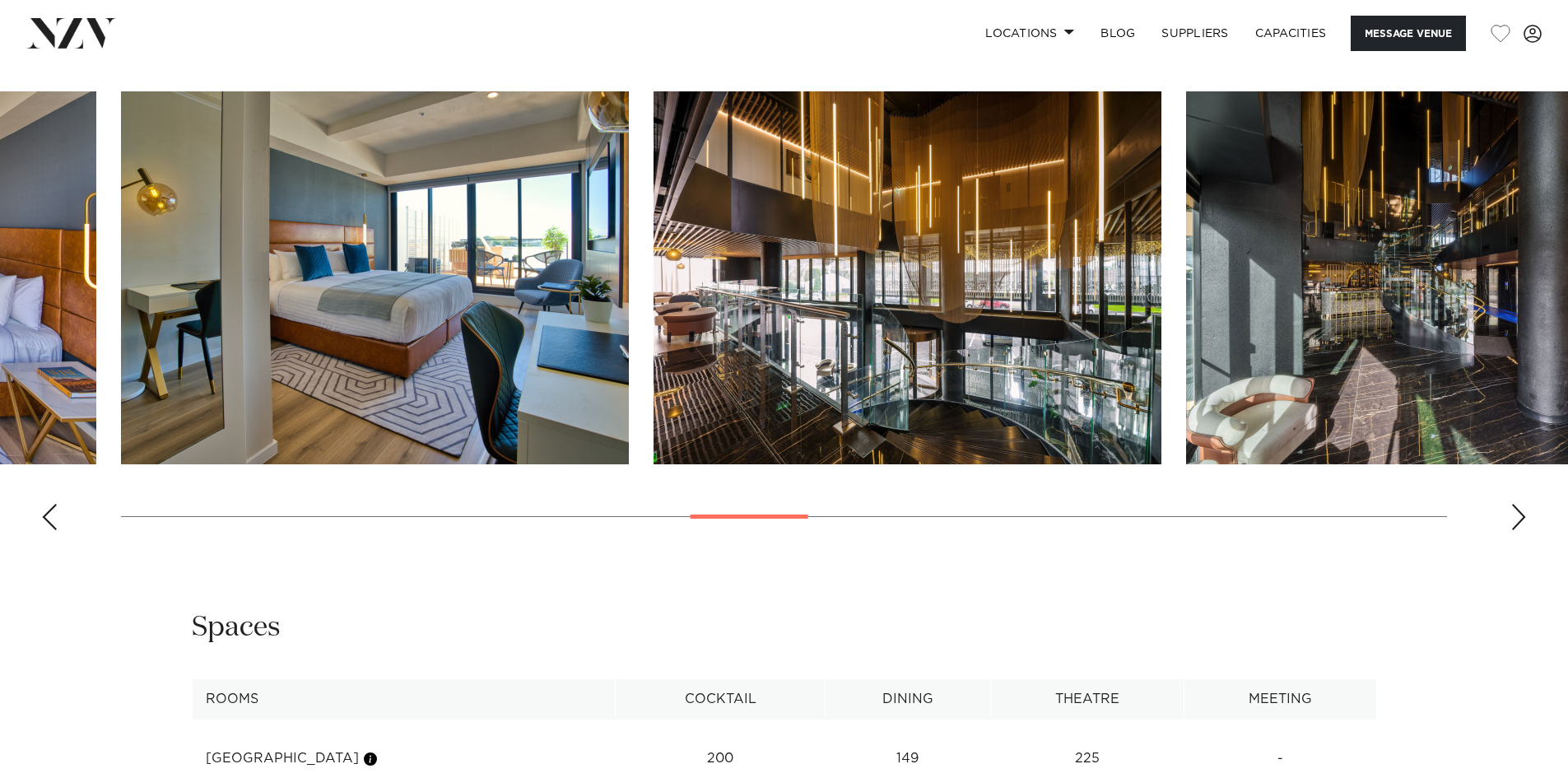
click at [1516, 511] on div "Next slide" at bounding box center [1519, 516] width 17 height 26
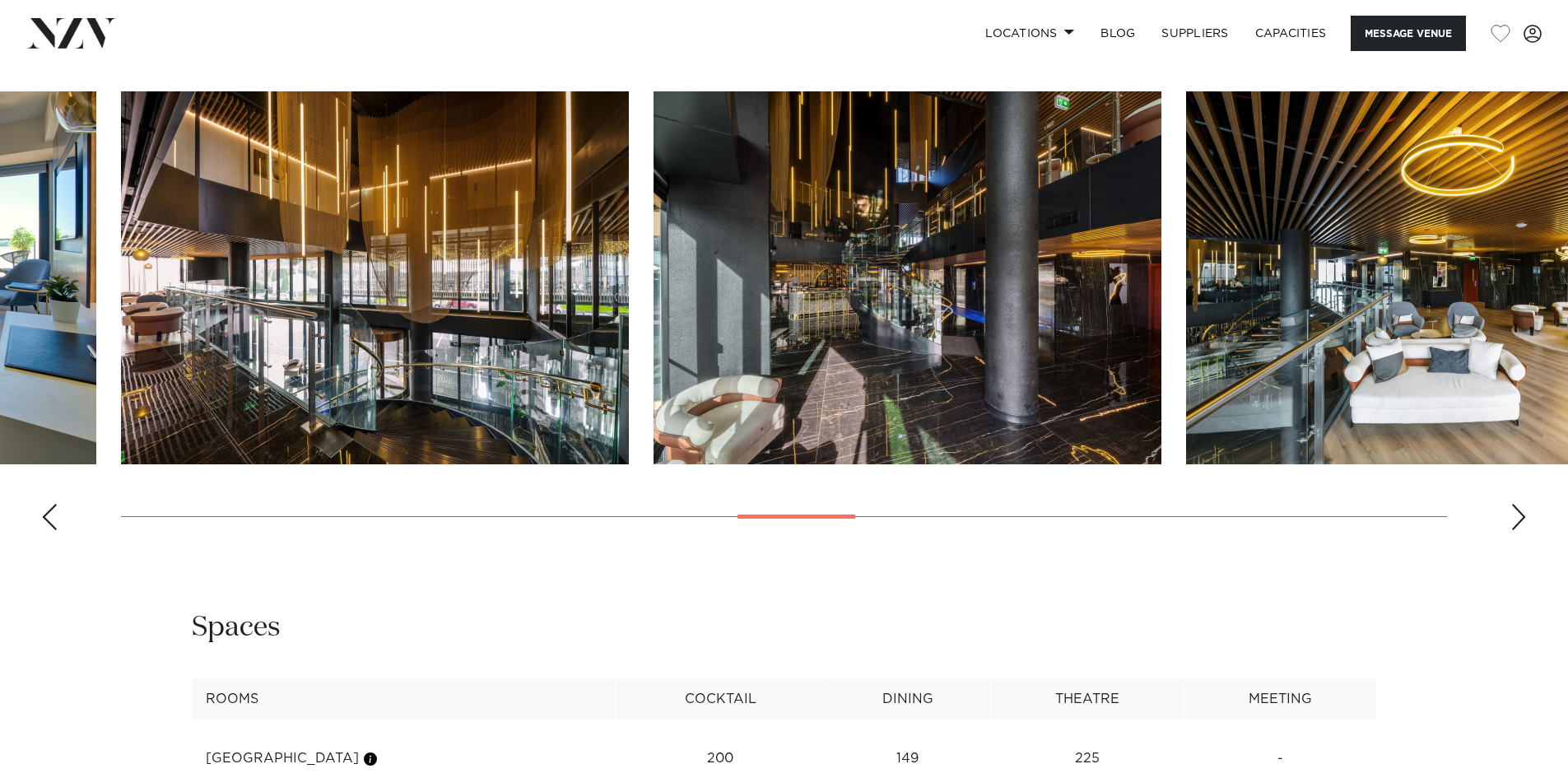
click at [1516, 511] on div "Next slide" at bounding box center [1519, 516] width 17 height 26
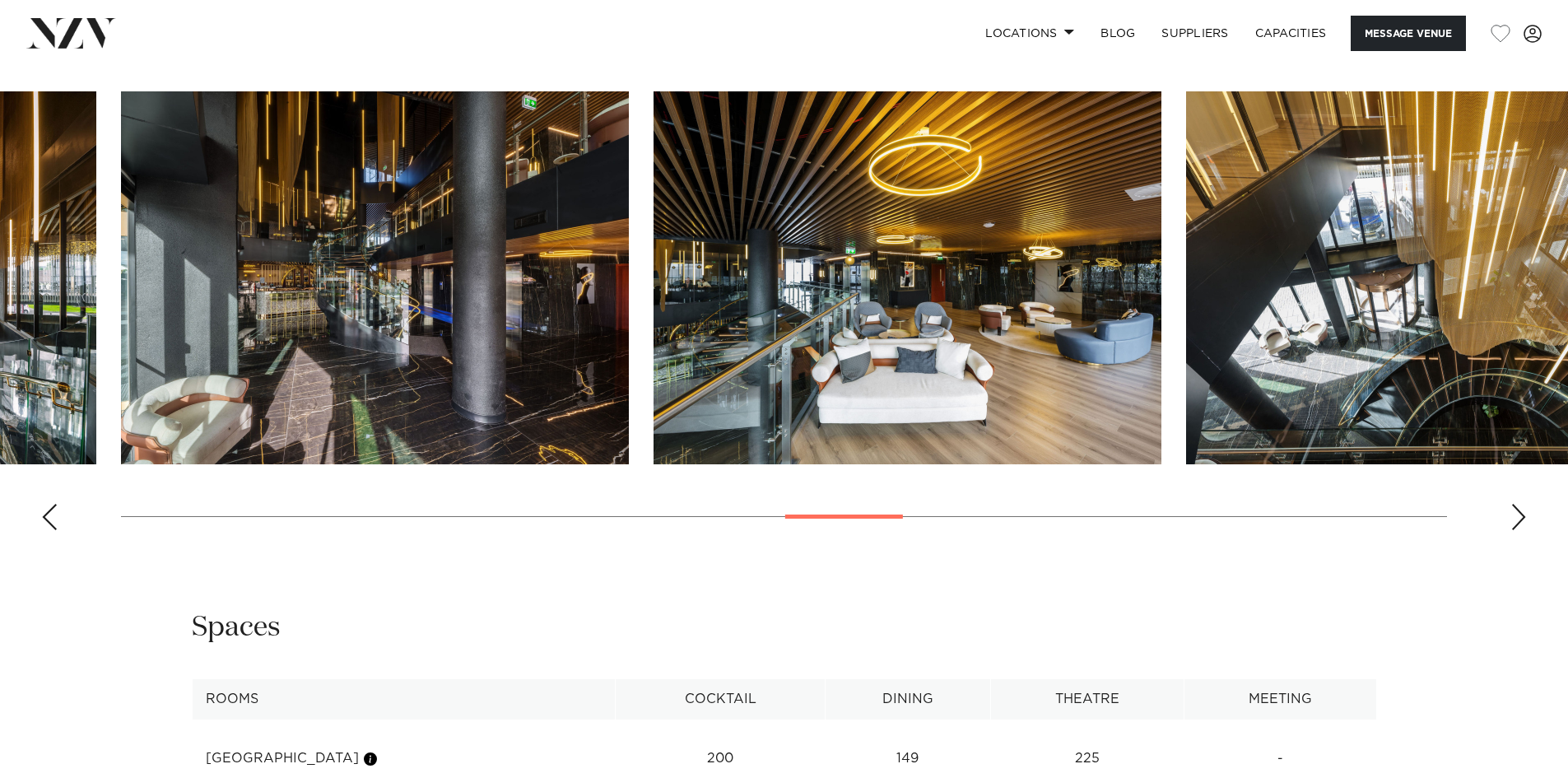
click at [1516, 511] on div "Next slide" at bounding box center [1519, 516] width 17 height 26
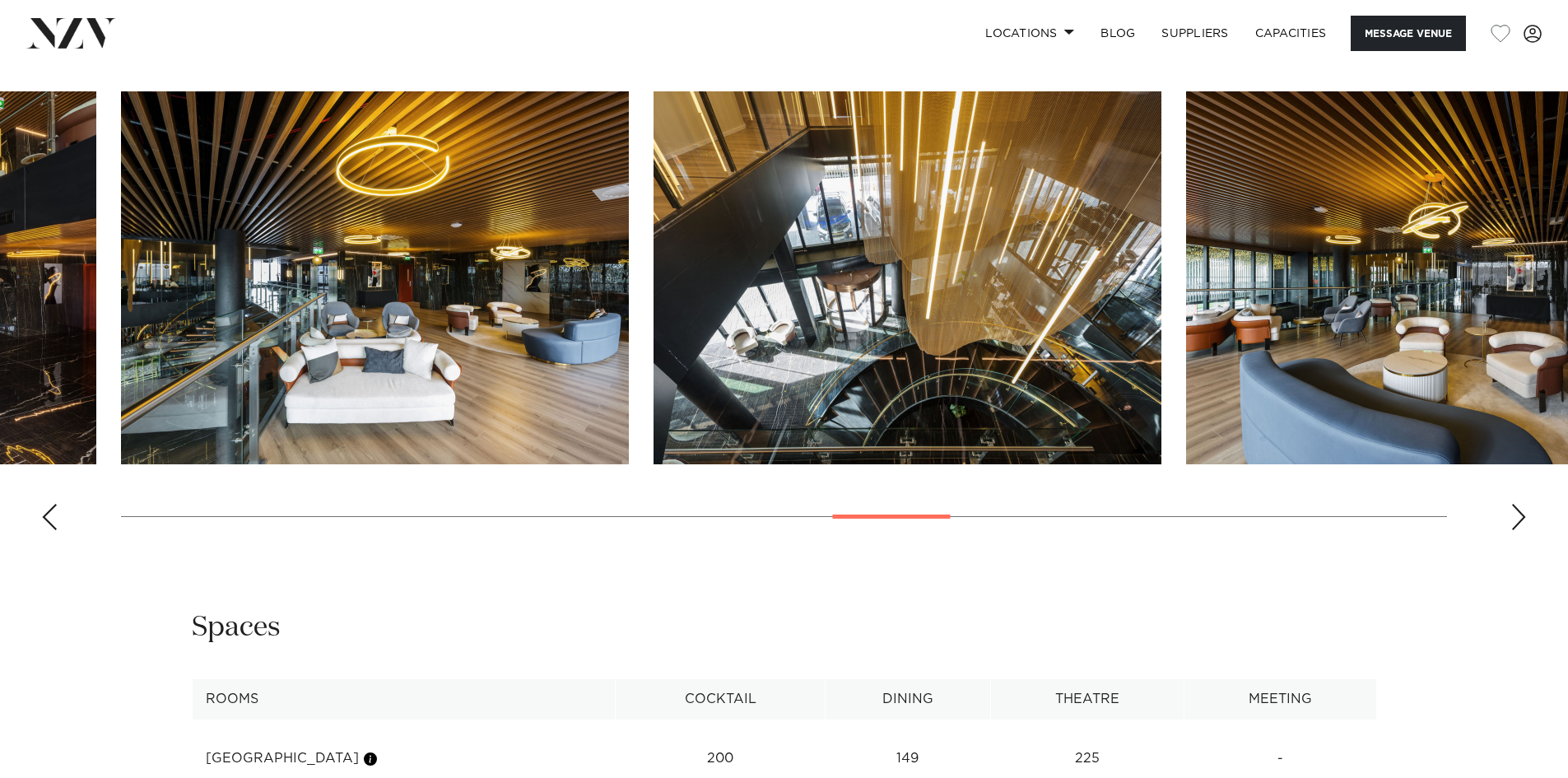
click at [1516, 511] on div "Next slide" at bounding box center [1519, 516] width 17 height 26
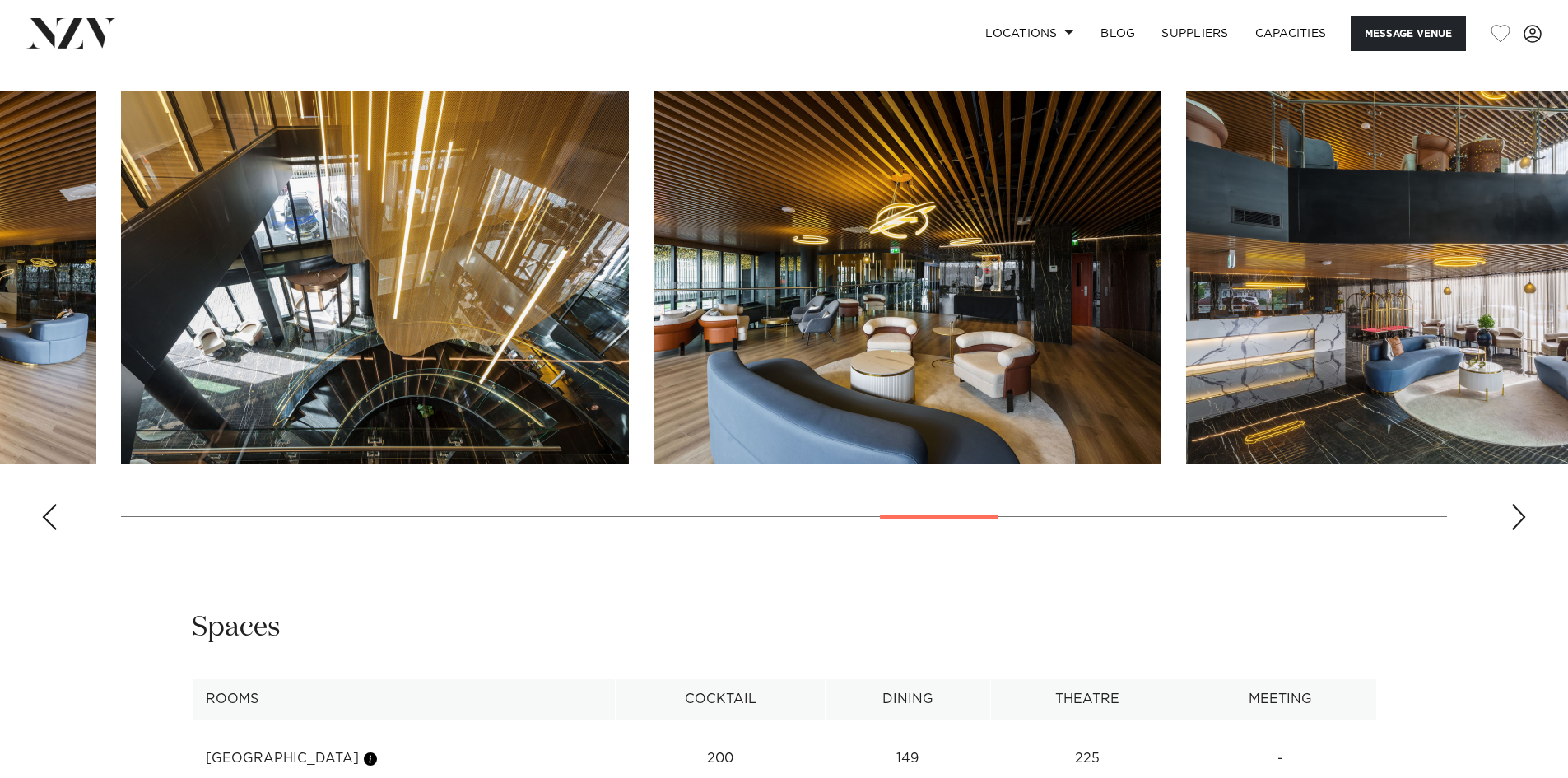
click at [1516, 511] on div "Next slide" at bounding box center [1519, 516] width 17 height 26
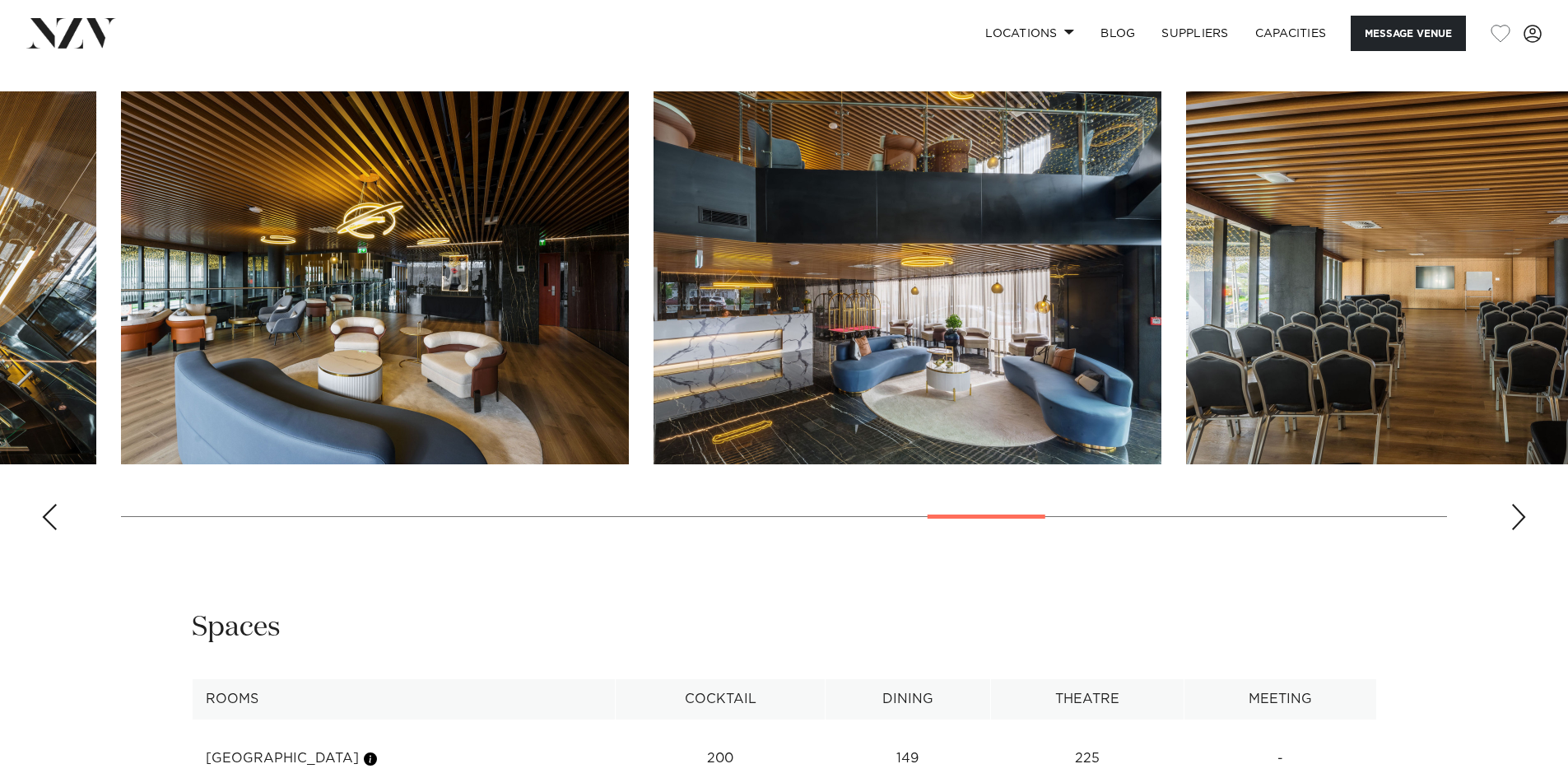
click at [1516, 511] on div "Next slide" at bounding box center [1519, 516] width 17 height 26
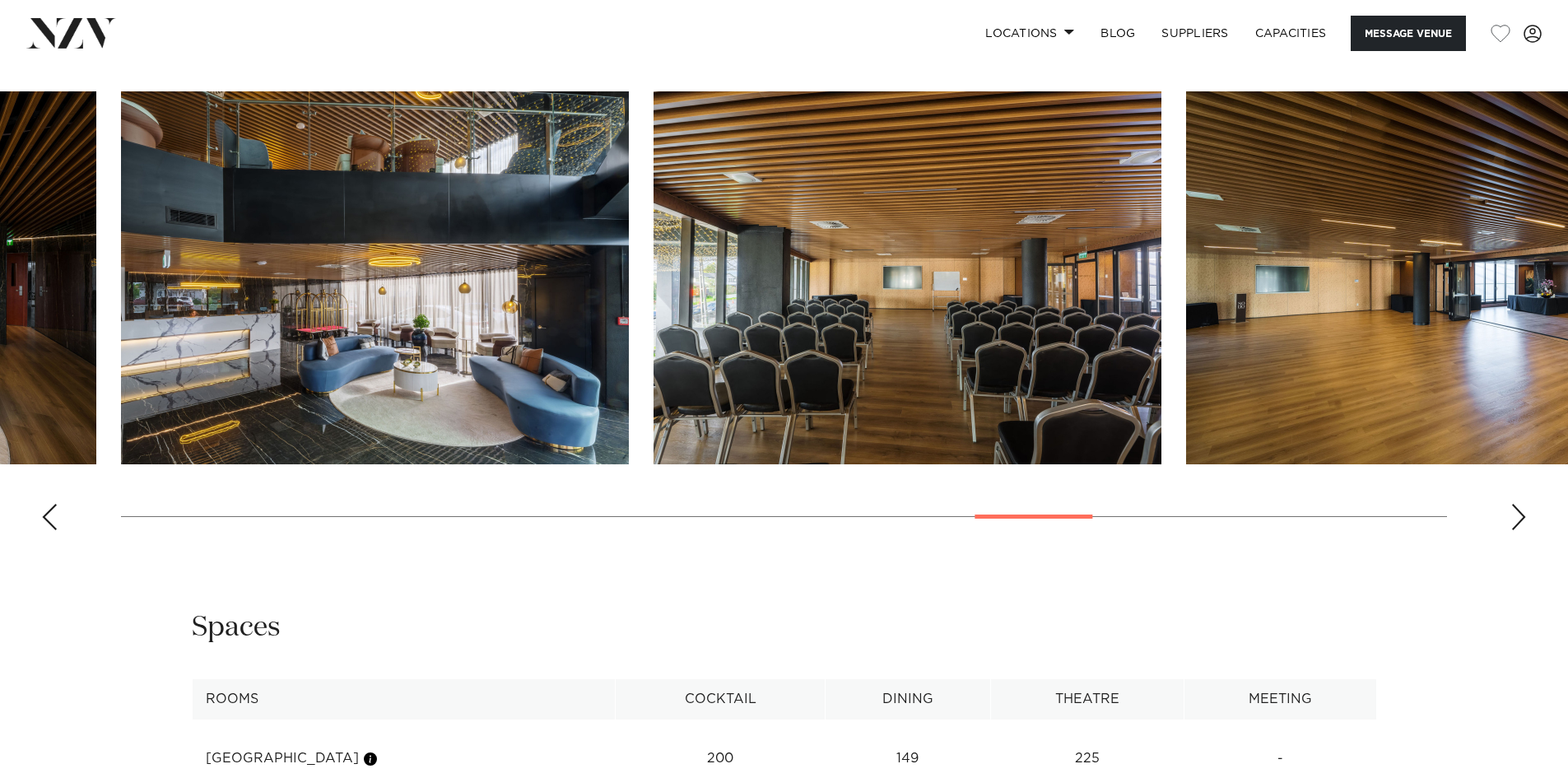
click at [1516, 511] on div "Next slide" at bounding box center [1519, 516] width 17 height 26
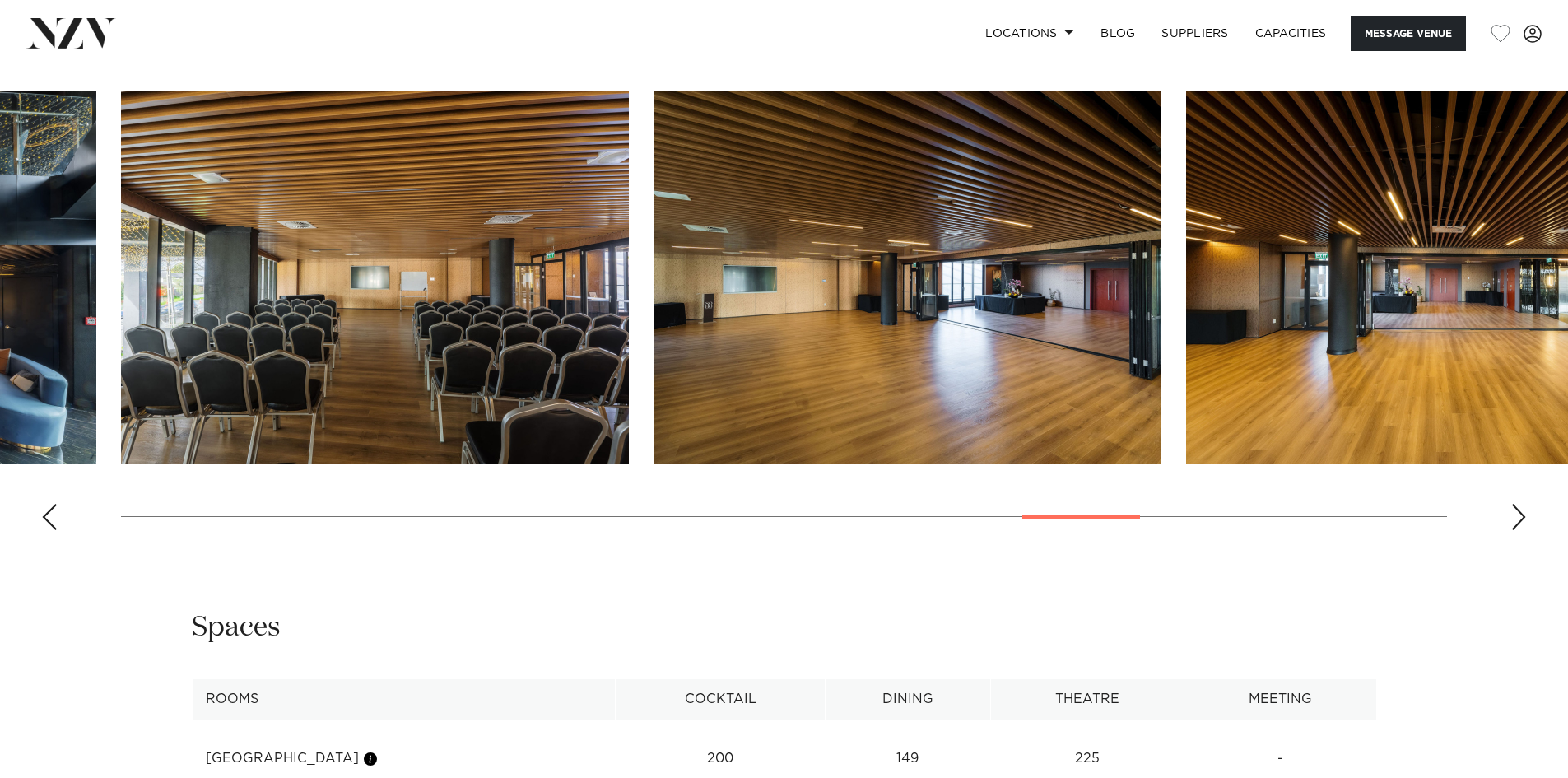
click at [1516, 511] on div "Next slide" at bounding box center [1519, 516] width 17 height 26
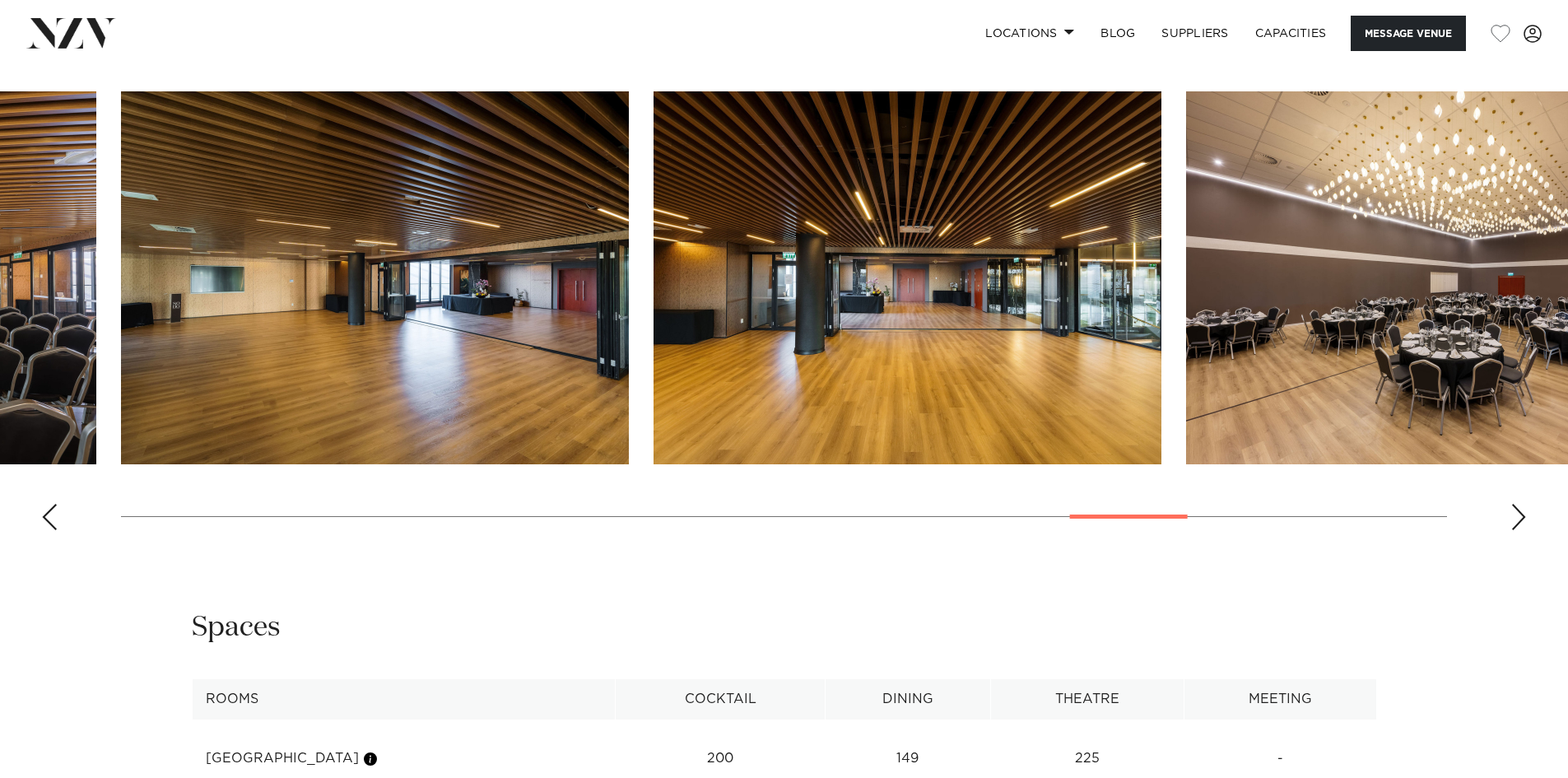
click at [1516, 511] on div "Next slide" at bounding box center [1519, 516] width 17 height 26
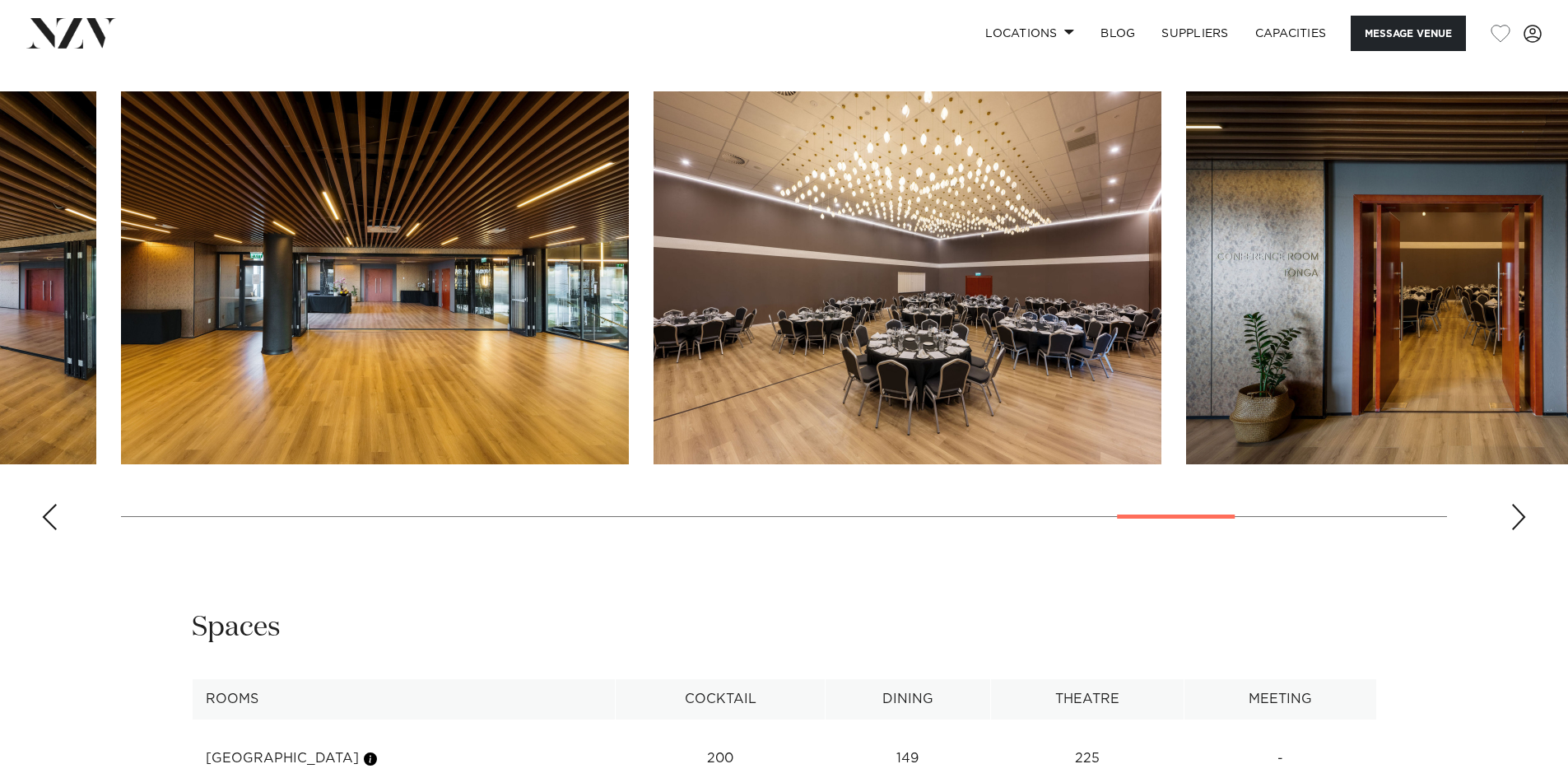
click at [1516, 511] on div "Next slide" at bounding box center [1519, 516] width 17 height 26
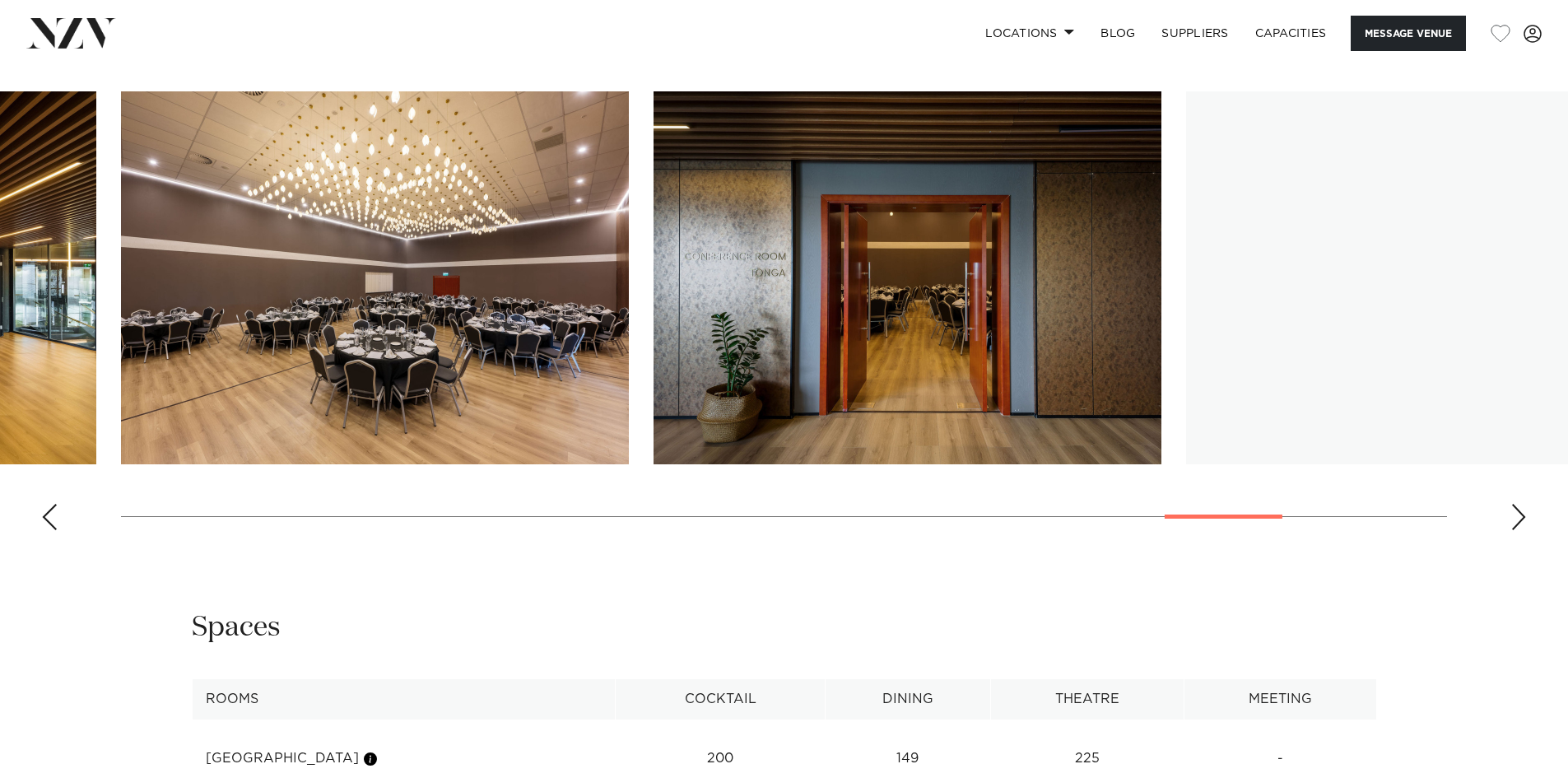
click at [1516, 511] on div "Next slide" at bounding box center [1519, 516] width 17 height 26
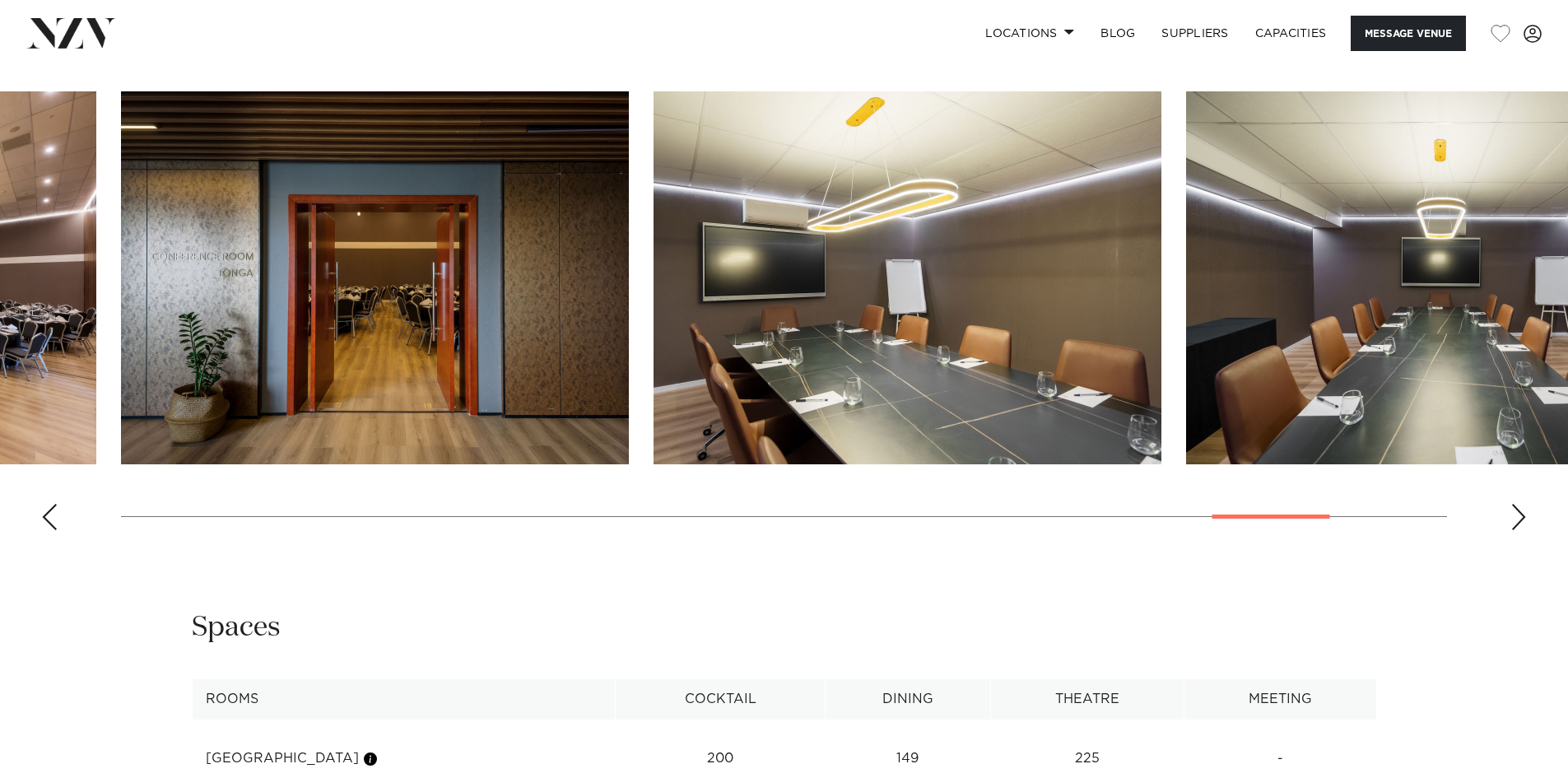
click at [1516, 511] on div "Next slide" at bounding box center [1519, 516] width 17 height 26
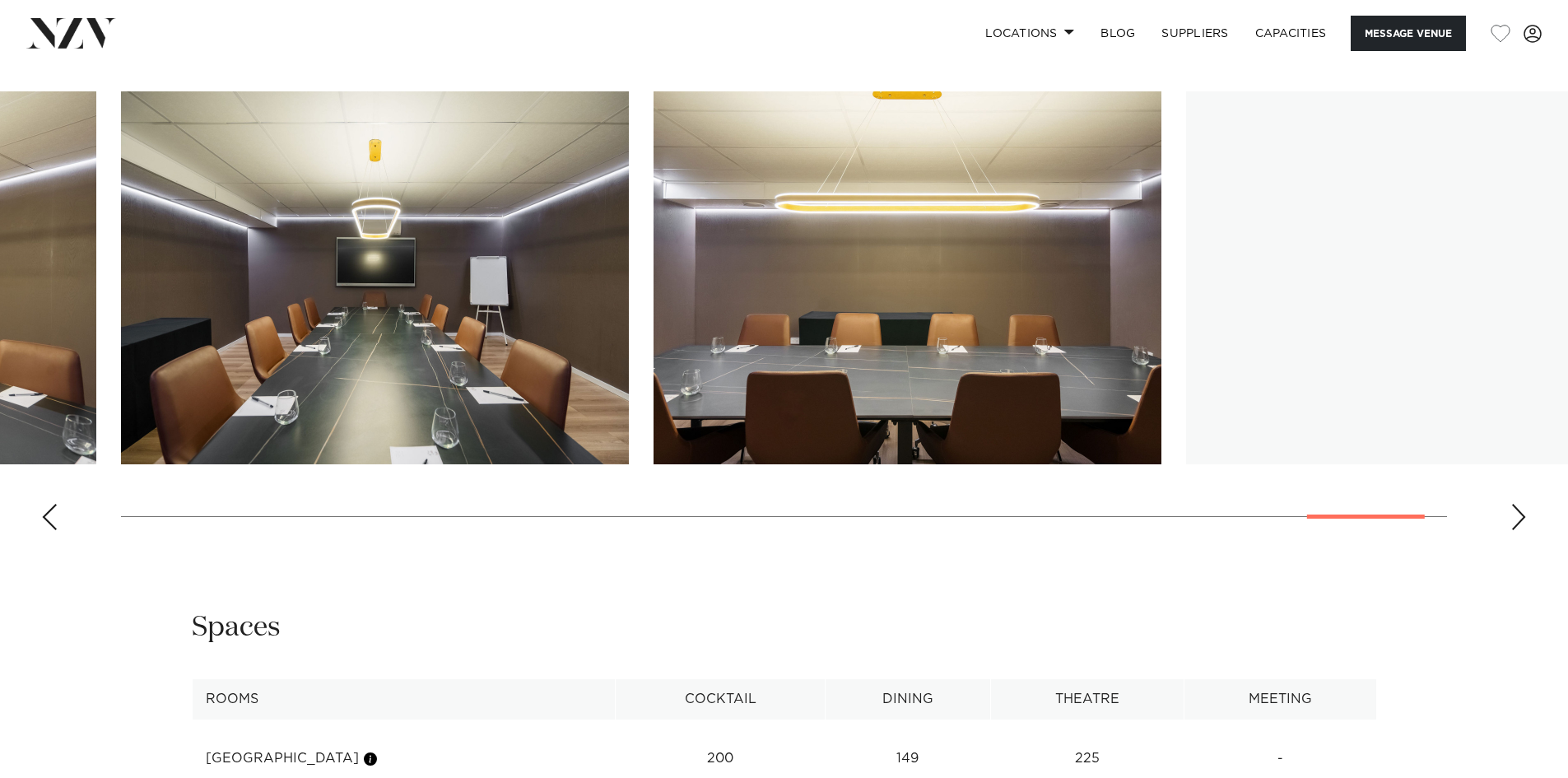
click at [1516, 511] on div "Next slide" at bounding box center [1519, 516] width 17 height 26
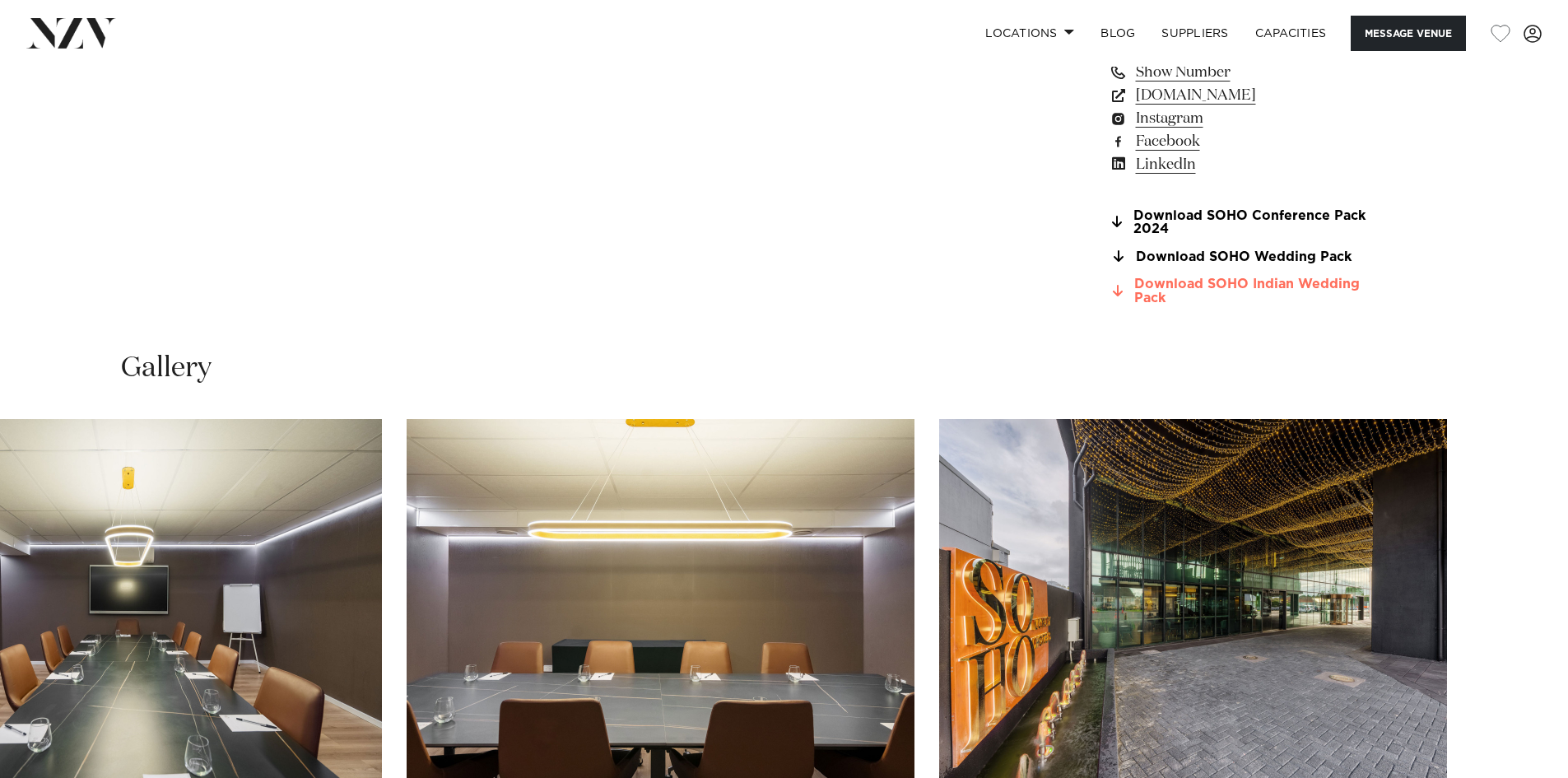
scroll to position [1482, 0]
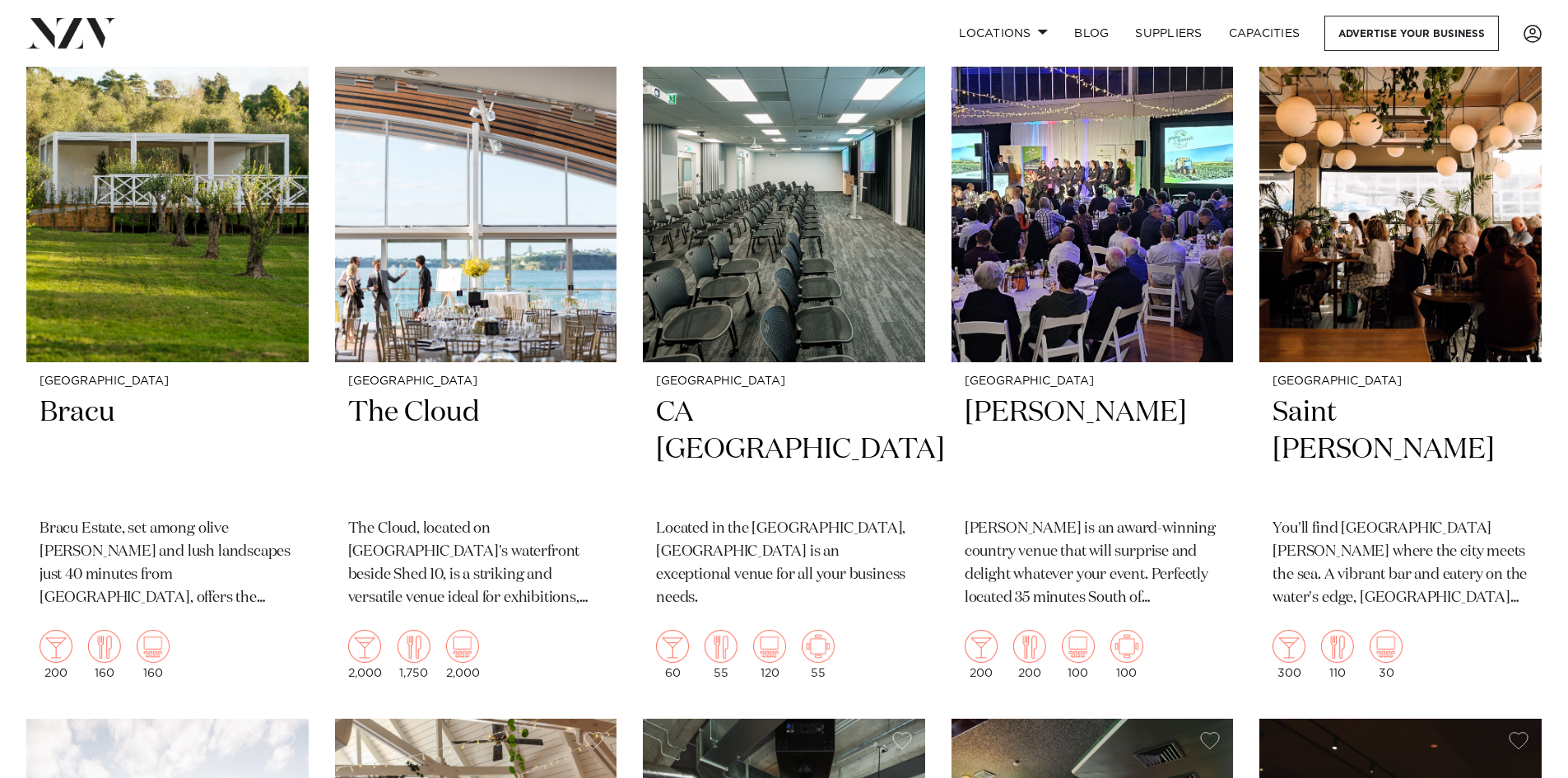
scroll to position [7327, 0]
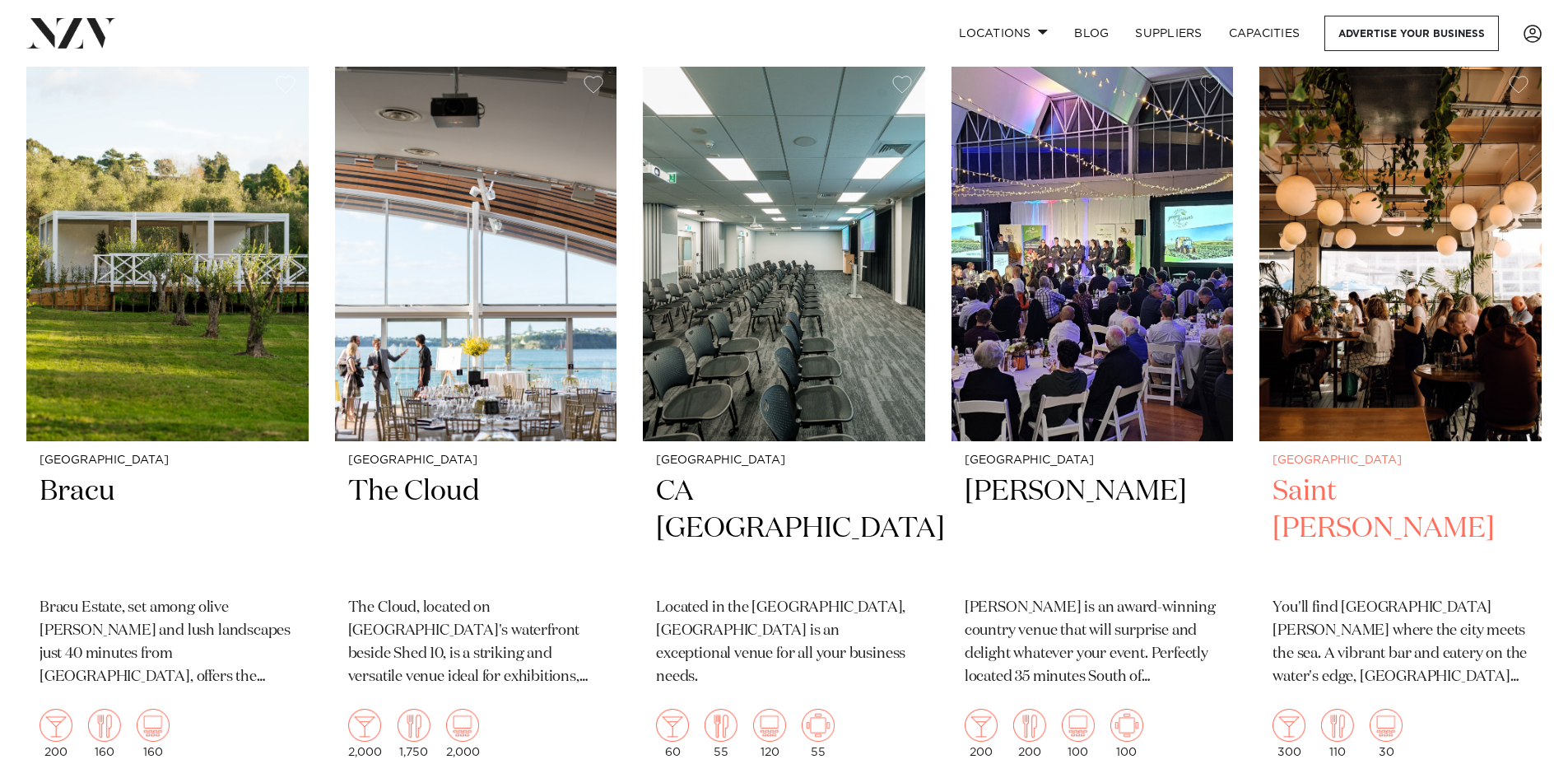
click at [1363, 474] on h2 "Saint [PERSON_NAME]" at bounding box center [1400, 529] width 256 height 111
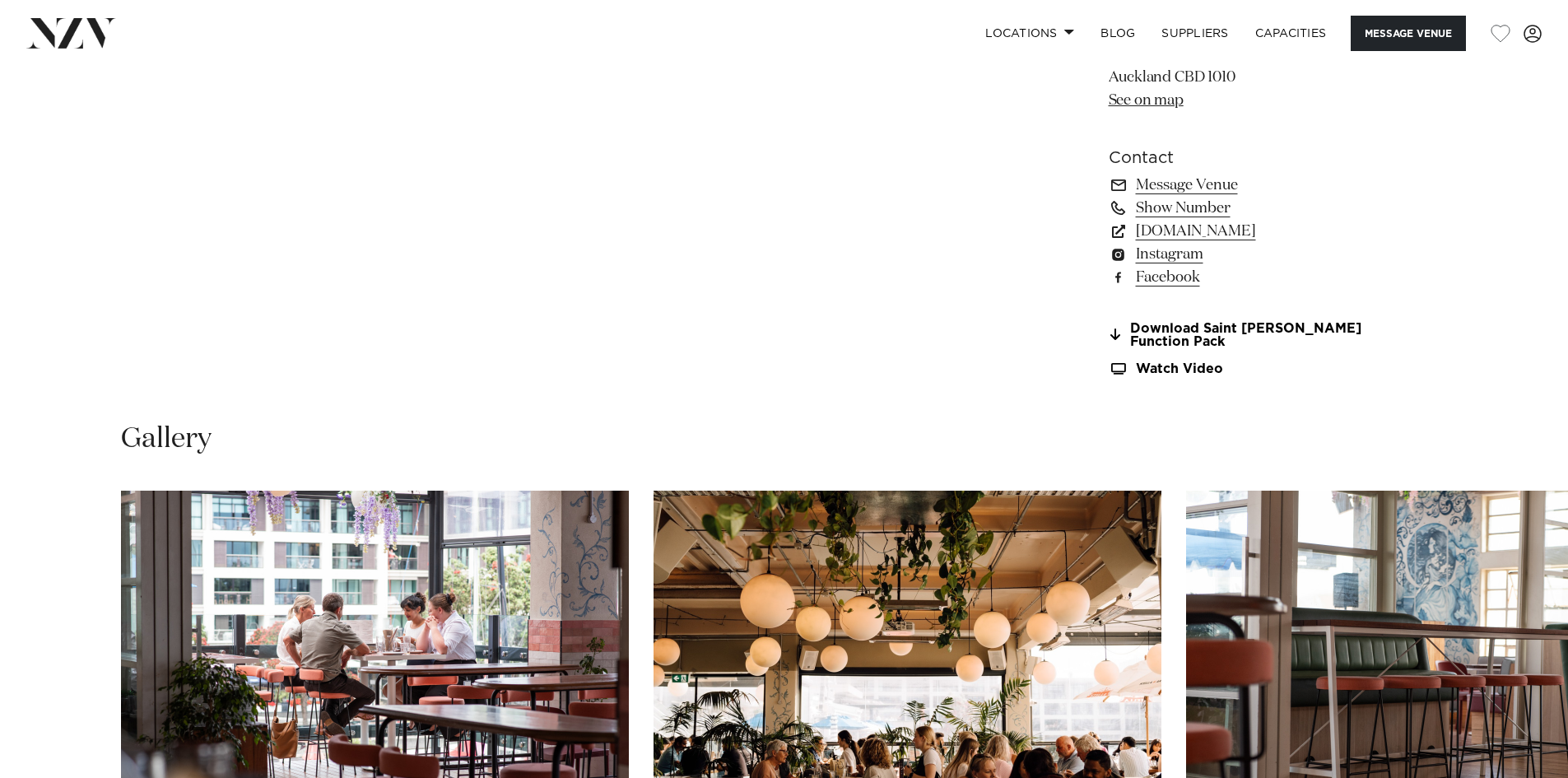
scroll to position [1646, 0]
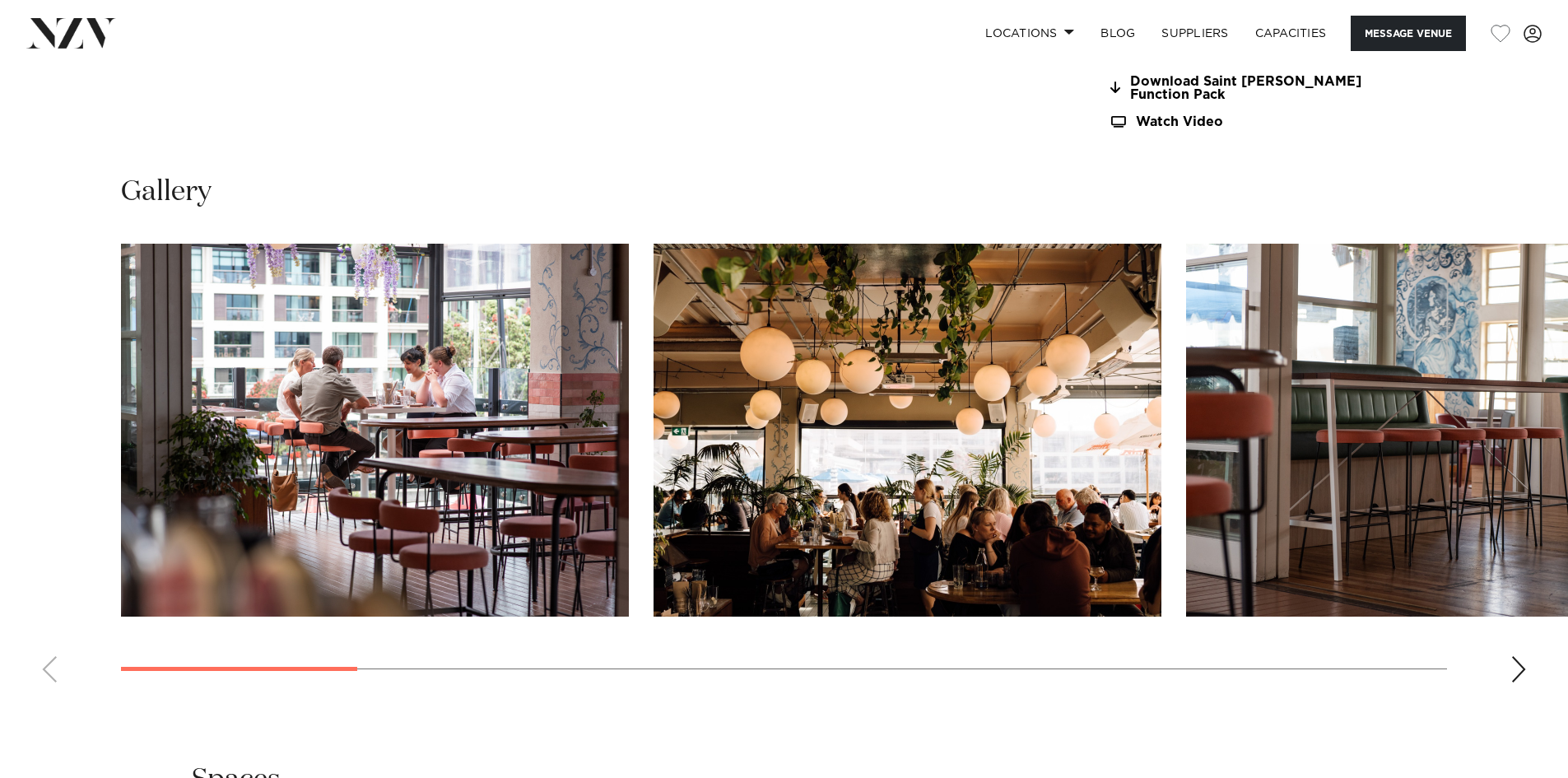
click at [1509, 668] on swiper-container at bounding box center [784, 470] width 1568 height 452
click at [1521, 666] on div "Next slide" at bounding box center [1519, 669] width 17 height 26
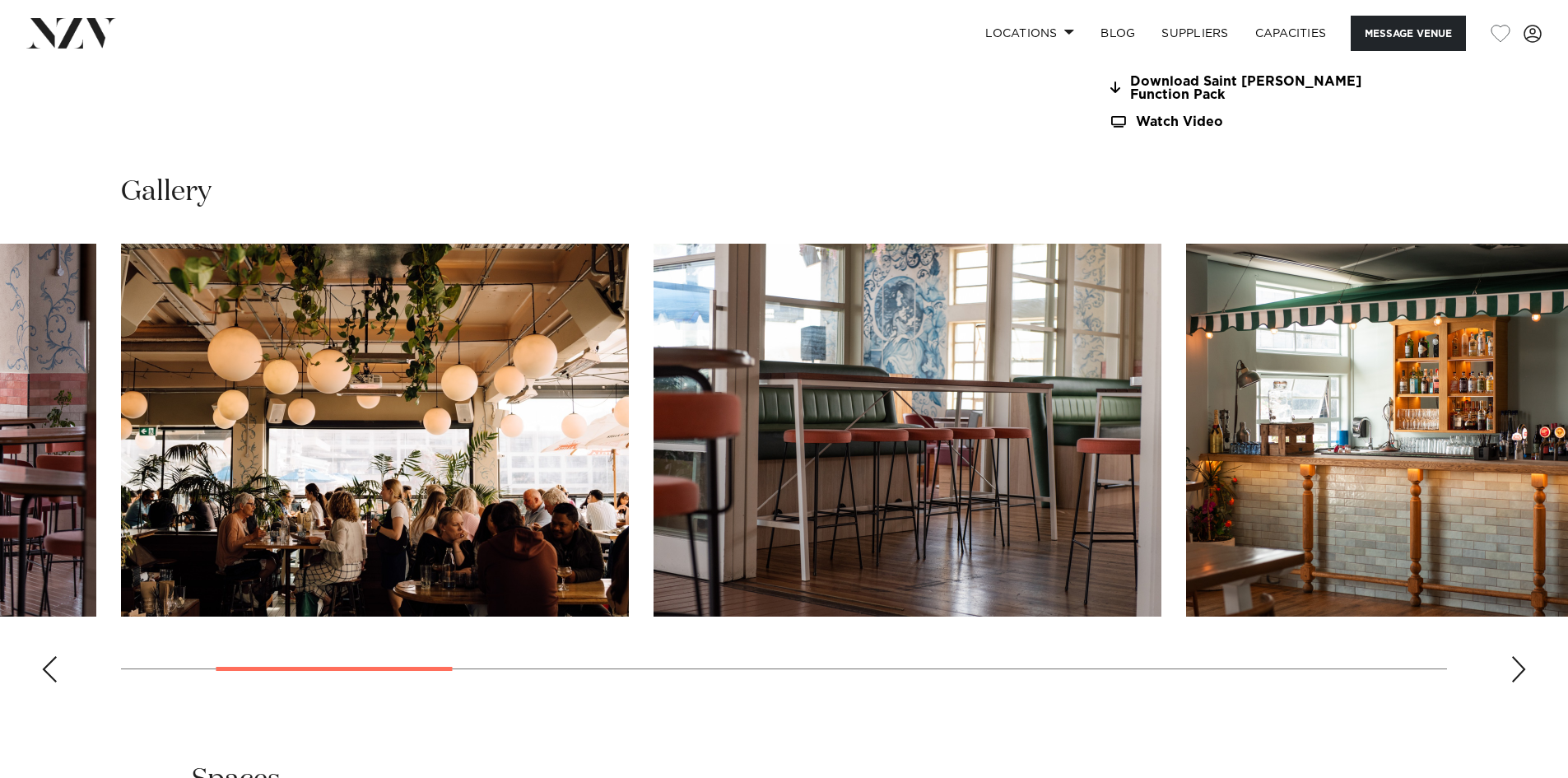
click at [1521, 666] on div "Next slide" at bounding box center [1519, 669] width 17 height 26
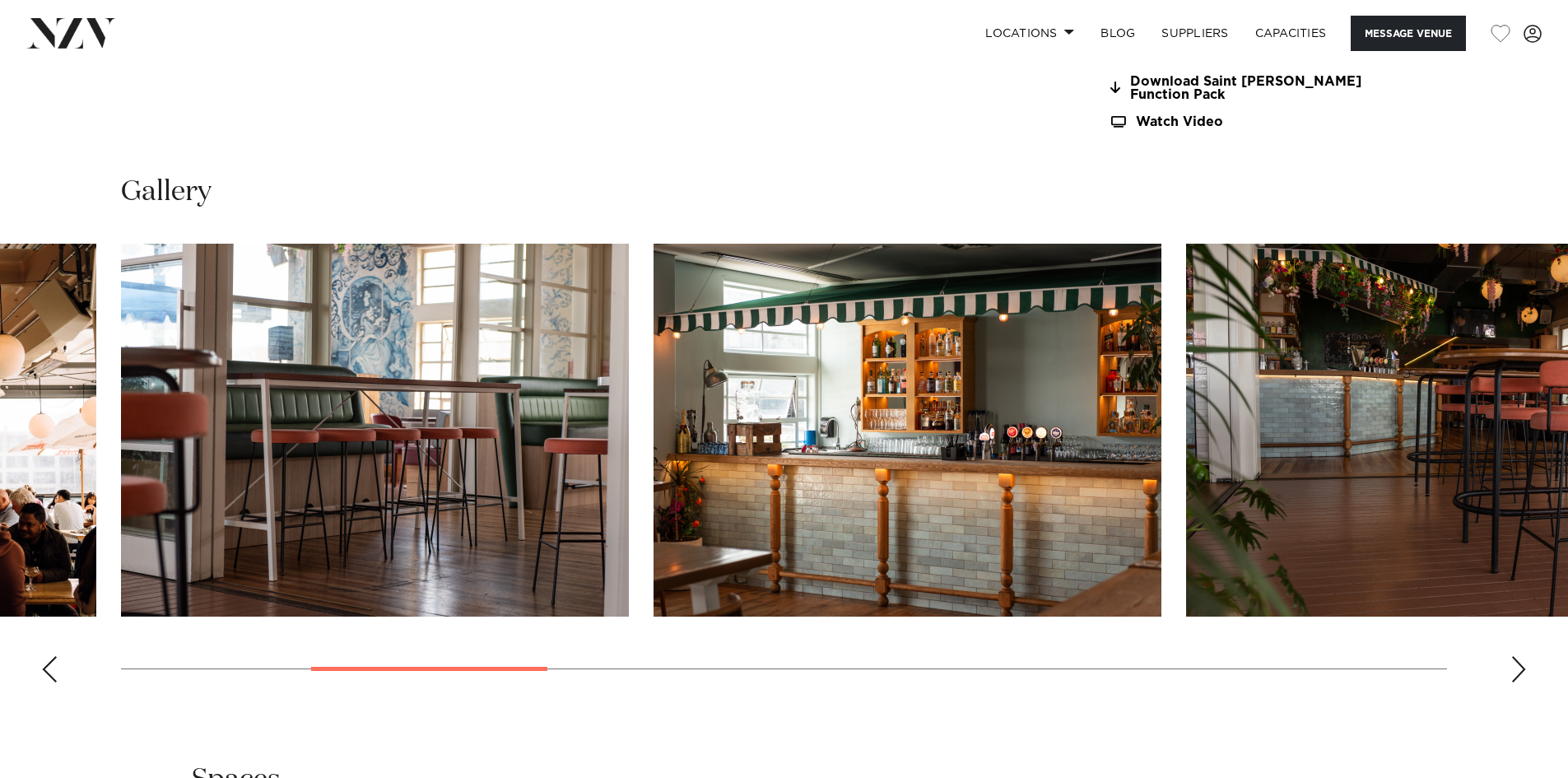
click at [1521, 666] on div "Next slide" at bounding box center [1519, 669] width 17 height 26
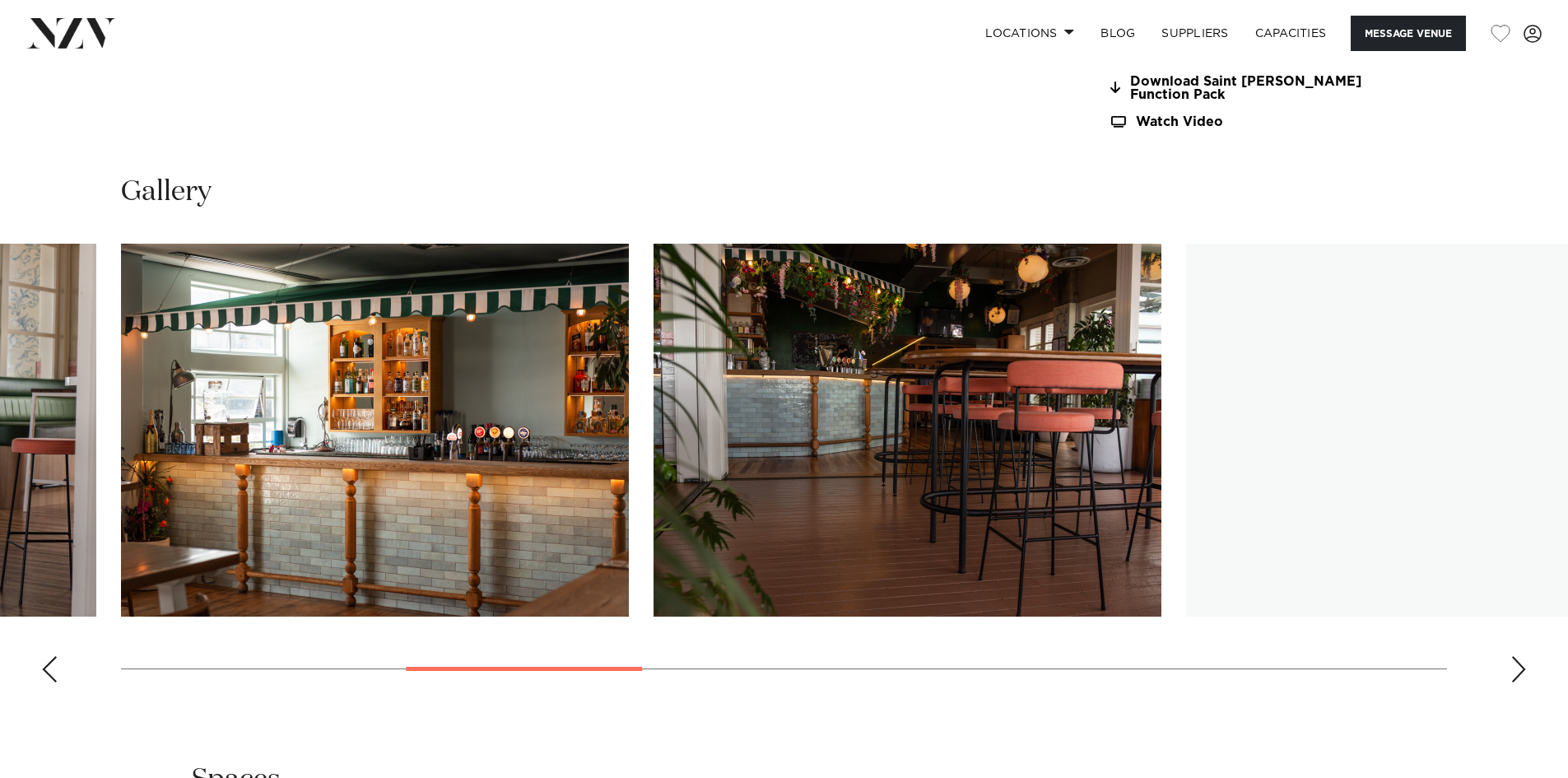
click at [1521, 666] on div "Next slide" at bounding box center [1519, 669] width 17 height 26
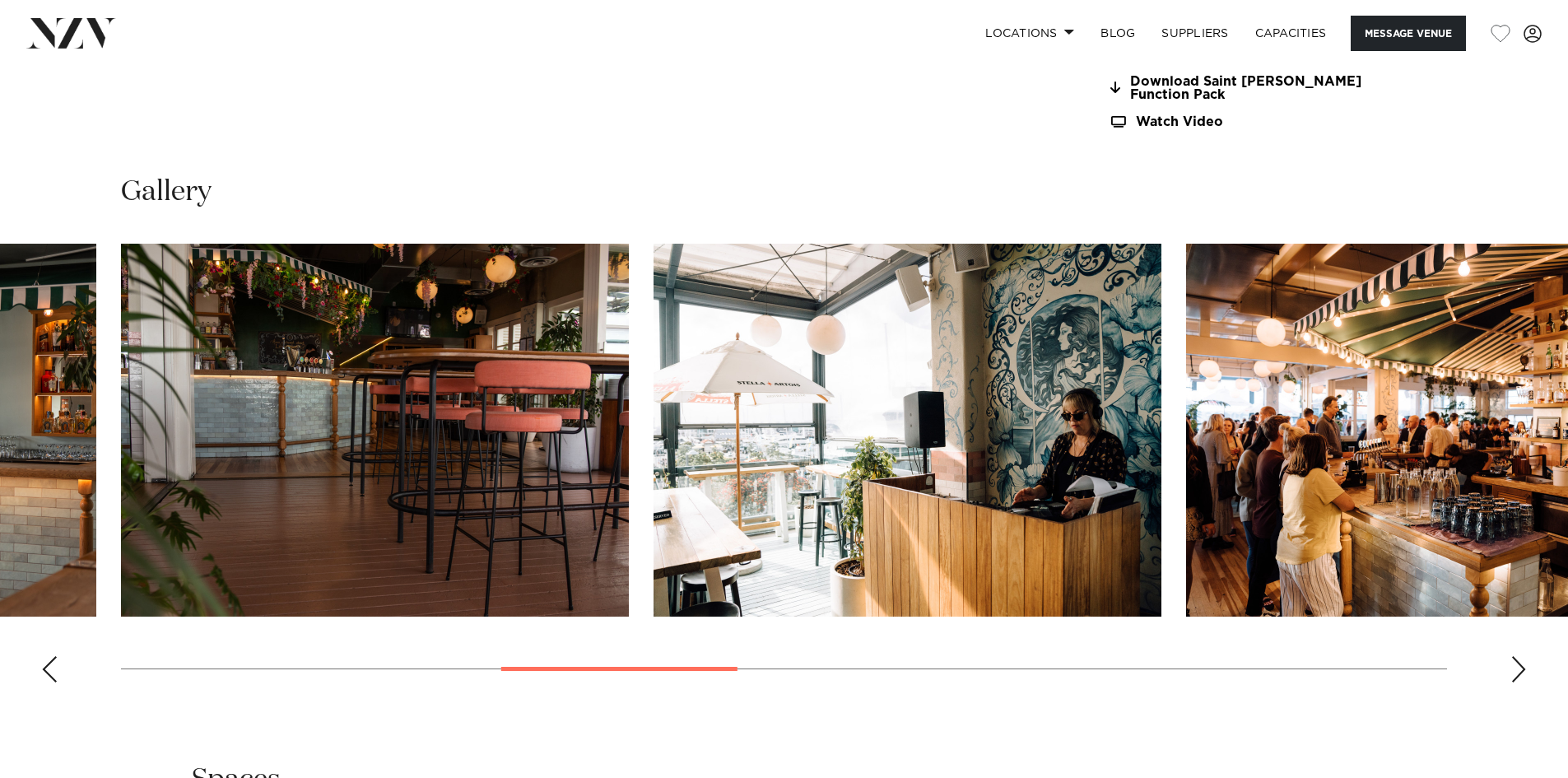
click at [1521, 666] on div "Next slide" at bounding box center [1519, 669] width 17 height 26
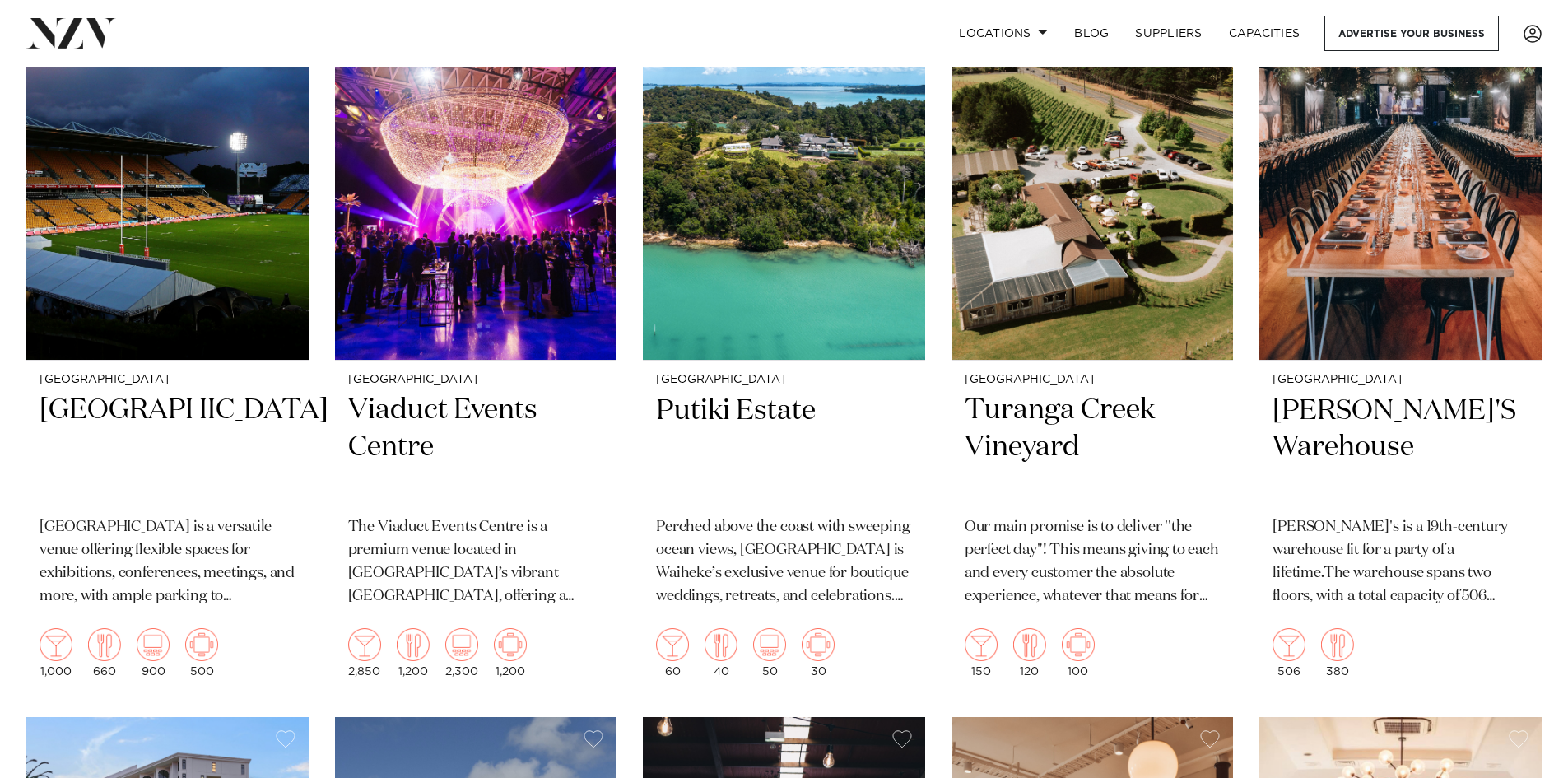
scroll to position [14200, 0]
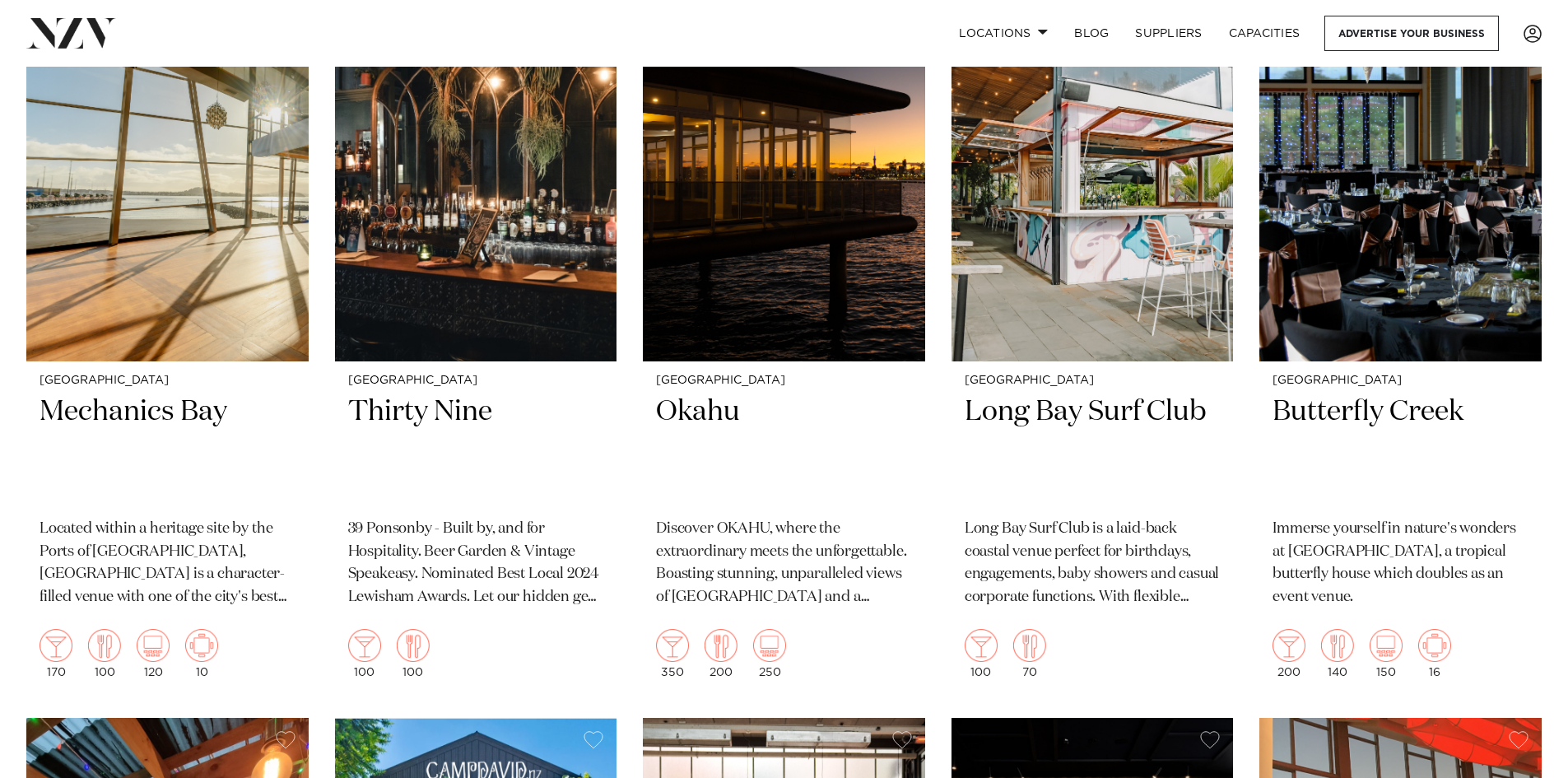
scroll to position [16999, 0]
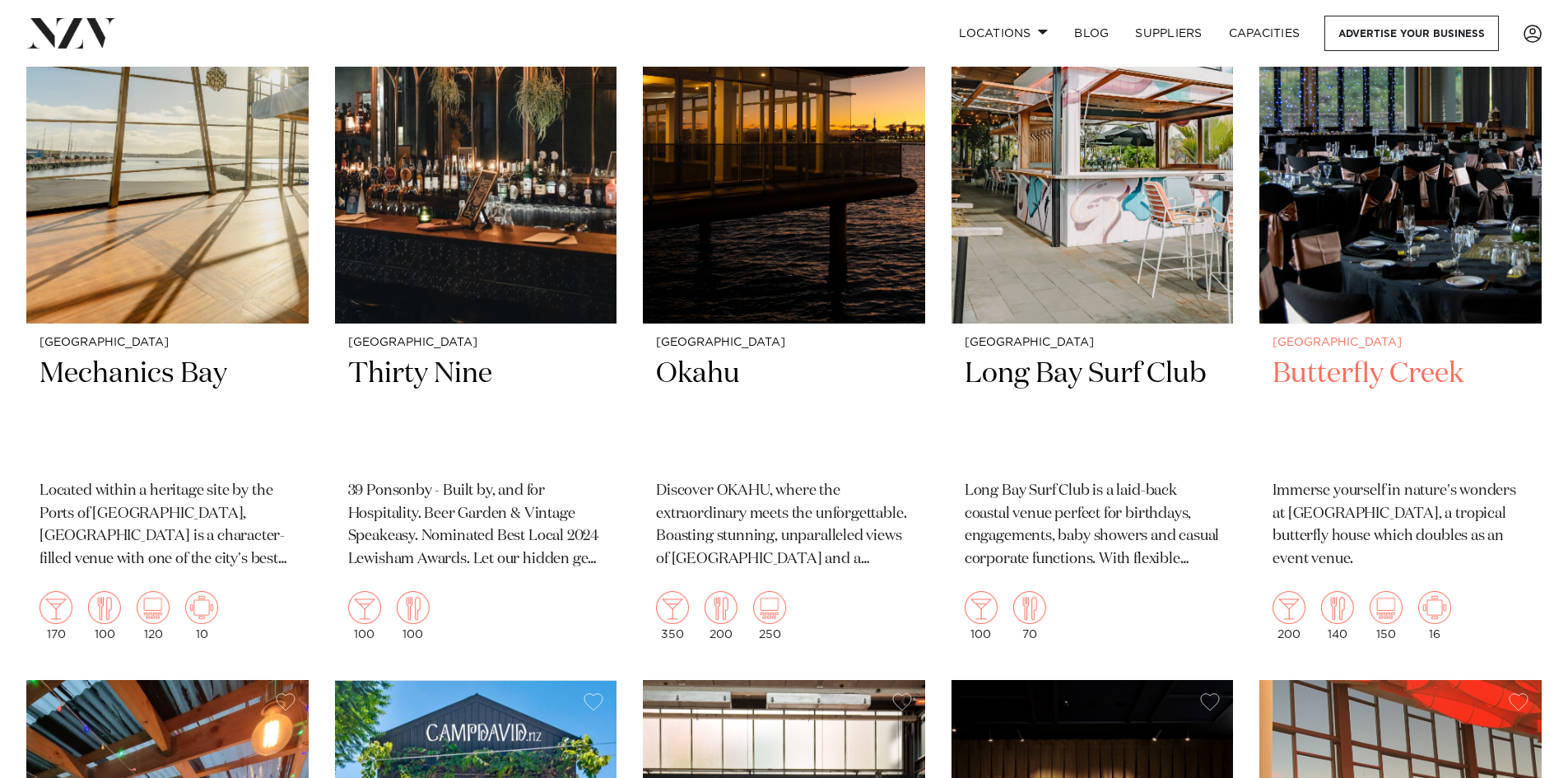
click at [1393, 355] on h2 "Butterfly Creek" at bounding box center [1400, 410] width 256 height 111
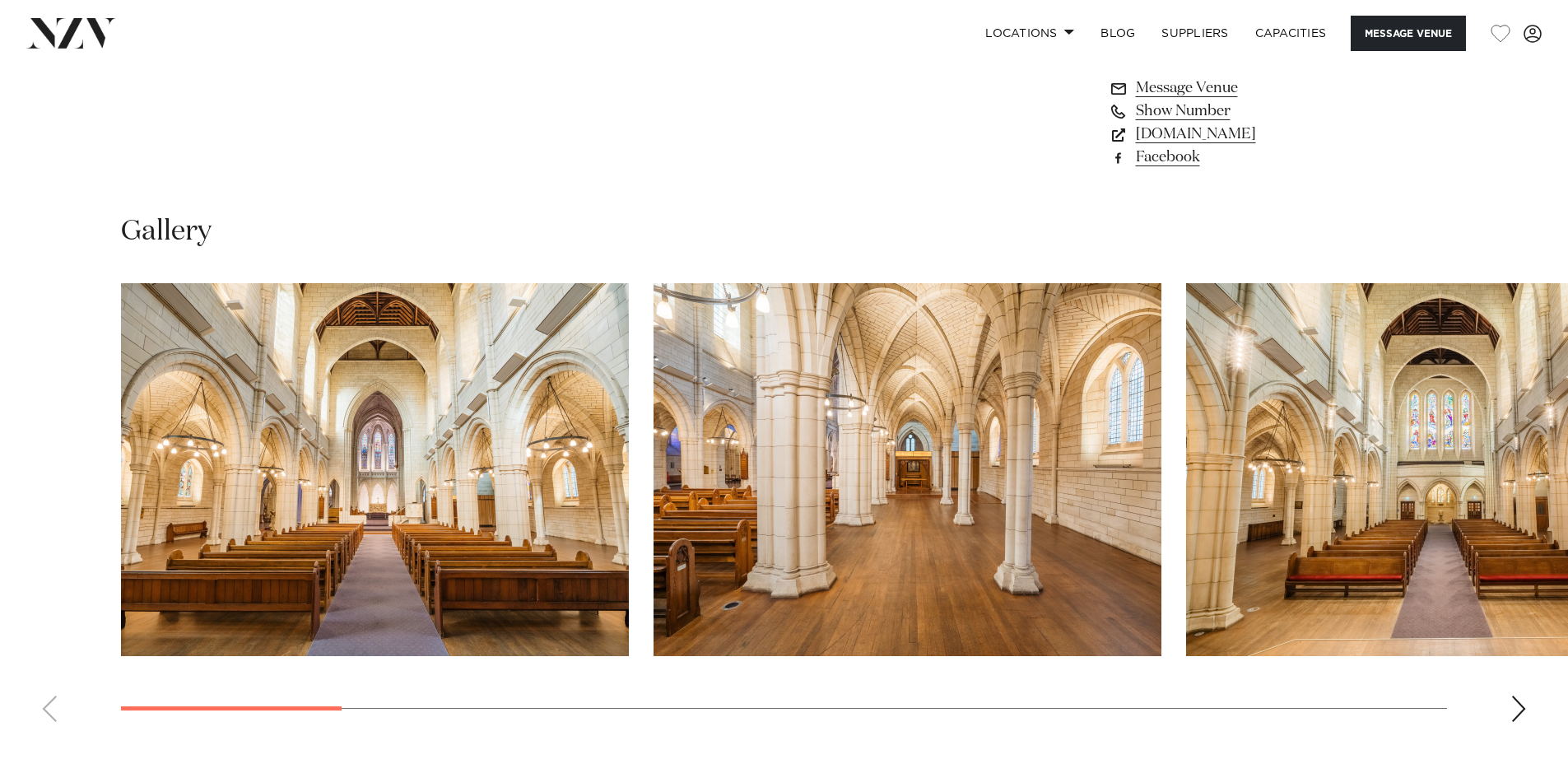
scroll to position [1564, 0]
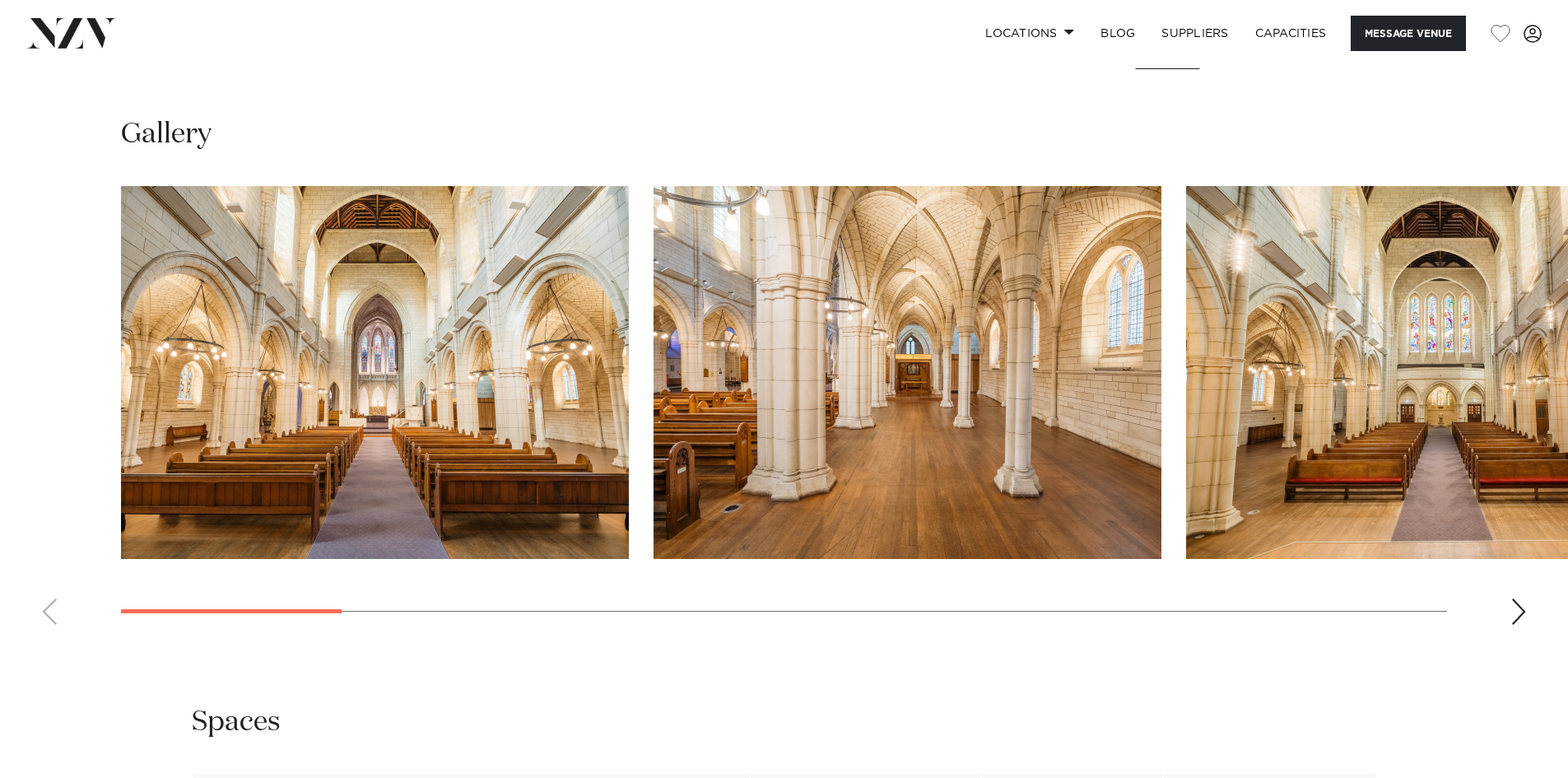
click at [1521, 598] on div "Next slide" at bounding box center [1519, 611] width 17 height 26
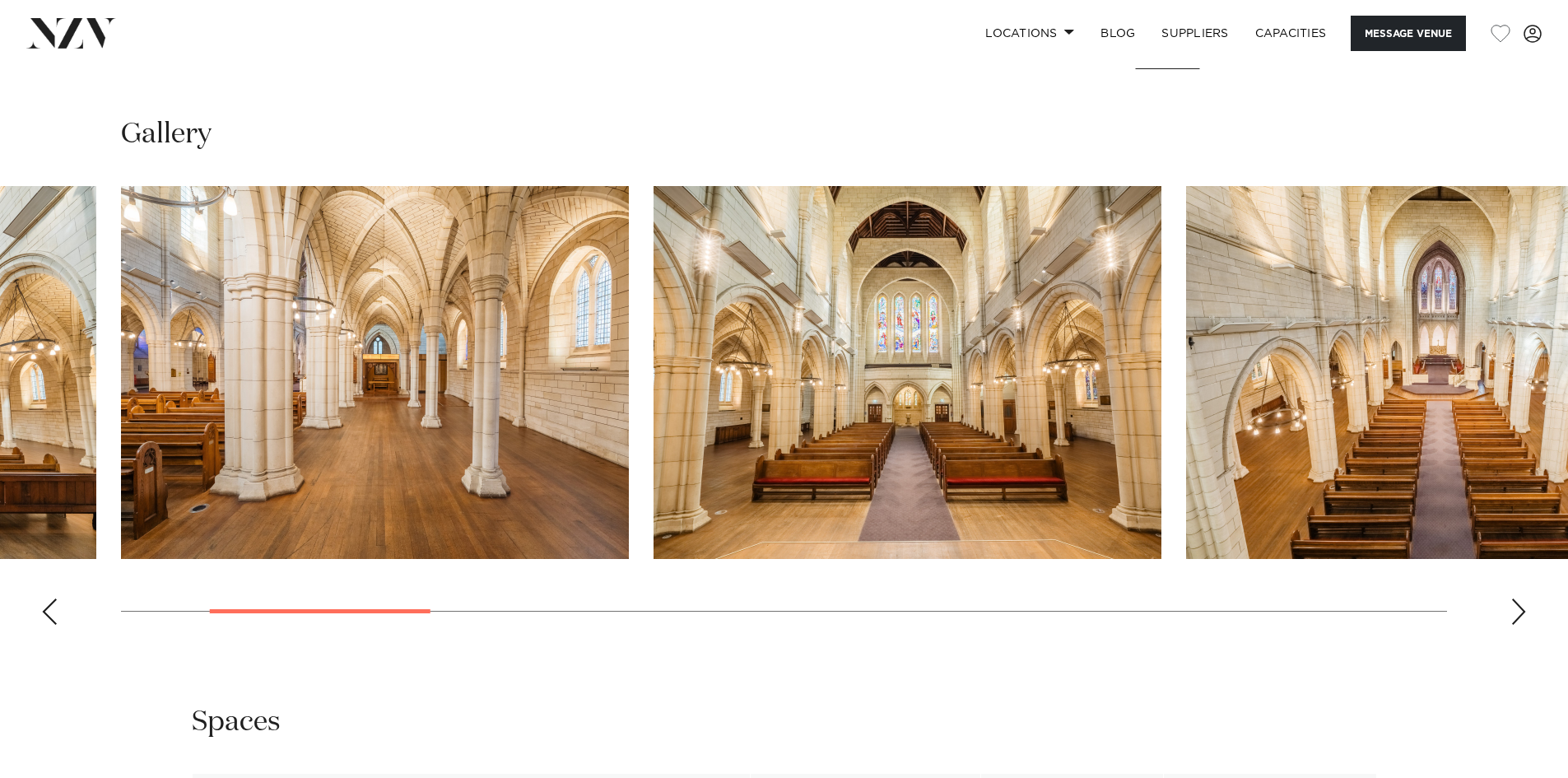
click at [1521, 598] on div "Next slide" at bounding box center [1519, 611] width 17 height 26
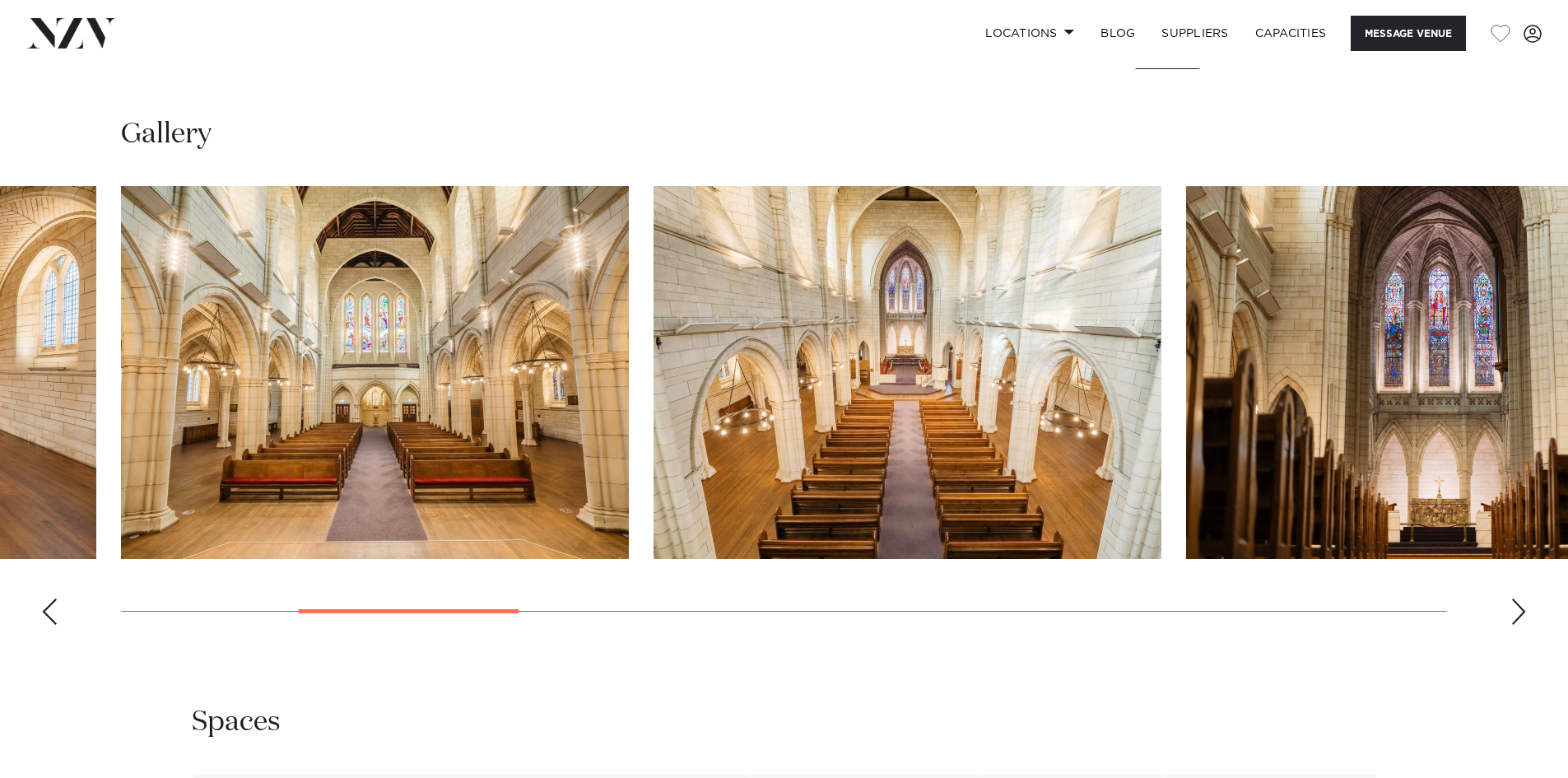
click at [1521, 598] on div "Next slide" at bounding box center [1519, 611] width 17 height 26
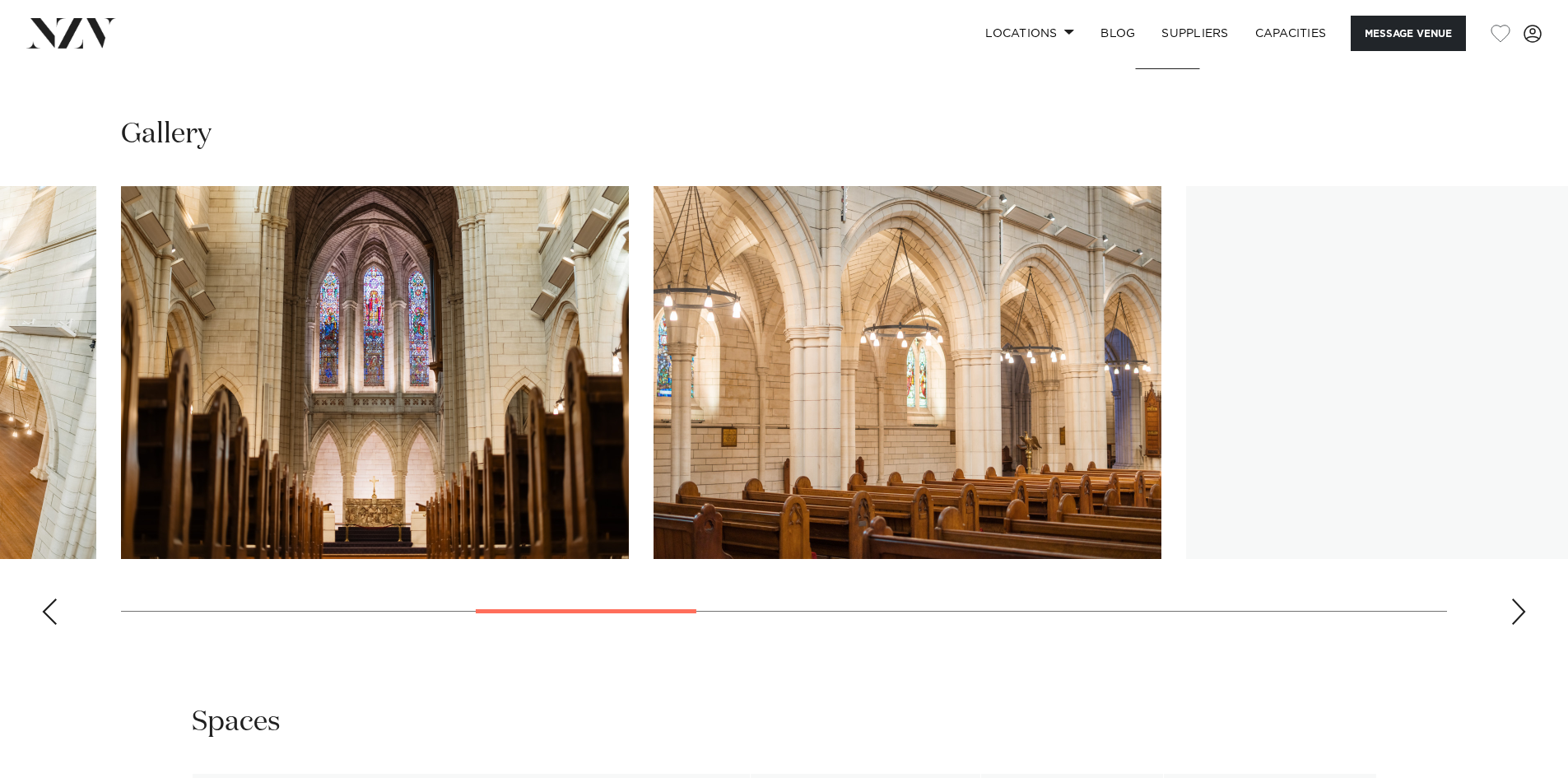
click at [1521, 598] on div "Next slide" at bounding box center [1519, 611] width 17 height 26
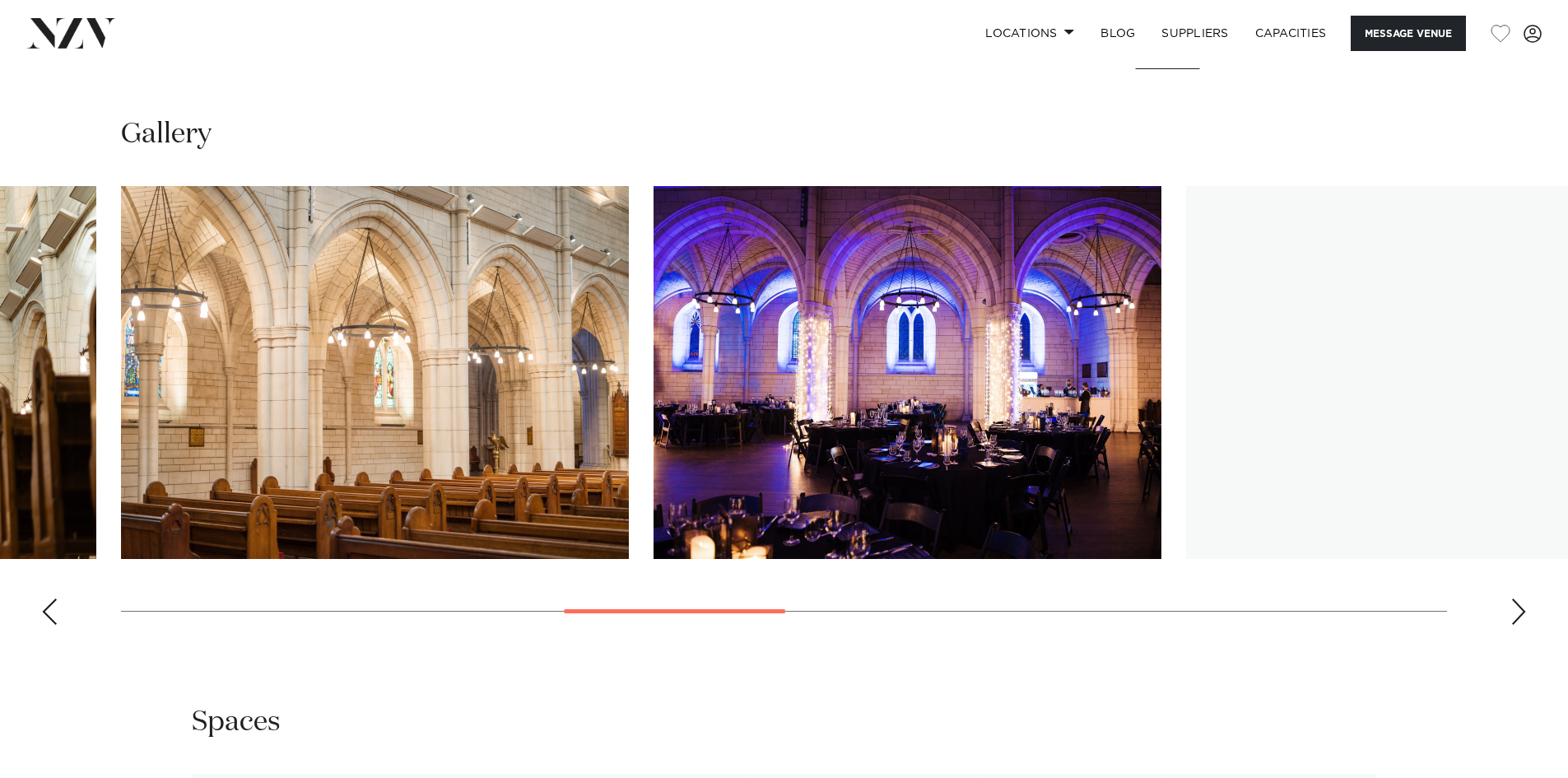
click at [1521, 598] on div "Next slide" at bounding box center [1519, 611] width 17 height 26
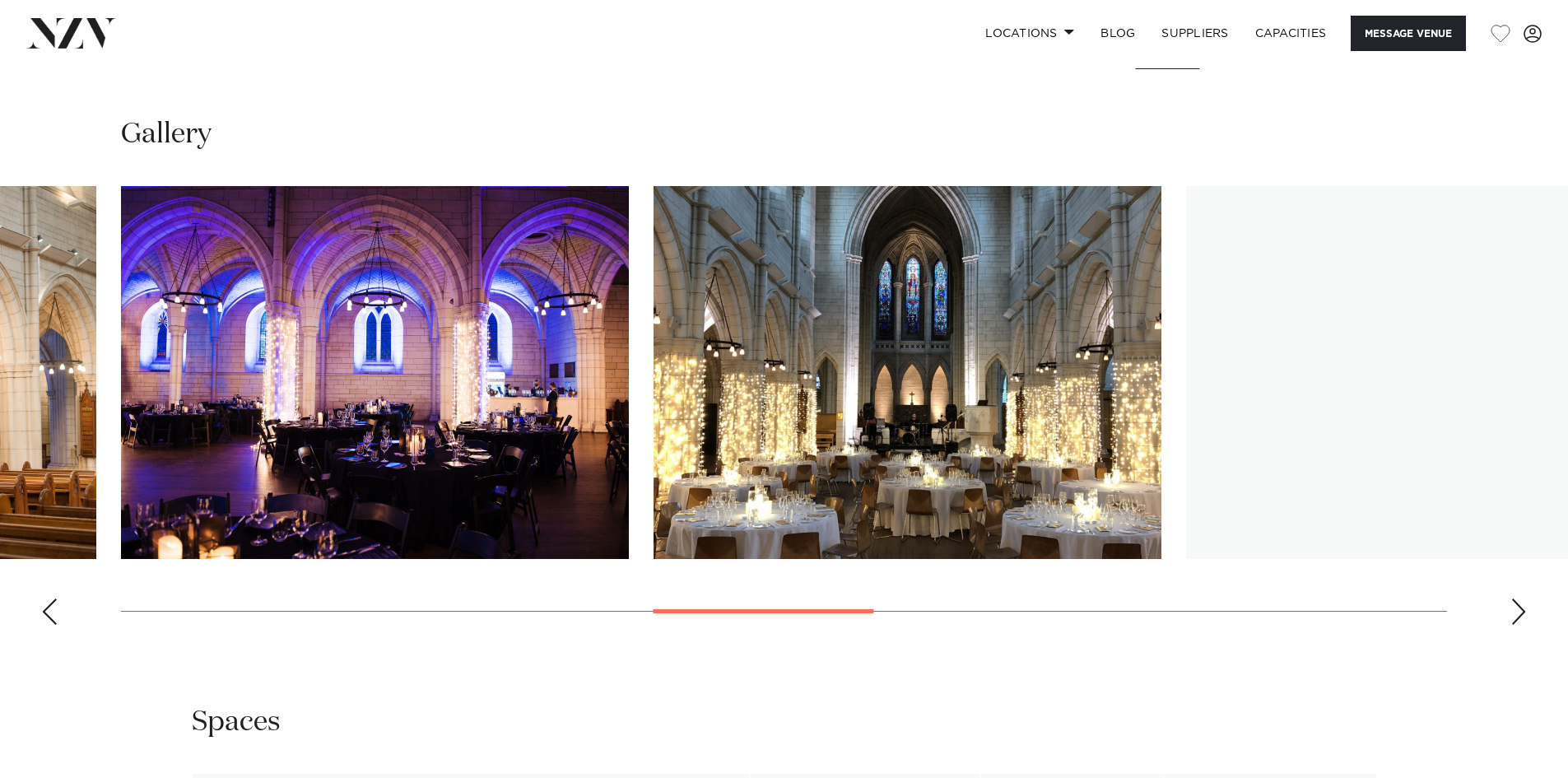
click at [1521, 598] on div "Next slide" at bounding box center [1519, 611] width 17 height 26
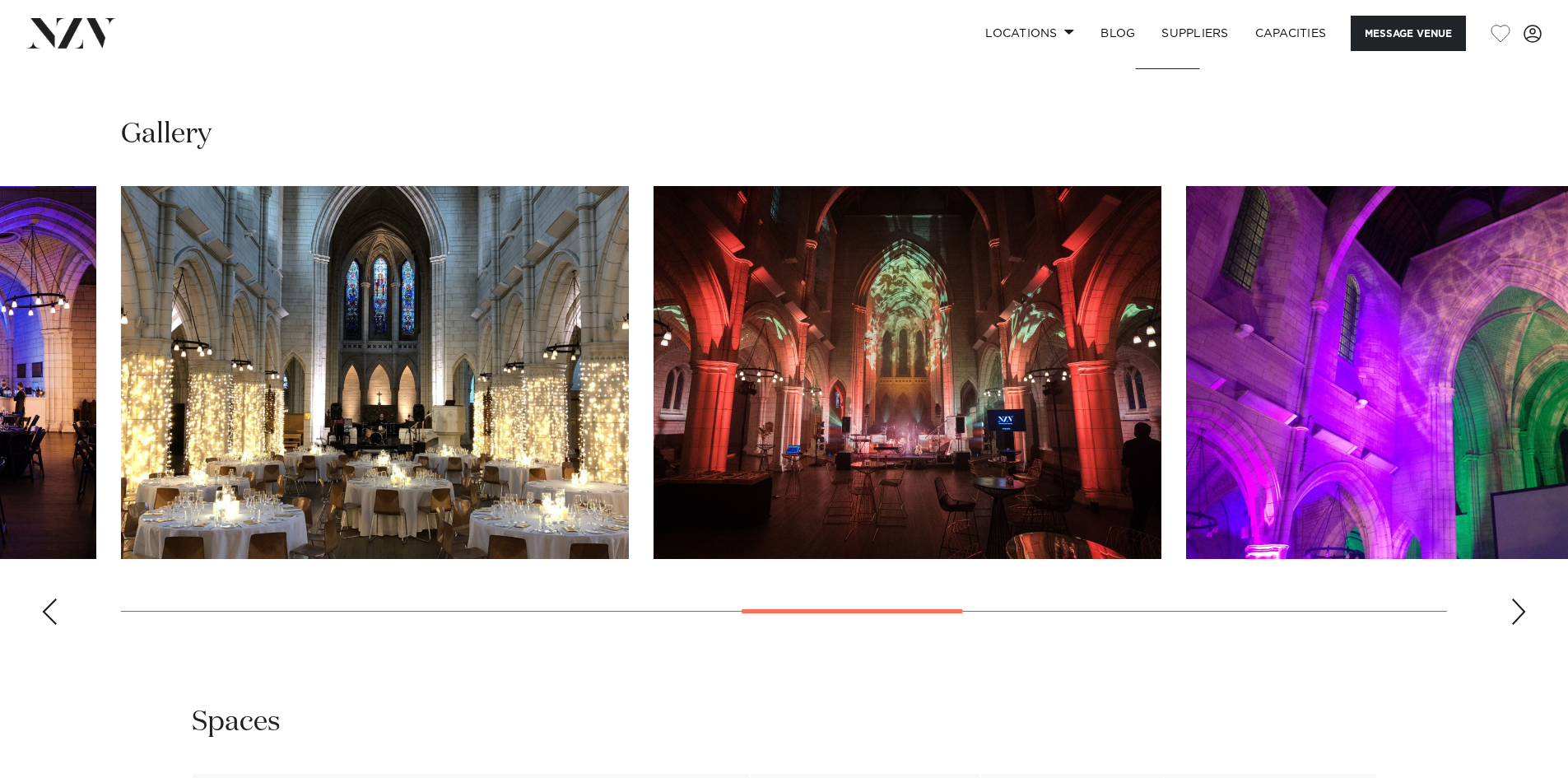
click at [1521, 598] on div "Next slide" at bounding box center [1519, 611] width 17 height 26
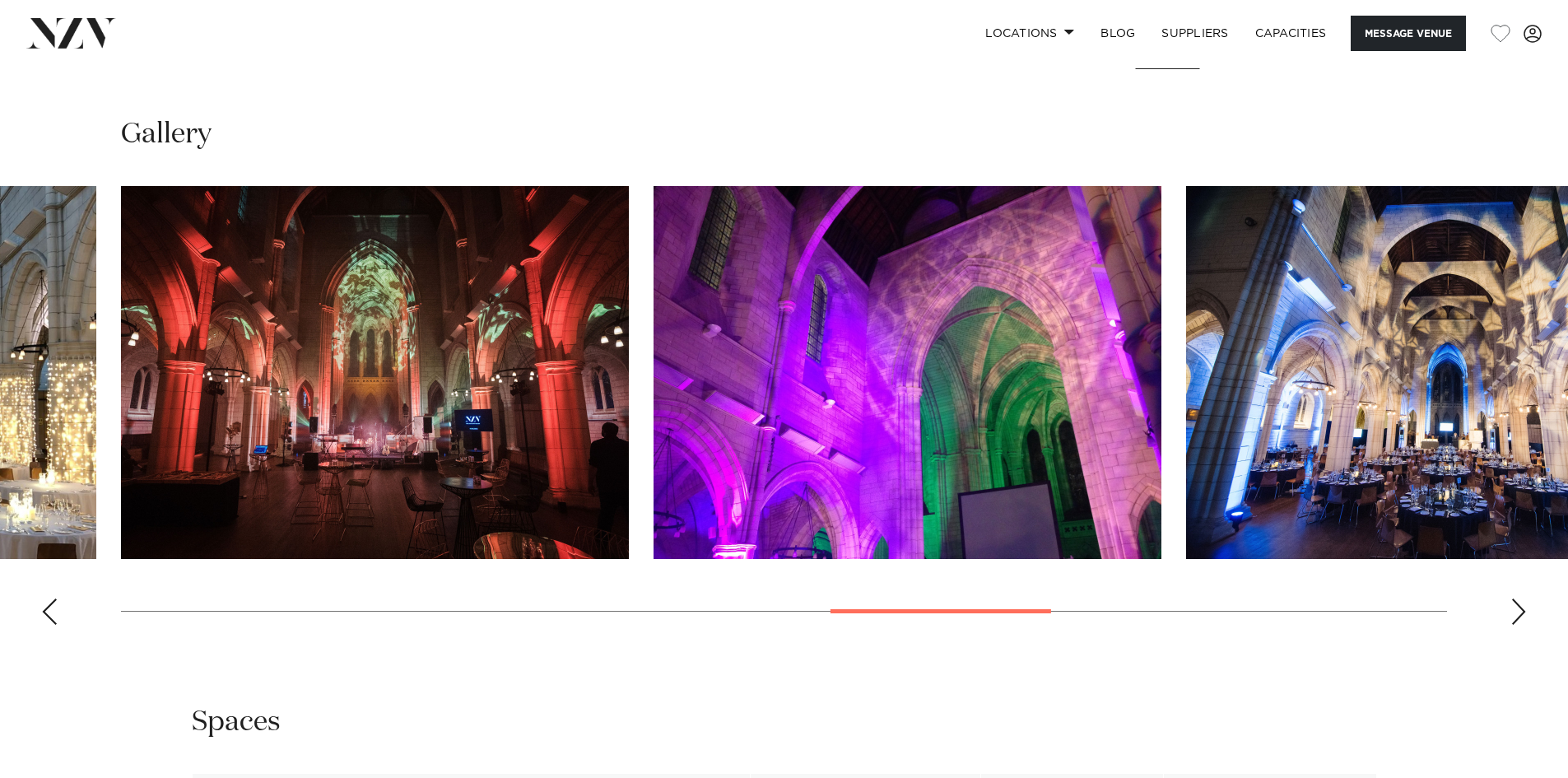
click at [1521, 598] on div "Next slide" at bounding box center [1519, 611] width 17 height 26
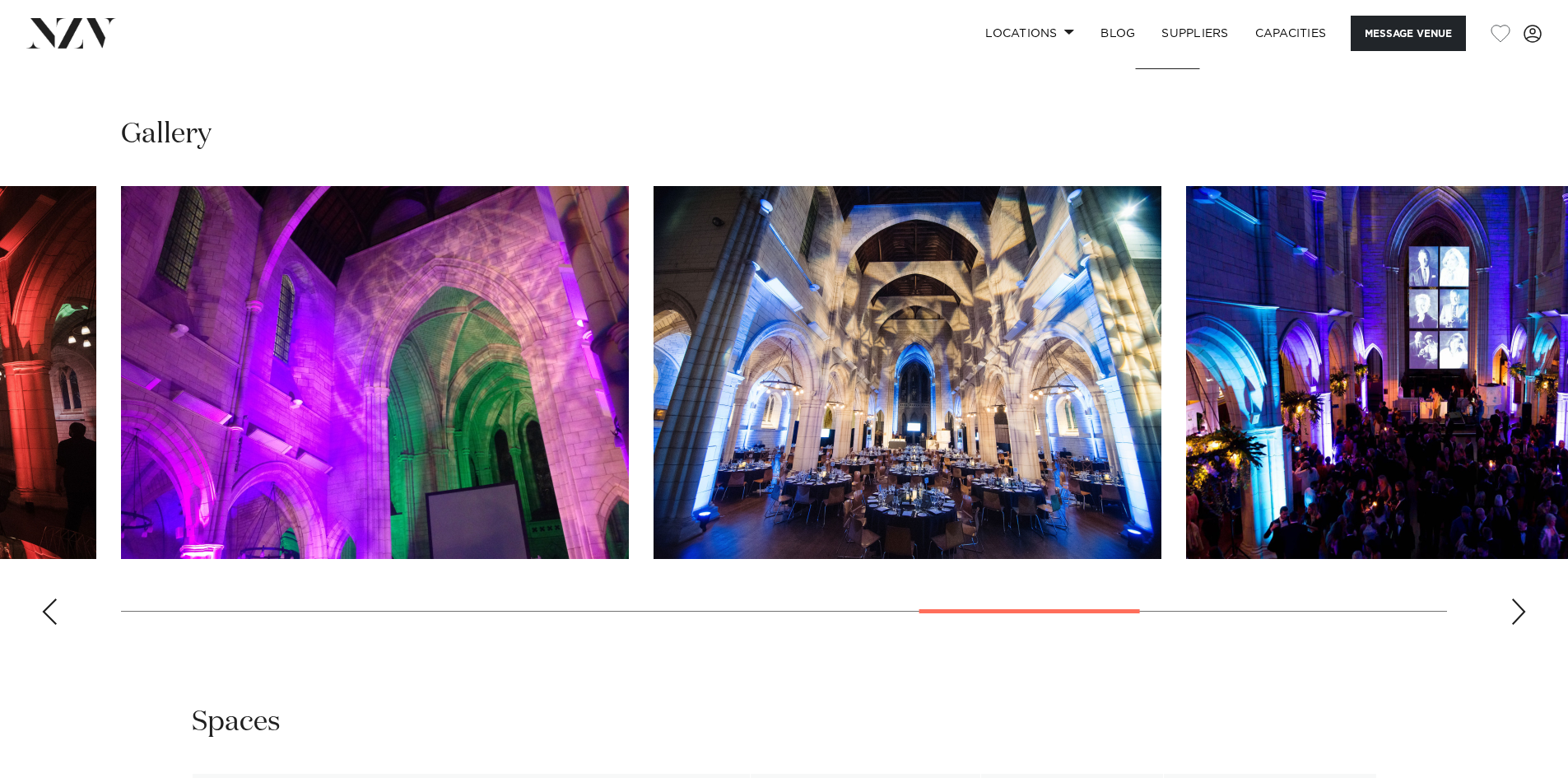
click at [1521, 598] on div "Next slide" at bounding box center [1519, 611] width 17 height 26
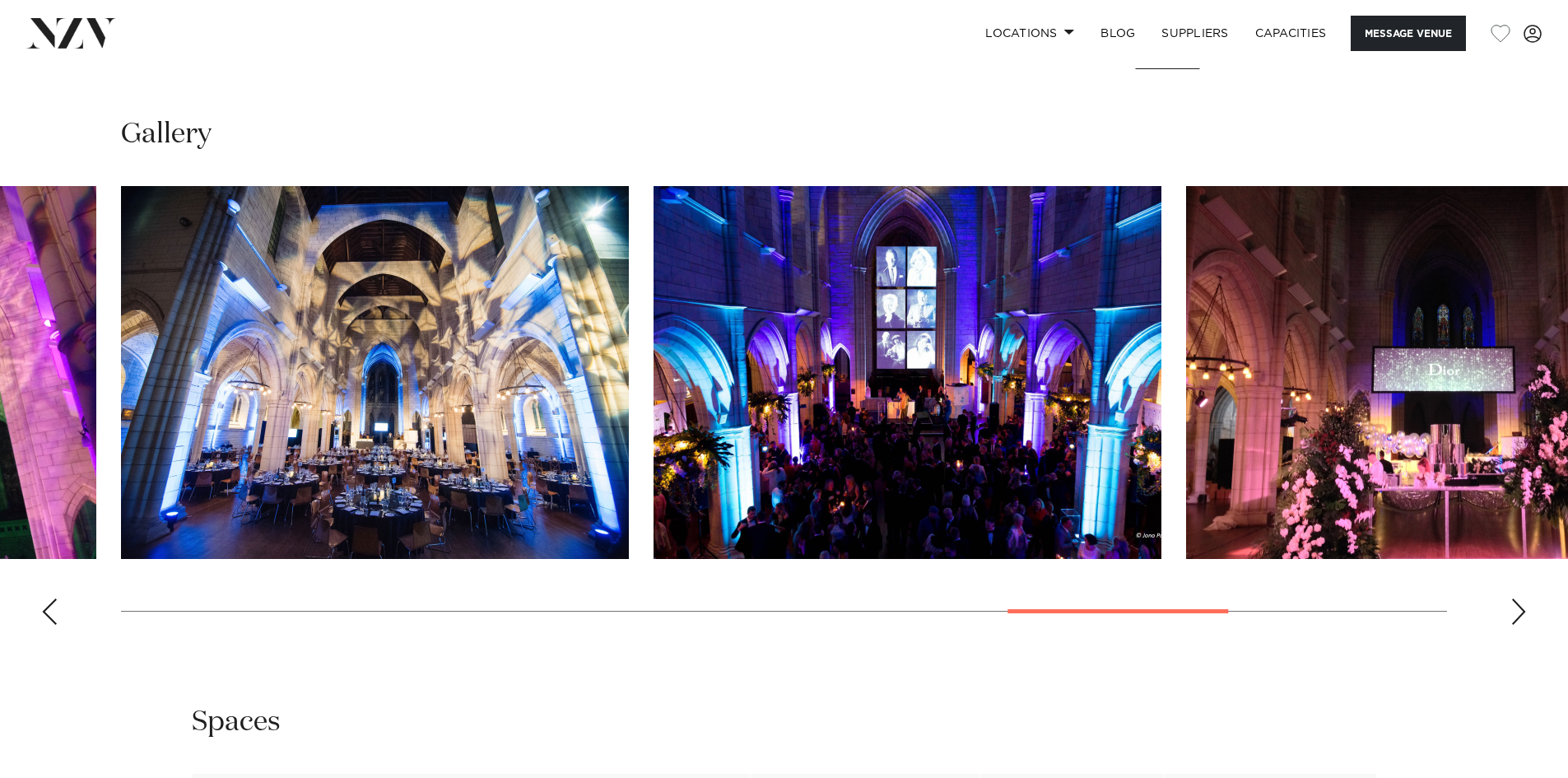
click at [1521, 598] on div "Next slide" at bounding box center [1519, 611] width 17 height 26
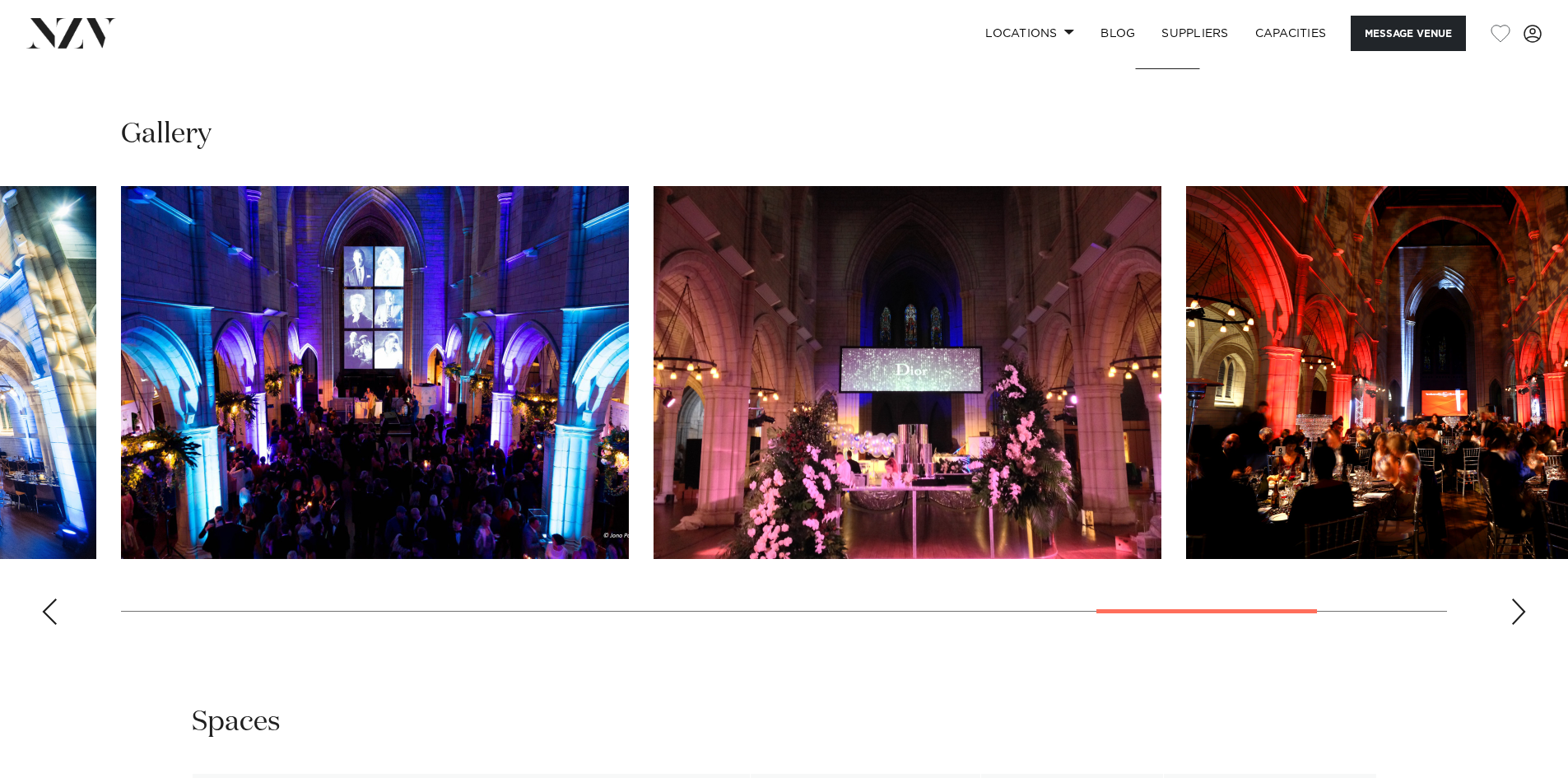
click at [1521, 598] on div "Next slide" at bounding box center [1519, 611] width 17 height 26
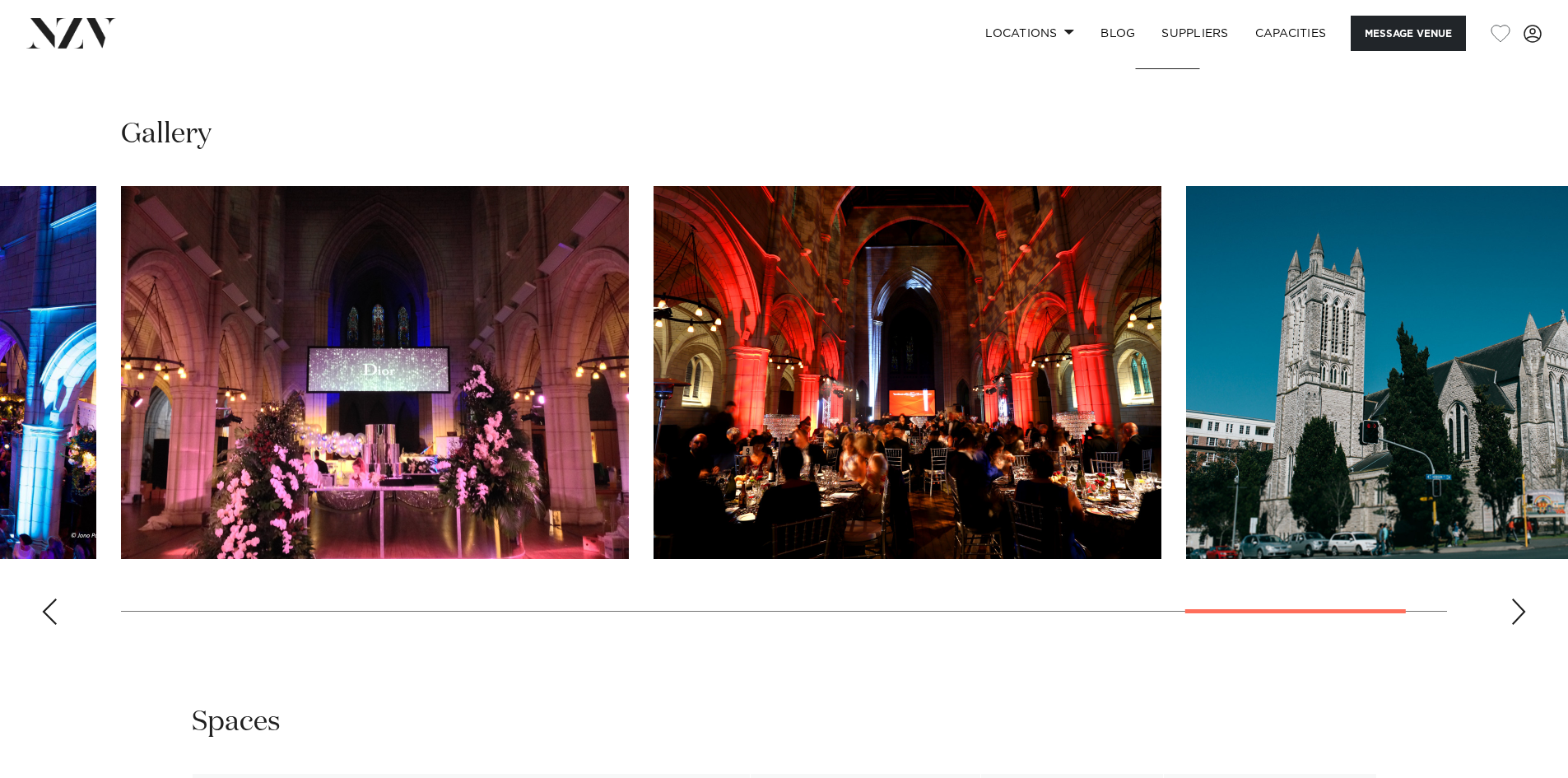
click at [1522, 598] on div "Next slide" at bounding box center [1519, 611] width 17 height 26
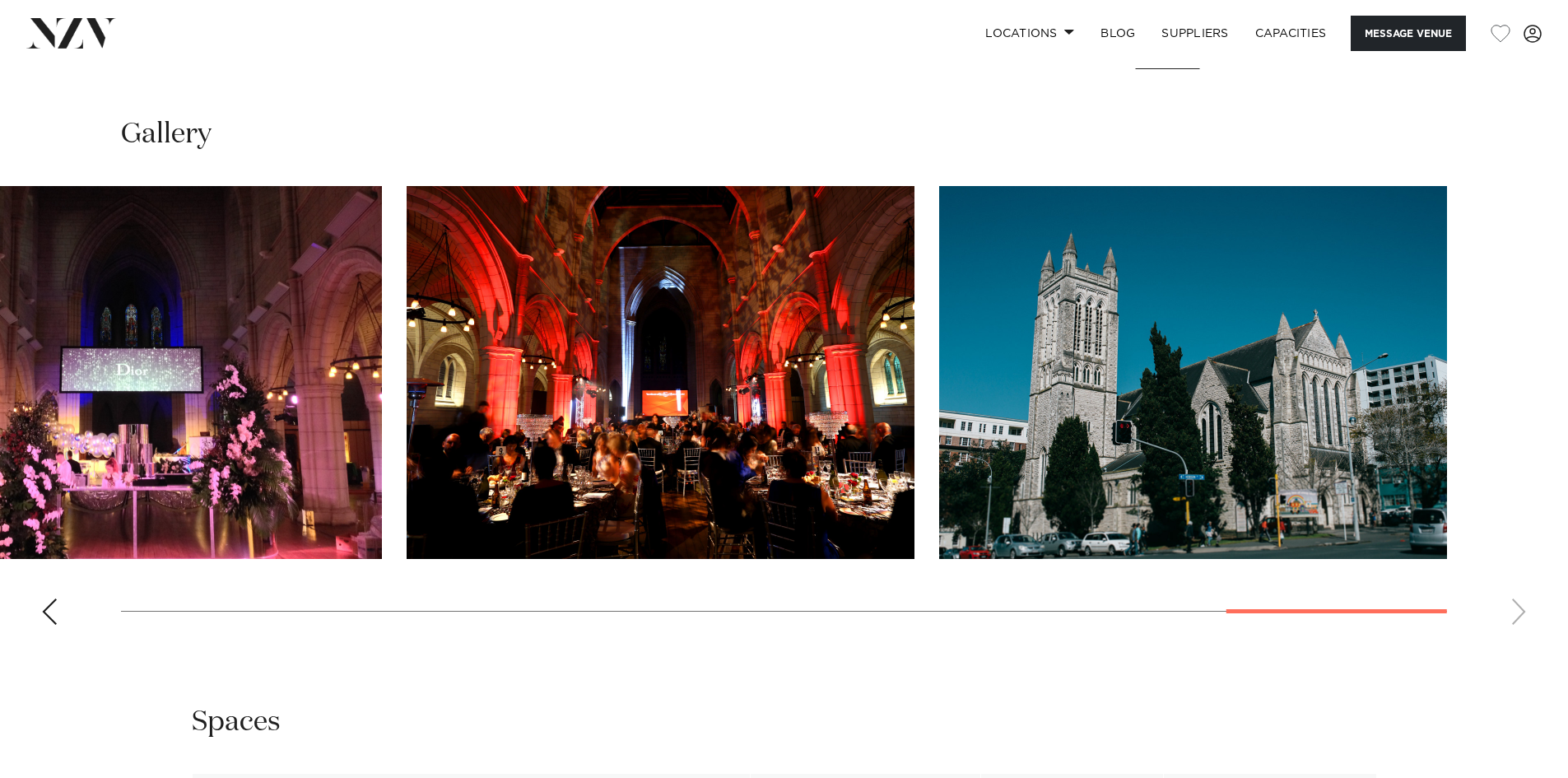
click at [47, 598] on div "Previous slide" at bounding box center [49, 611] width 17 height 26
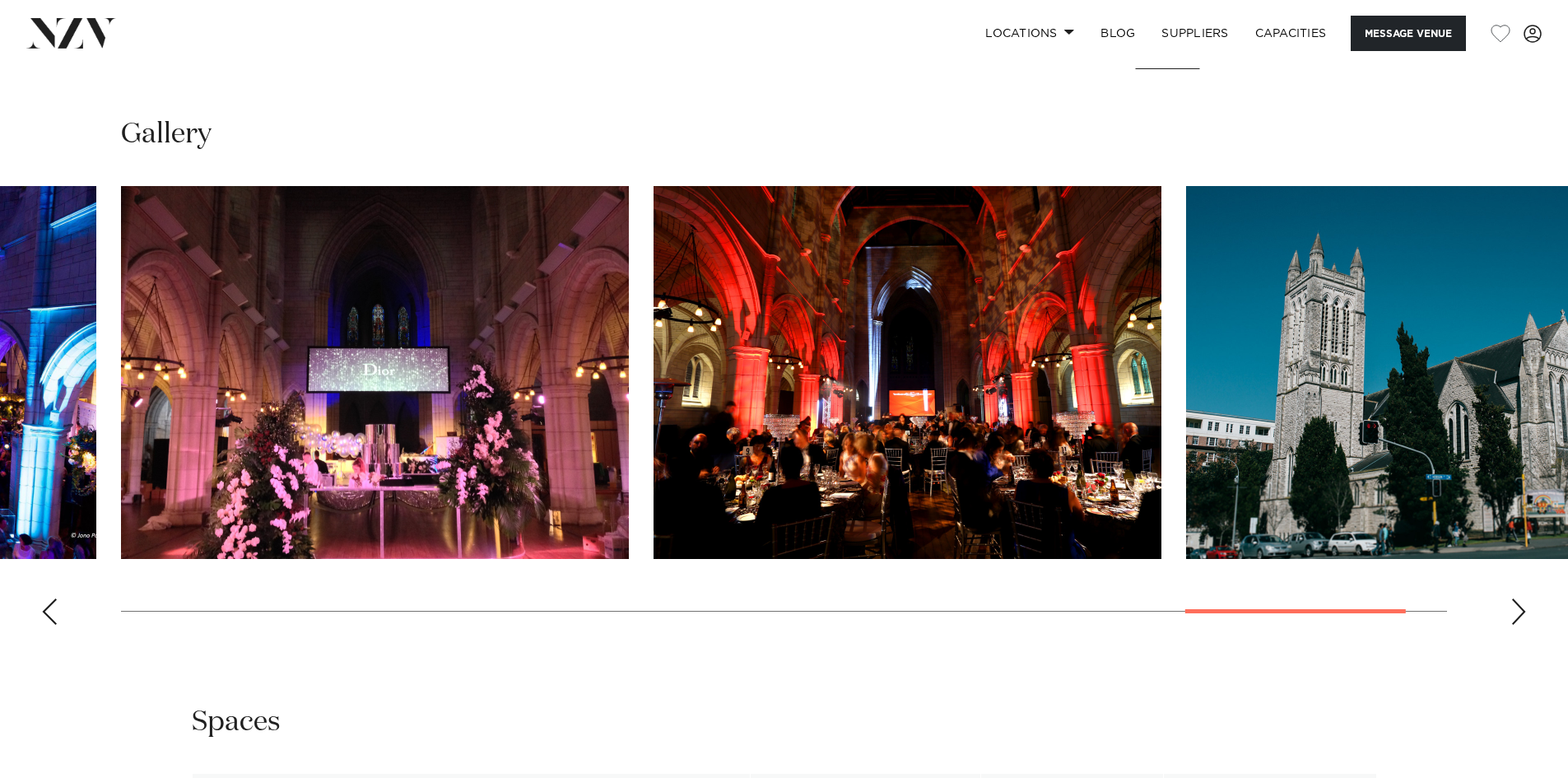
click at [47, 598] on div "Previous slide" at bounding box center [49, 611] width 17 height 26
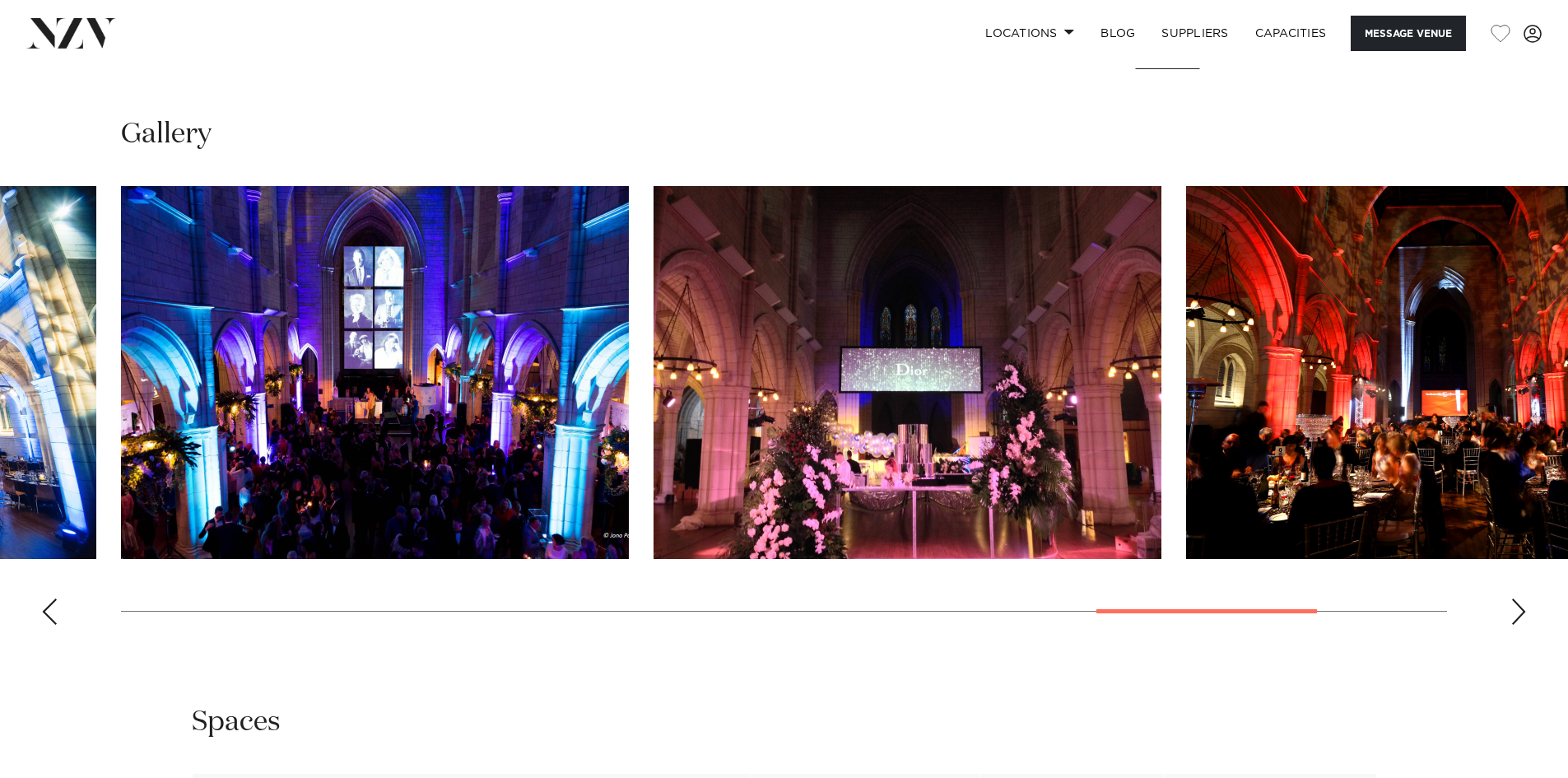
click at [47, 598] on div "Previous slide" at bounding box center [49, 611] width 17 height 26
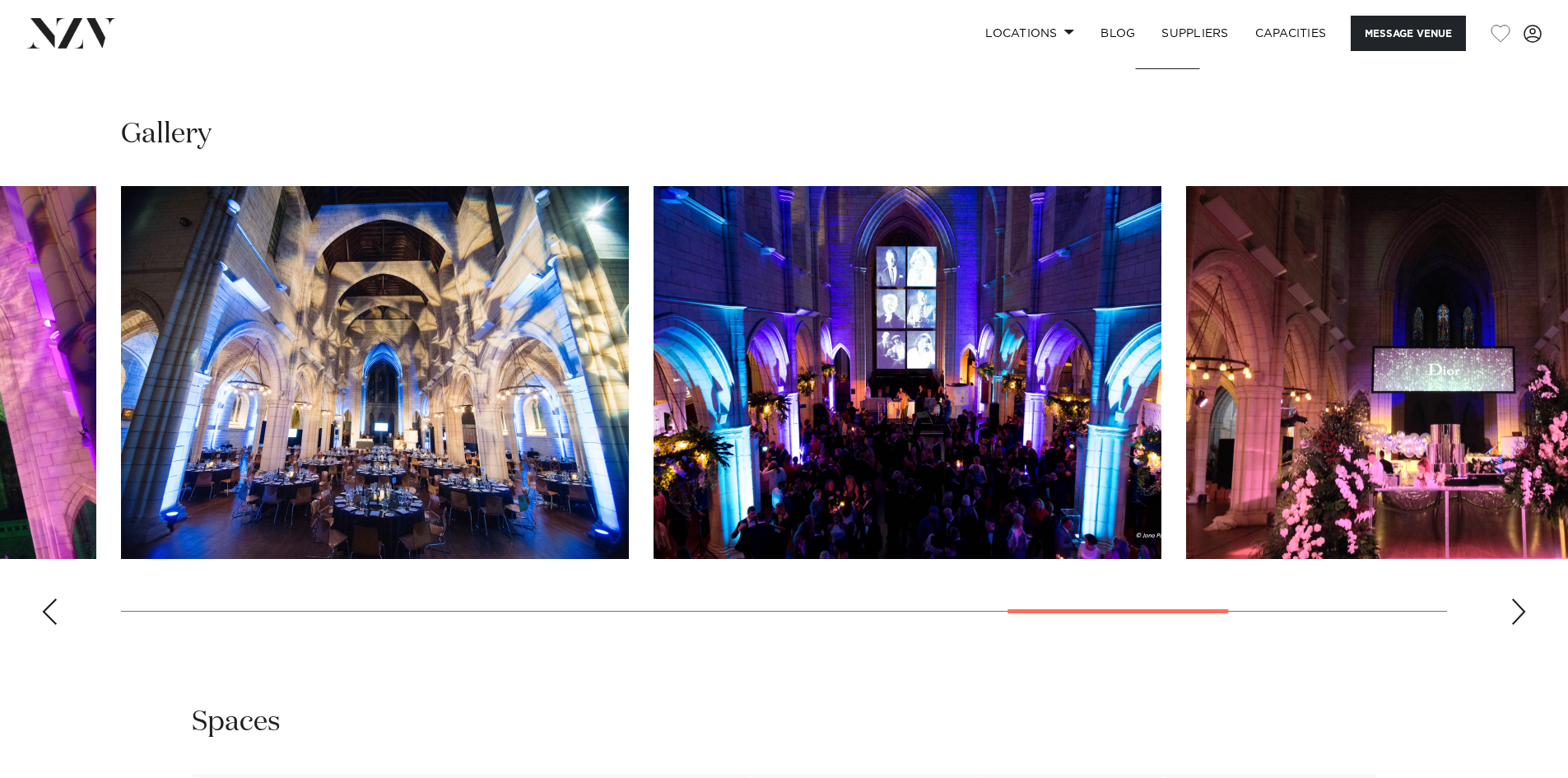
click at [47, 598] on div "Previous slide" at bounding box center [49, 611] width 17 height 26
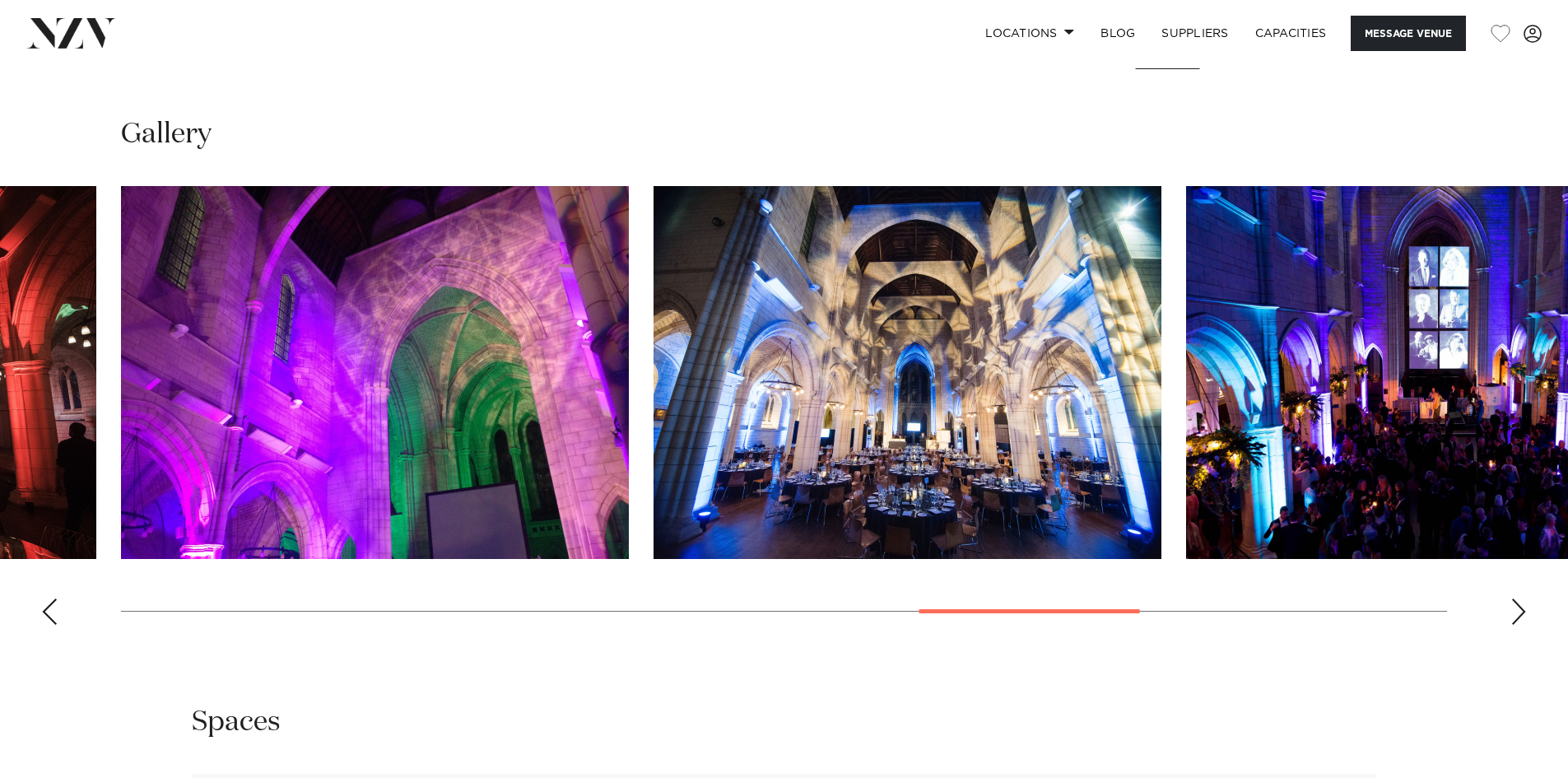
click at [47, 598] on div "Previous slide" at bounding box center [49, 611] width 17 height 26
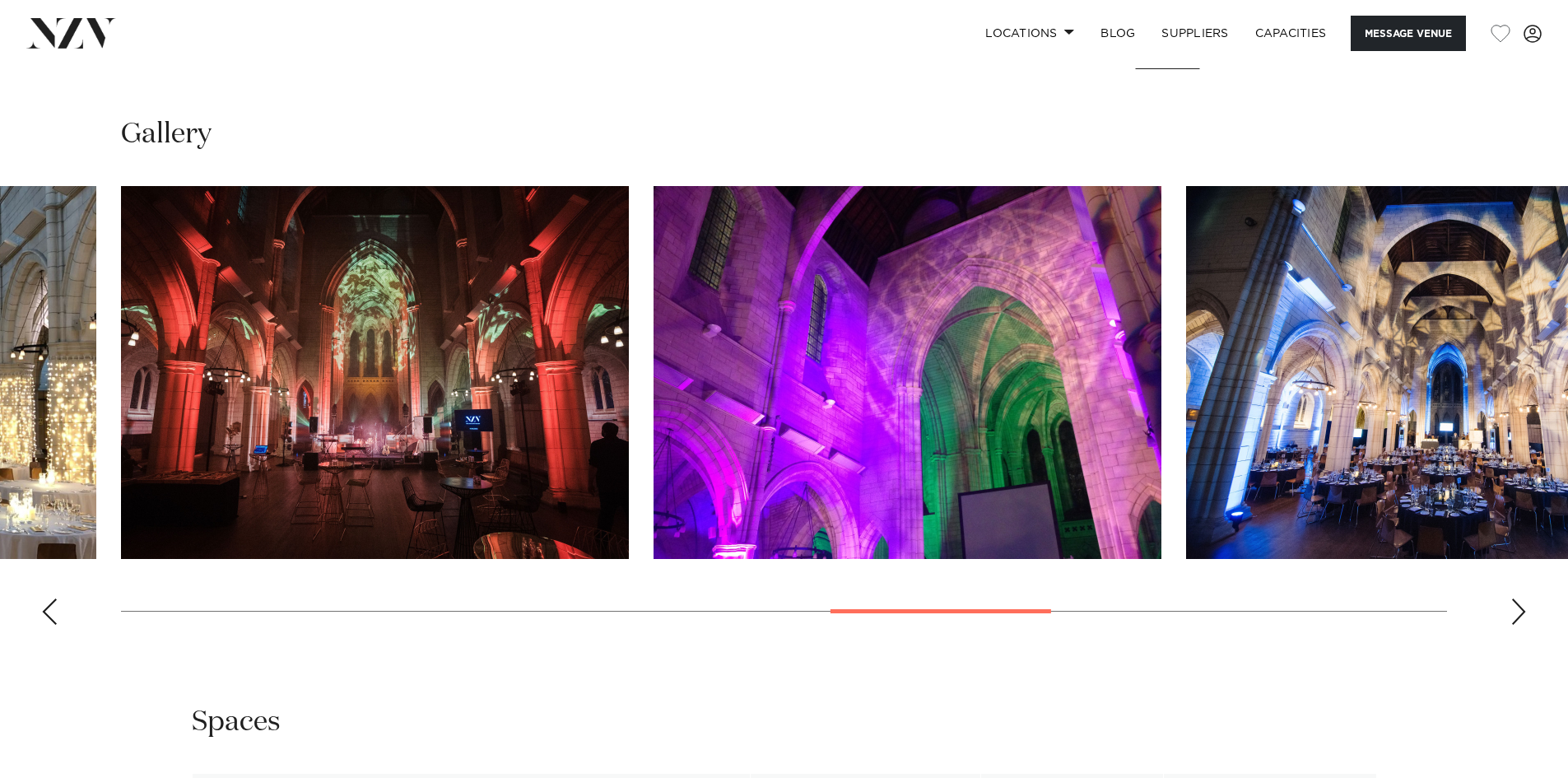
click at [47, 598] on div "Previous slide" at bounding box center [49, 611] width 17 height 26
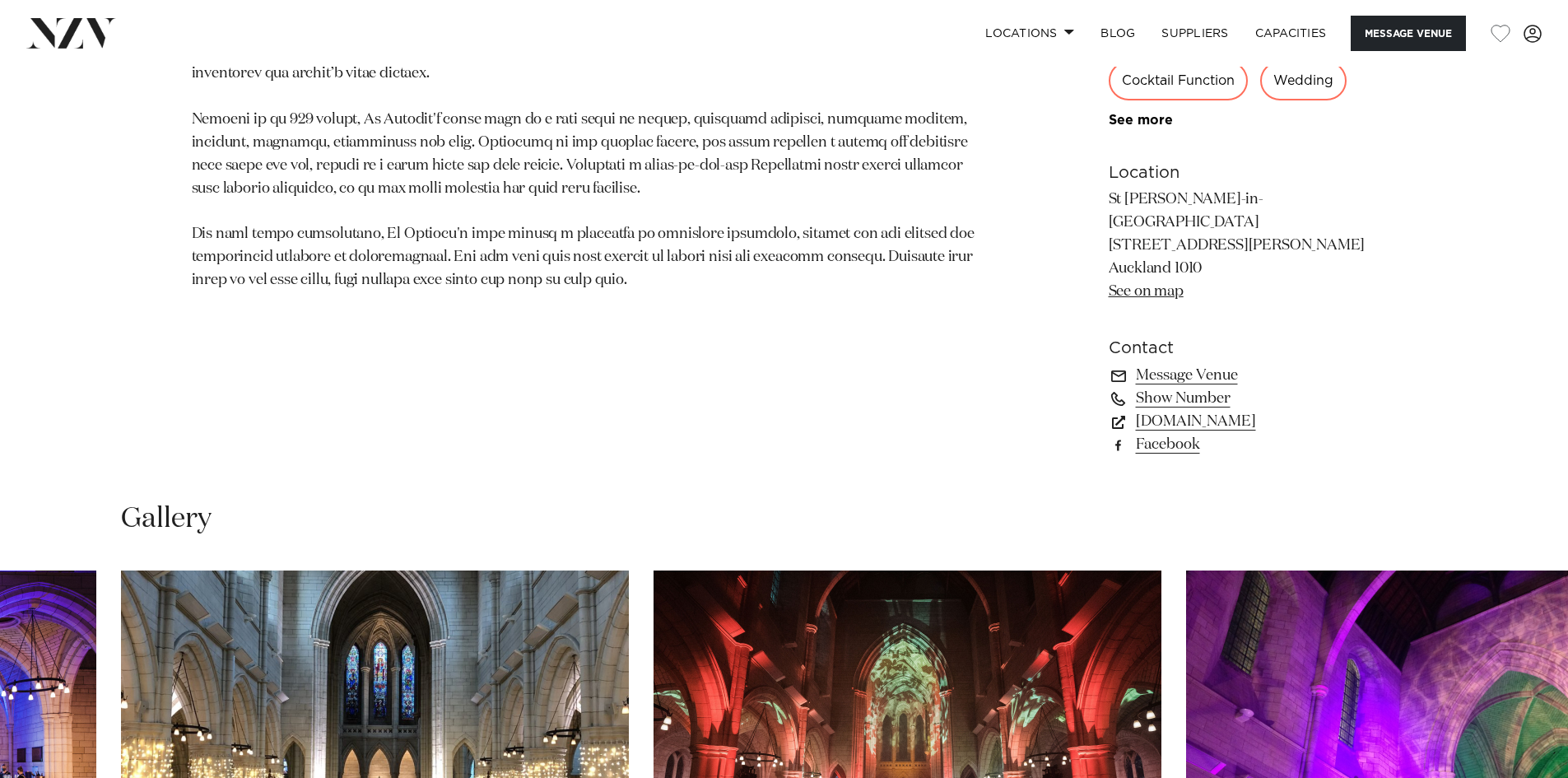
scroll to position [1070, 0]
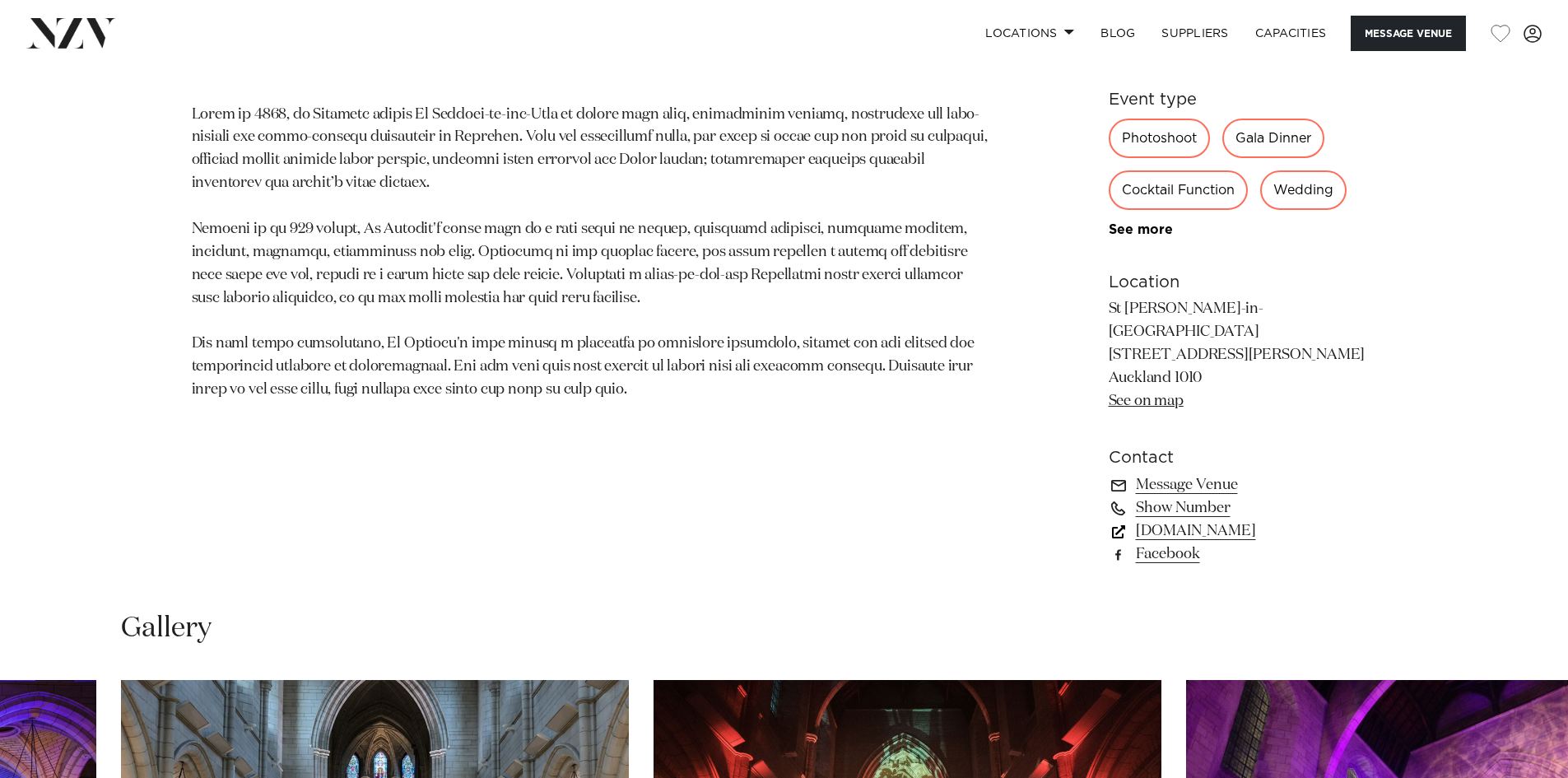
click at [1224, 519] on link "www.stmatthews.nz" at bounding box center [1242, 530] width 268 height 23
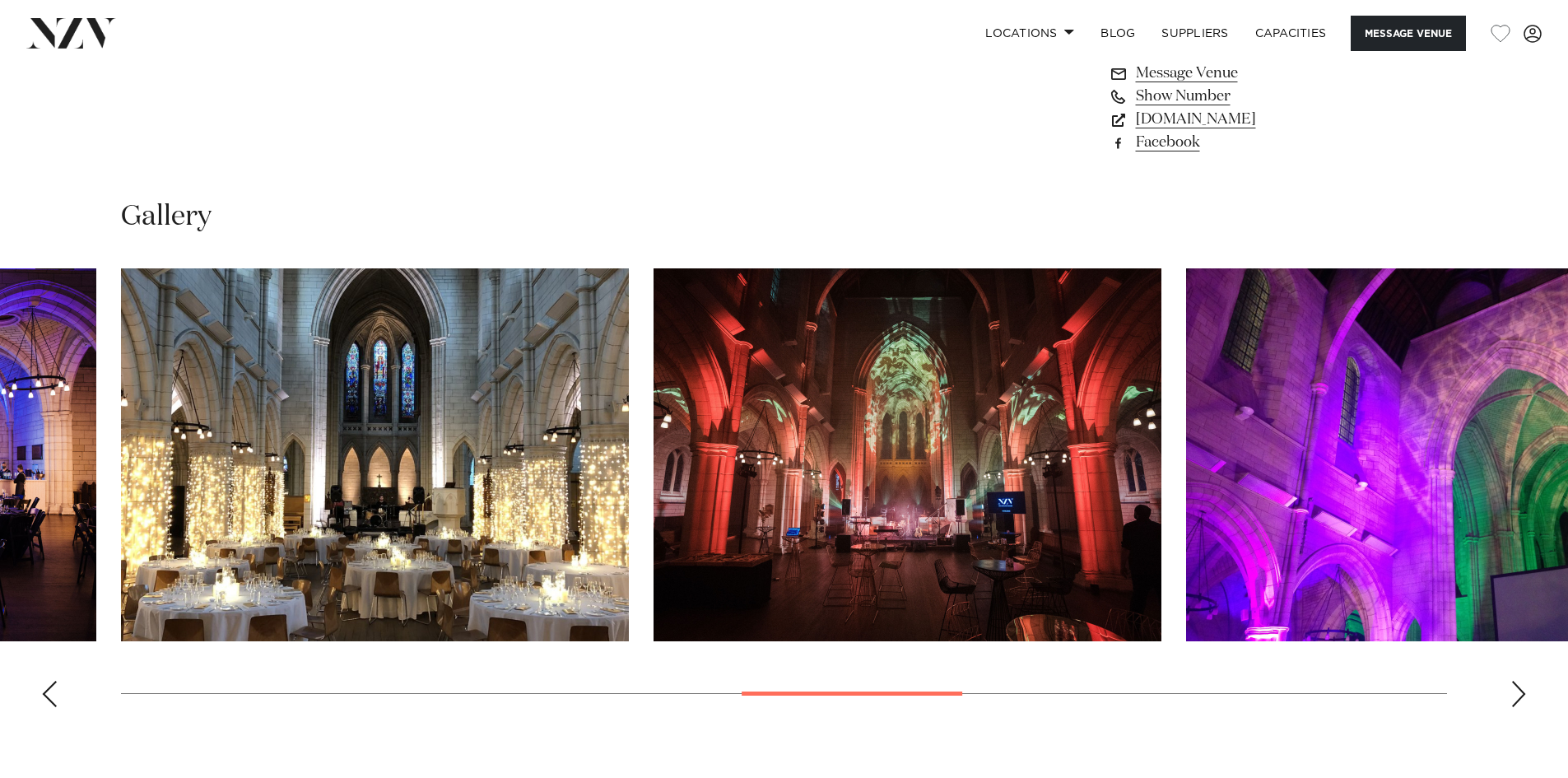
scroll to position [1152, 0]
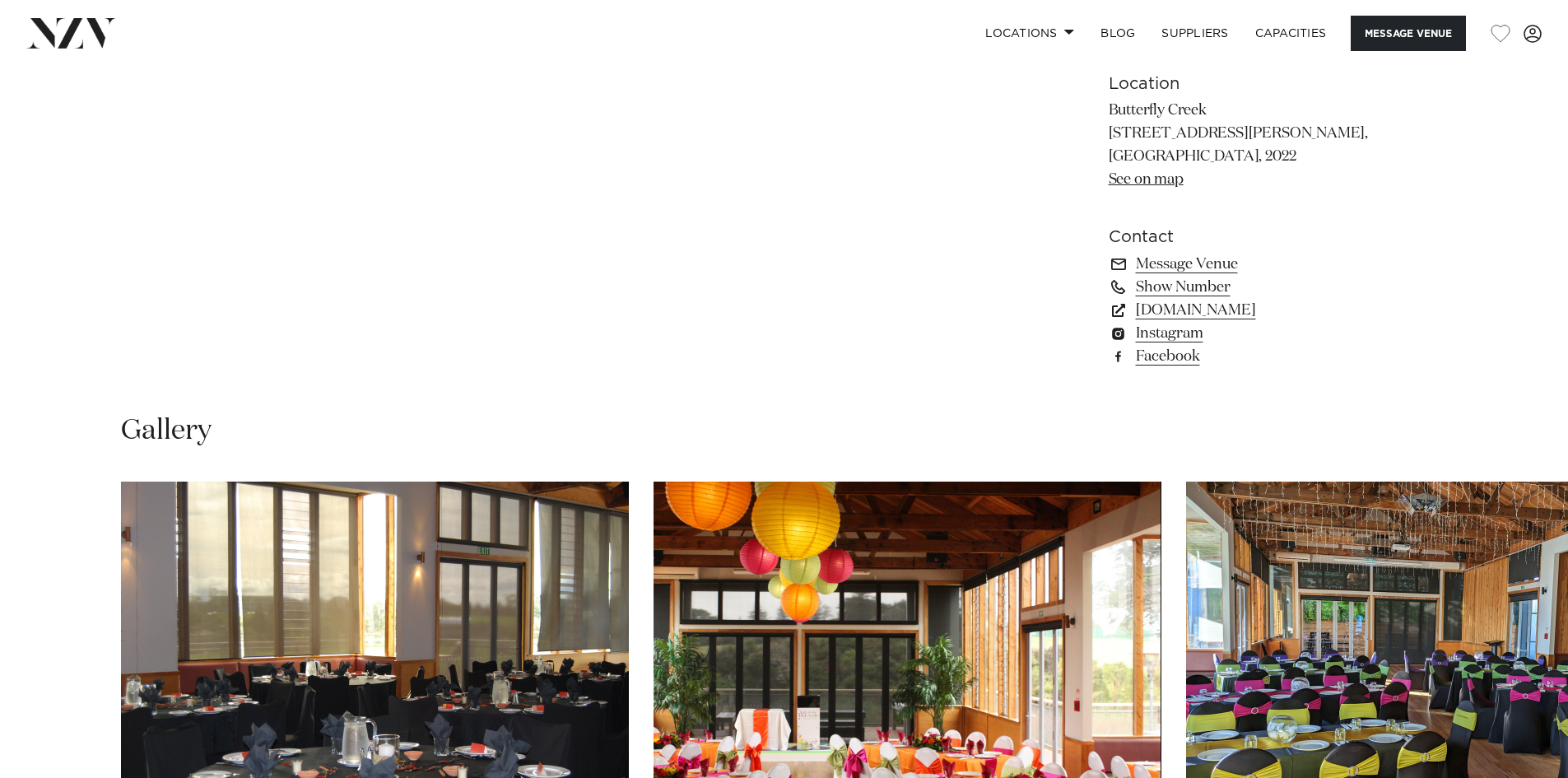
scroll to position [1317, 0]
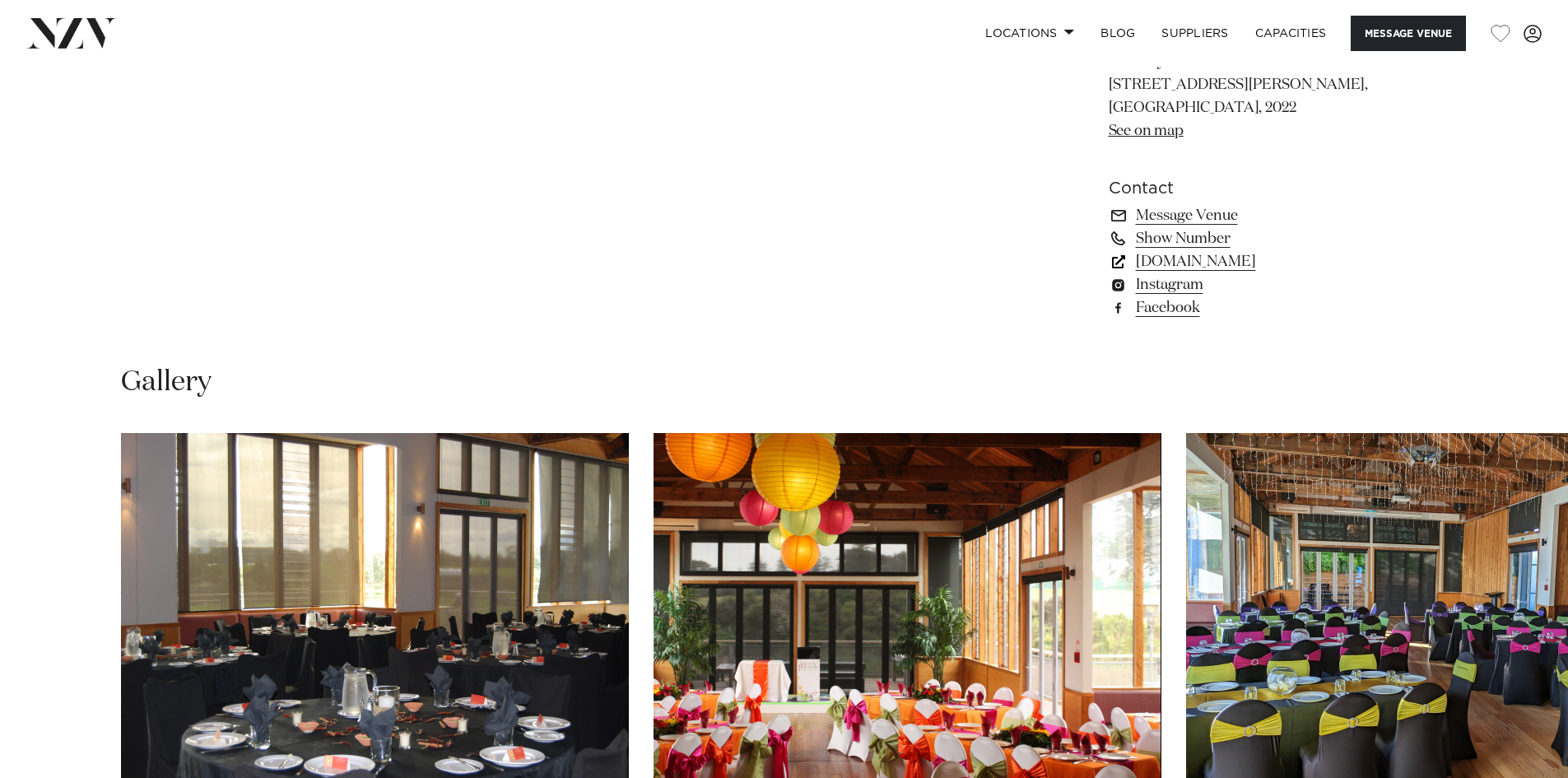
click at [1231, 257] on link "[DOMAIN_NAME]" at bounding box center [1242, 262] width 268 height 23
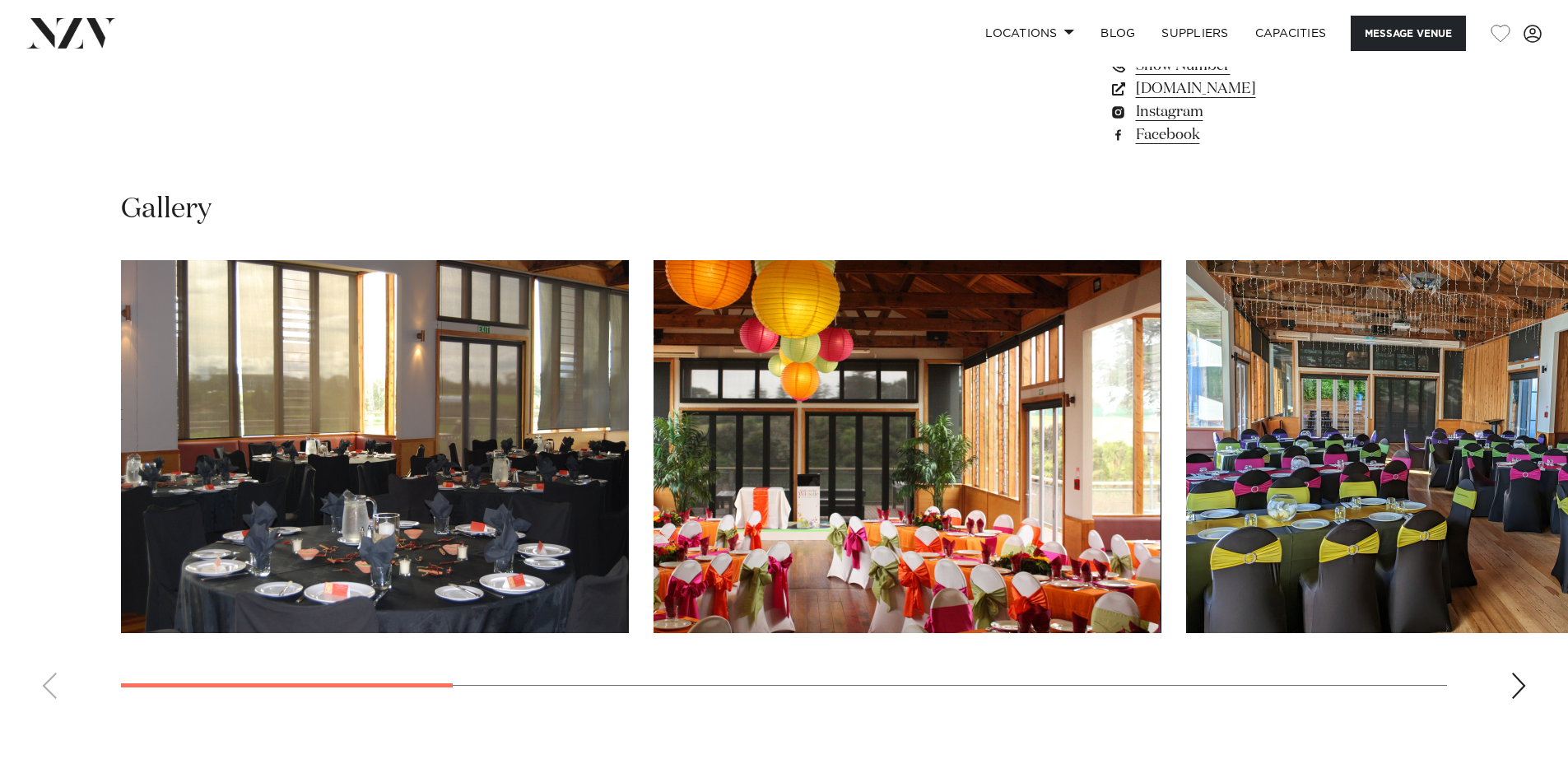
scroll to position [1400, 0]
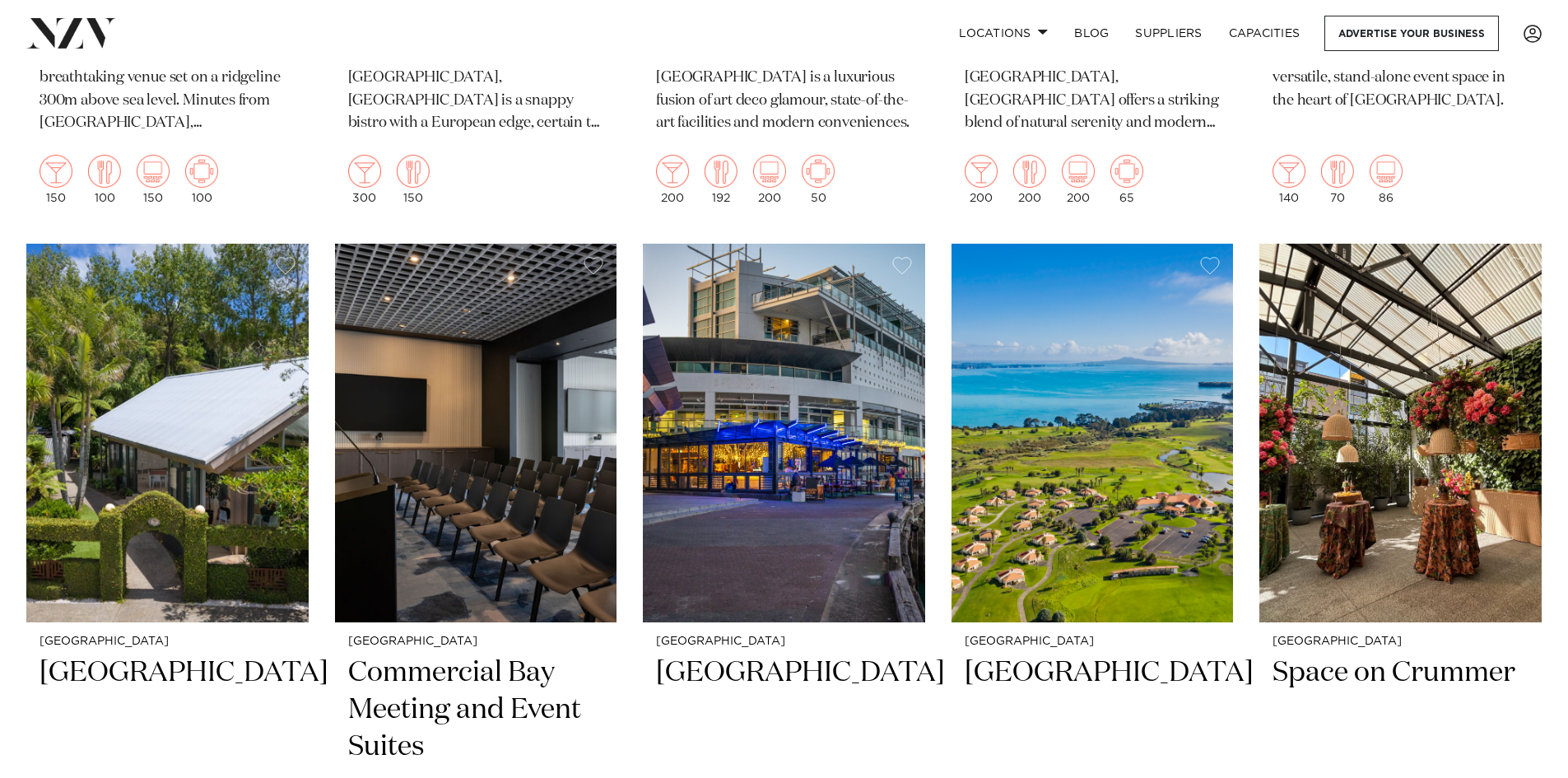
scroll to position [5010, 0]
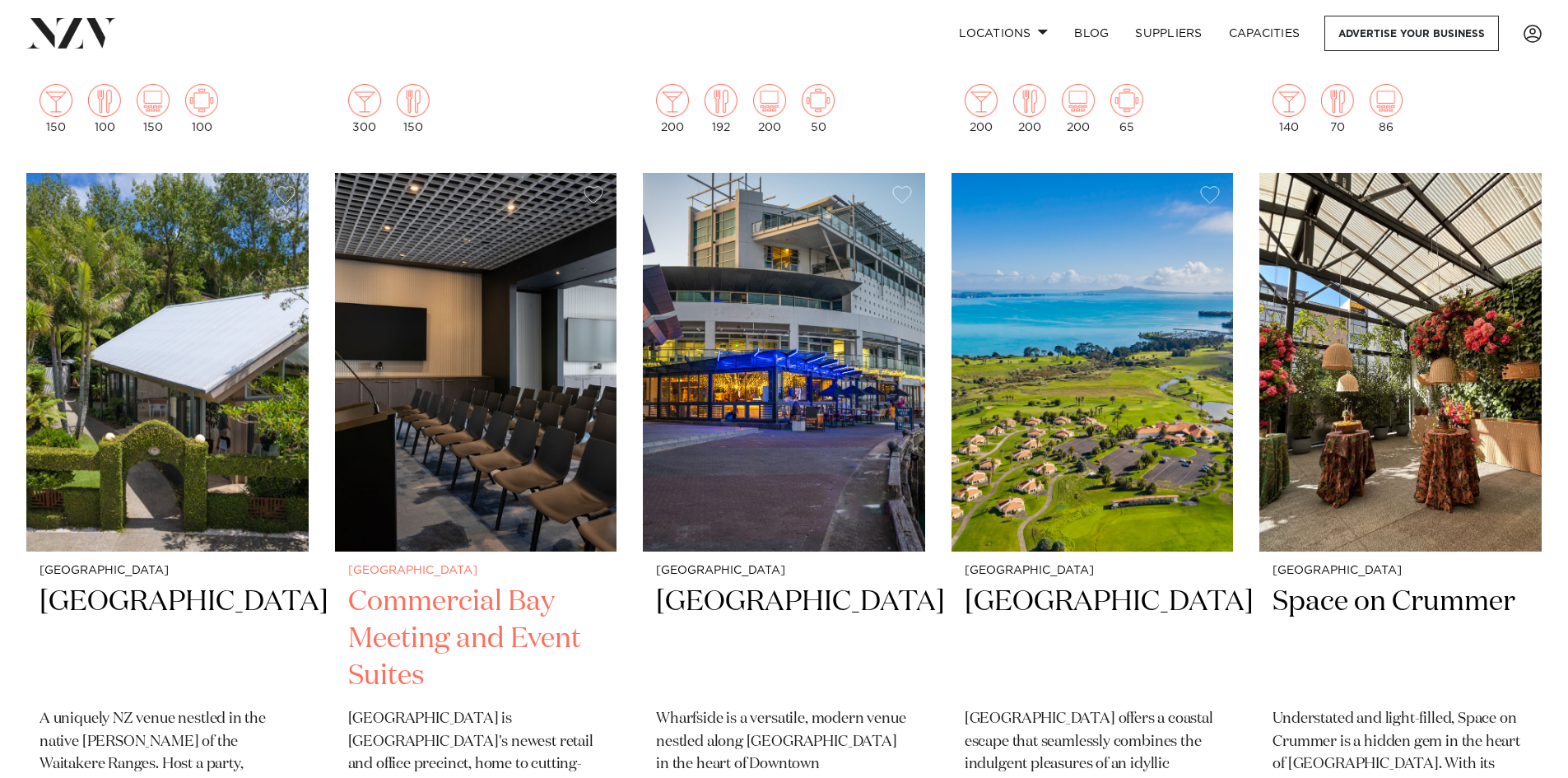
click at [434, 584] on h2 "Commercial Bay Meeting and Event Suites" at bounding box center [476, 638] width 256 height 111
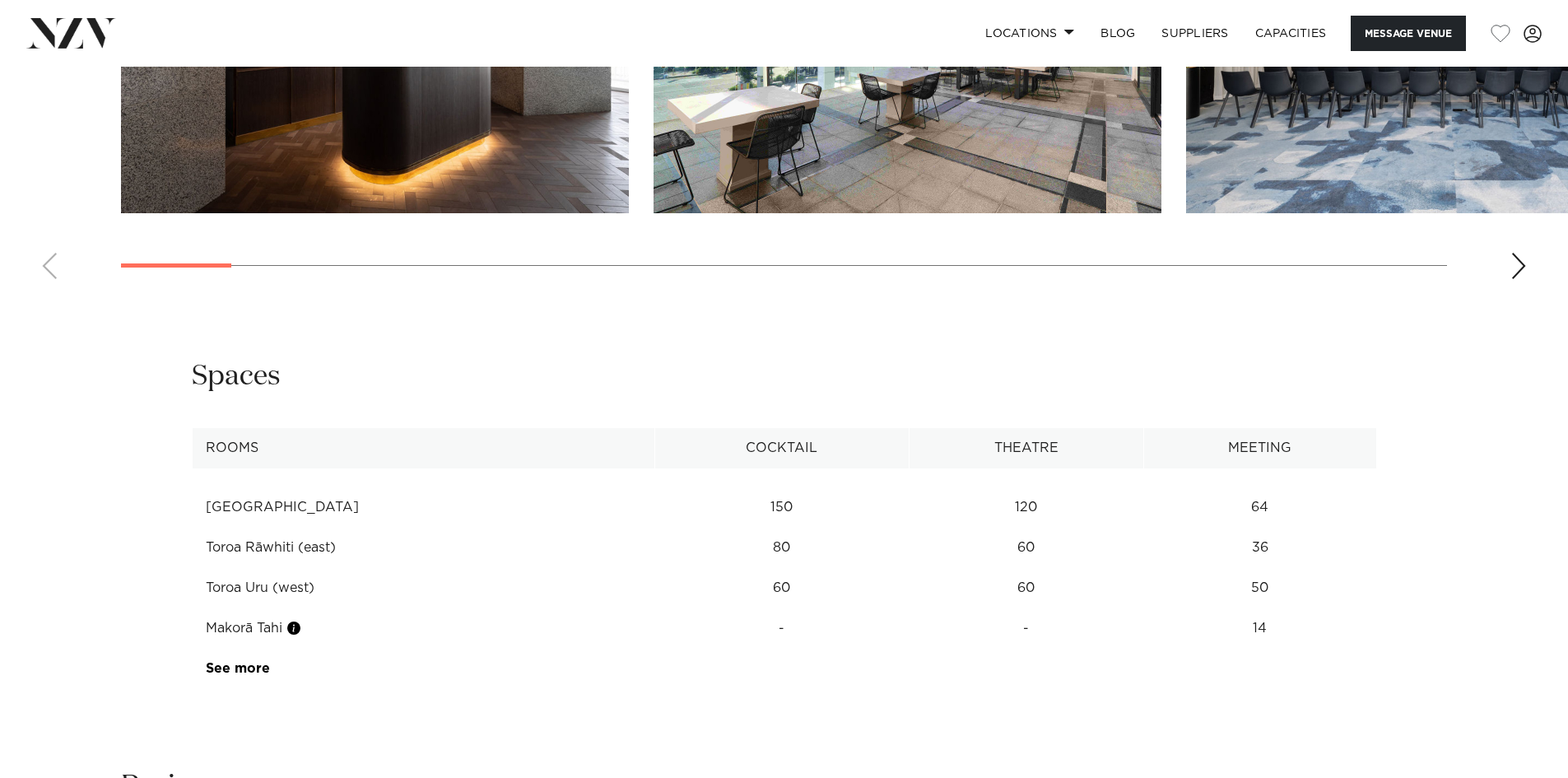
scroll to position [2305, 0]
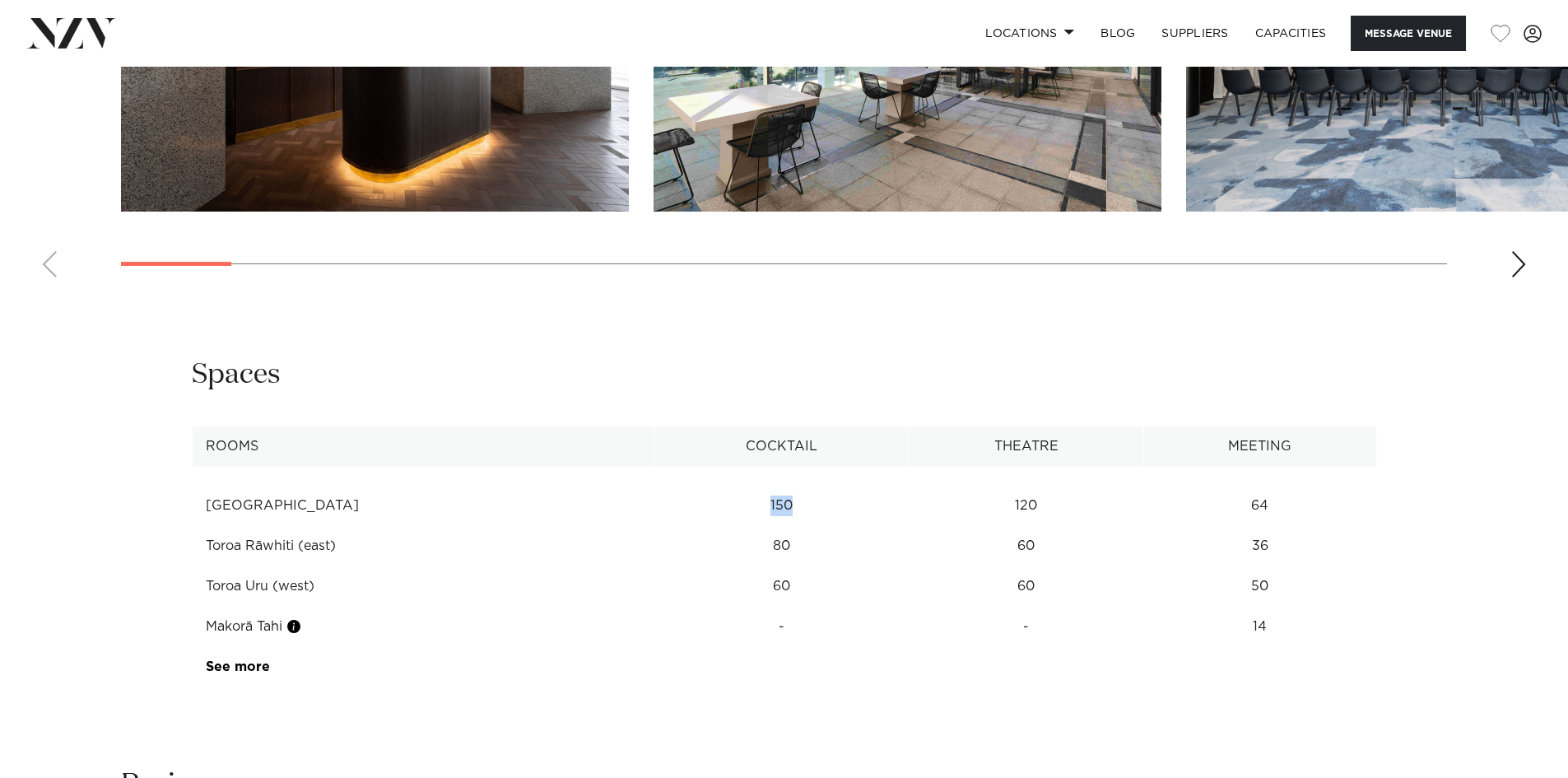
drag, startPoint x: 770, startPoint y: 484, endPoint x: 730, endPoint y: 478, distance: 40.4
click at [730, 486] on td "150" at bounding box center [782, 505] width 253 height 40
click at [686, 486] on td "150" at bounding box center [782, 505] width 253 height 40
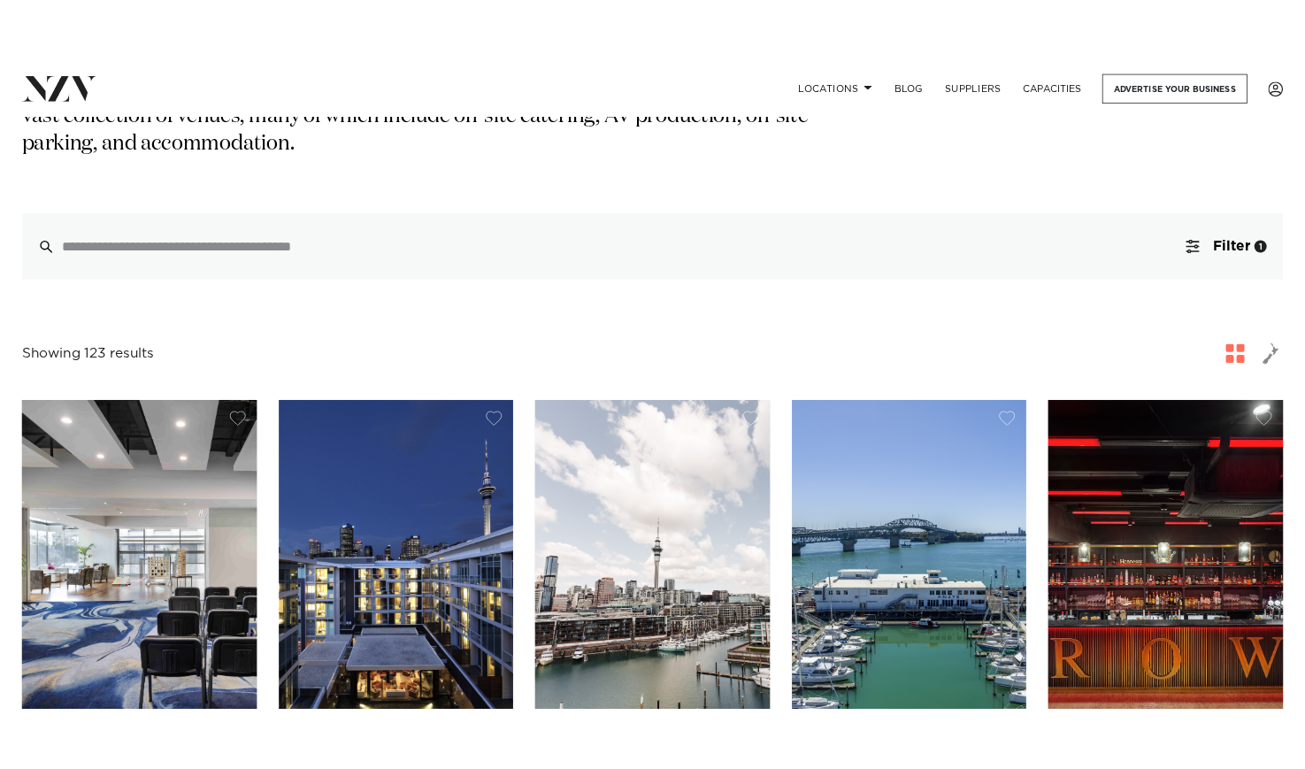
scroll to position [531, 0]
